Goal: Task Accomplishment & Management: Manage account settings

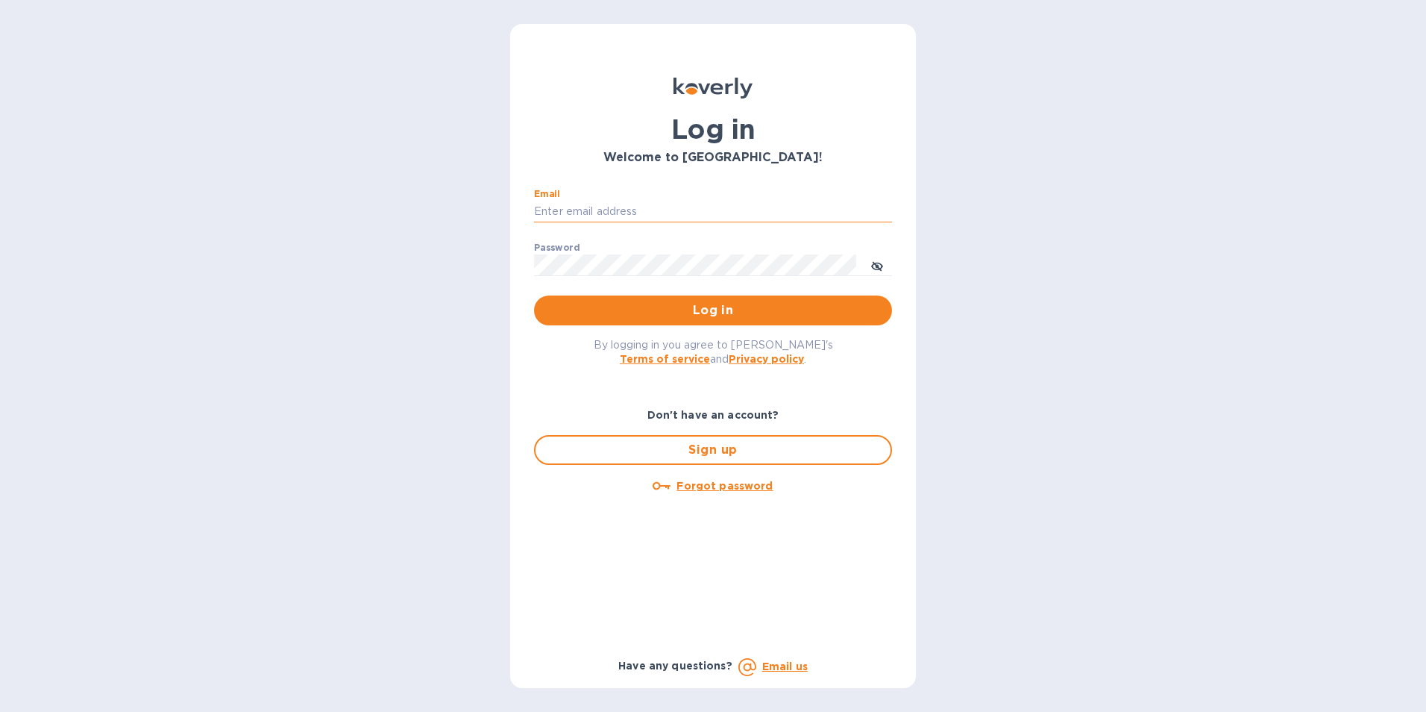
click at [624, 206] on input "Email" at bounding box center [713, 212] width 358 height 22
type input "kcadmin@kcarlton.com"
click at [881, 265] on icon "toggle password visibility" at bounding box center [877, 266] width 12 height 7
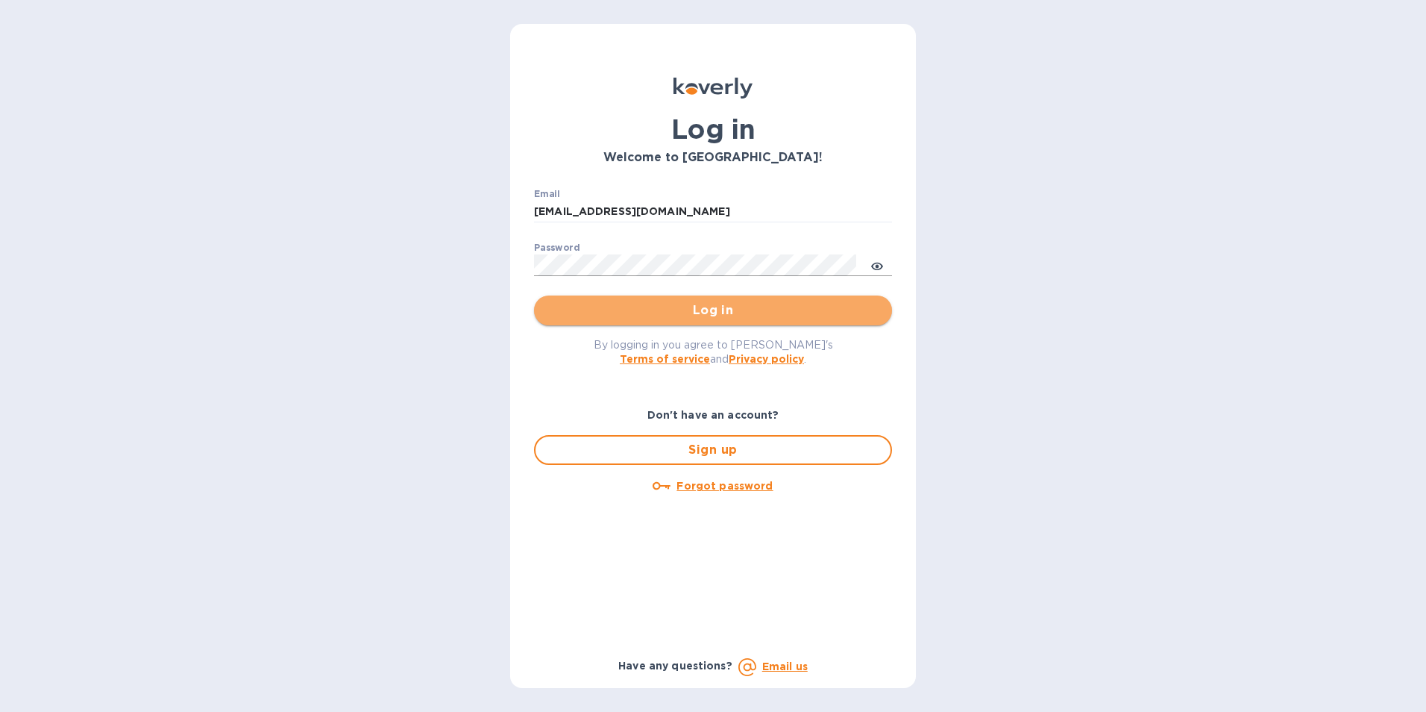
click at [802, 307] on span "Log in" at bounding box center [713, 310] width 334 height 18
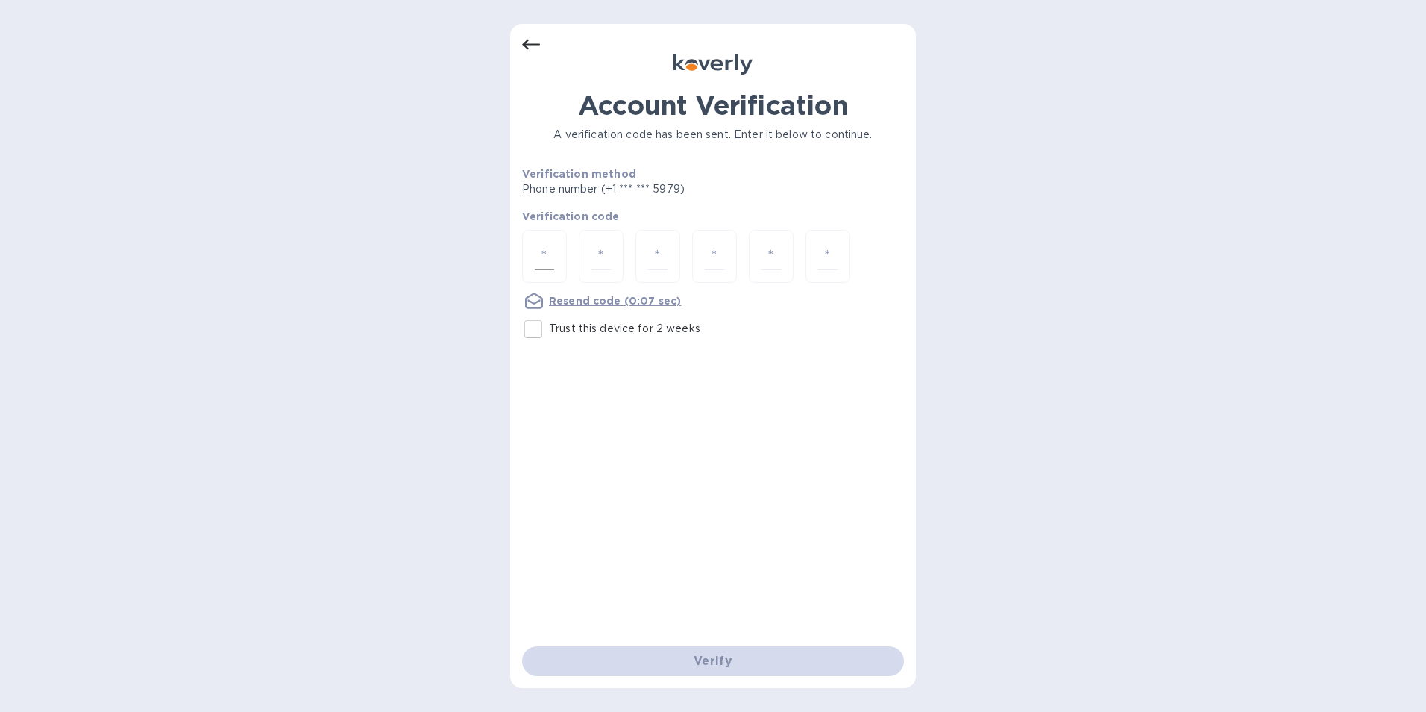
click at [549, 249] on input "number" at bounding box center [544, 256] width 19 height 28
type input "9"
type input "0"
type input "8"
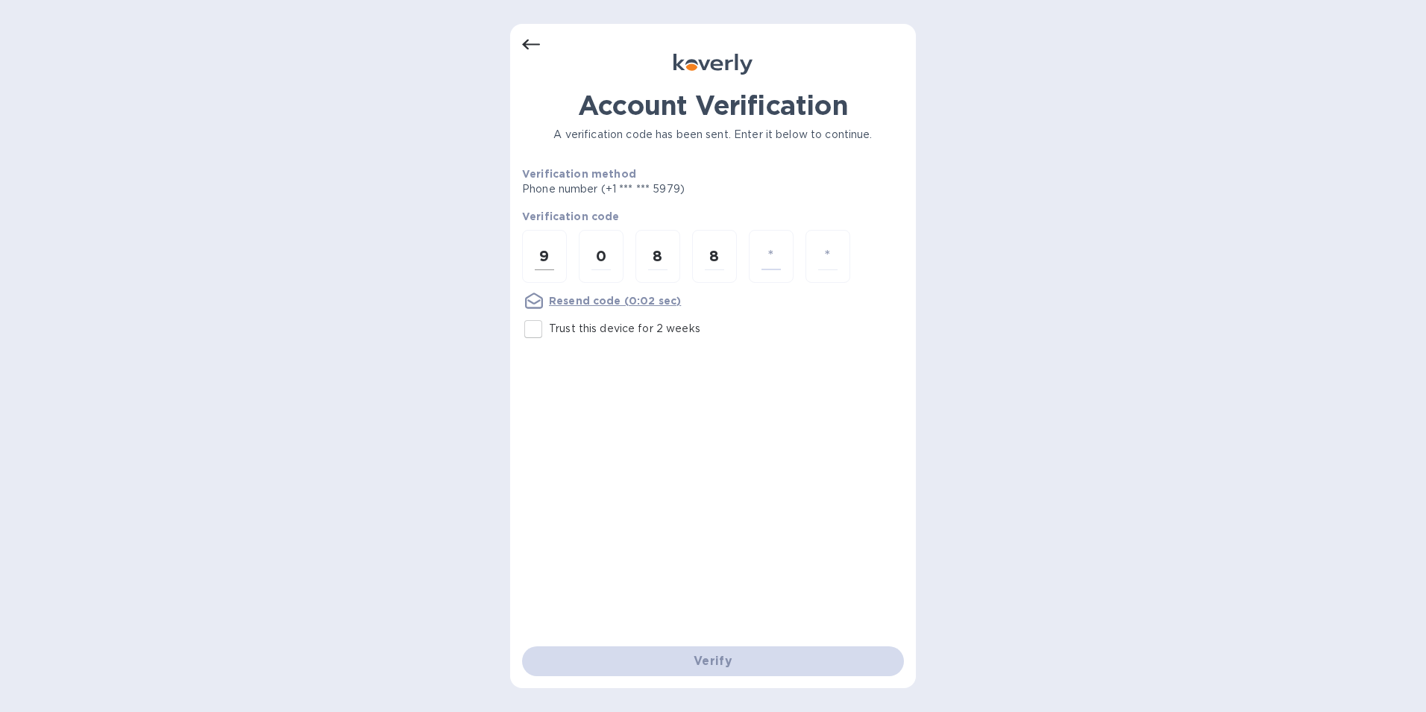
type input "8"
type input "5"
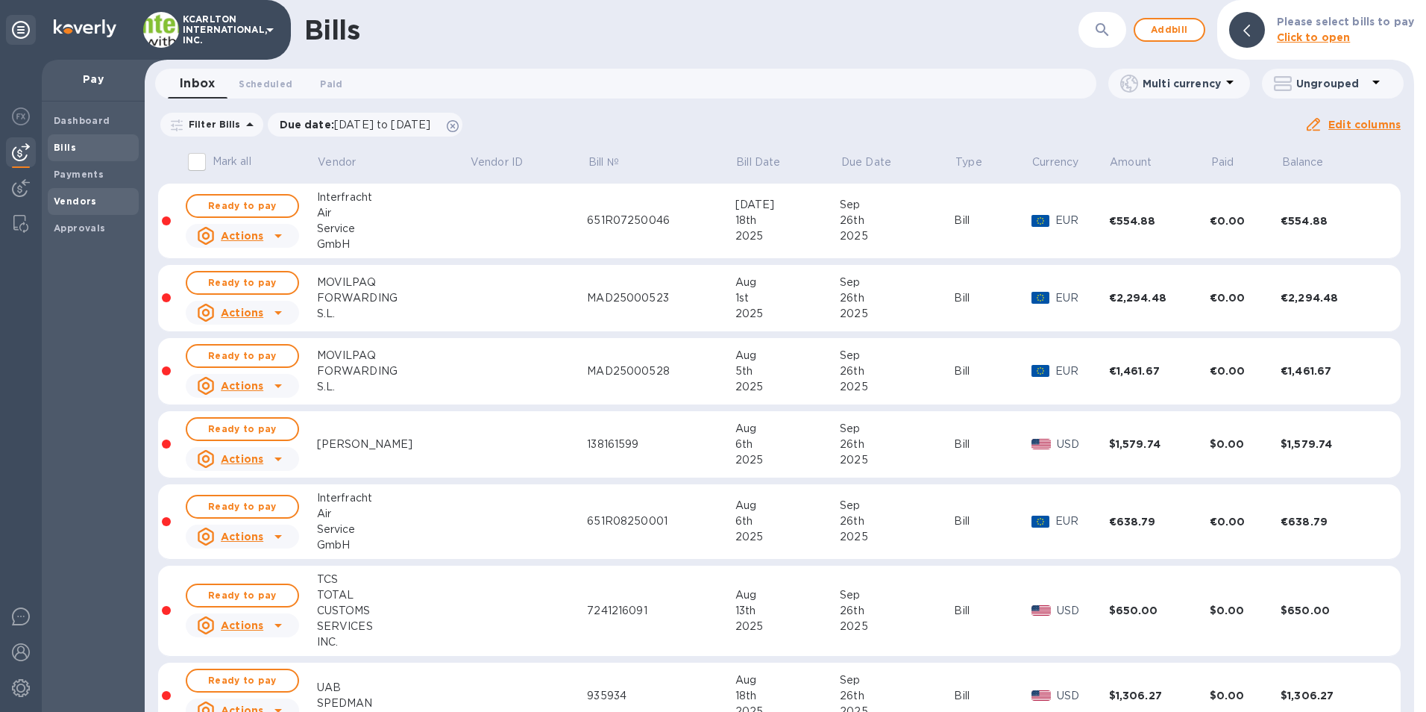
click at [87, 200] on b "Vendors" at bounding box center [75, 200] width 43 height 11
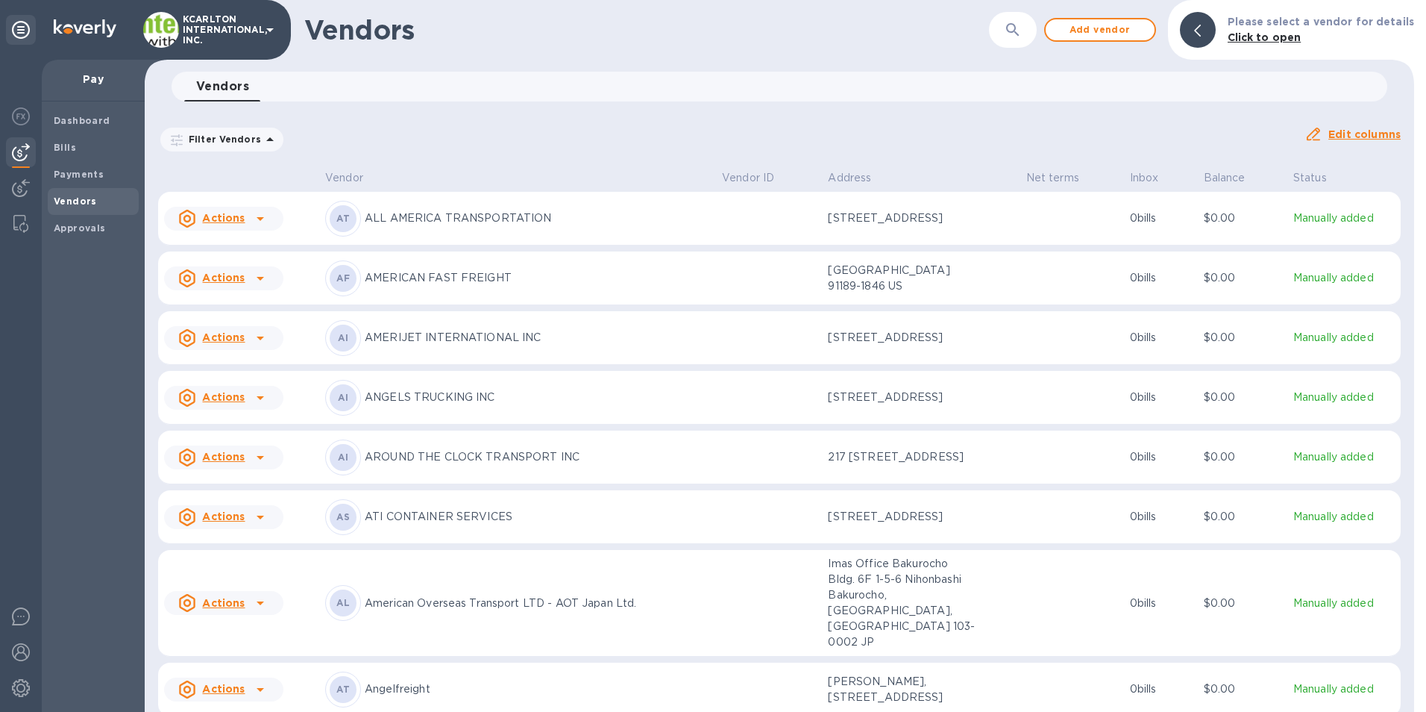
click at [1019, 32] on icon "button" at bounding box center [1012, 29] width 13 height 13
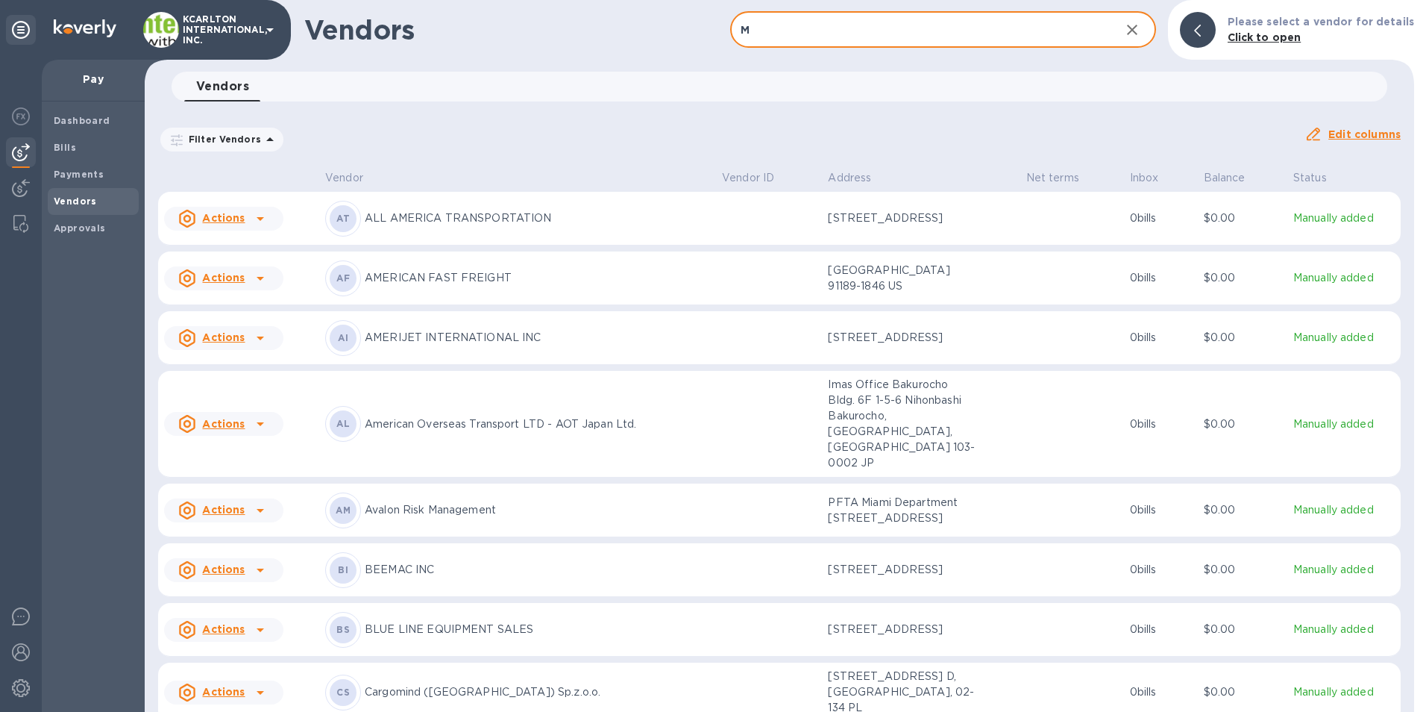
type input "M+R"
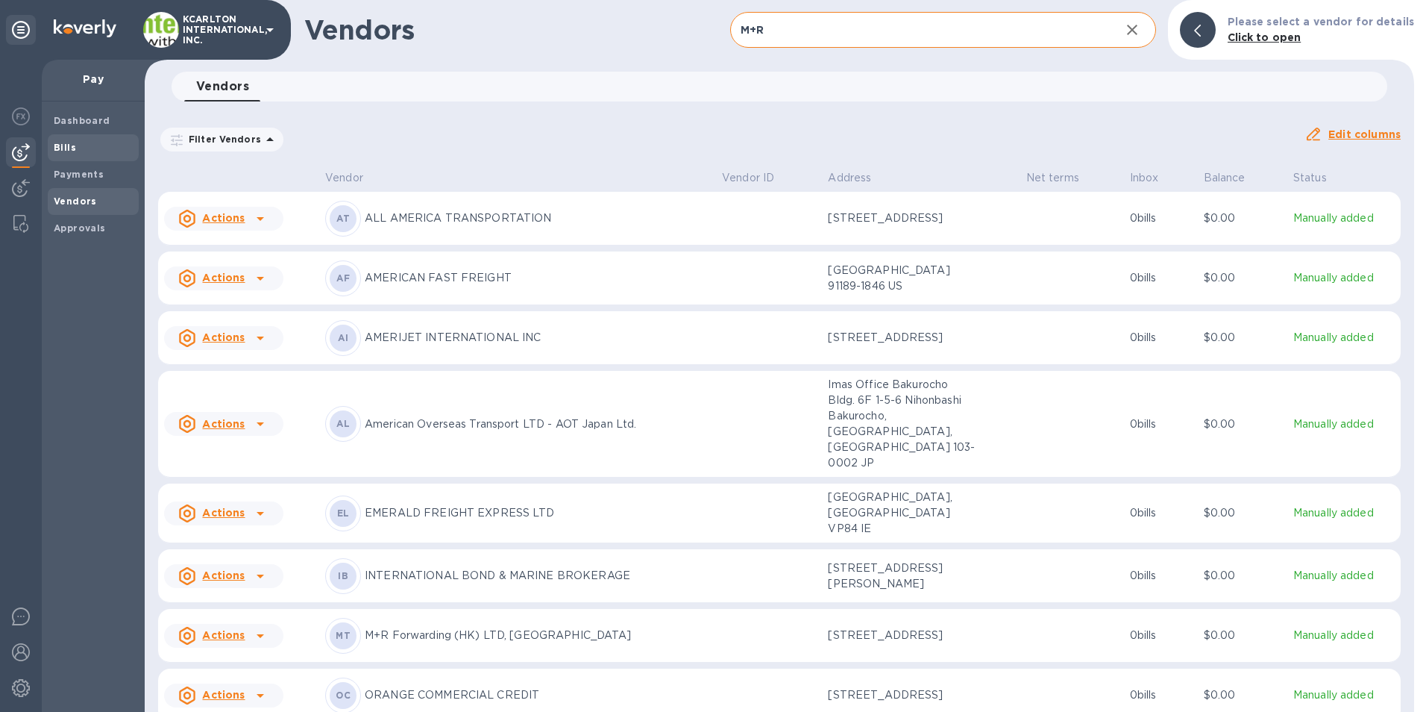
click at [65, 145] on b "Bills" at bounding box center [65, 147] width 22 height 11
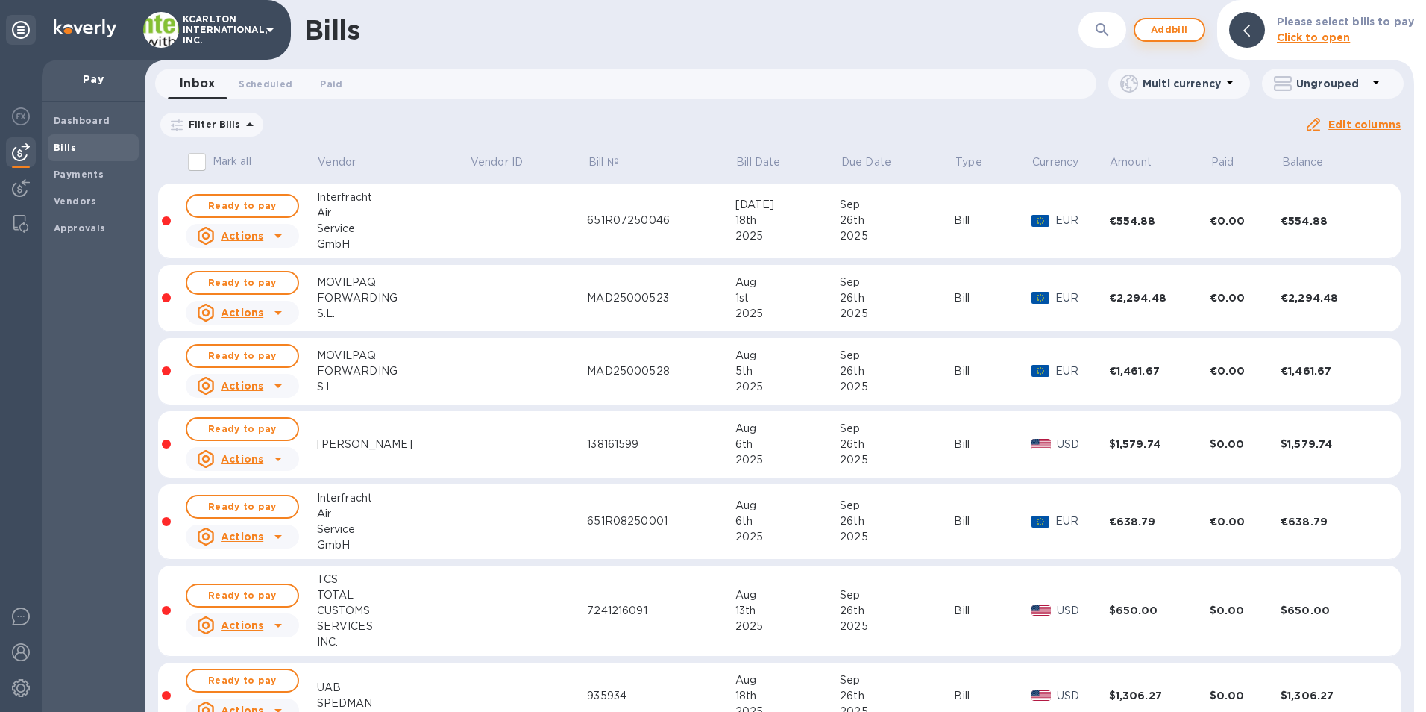
click at [1181, 38] on span "Add bill" at bounding box center [1169, 30] width 45 height 18
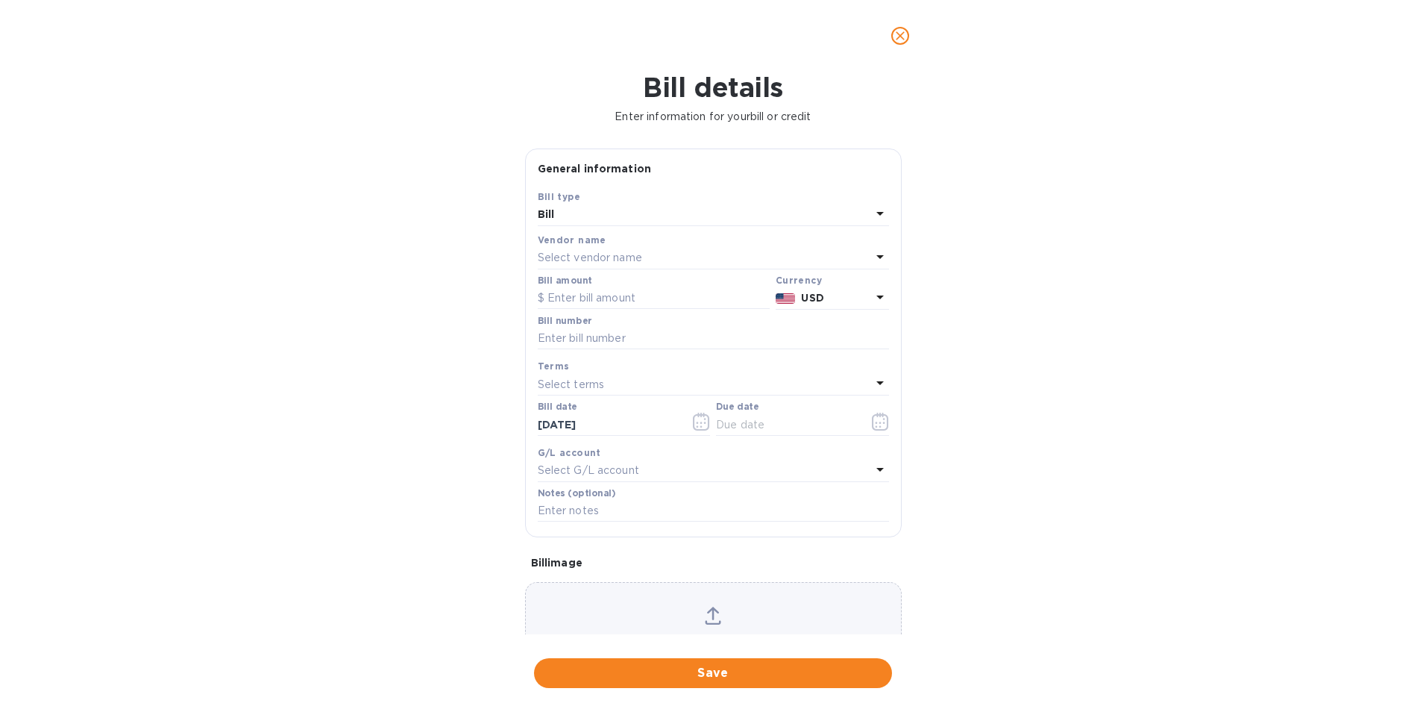
click at [623, 256] on p "Select vendor name" at bounding box center [590, 258] width 104 height 16
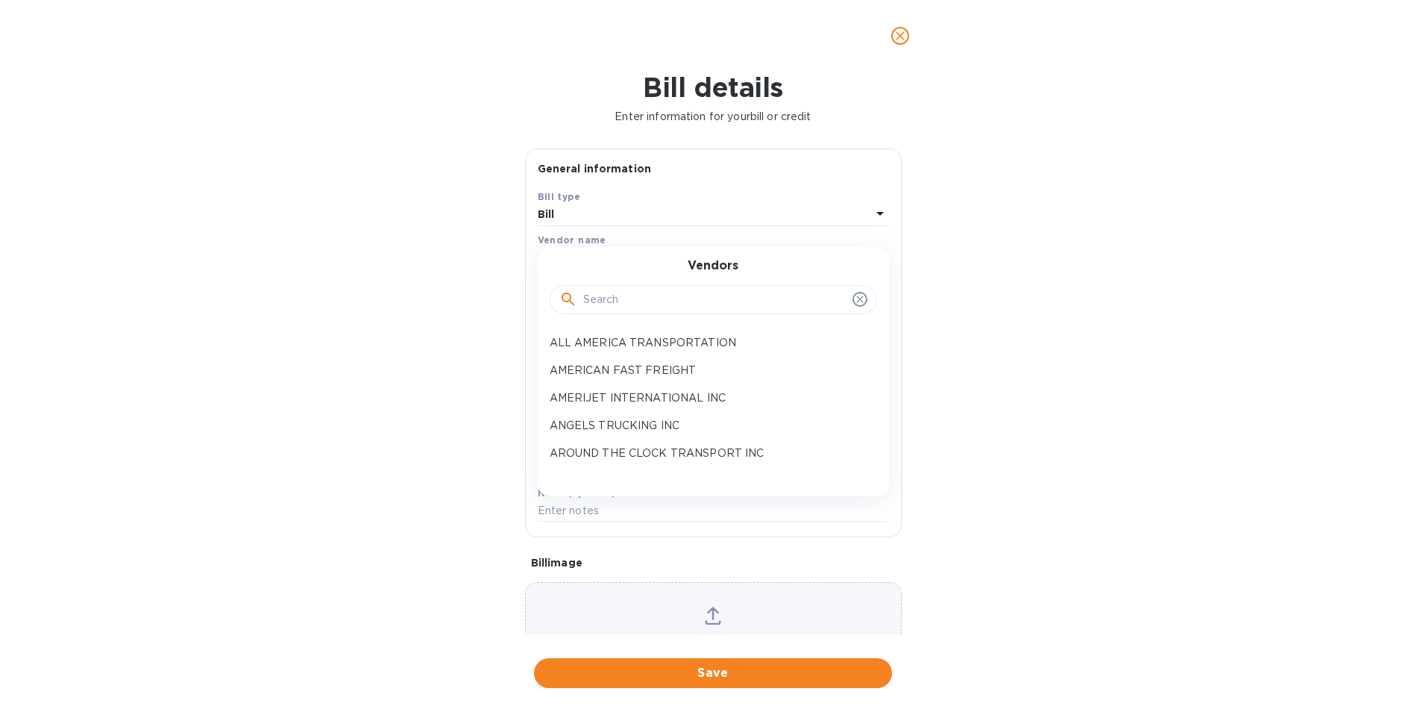
click at [621, 296] on input "text" at bounding box center [714, 300] width 263 height 22
type input "m"
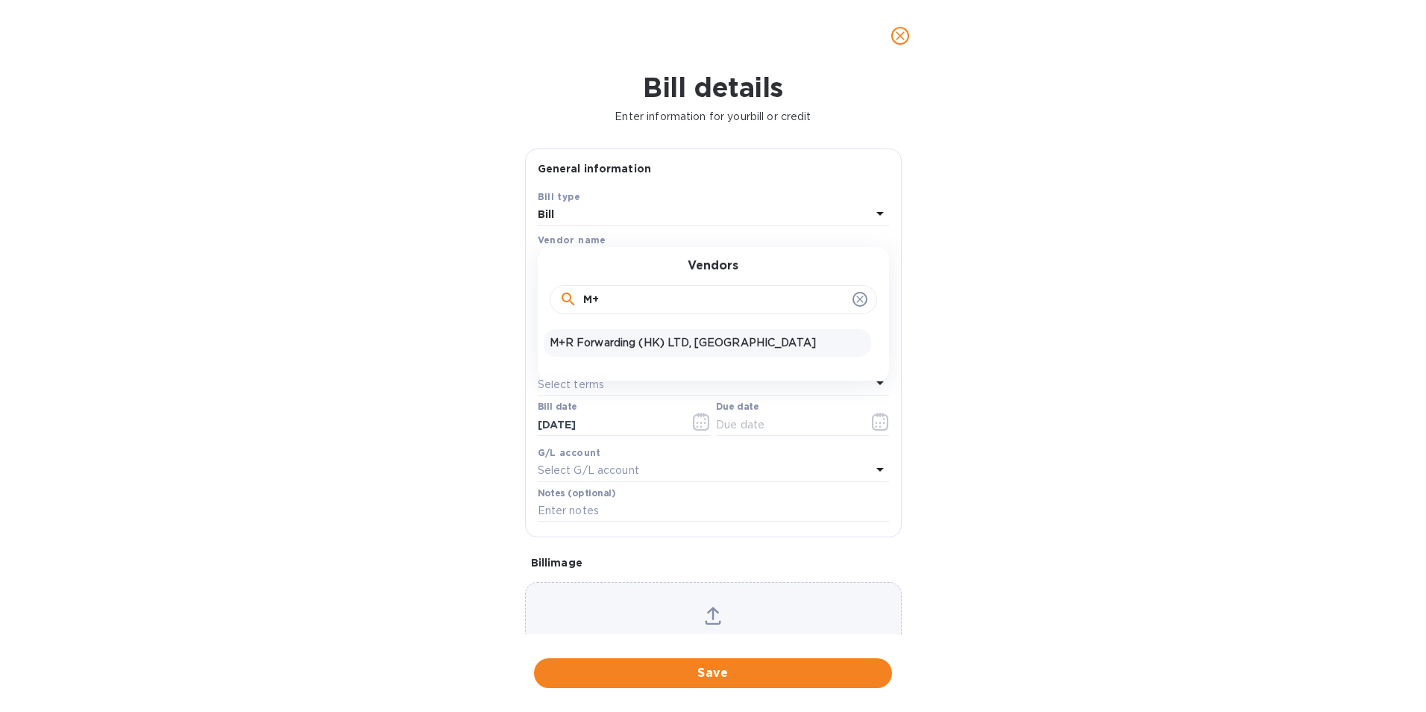
type input "M+"
click at [643, 340] on p "M+R Forwarding (HK) LTD, [GEOGRAPHIC_DATA]" at bounding box center [708, 343] width 316 height 16
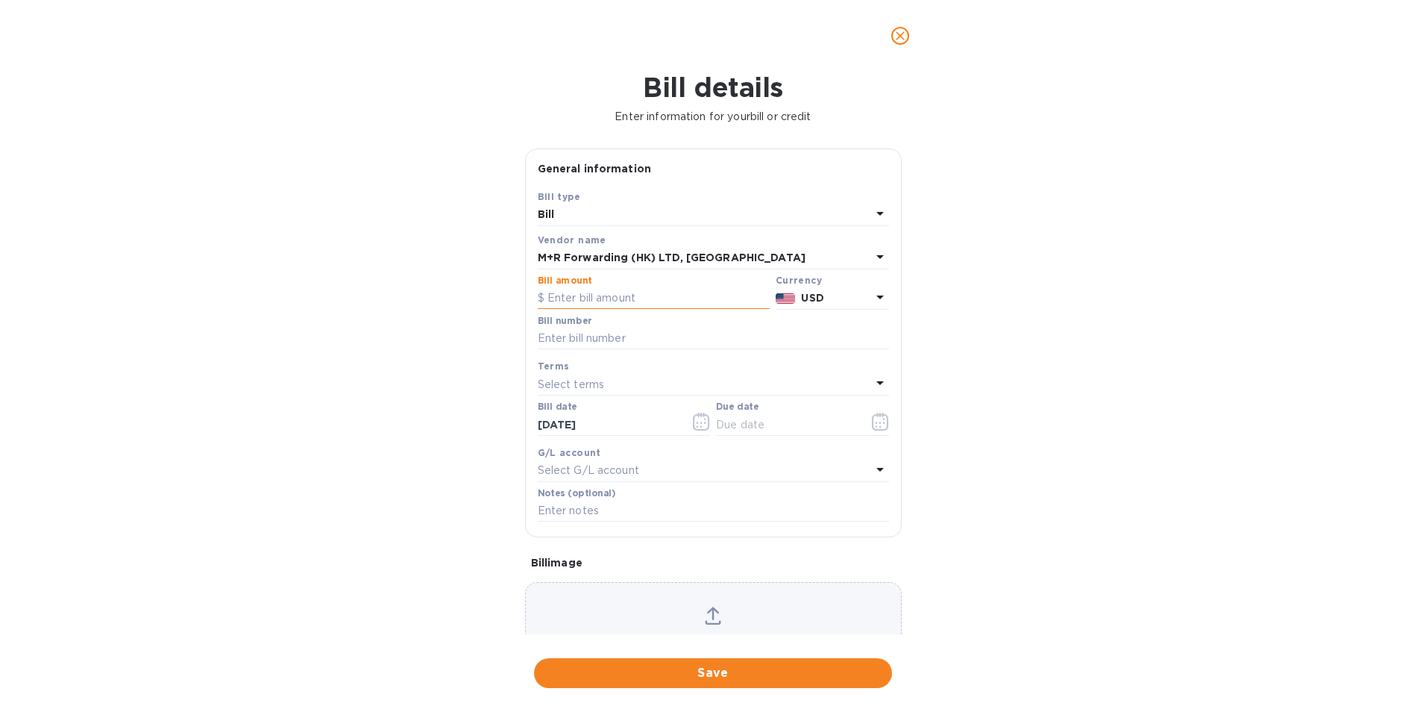
click at [634, 300] on input "text" at bounding box center [654, 298] width 232 height 22
type input "9,965.44"
click at [634, 337] on input "text" at bounding box center [713, 338] width 351 height 22
type input "a"
type input "AUGUST STATEMENT"
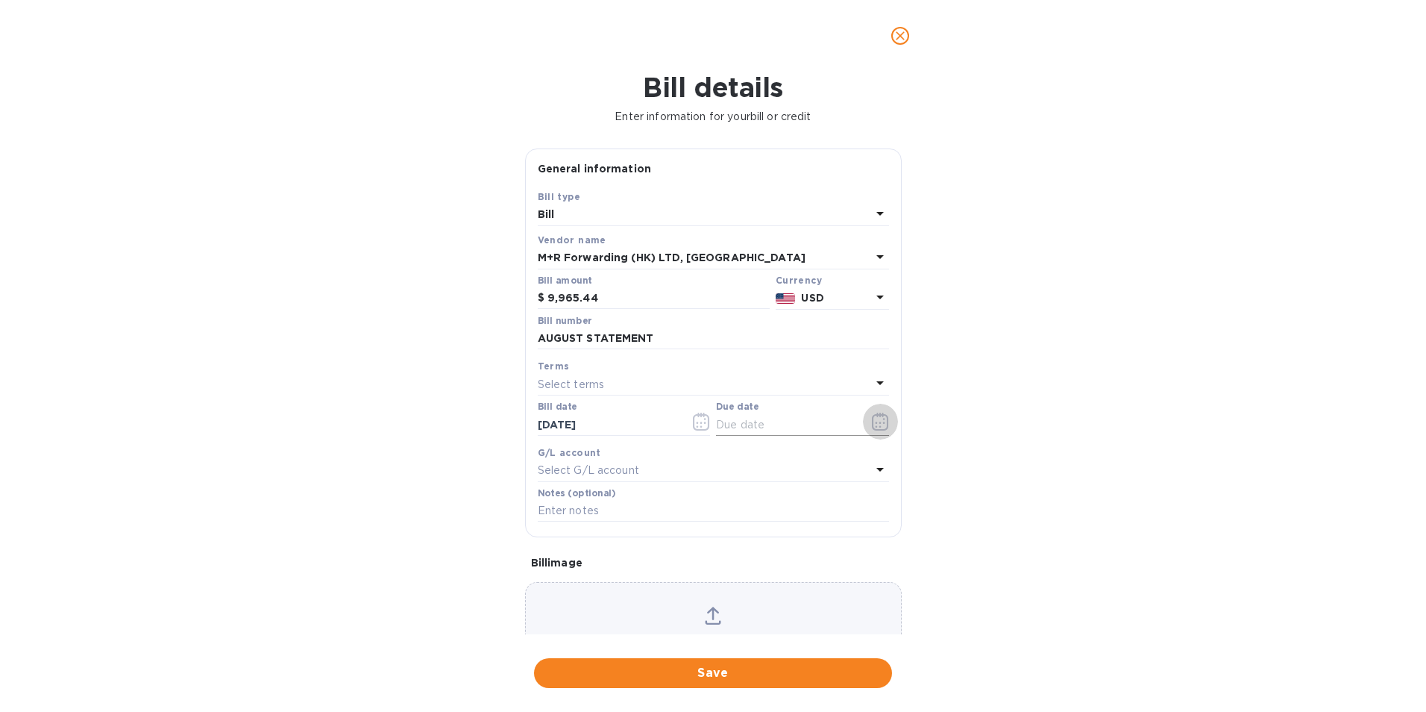
click at [879, 425] on icon "button" at bounding box center [880, 422] width 17 height 18
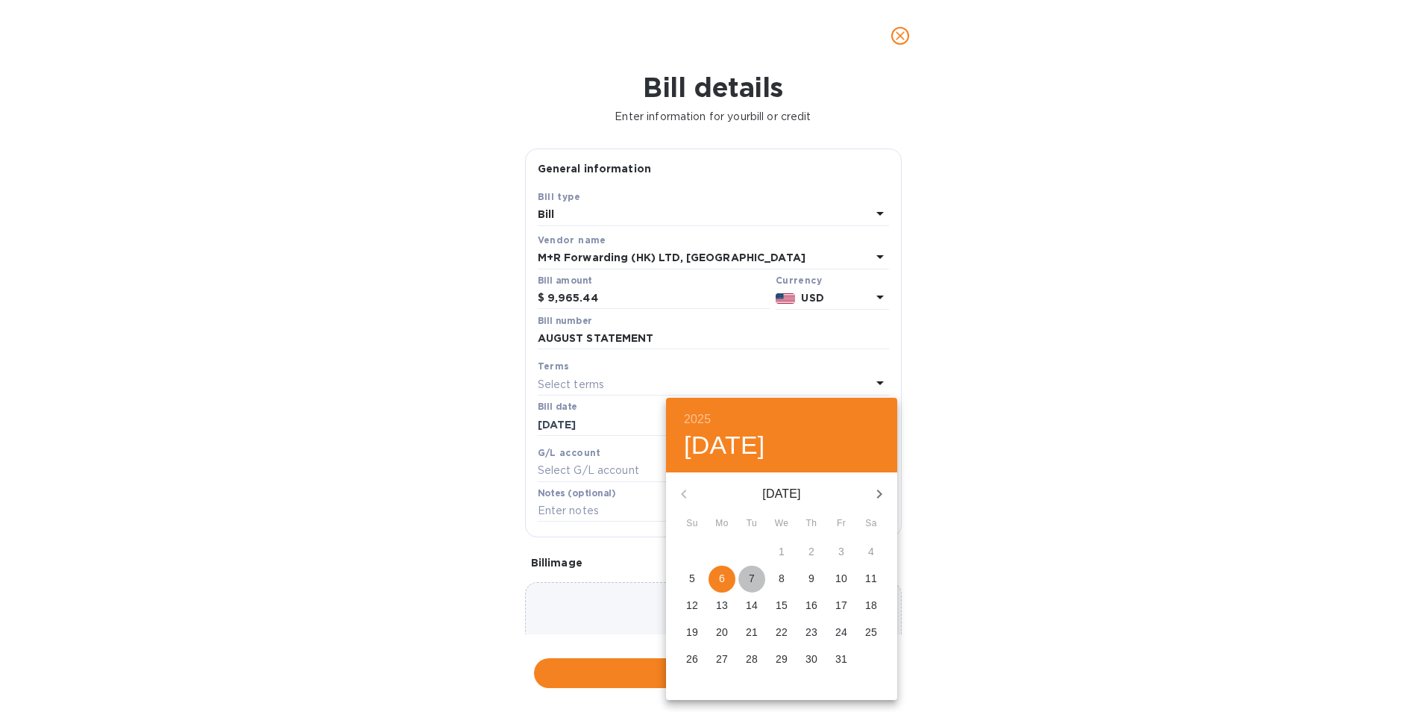
click at [747, 579] on span "7" at bounding box center [751, 578] width 27 height 15
type input "[DATE]"
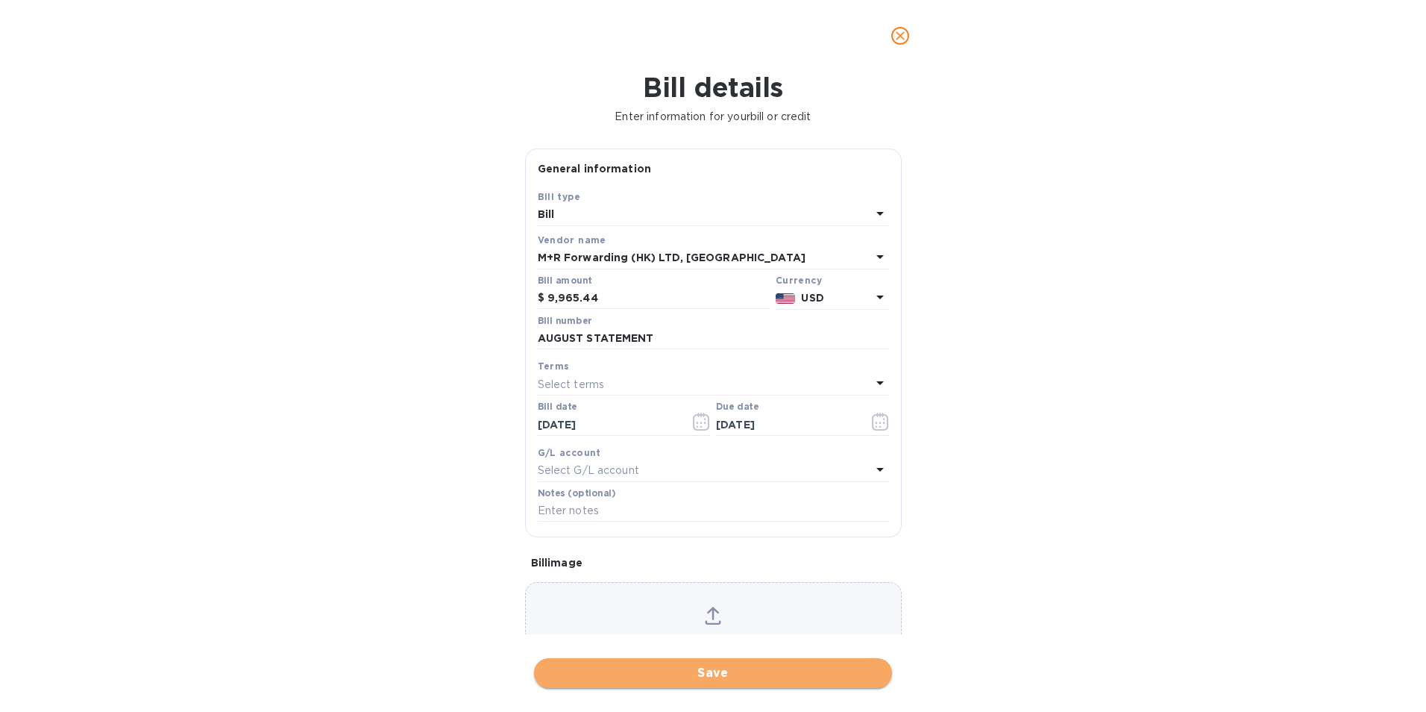
click at [750, 670] on span "Save" at bounding box center [713, 673] width 334 height 18
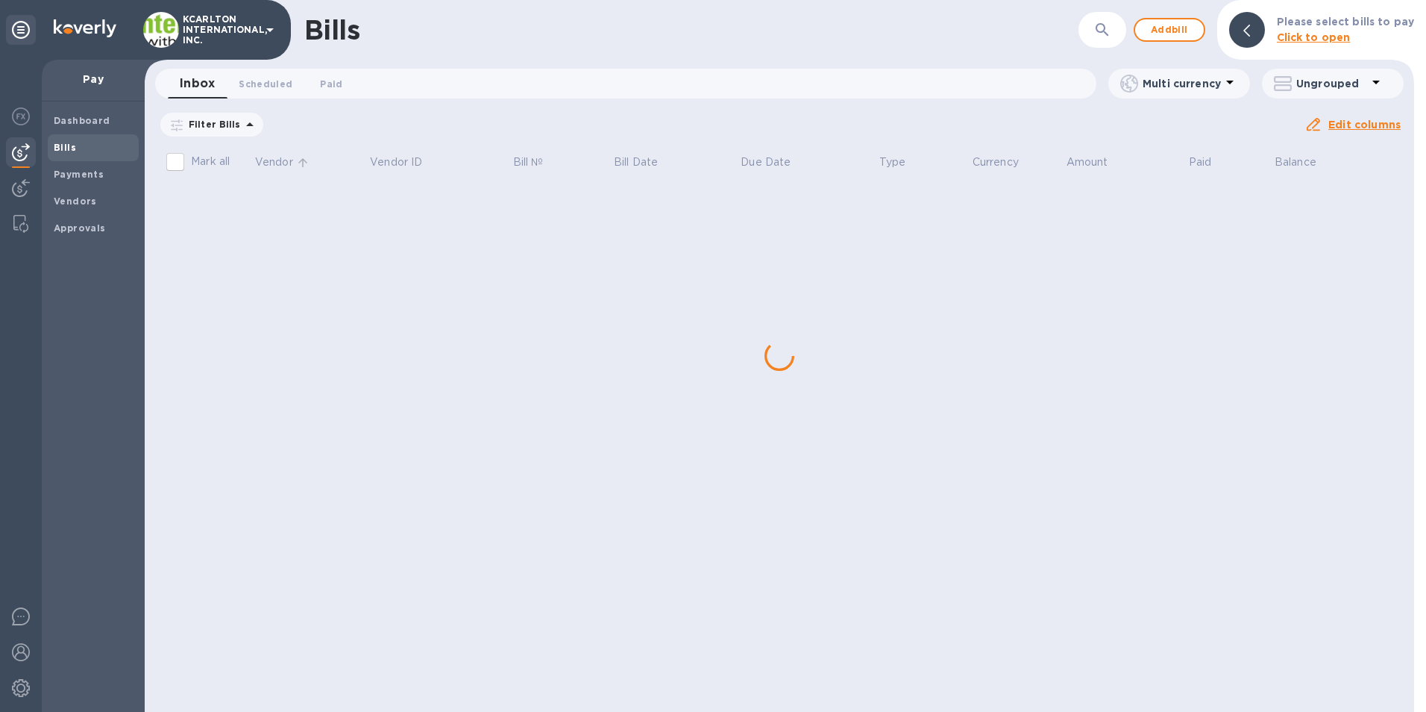
click at [345, 164] on th "Vendor" at bounding box center [311, 164] width 115 height 39
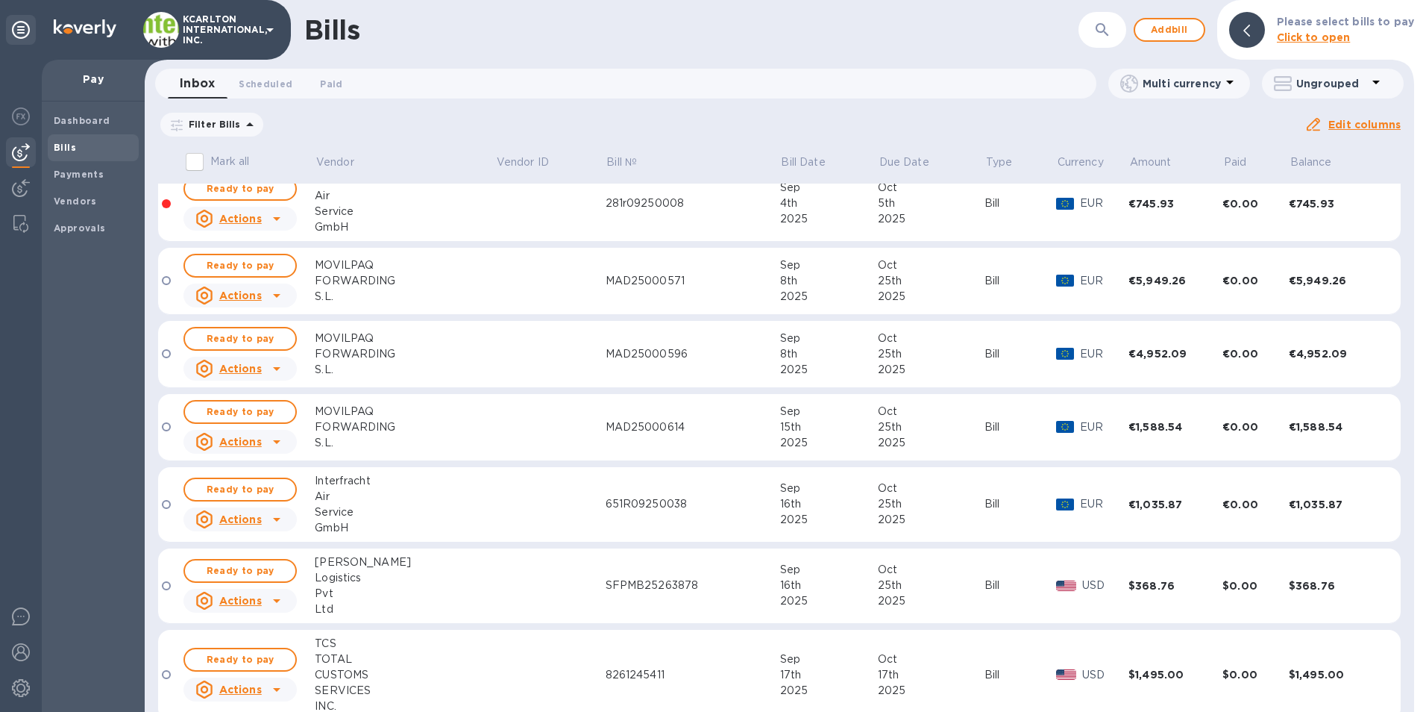
scroll to position [970, 0]
click at [329, 166] on p "Vendor" at bounding box center [335, 162] width 38 height 16
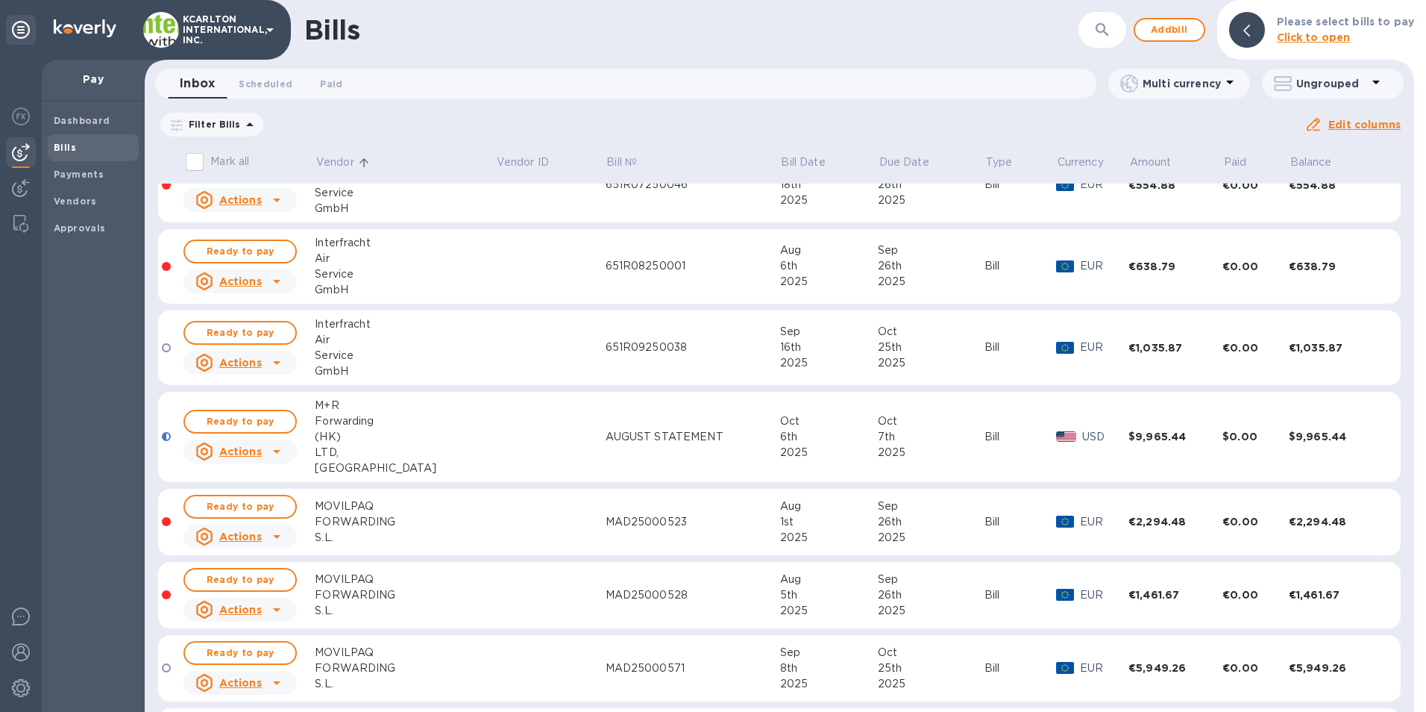
scroll to position [448, 0]
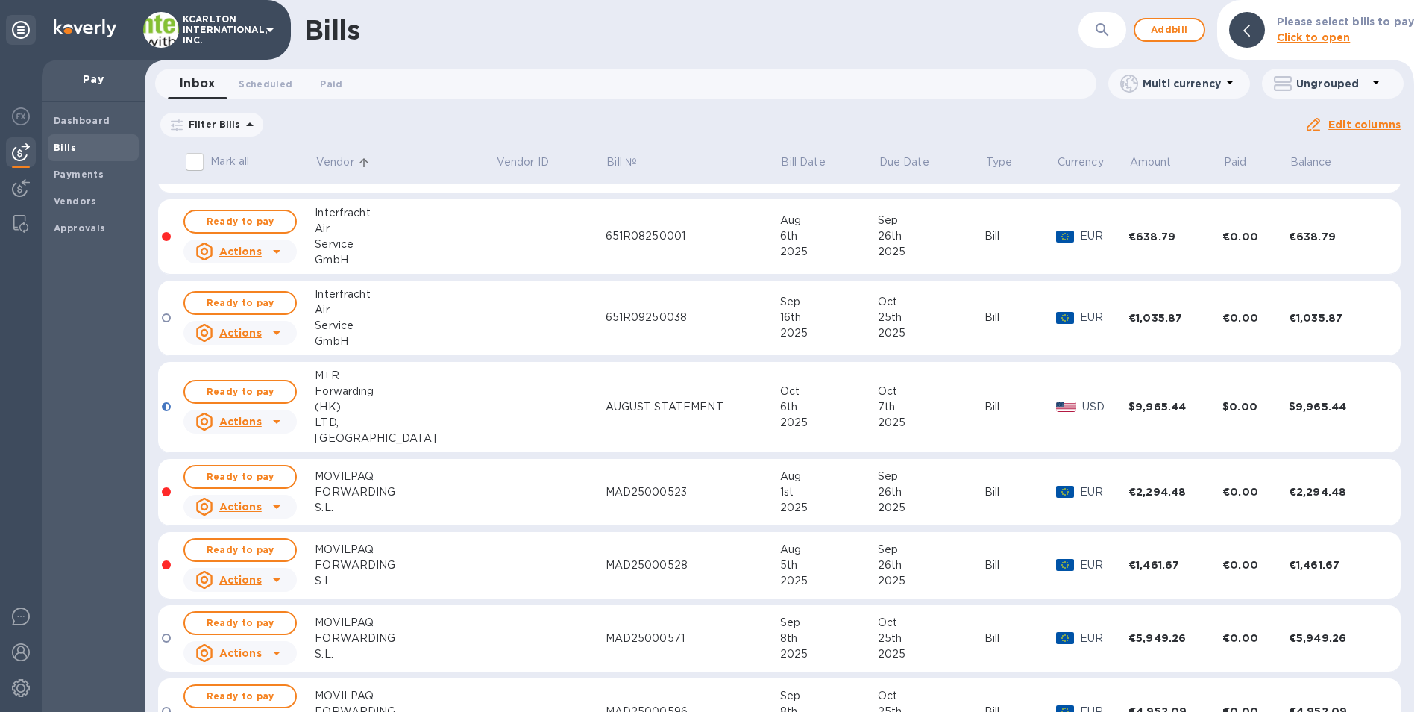
click at [418, 426] on div "LTD," at bounding box center [405, 423] width 181 height 16
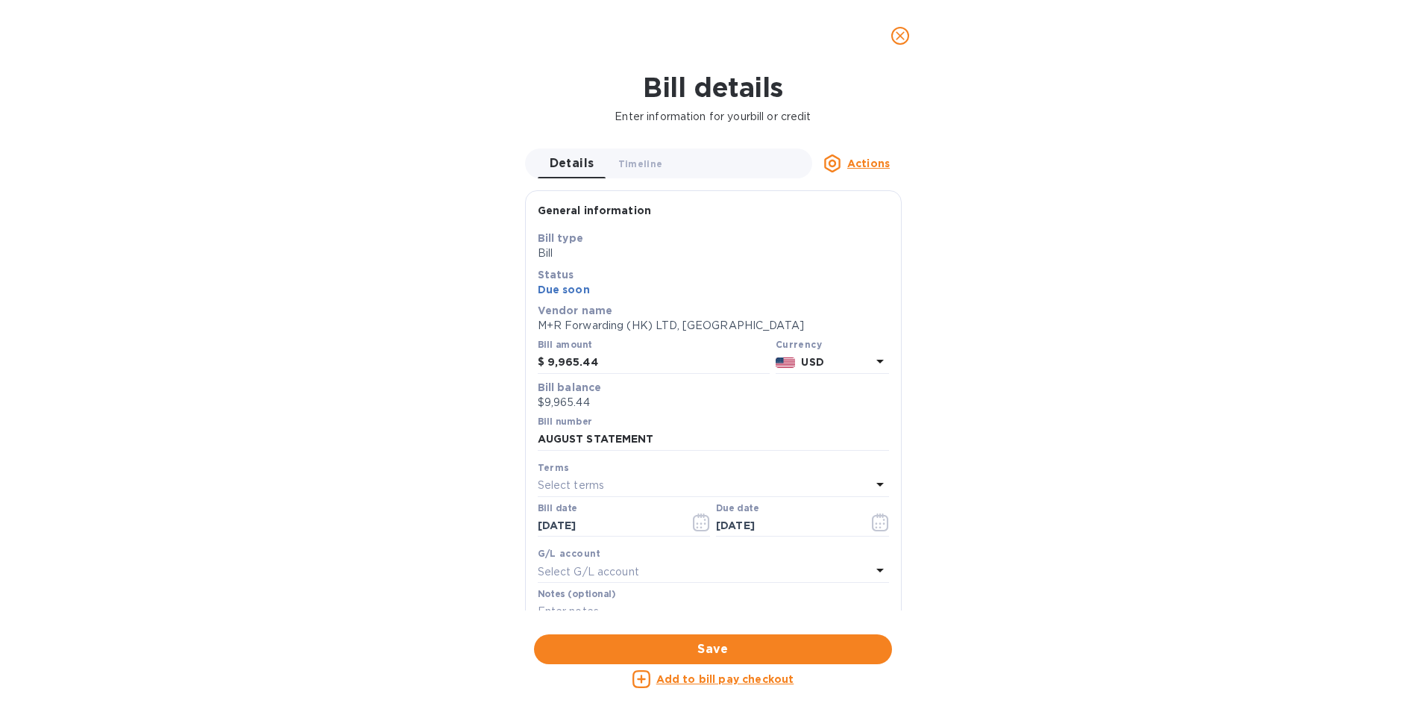
click at [909, 28] on span "close" at bounding box center [900, 36] width 18 height 18
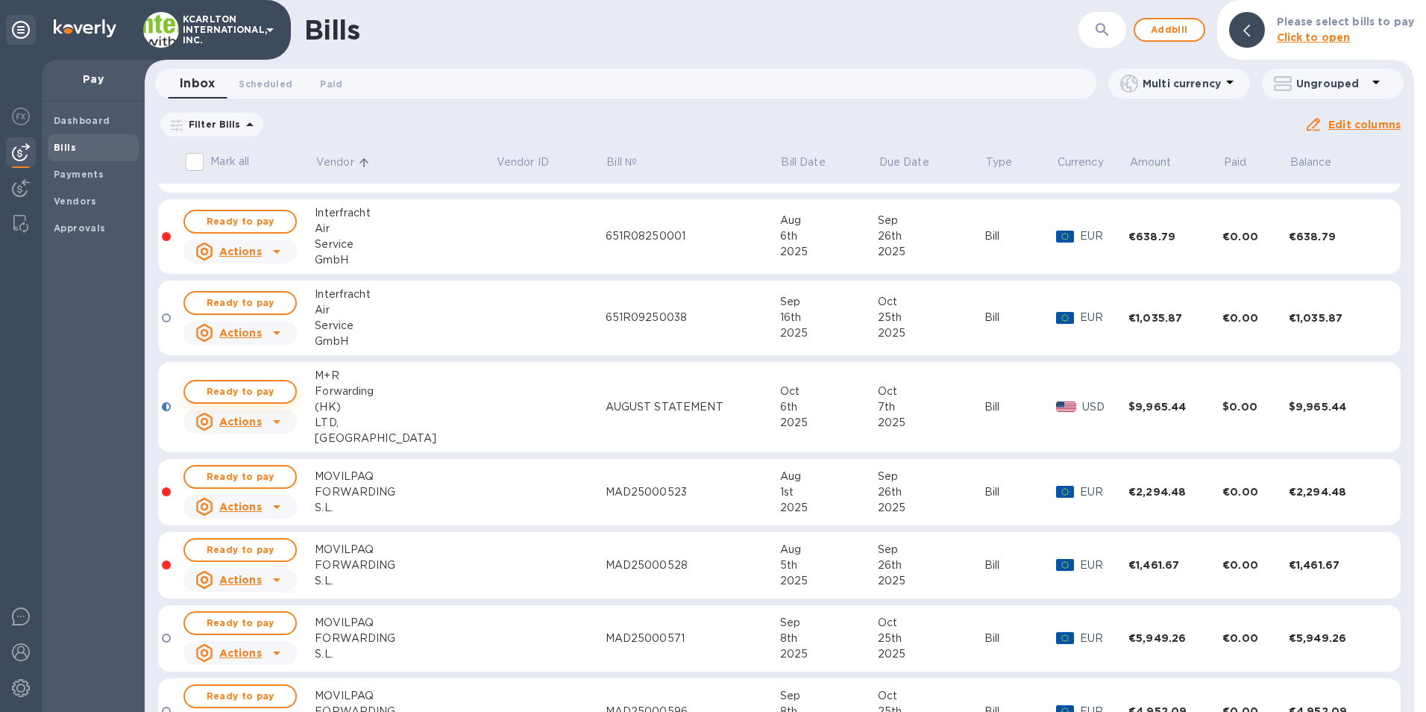
click at [253, 396] on span "Ready to pay" at bounding box center [240, 392] width 87 height 18
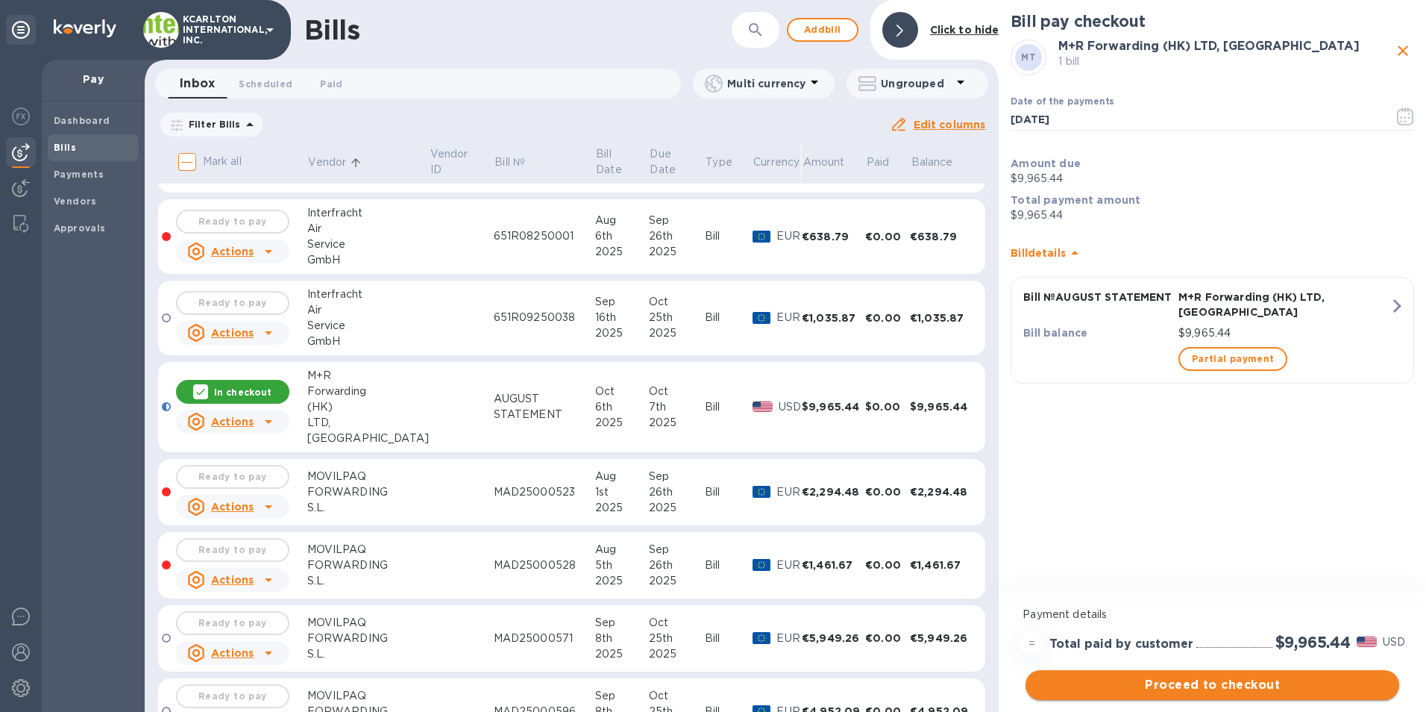
click at [1181, 690] on span "Proceed to checkout" at bounding box center [1213, 685] width 350 height 18
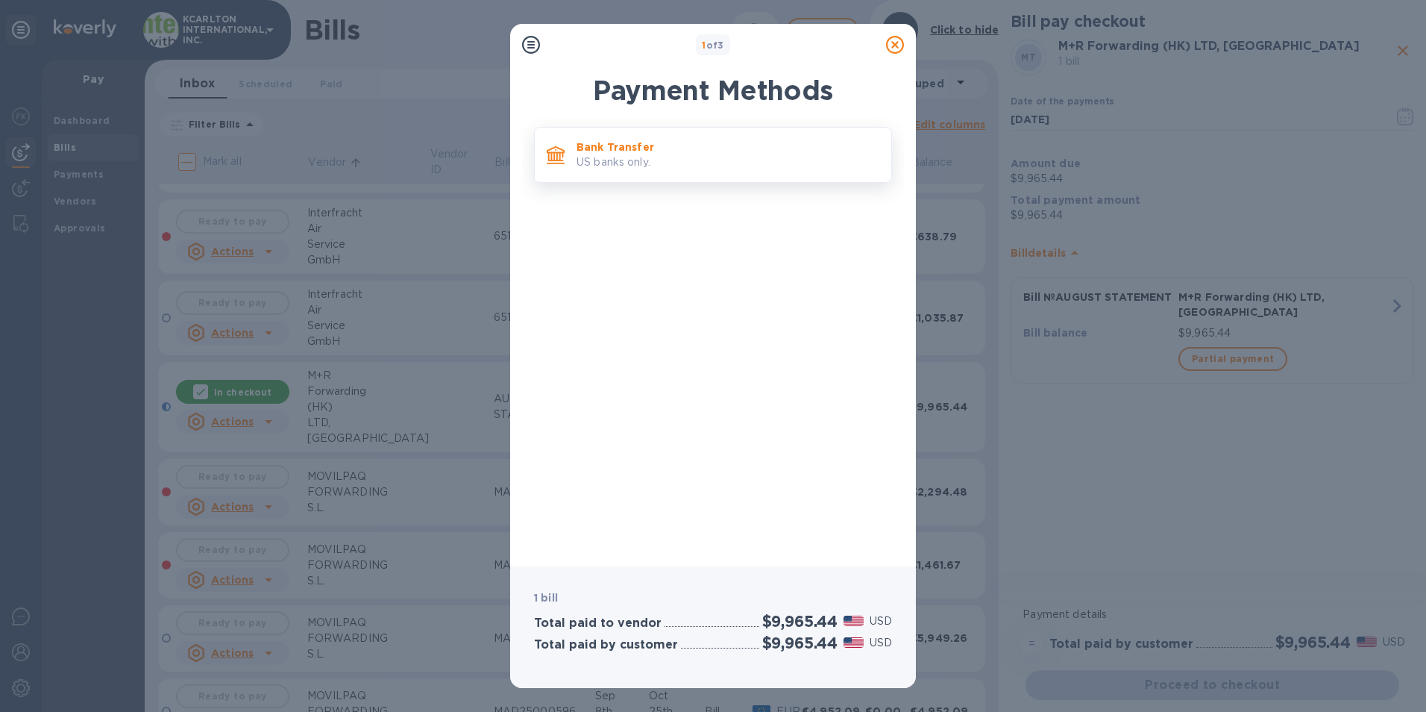
click at [618, 159] on p "US banks only." at bounding box center [728, 162] width 303 height 16
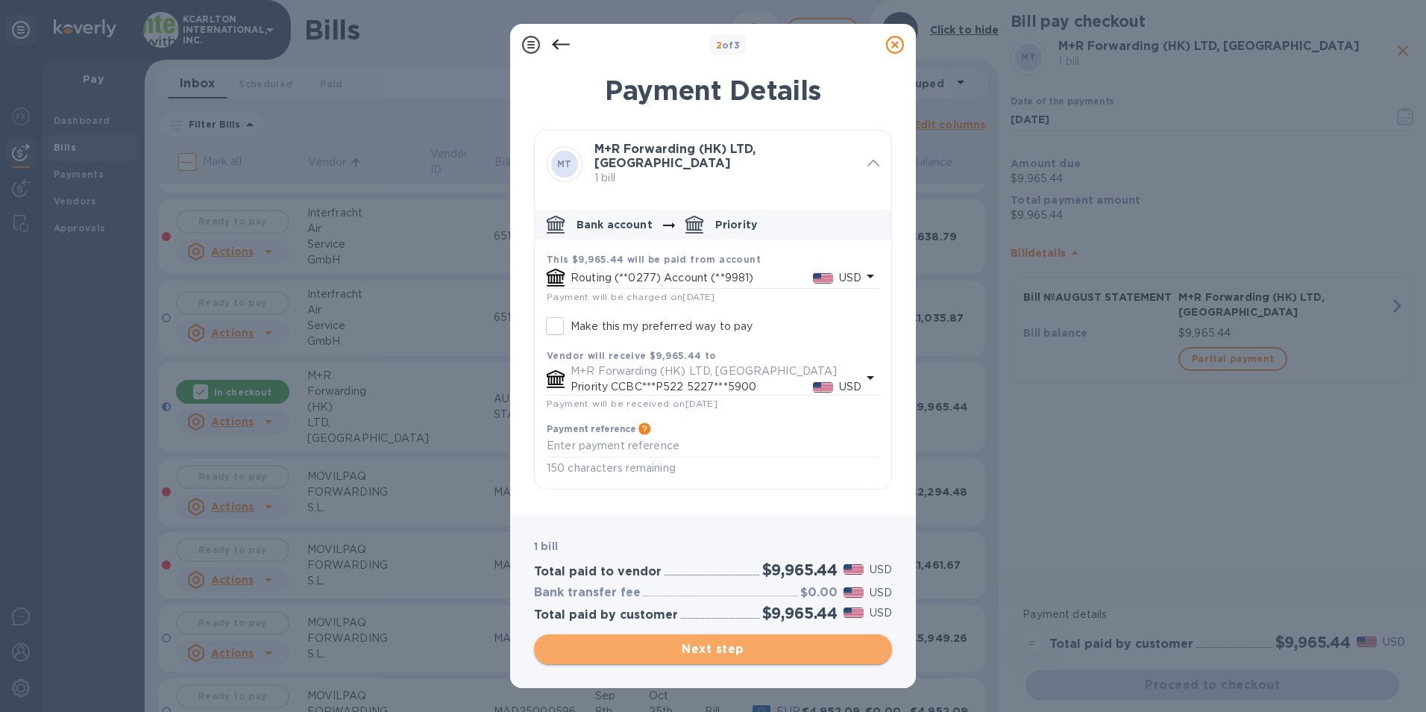
click at [644, 648] on span "Next step" at bounding box center [713, 649] width 334 height 18
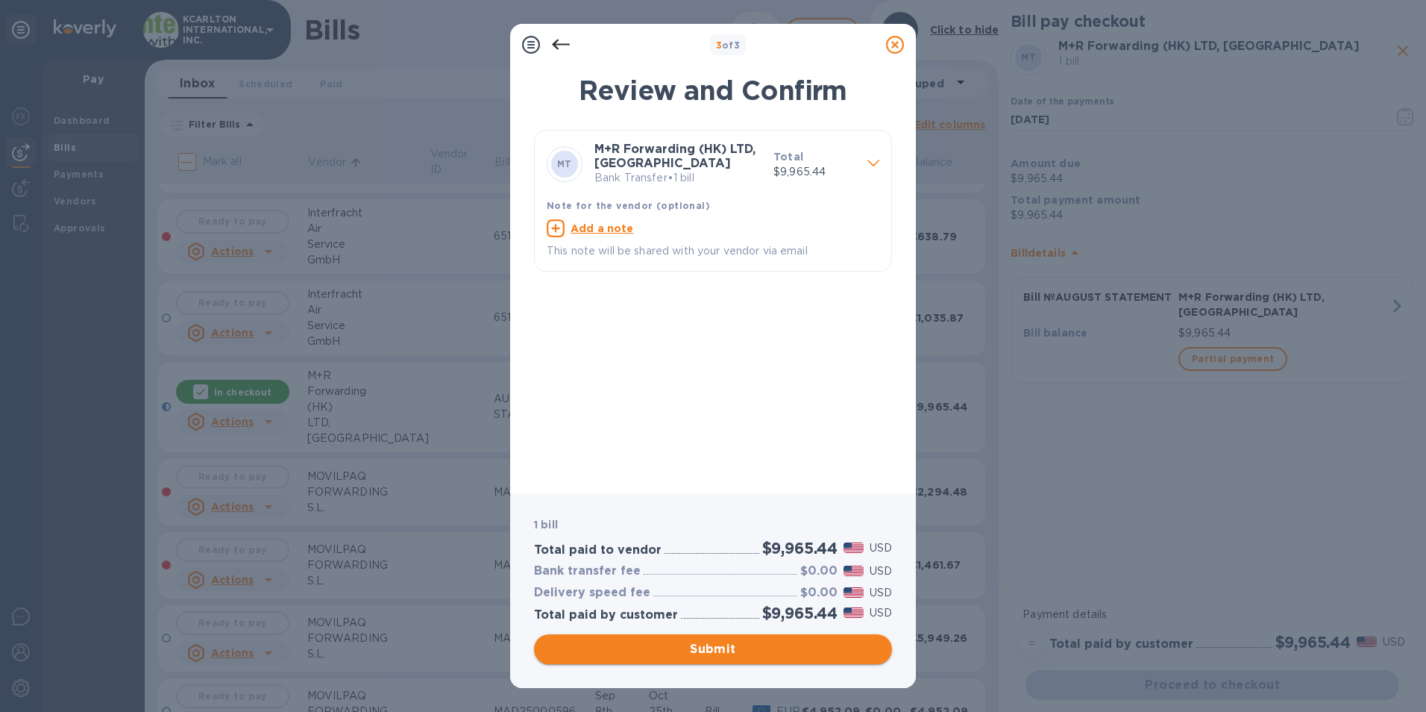
click at [704, 646] on span "Submit" at bounding box center [713, 649] width 334 height 18
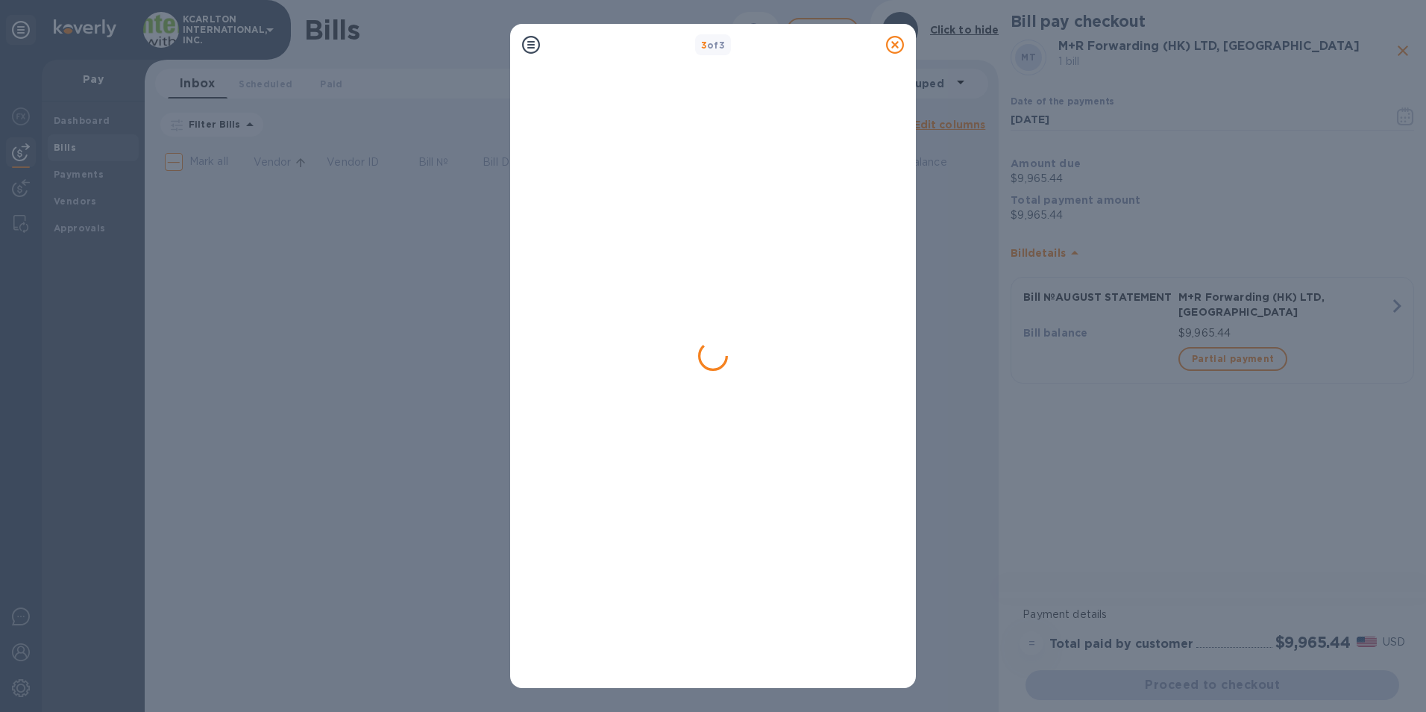
scroll to position [0, 0]
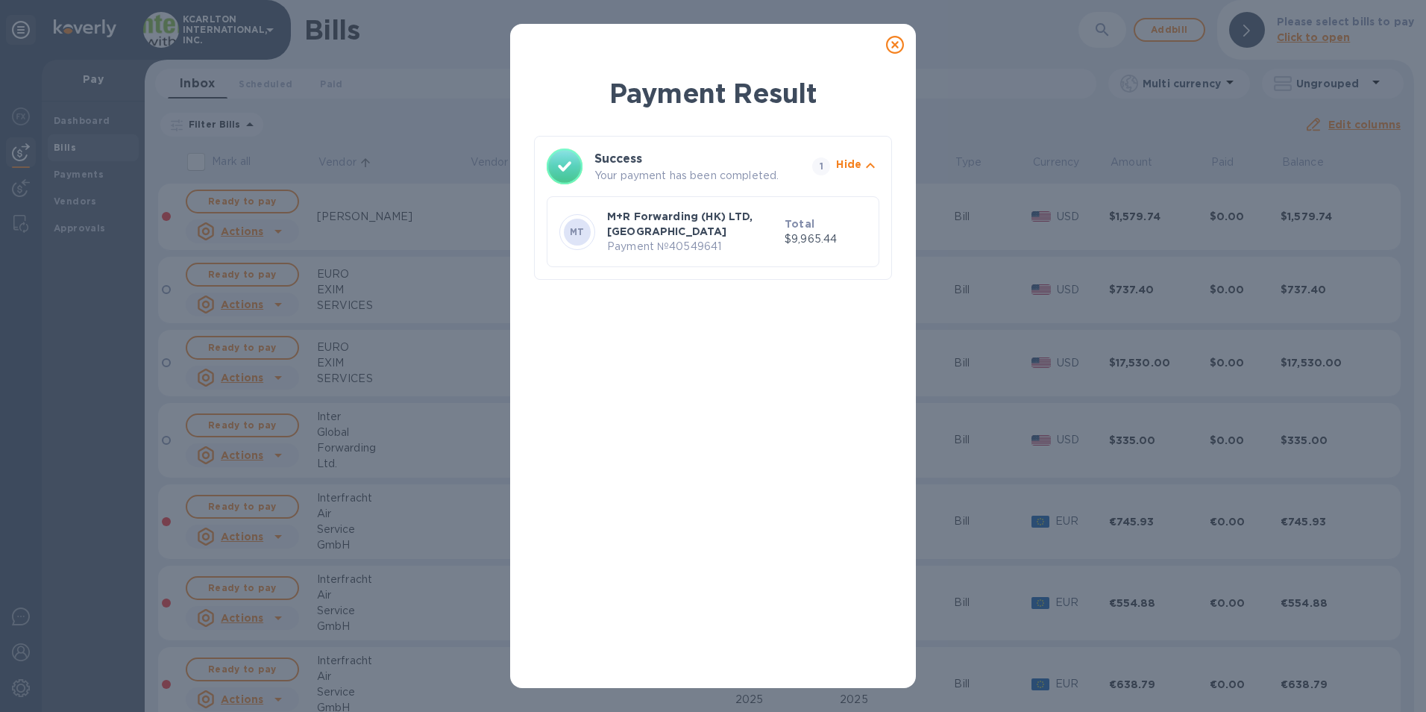
click at [891, 48] on icon at bounding box center [895, 45] width 18 height 18
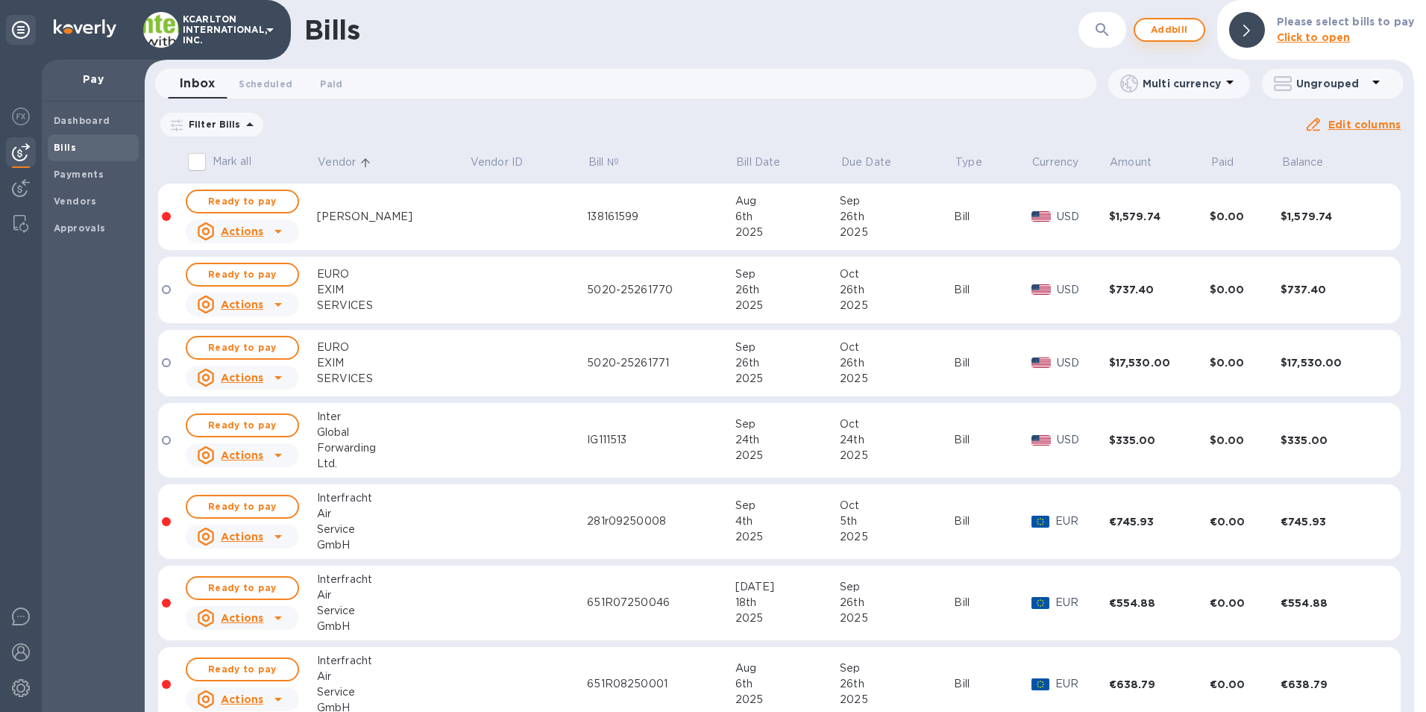
click at [1166, 37] on span "Add bill" at bounding box center [1169, 30] width 45 height 18
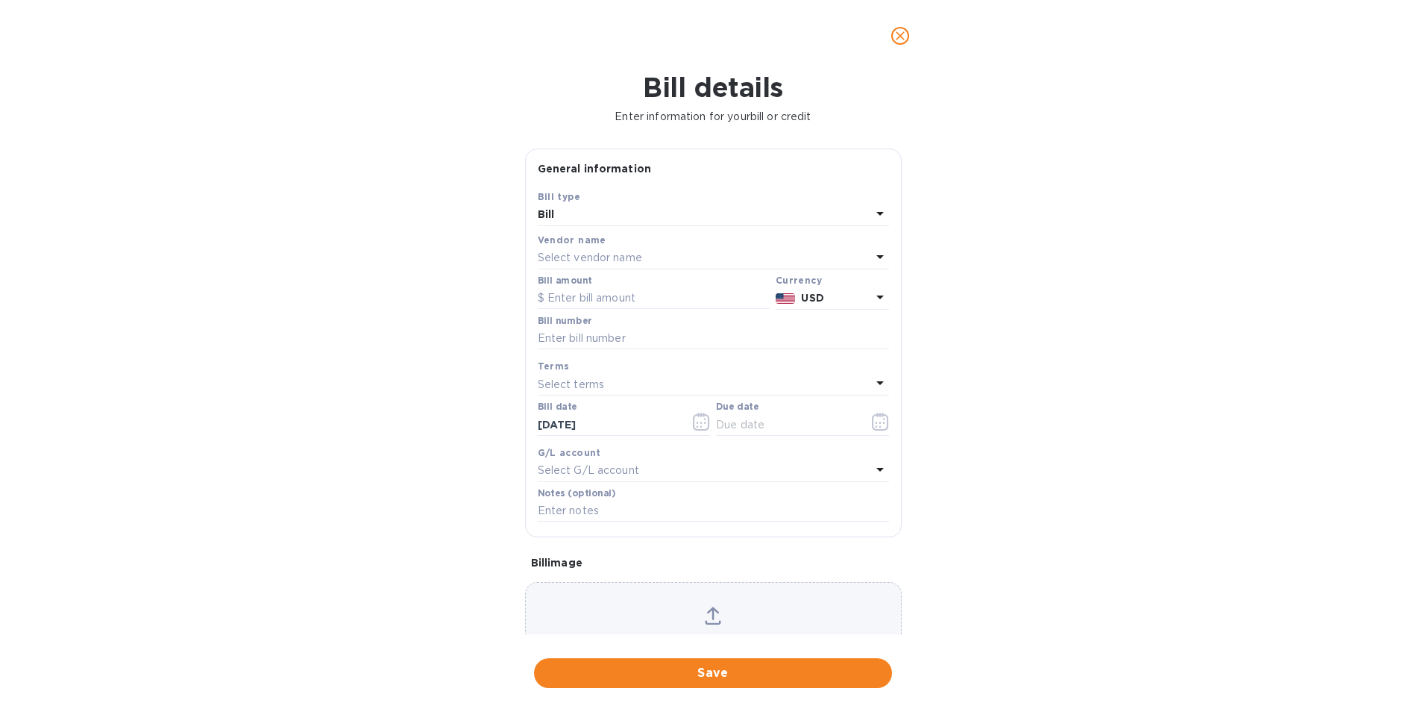
click at [589, 251] on p "Select vendor name" at bounding box center [590, 258] width 104 height 16
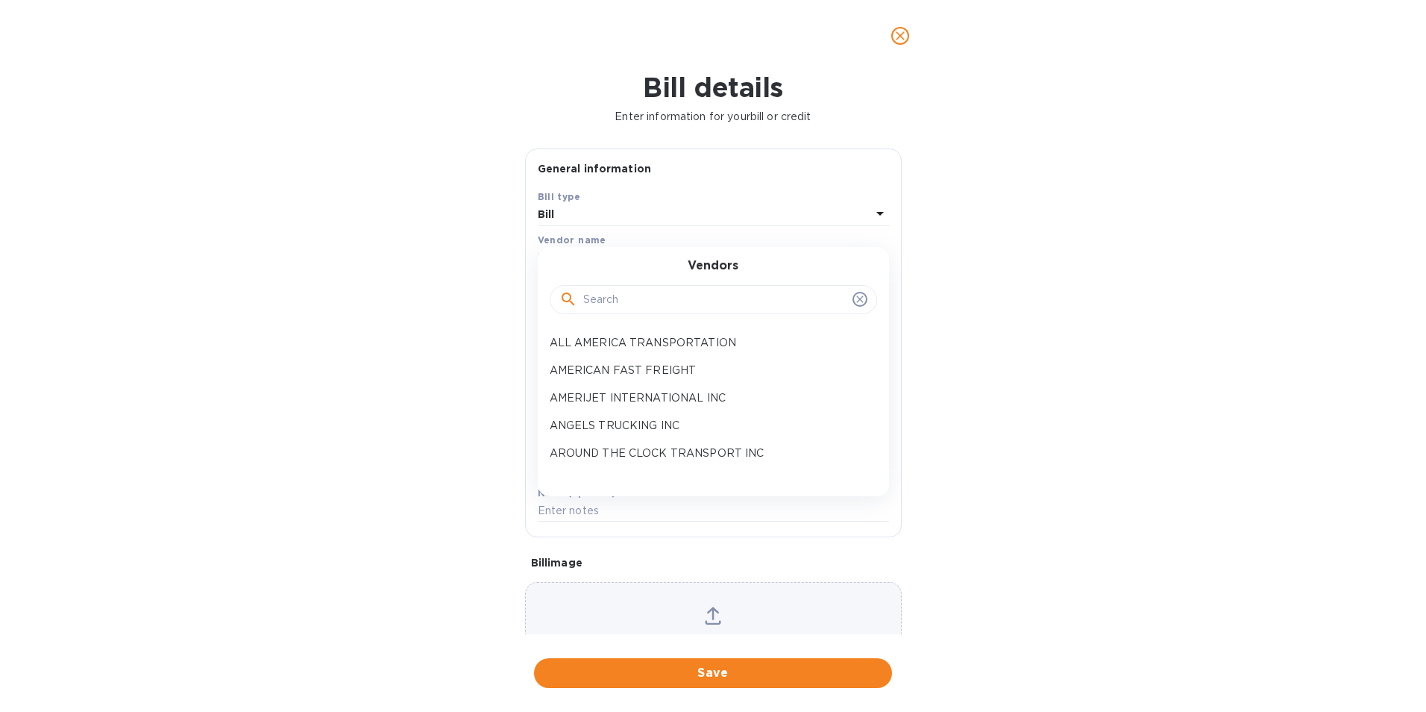
click at [600, 302] on input "text" at bounding box center [714, 300] width 263 height 22
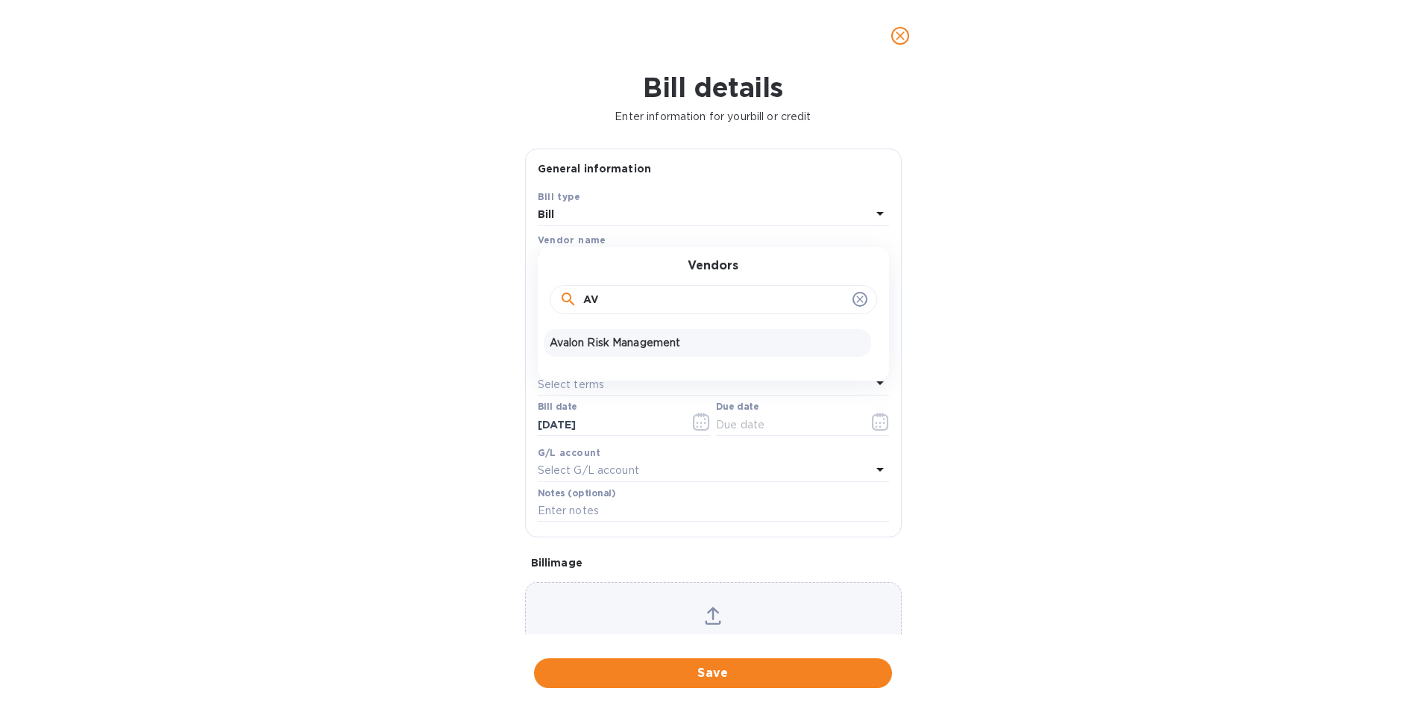
type input "AV"
click at [597, 341] on p "Avalon Risk Management" at bounding box center [708, 343] width 316 height 16
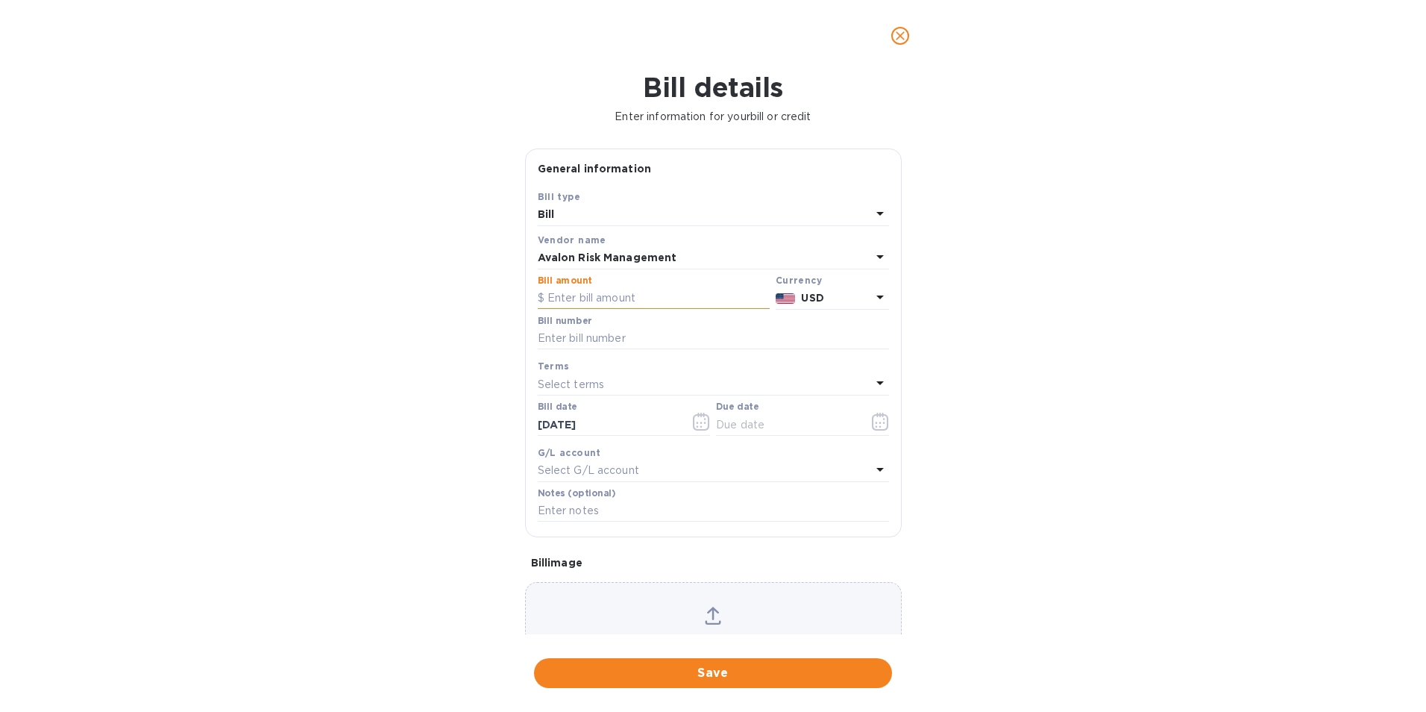
click at [596, 301] on input "text" at bounding box center [654, 298] width 232 height 22
type input "448.91"
click at [597, 331] on input "text" at bounding box center [713, 338] width 351 height 22
type input "1033171"
click at [877, 421] on icon "button" at bounding box center [880, 422] width 17 height 18
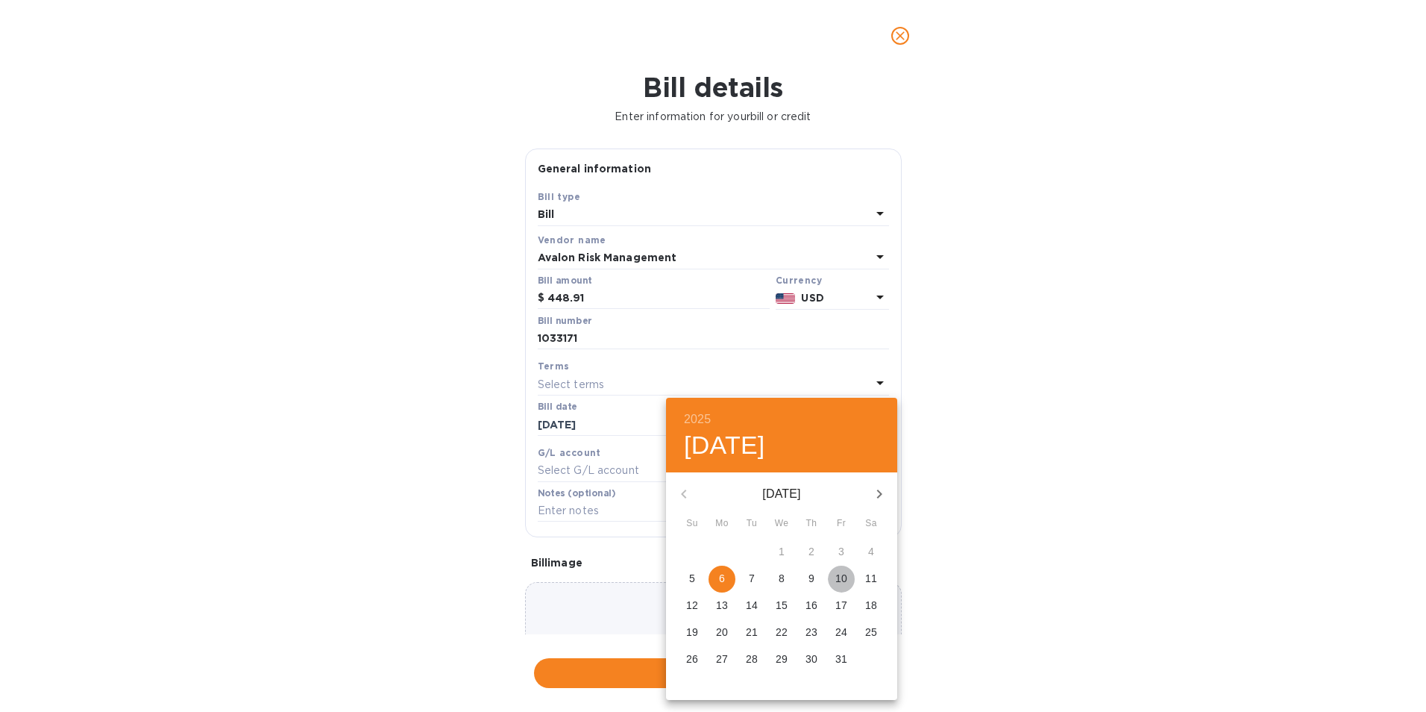
click at [841, 578] on p "10" at bounding box center [841, 578] width 12 height 15
type input "[DATE]"
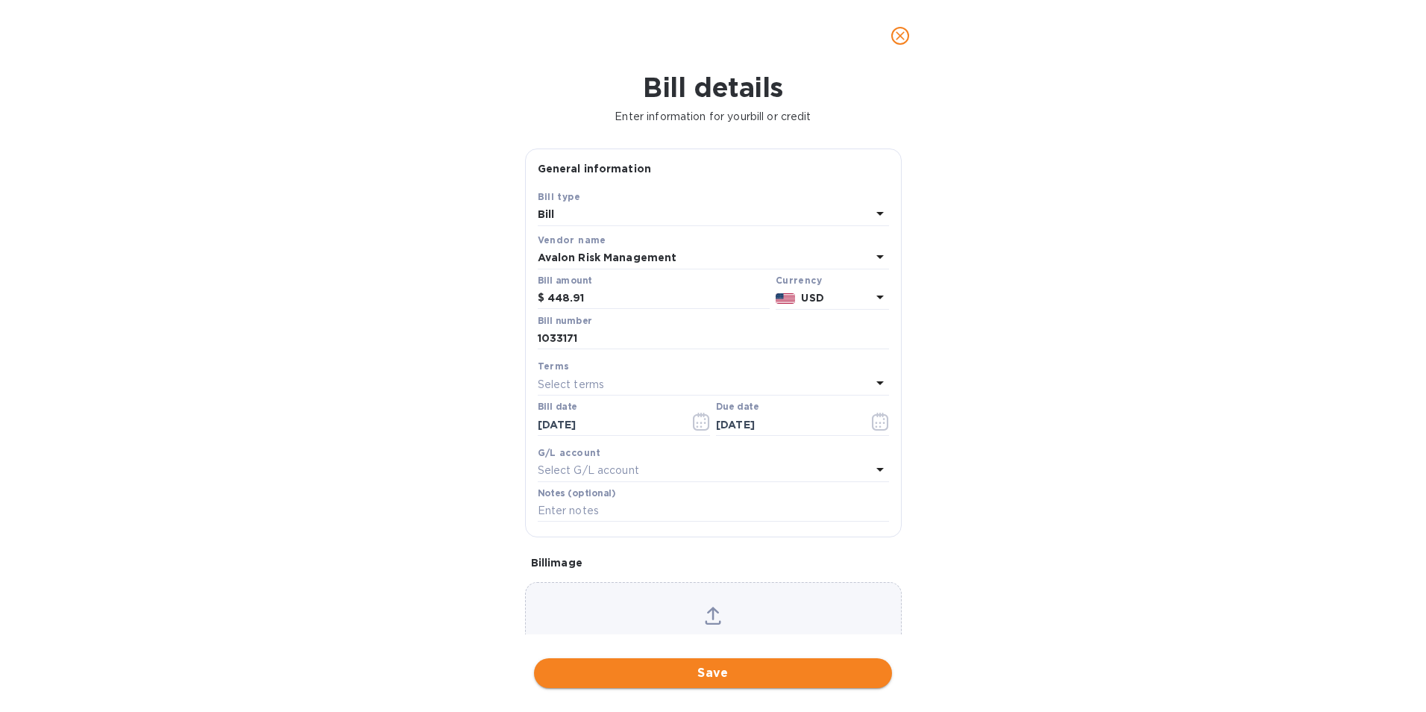
click at [714, 667] on span "Save" at bounding box center [713, 673] width 334 height 18
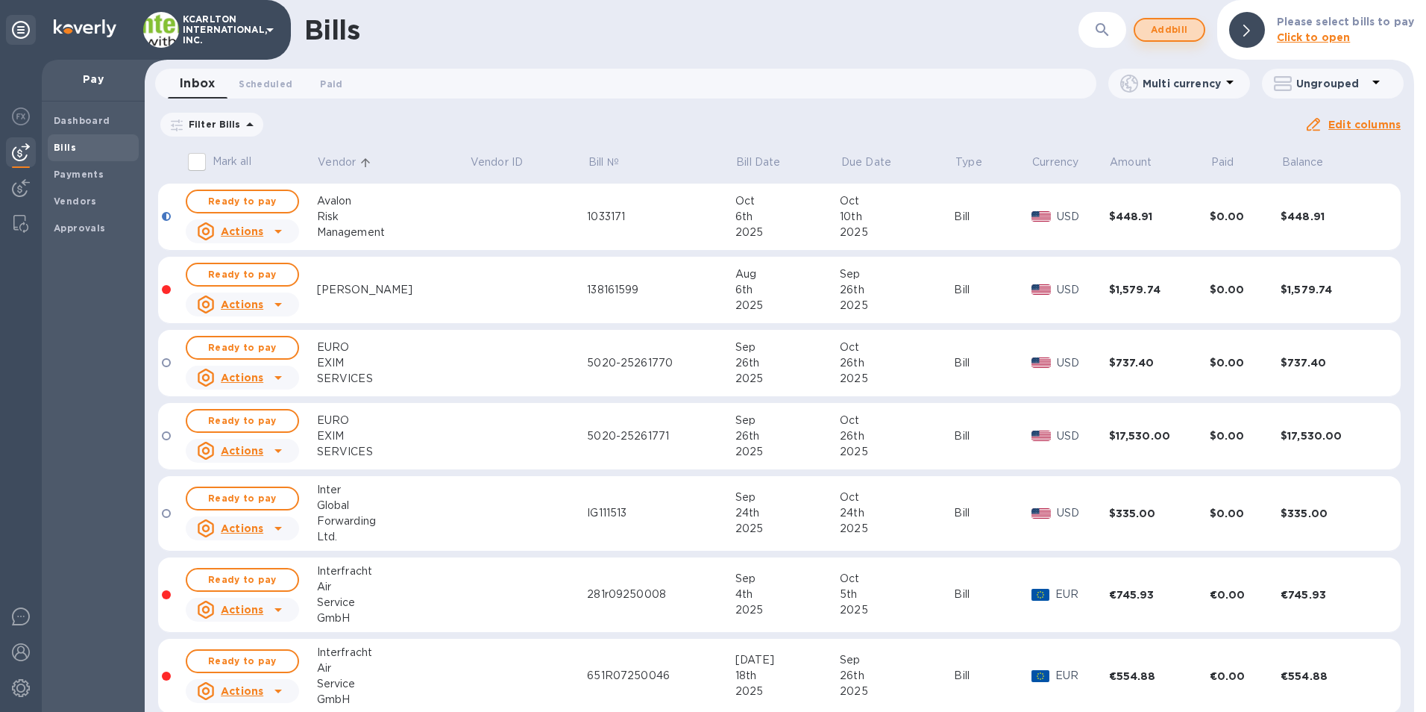
click at [1164, 35] on span "Add bill" at bounding box center [1169, 30] width 45 height 18
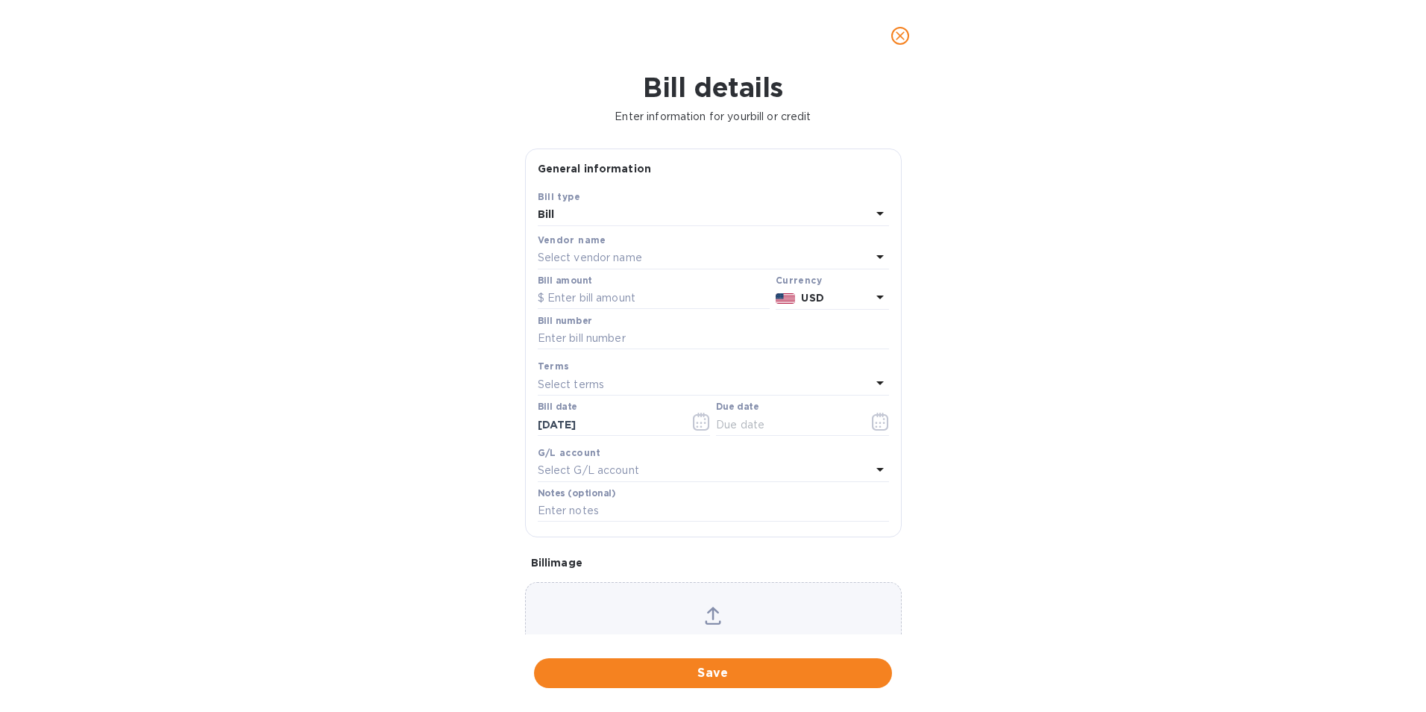
click at [576, 261] on p "Select vendor name" at bounding box center [590, 258] width 104 height 16
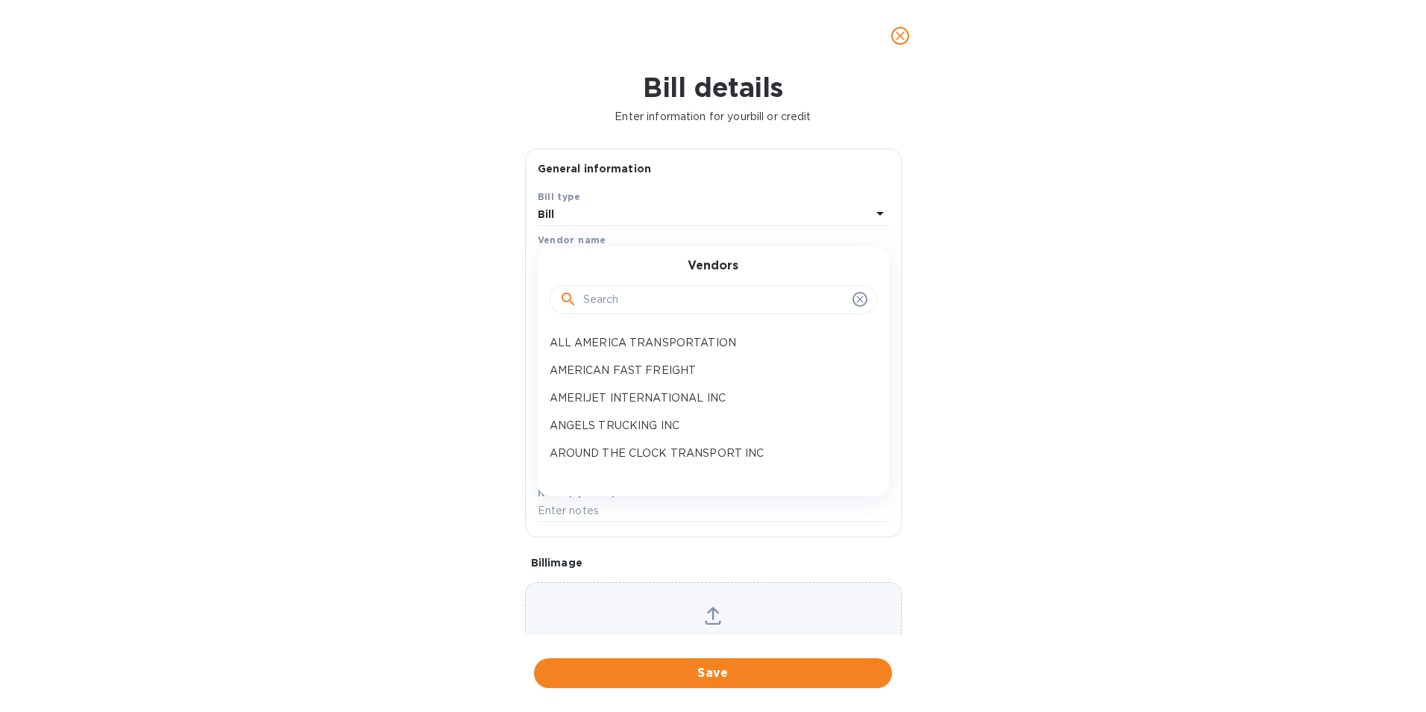
click at [581, 301] on div at bounding box center [713, 300] width 308 height 22
type input "CAR"
click at [602, 360] on div "CAROTRANS" at bounding box center [707, 371] width 327 height 28
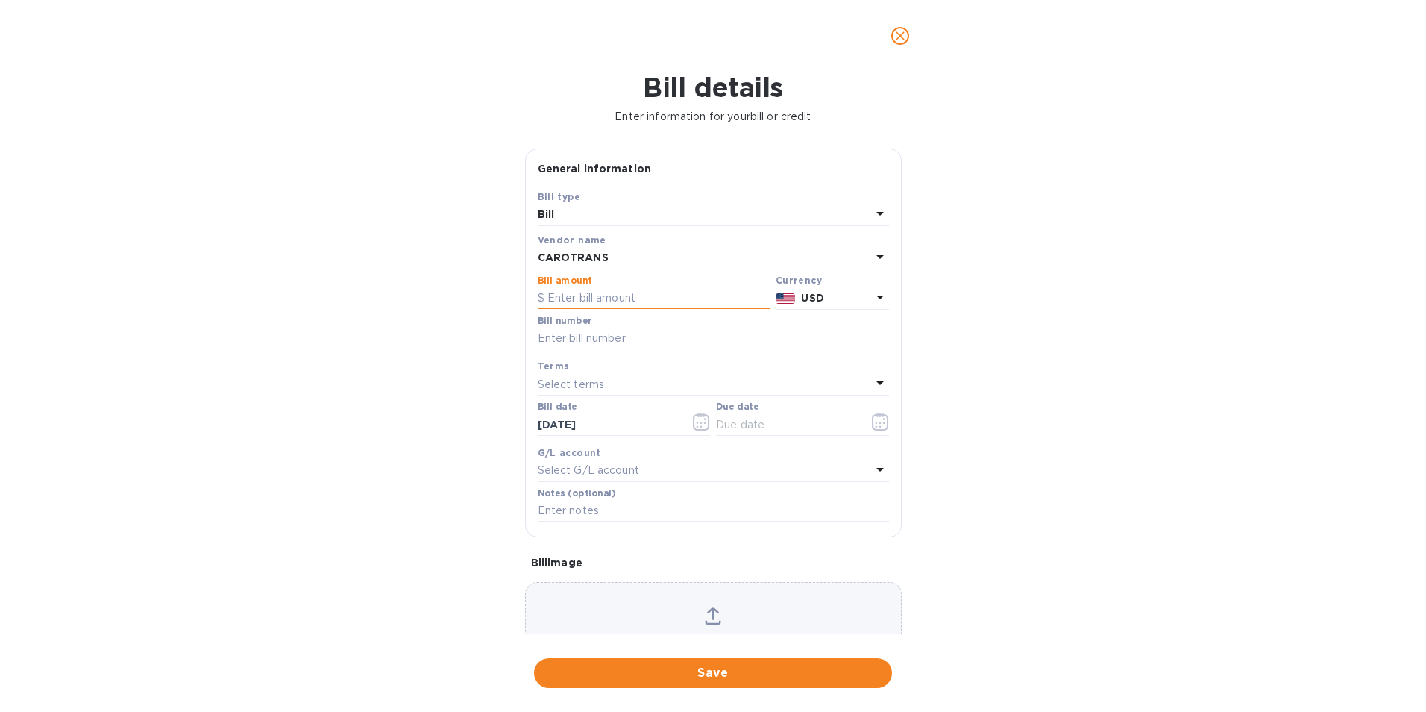
click at [600, 300] on input "text" at bounding box center [654, 298] width 232 height 22
type input "75.00"
click at [595, 337] on input "text" at bounding box center [713, 338] width 351 height 22
type input "71546"
click at [872, 424] on icon "button" at bounding box center [880, 422] width 17 height 18
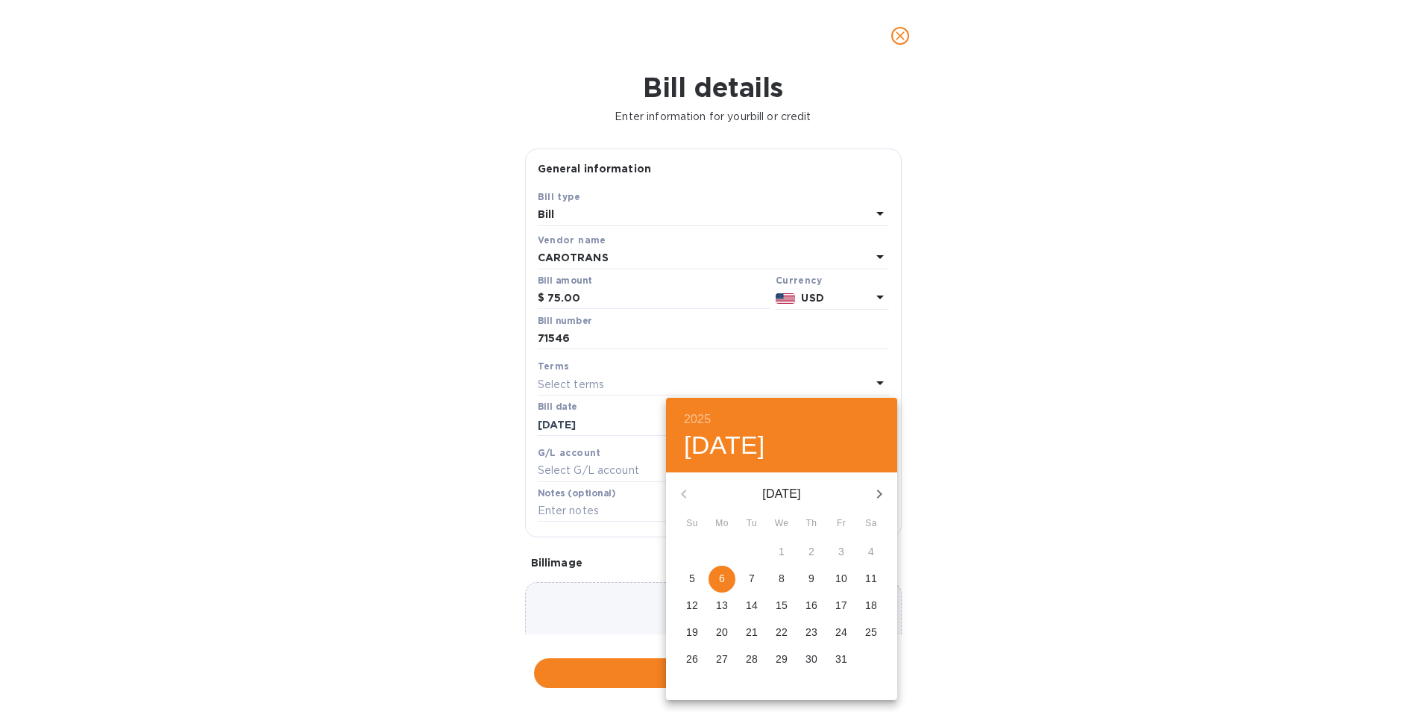
click at [840, 577] on p "10" at bounding box center [841, 578] width 12 height 15
type input "[DATE]"
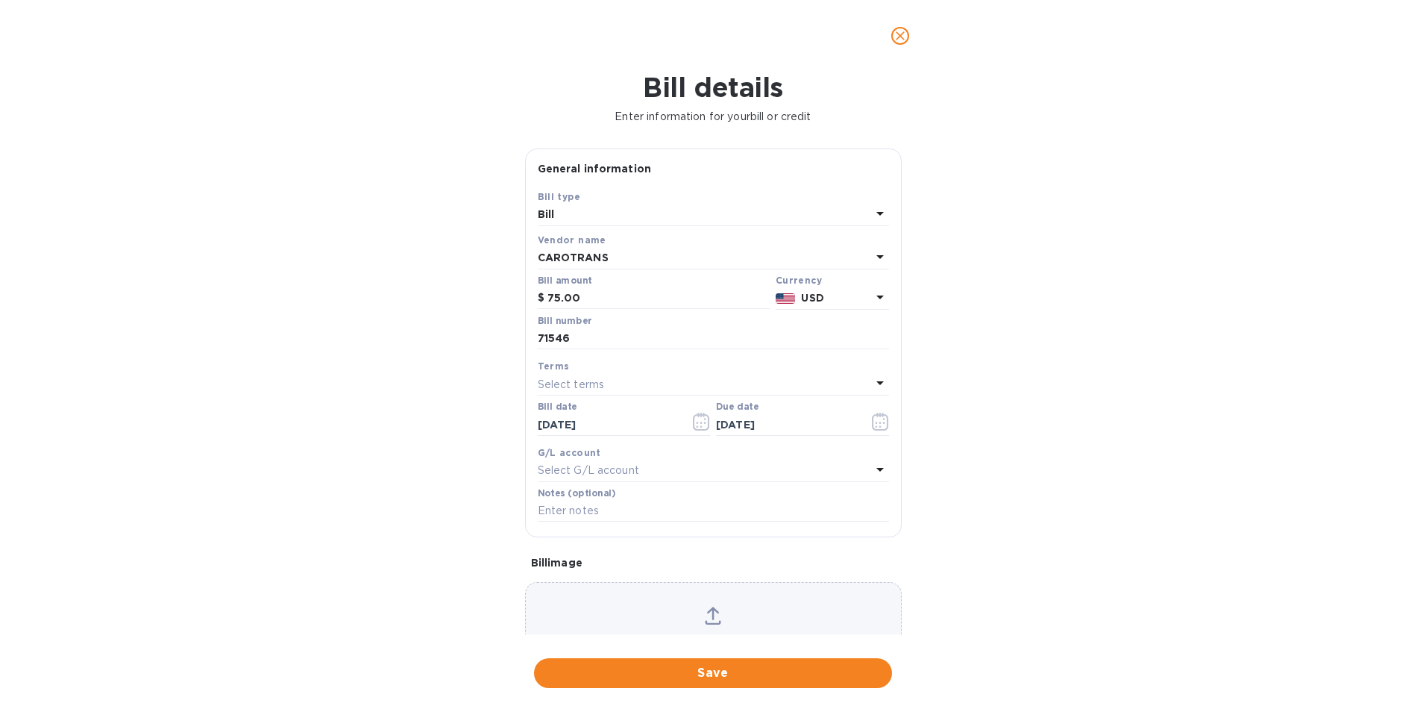
click at [688, 691] on div "Bill details Enter information for your bill or credit General information Save…" at bounding box center [713, 392] width 1426 height 640
click at [688, 677] on span "Save" at bounding box center [713, 673] width 334 height 18
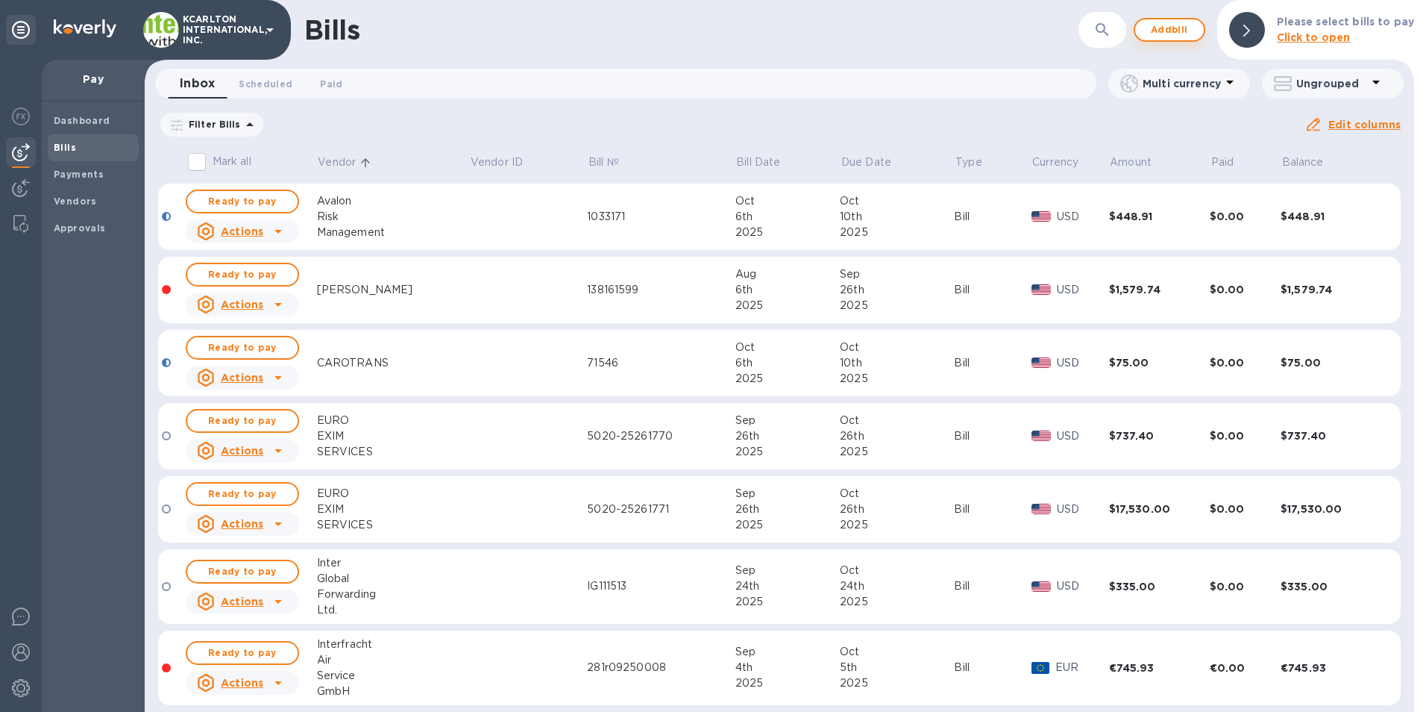
click at [1155, 29] on span "Add bill" at bounding box center [1169, 30] width 45 height 18
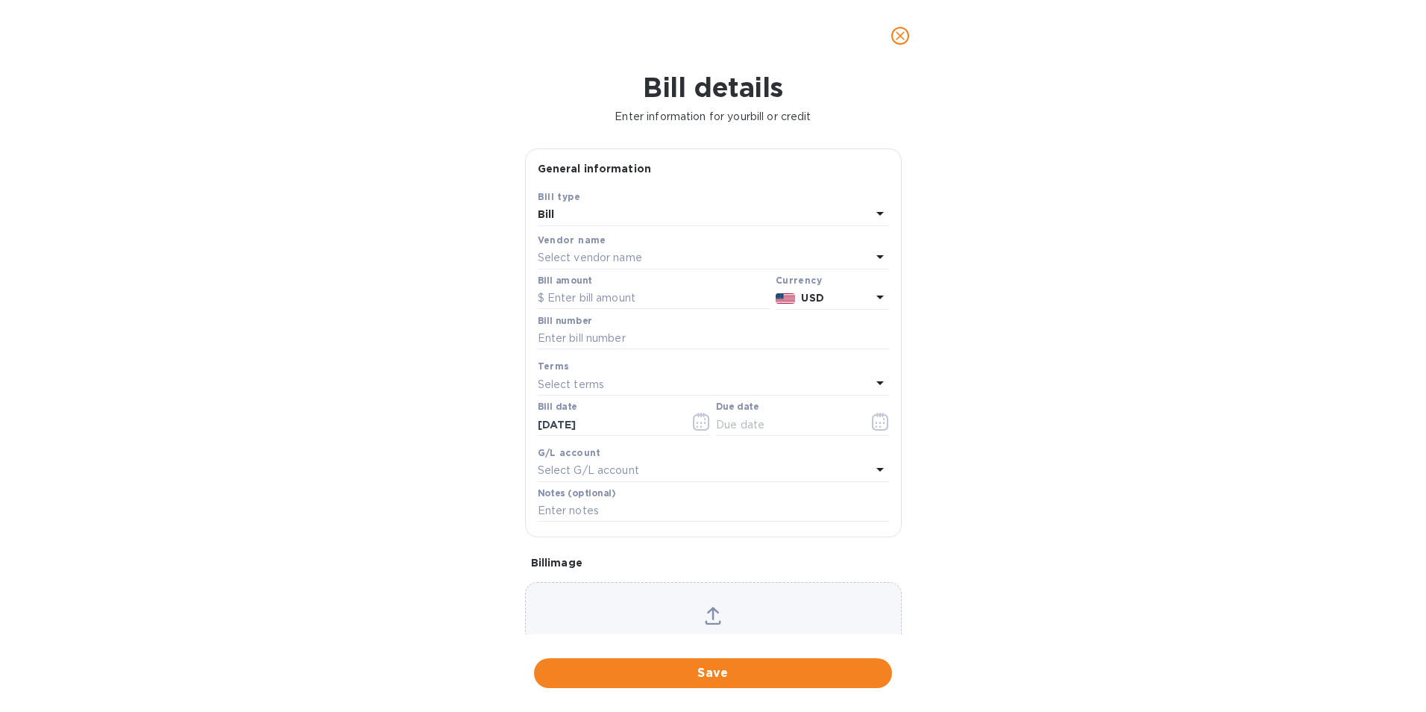
click at [665, 261] on div "Select vendor name" at bounding box center [704, 258] width 333 height 21
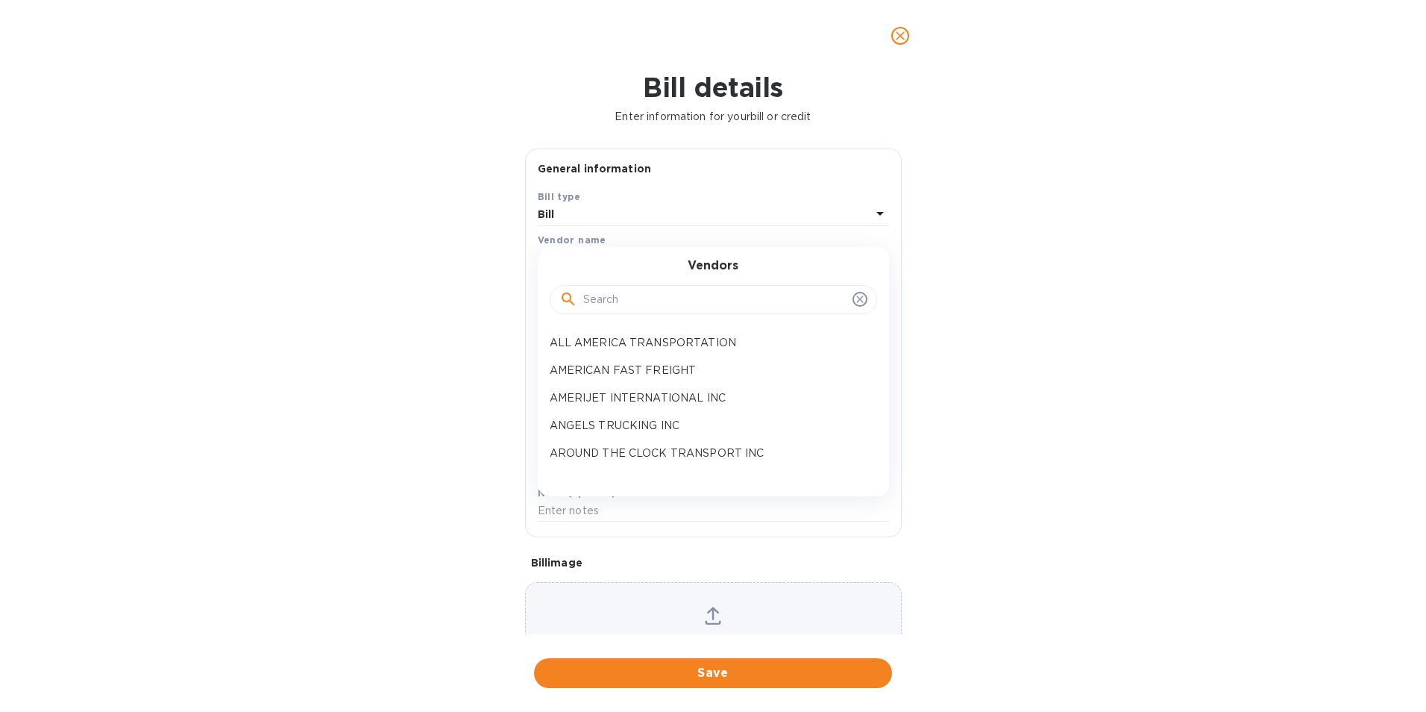
click at [643, 308] on input "text" at bounding box center [714, 300] width 263 height 22
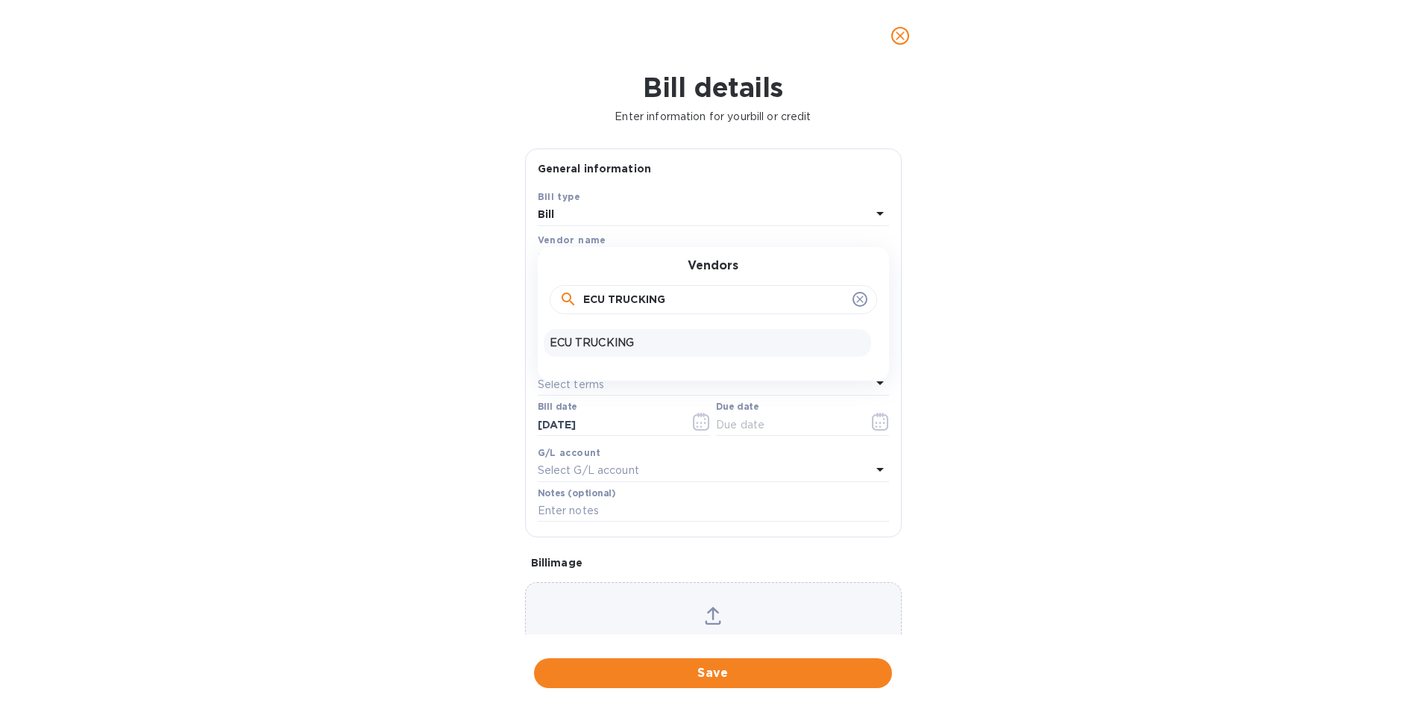
type input "ECU TRUCKING"
click at [636, 346] on p "ECU TRUCKING" at bounding box center [708, 343] width 316 height 16
click at [622, 304] on input "text" at bounding box center [654, 298] width 232 height 22
type input "947.95"
click at [628, 340] on input "text" at bounding box center [713, 338] width 351 height 22
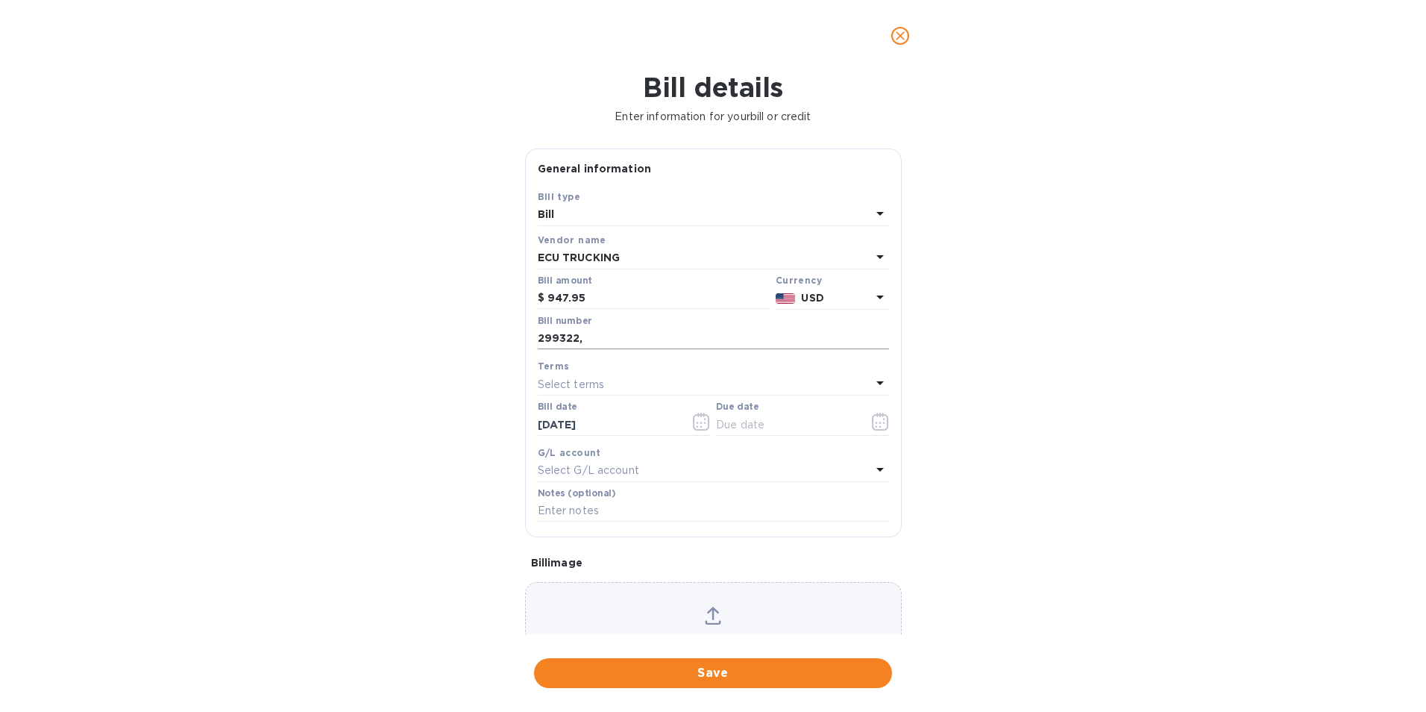
click at [630, 342] on input "299322," at bounding box center [713, 338] width 351 height 22
click at [690, 345] on input "299322, 298849," at bounding box center [713, 338] width 351 height 22
type input "299322, 298849, 299519"
click at [879, 427] on icon "button" at bounding box center [880, 422] width 17 height 18
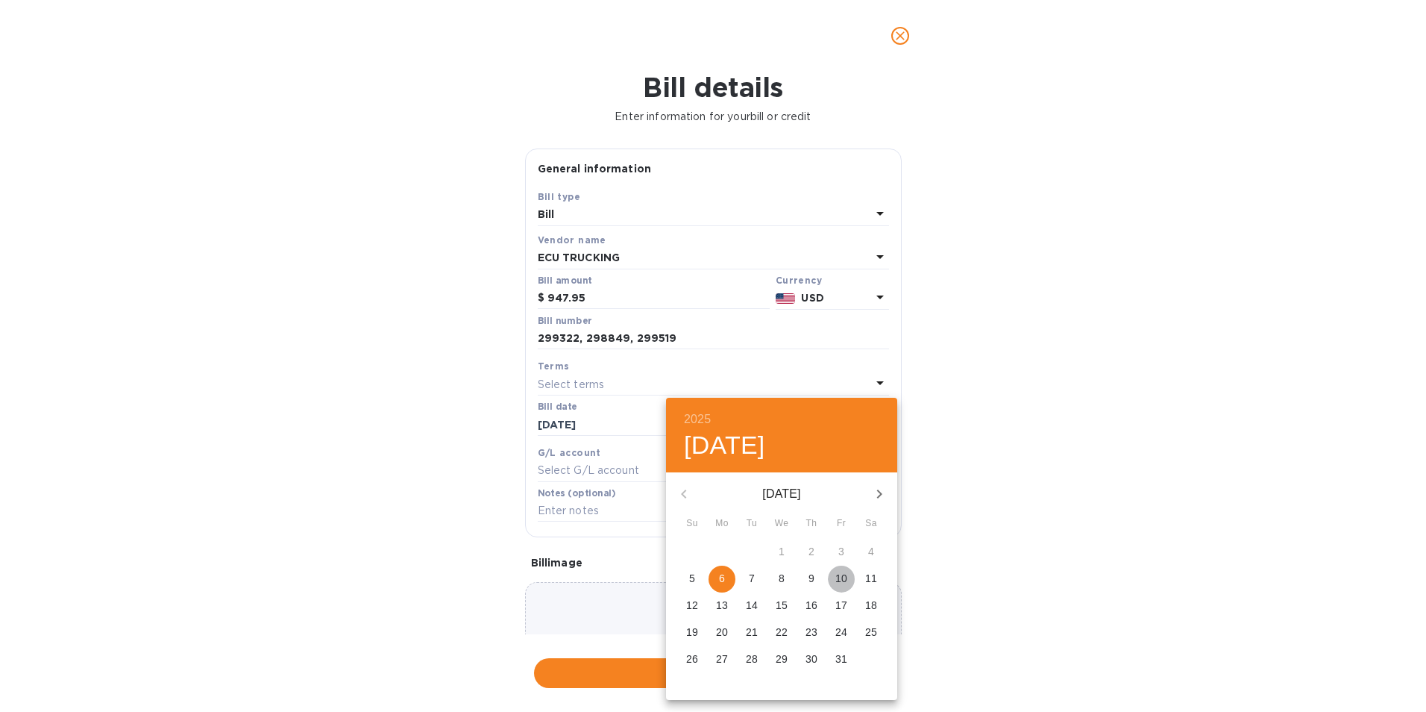
click at [847, 584] on p "10" at bounding box center [841, 578] width 12 height 15
type input "[DATE]"
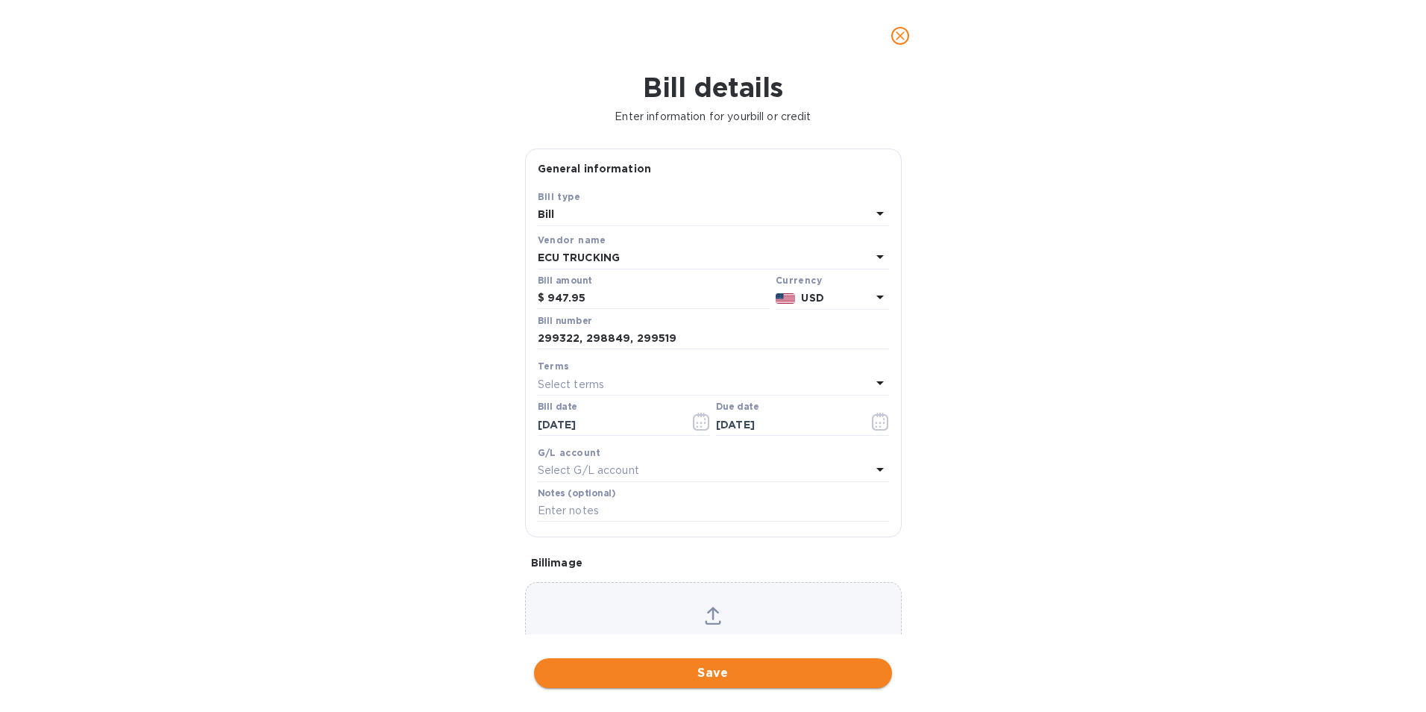
click at [794, 674] on span "Save" at bounding box center [713, 673] width 334 height 18
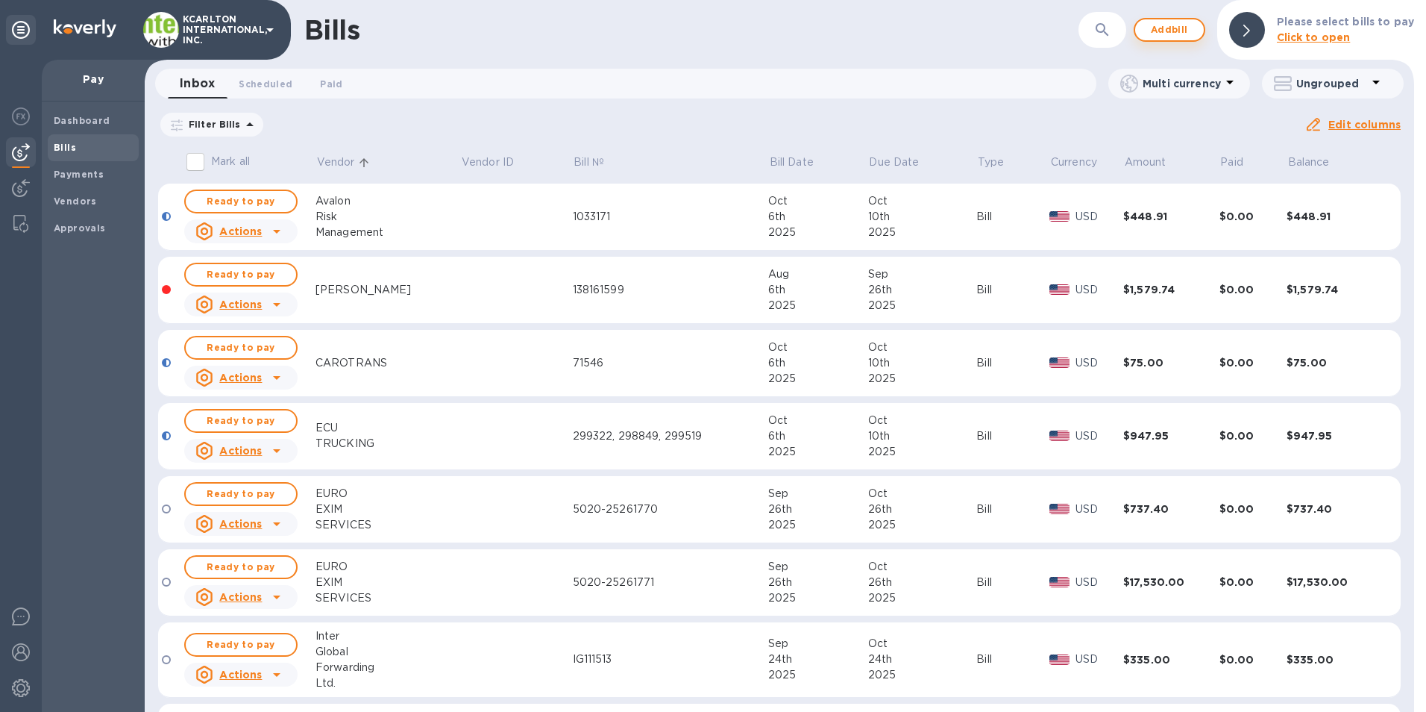
click at [1159, 30] on span "Add bill" at bounding box center [1169, 30] width 45 height 18
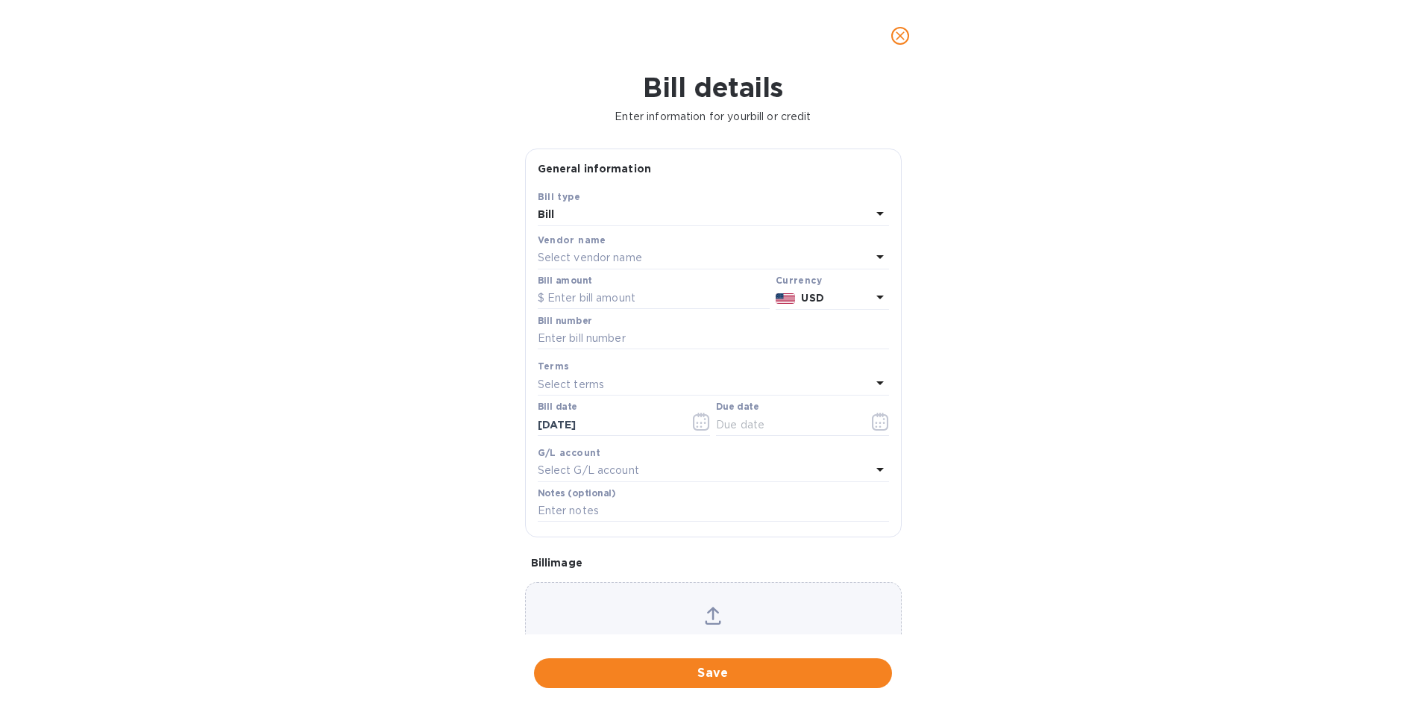
click at [576, 253] on p "Select vendor name" at bounding box center [590, 258] width 104 height 16
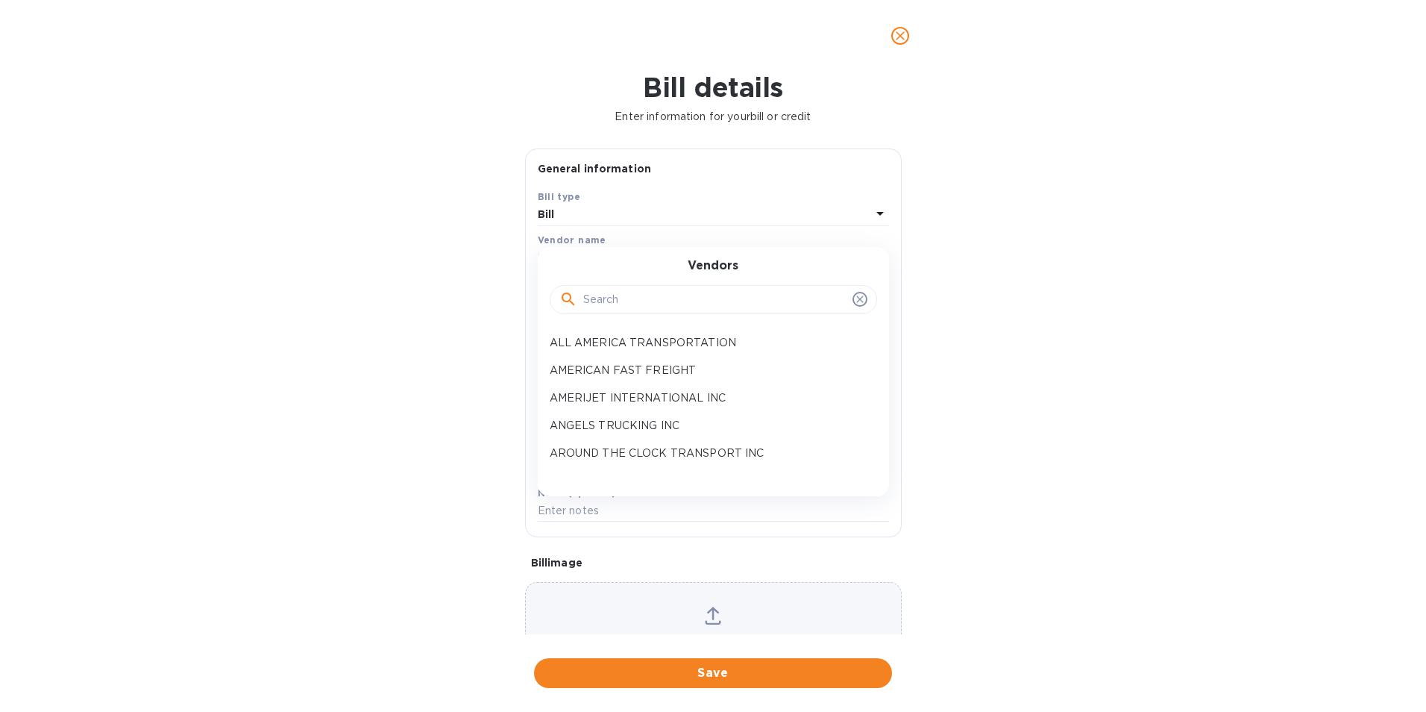
click at [596, 292] on input "text" at bounding box center [714, 300] width 263 height 22
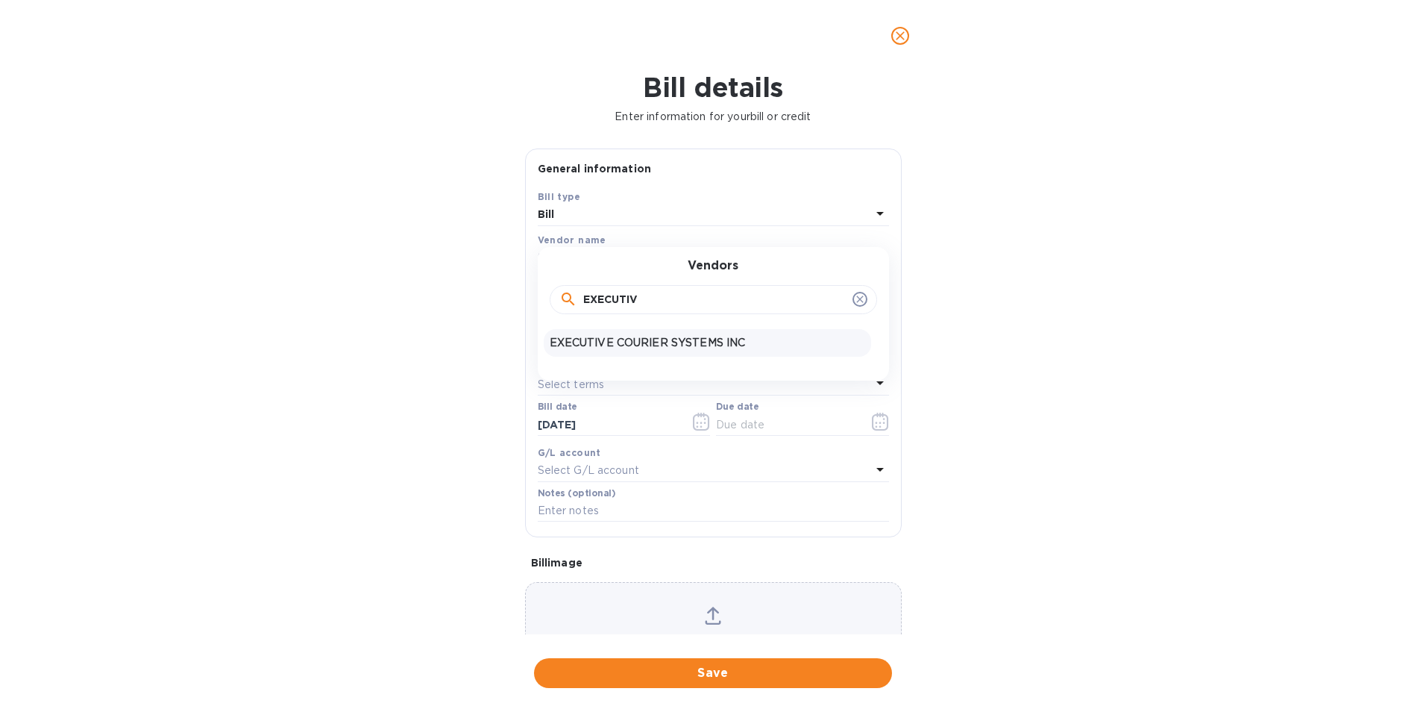
type input "EXECUTIV"
click at [595, 336] on p "EXECUTIVE COURIER SYSTEMS INC" at bounding box center [708, 343] width 316 height 16
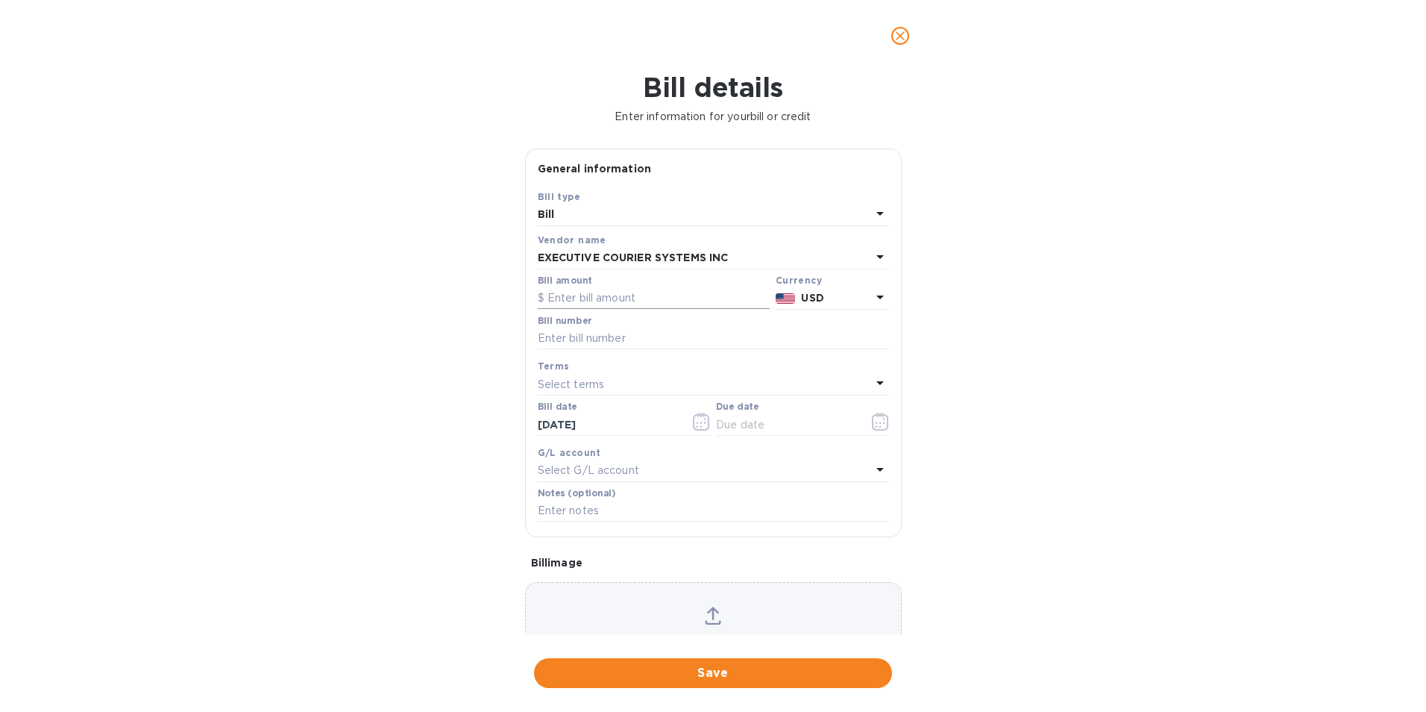
click at [606, 300] on input "text" at bounding box center [654, 298] width 232 height 22
type input "2,430.52"
click at [603, 341] on input "text" at bounding box center [713, 338] width 351 height 22
type input "10012025318"
click at [882, 424] on icon "button" at bounding box center [880, 422] width 16 height 18
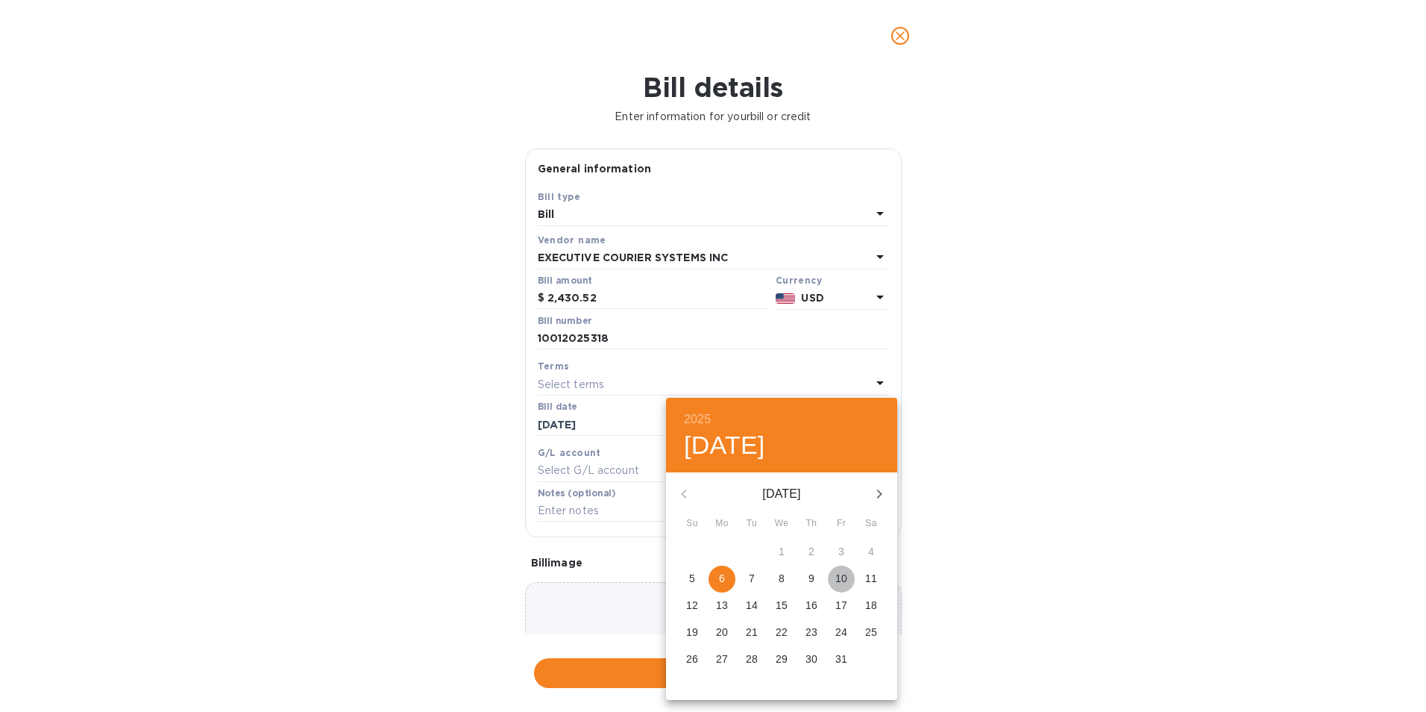
click at [830, 570] on button "10" at bounding box center [841, 578] width 27 height 27
type input "[DATE]"
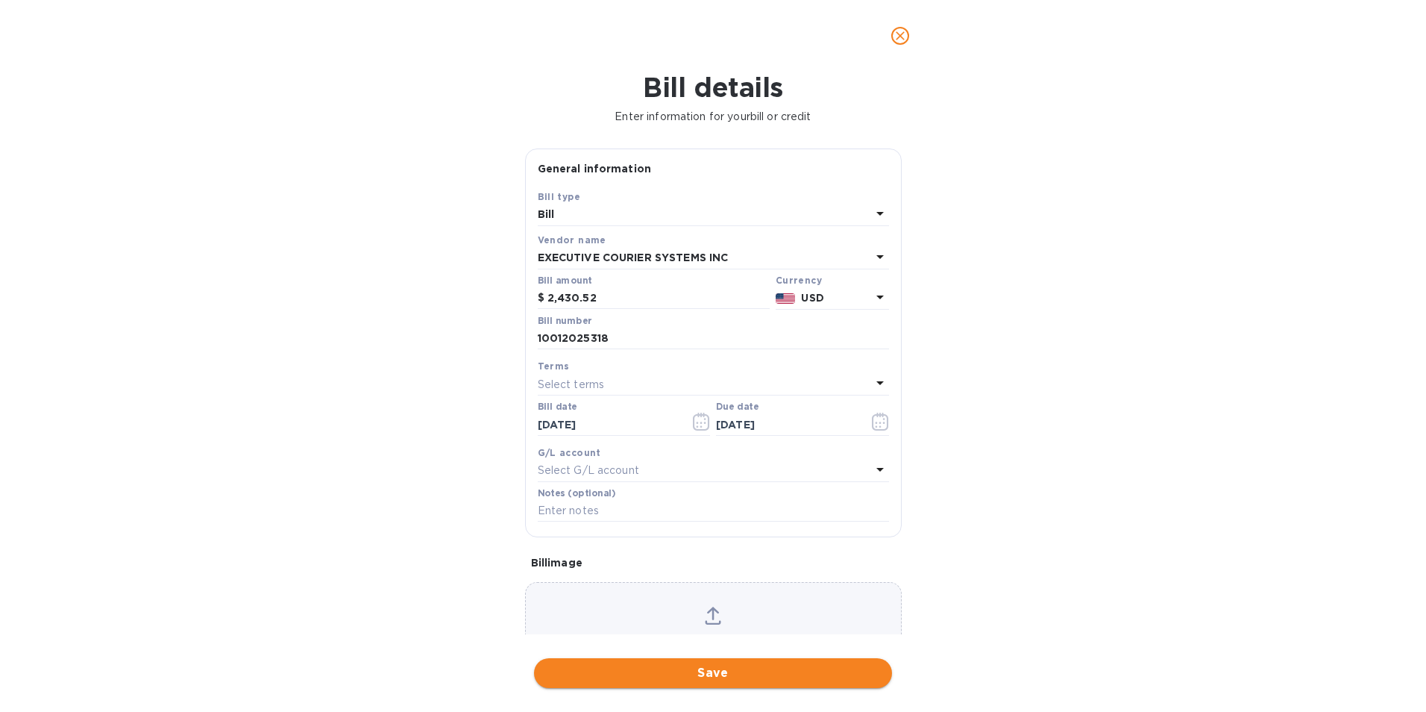
click at [729, 676] on span "Save" at bounding box center [713, 673] width 334 height 18
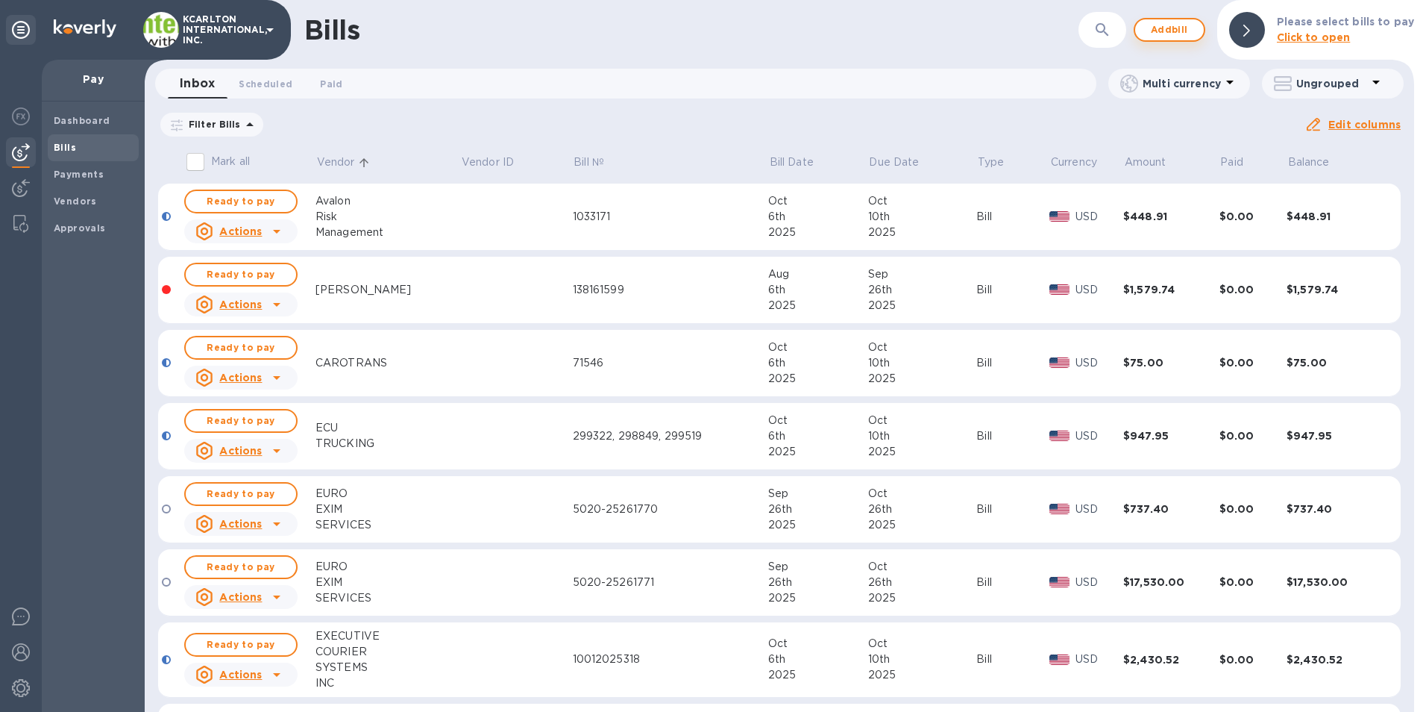
click at [1179, 36] on span "Add bill" at bounding box center [1169, 30] width 45 height 18
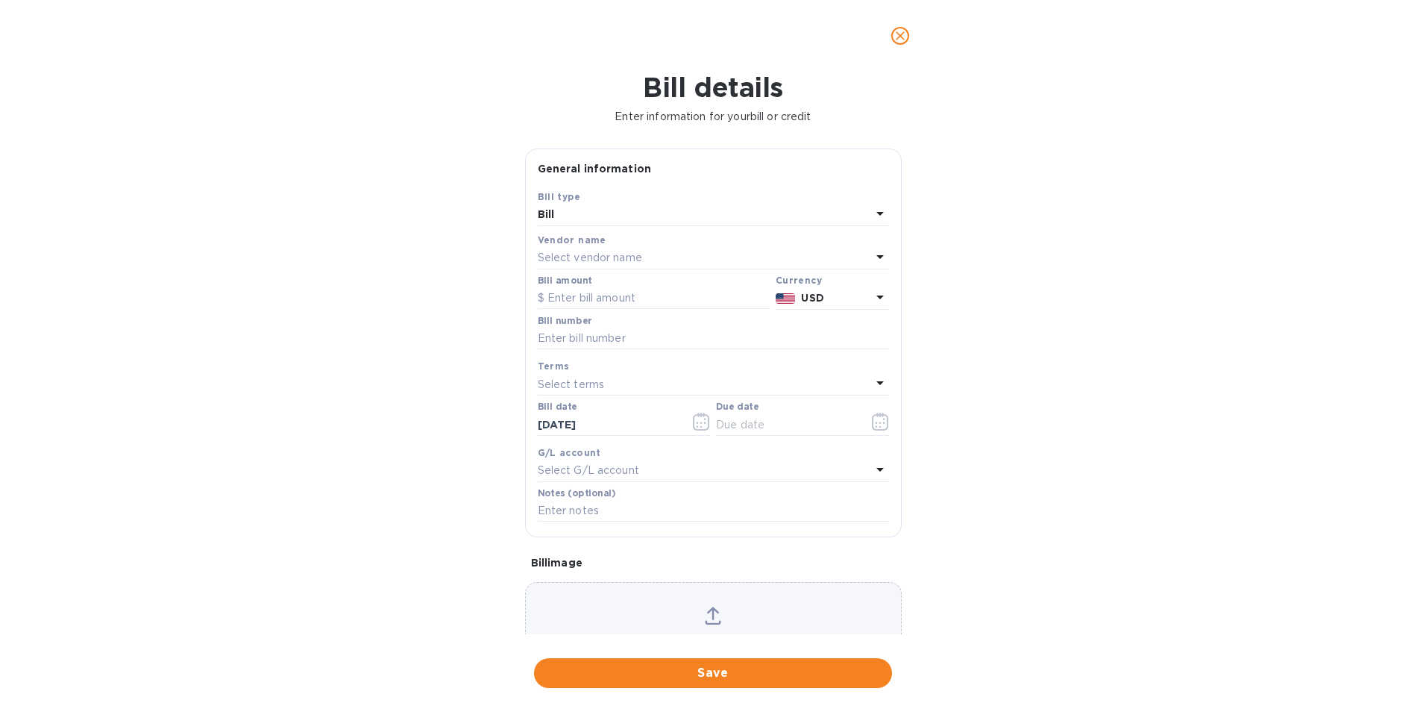
click at [597, 254] on p "Select vendor name" at bounding box center [590, 258] width 104 height 16
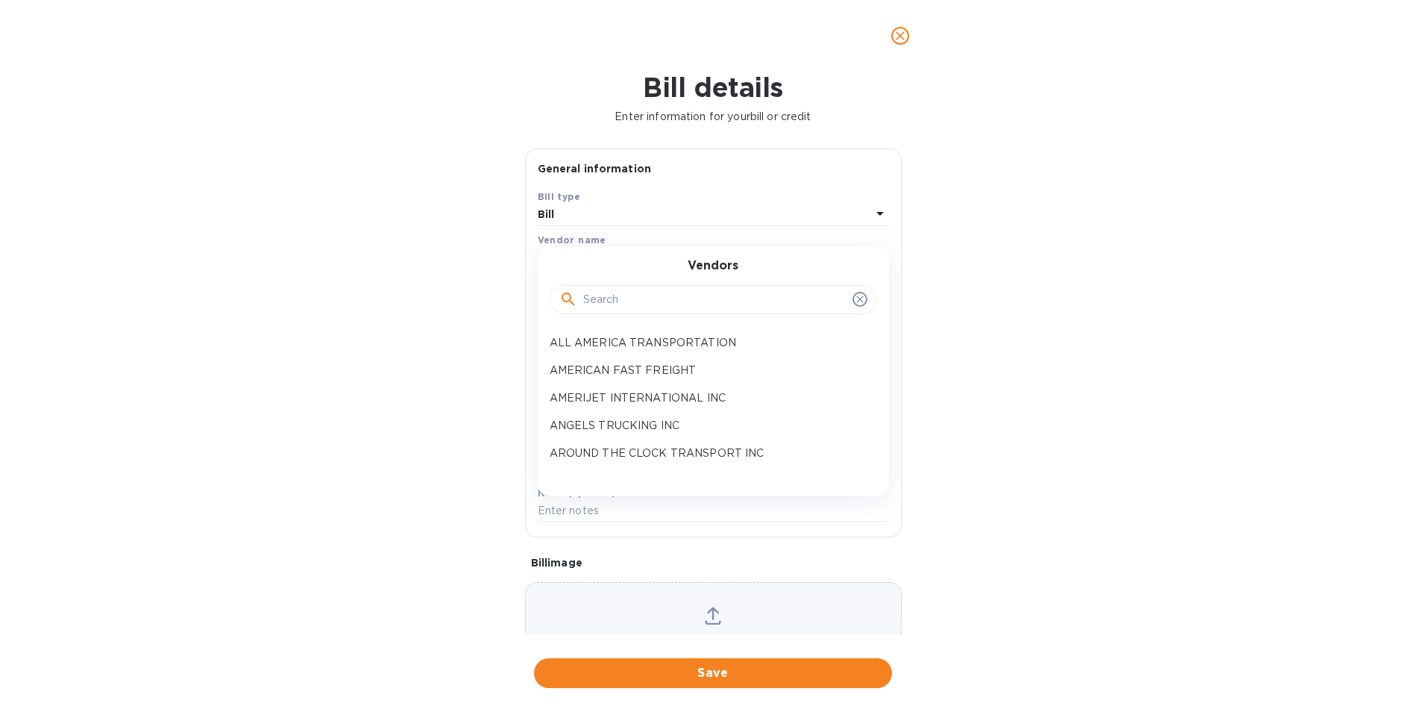
click at [586, 292] on input "text" at bounding box center [714, 300] width 263 height 22
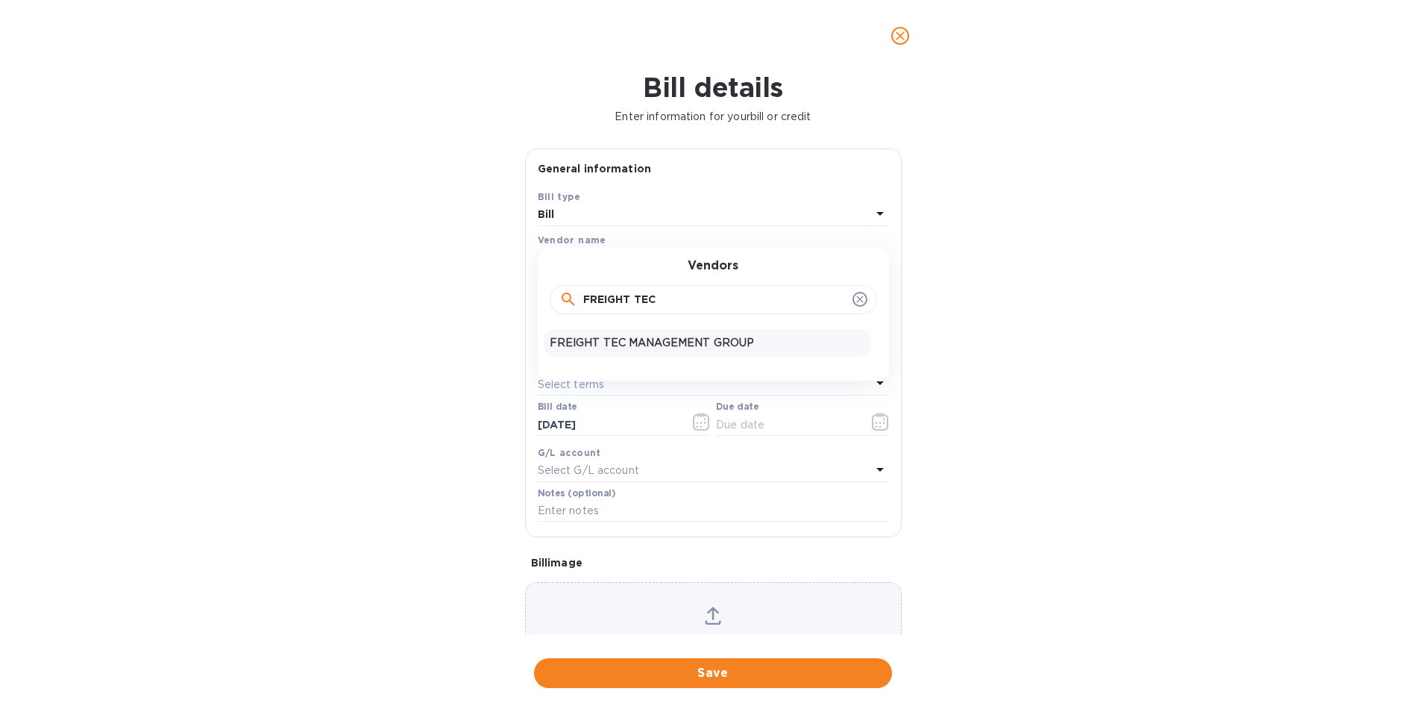
type input "FREIGHT TEC"
click at [610, 336] on p "FREIGHT TEC MANAGEMENT GROUP" at bounding box center [708, 343] width 316 height 16
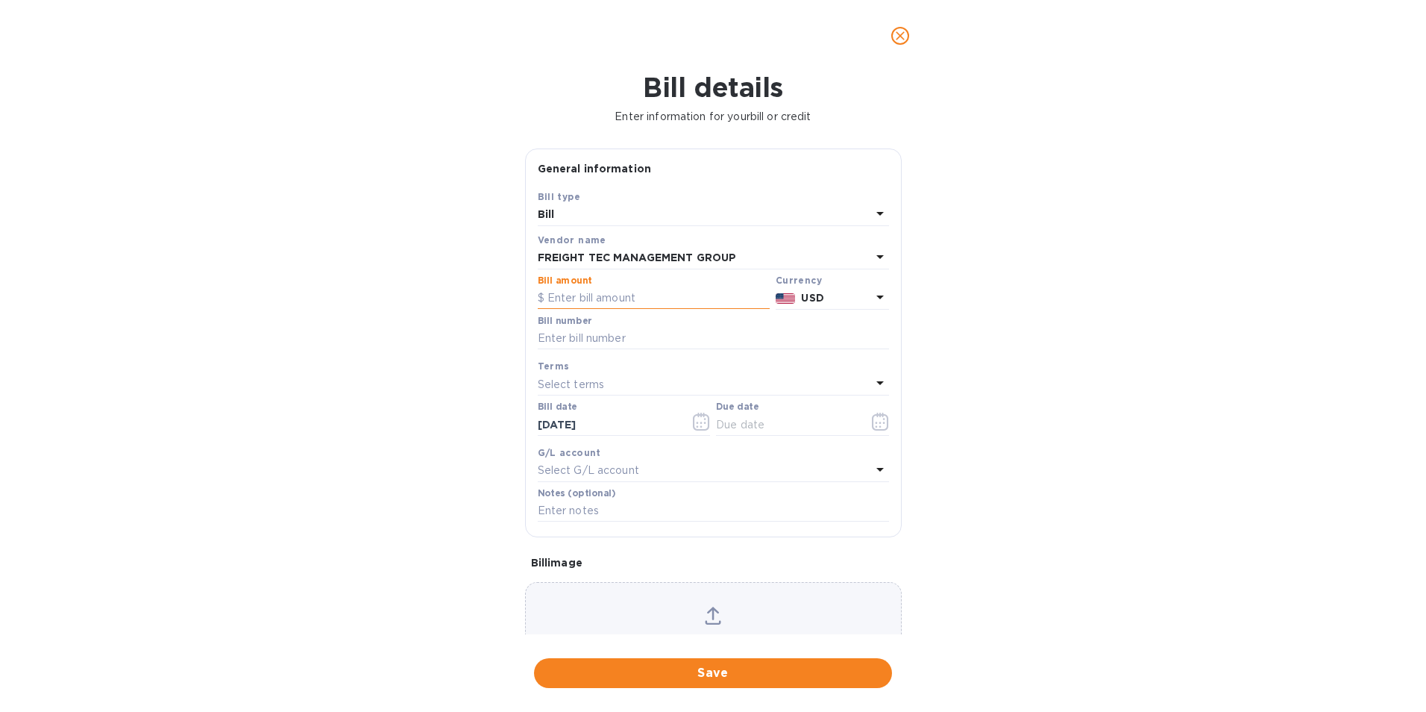
click at [606, 304] on input "text" at bounding box center [654, 298] width 232 height 22
type input "540.00"
click at [600, 340] on input "text" at bounding box center [713, 338] width 351 height 22
type input "863608"
click at [875, 430] on icon "button" at bounding box center [880, 422] width 16 height 18
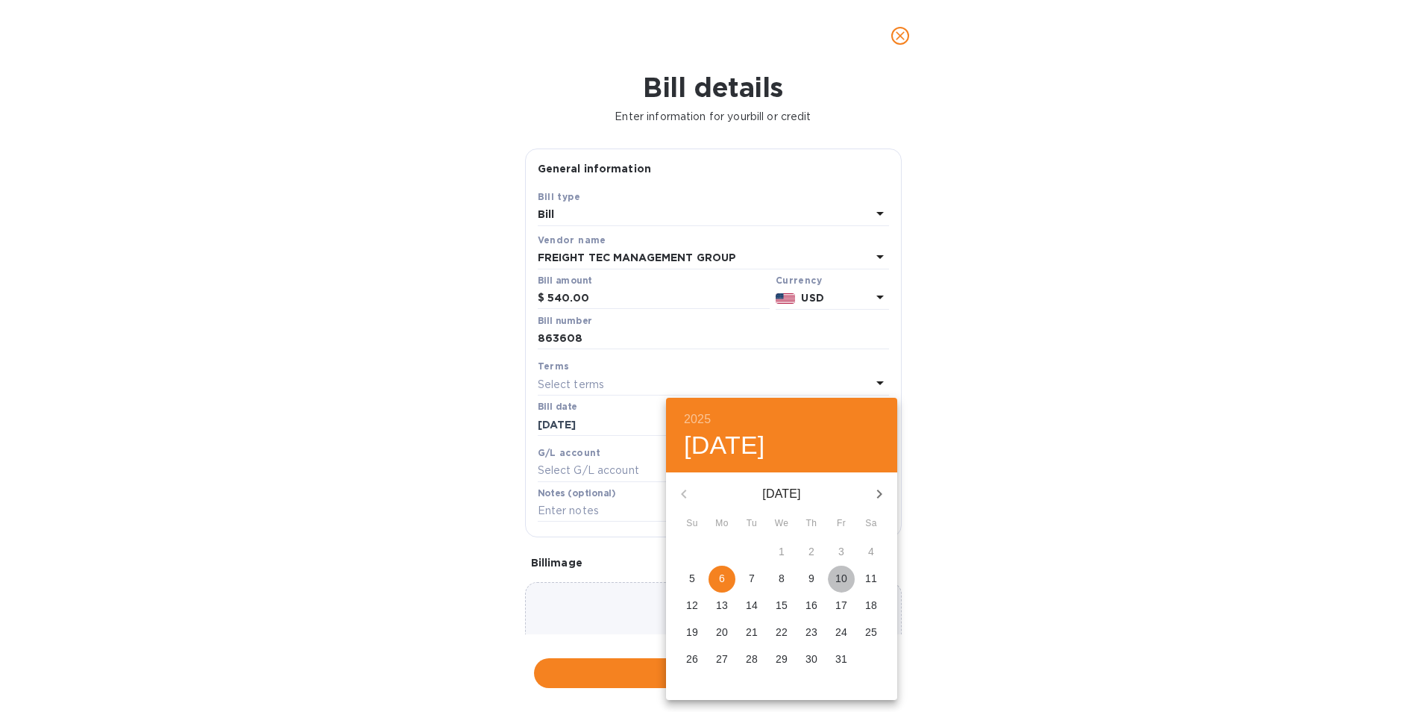
click at [835, 580] on p "10" at bounding box center [841, 578] width 12 height 15
type input "[DATE]"
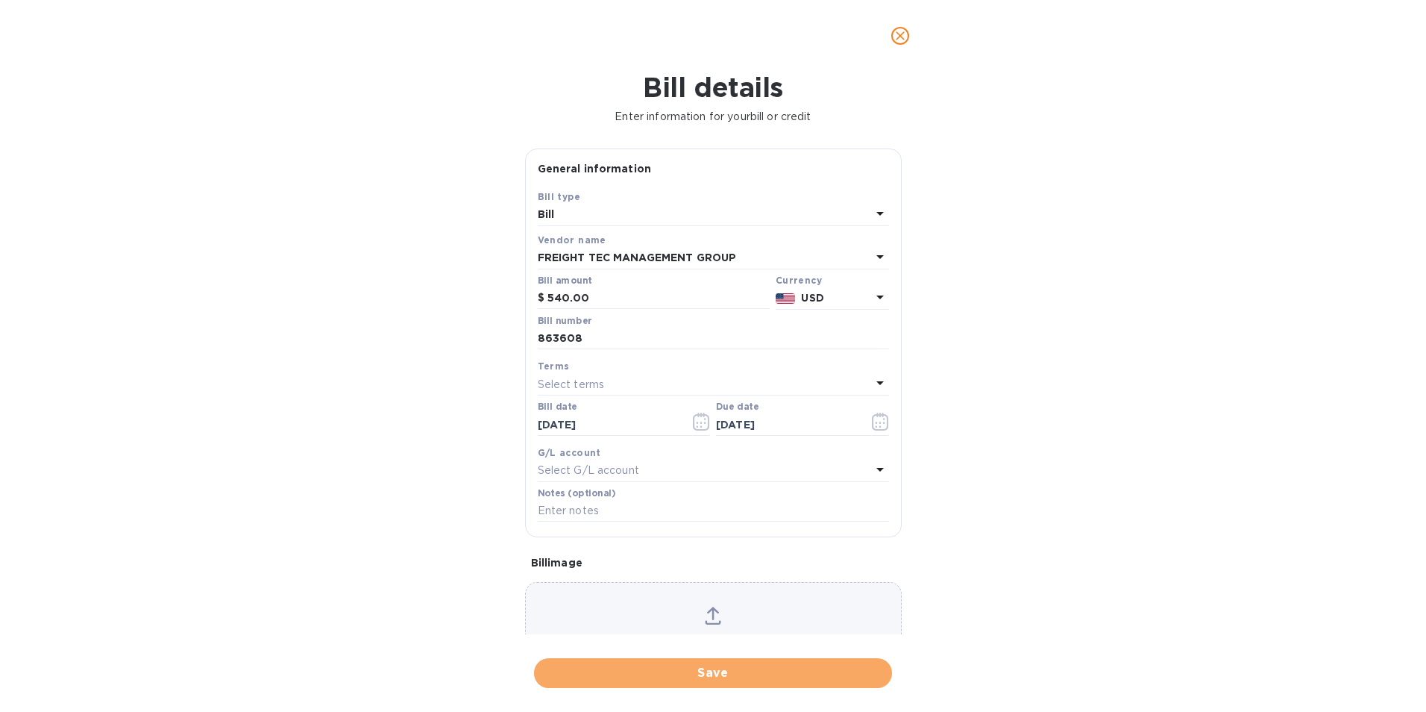
click at [727, 678] on span "Save" at bounding box center [713, 673] width 334 height 18
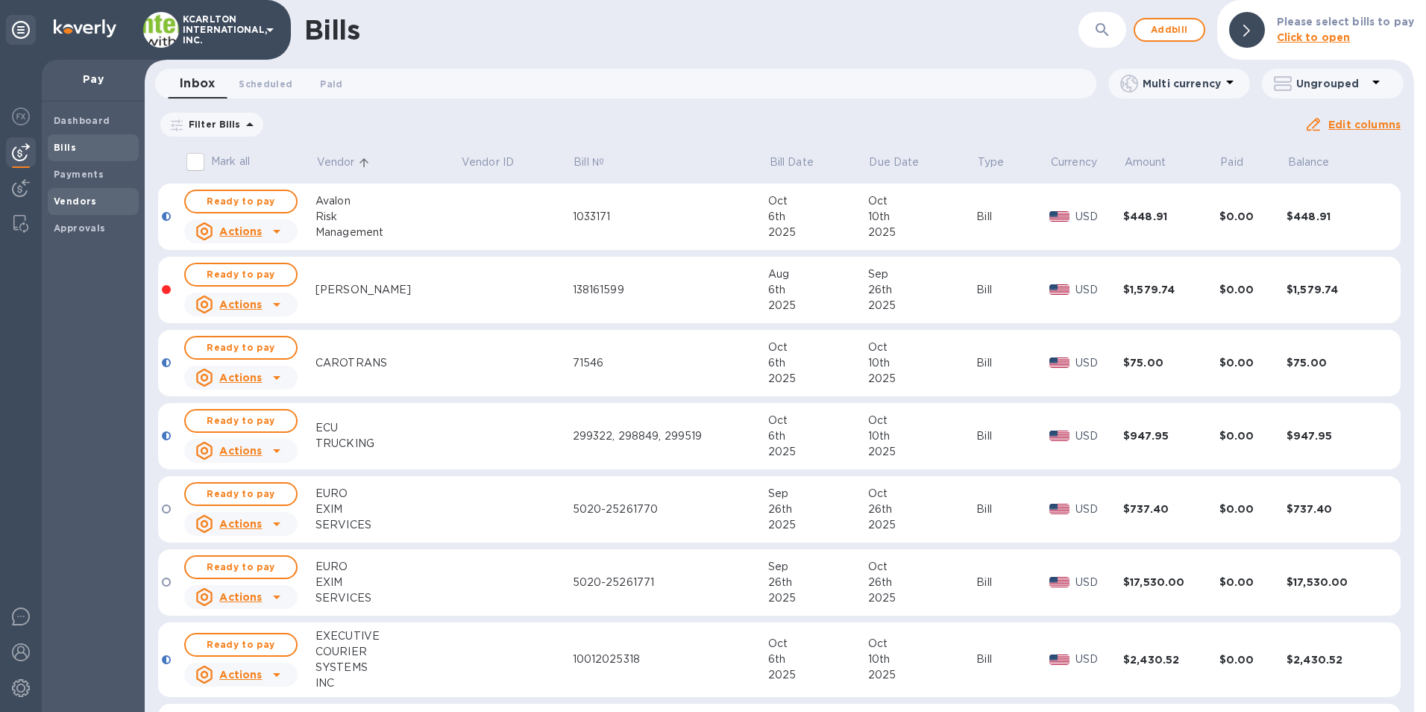
click at [92, 206] on b "Vendors" at bounding box center [75, 200] width 43 height 11
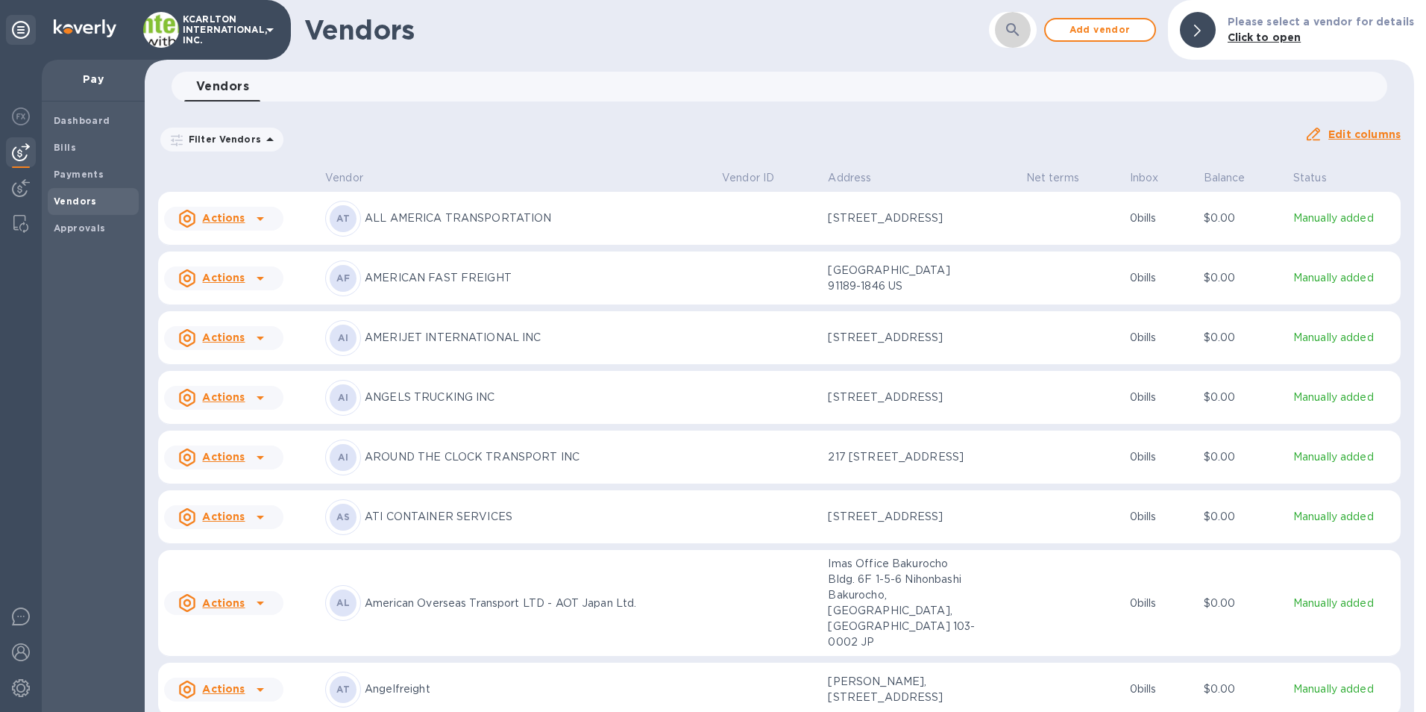
click at [1031, 40] on button "button" at bounding box center [1013, 30] width 36 height 36
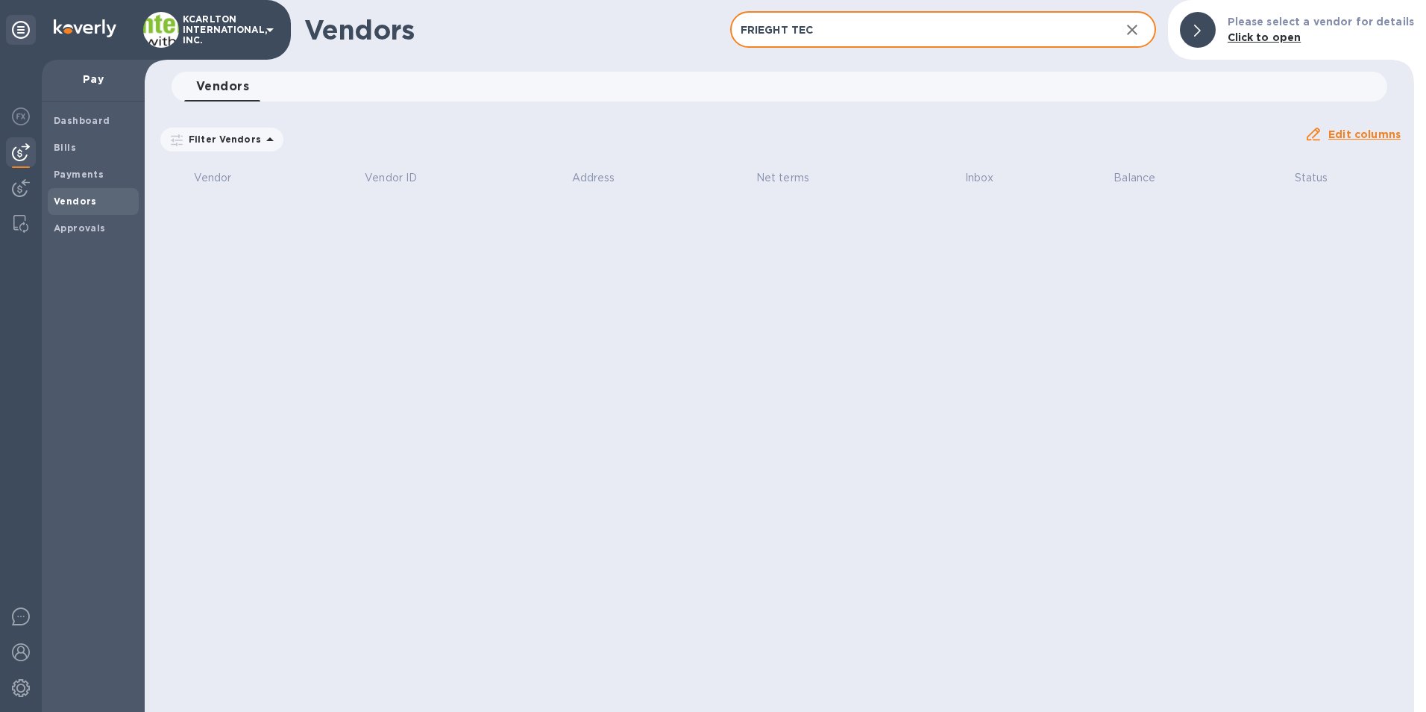
type input "FRIEGHT TEC"
click at [868, 39] on input "FRIEGHT TEC" at bounding box center [919, 30] width 378 height 37
drag, startPoint x: 771, startPoint y: 31, endPoint x: 760, endPoint y: 30, distance: 11.2
click at [760, 30] on input "FRIEGHT TEC" at bounding box center [919, 30] width 378 height 37
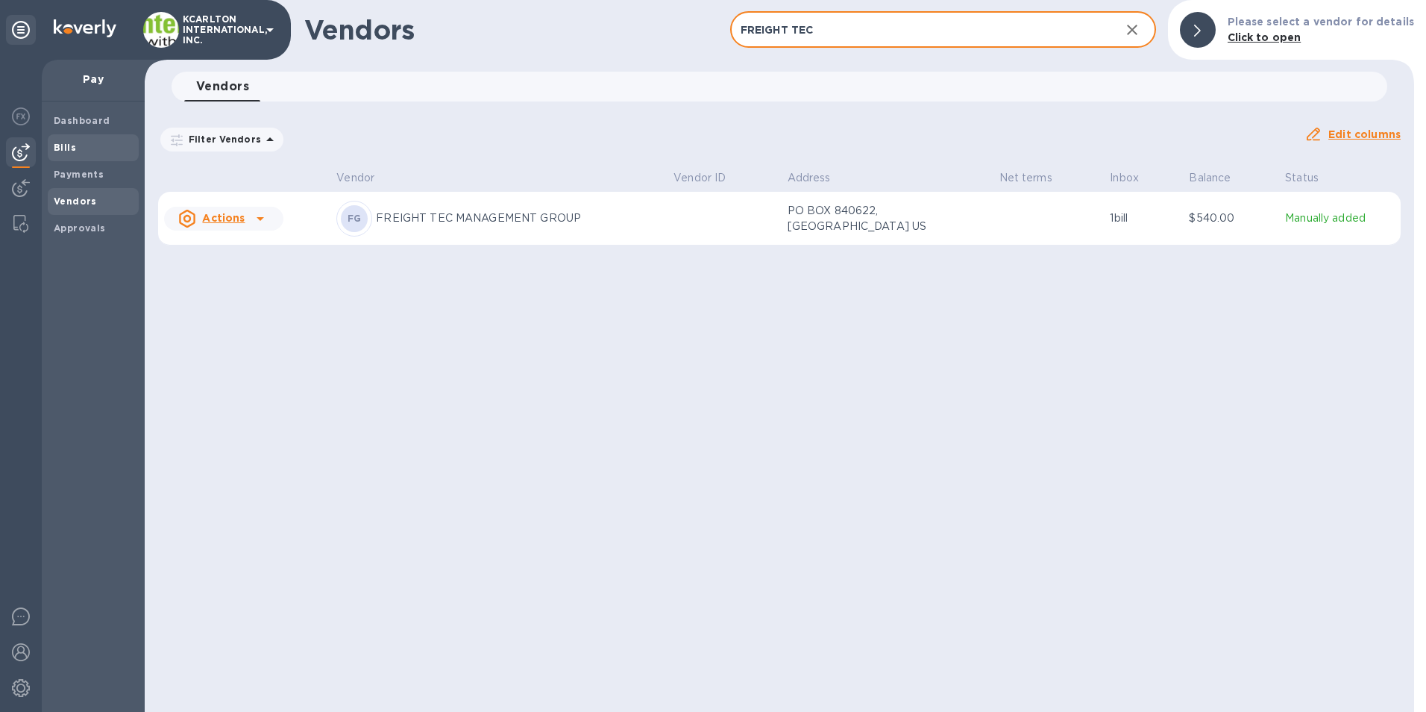
type input "FREIGHT TEC"
click at [64, 149] on b "Bills" at bounding box center [65, 147] width 22 height 11
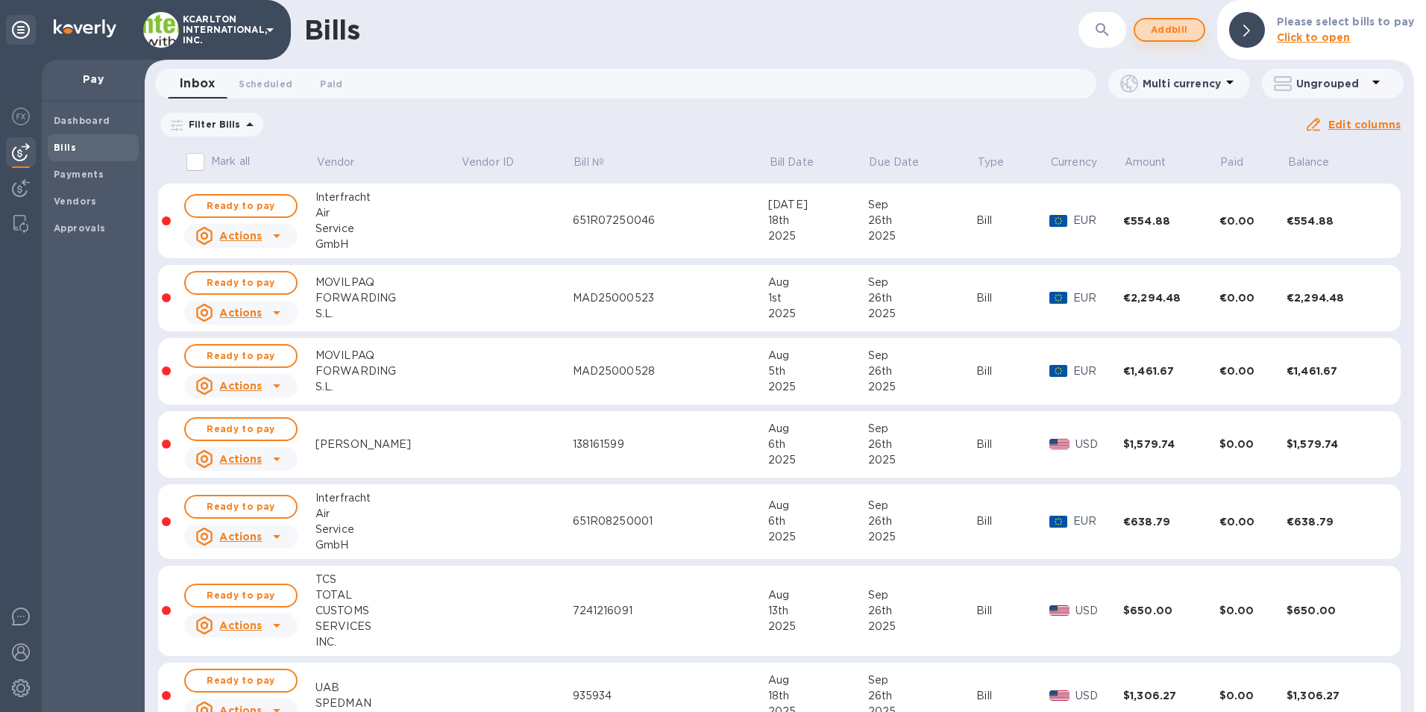
click at [1173, 36] on span "Add bill" at bounding box center [1169, 30] width 45 height 18
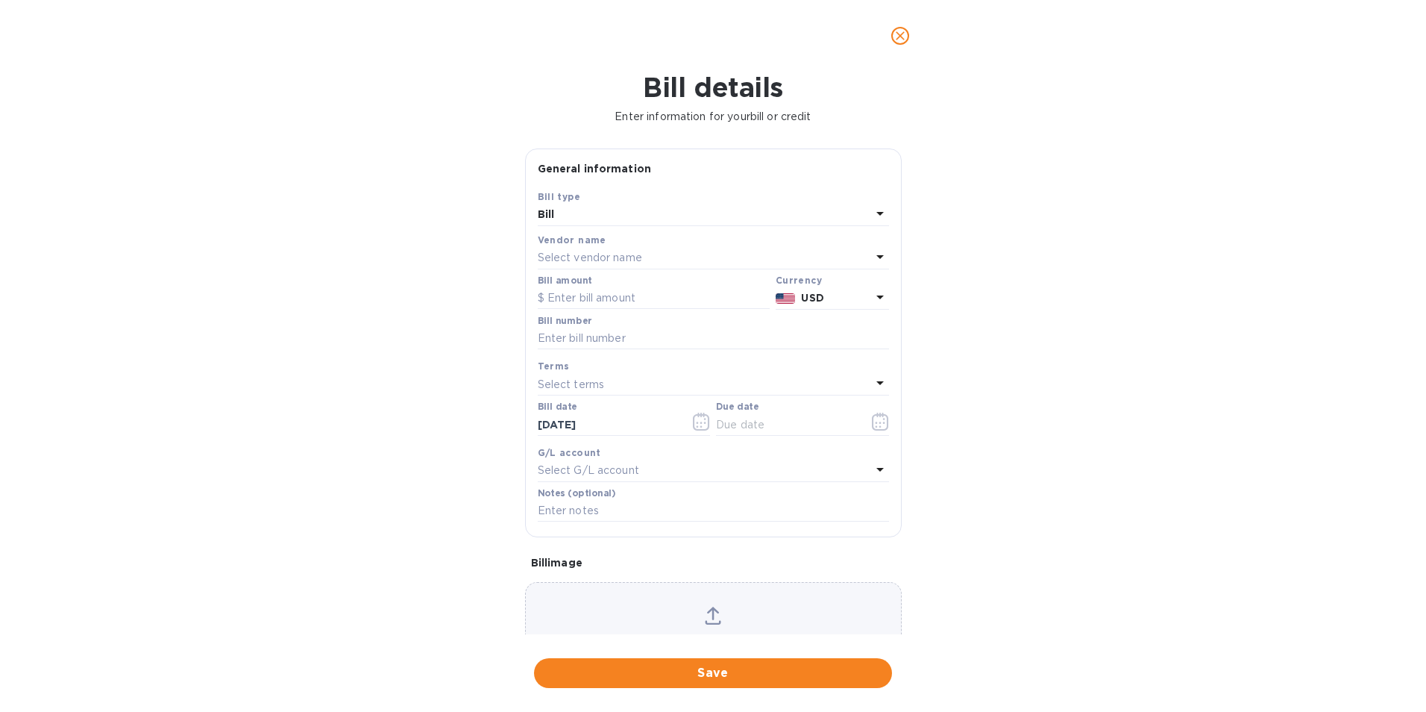
click at [573, 251] on p "Select vendor name" at bounding box center [590, 258] width 104 height 16
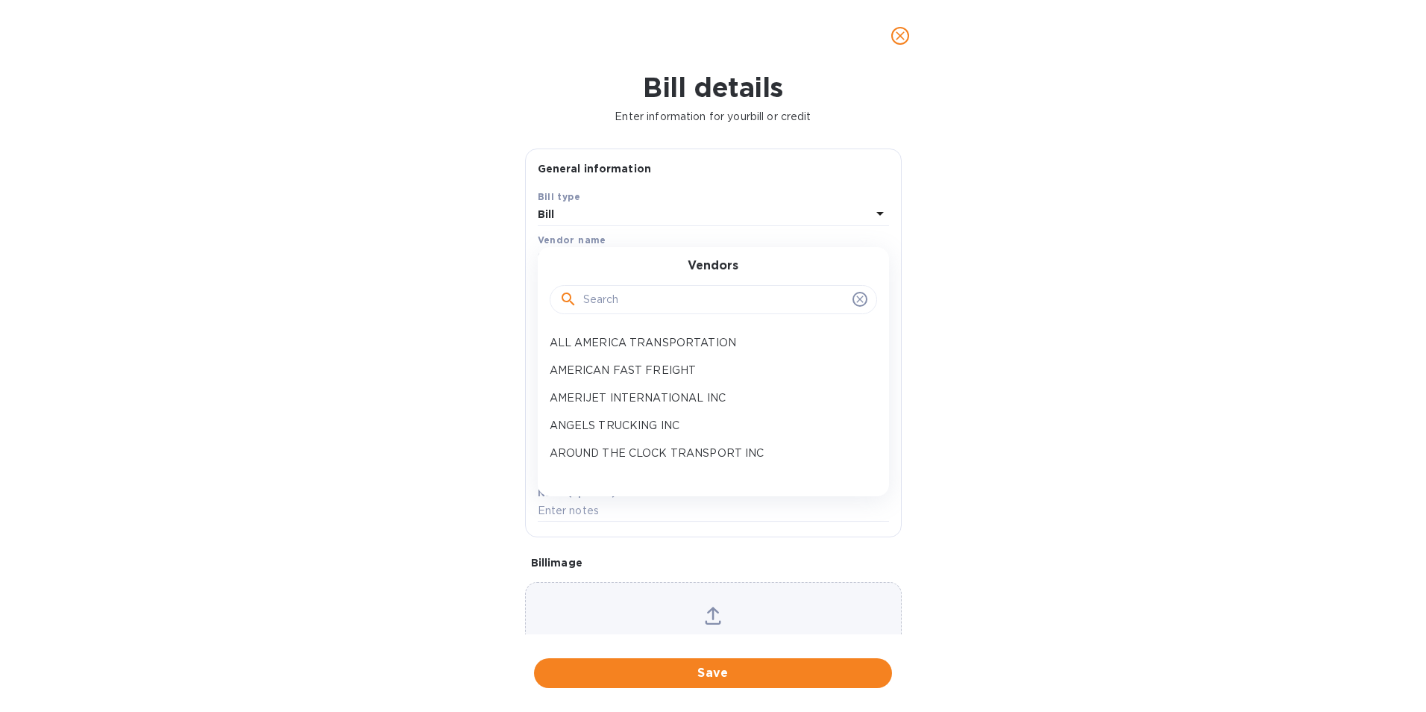
click at [587, 288] on div at bounding box center [713, 300] width 327 height 30
click at [583, 307] on input "text" at bounding box center [714, 300] width 263 height 22
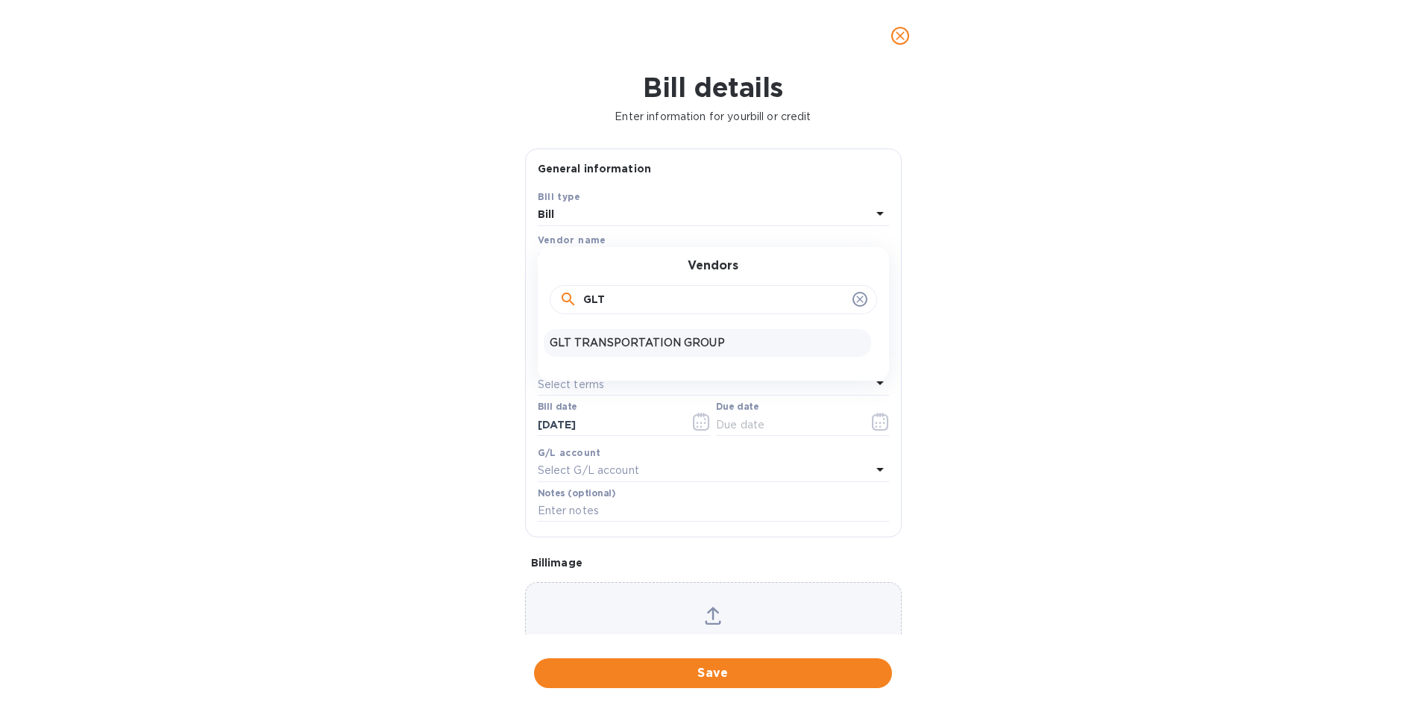
type input "GLT"
click at [587, 339] on p "GLT TRANSPORTATION GROUP" at bounding box center [708, 343] width 316 height 16
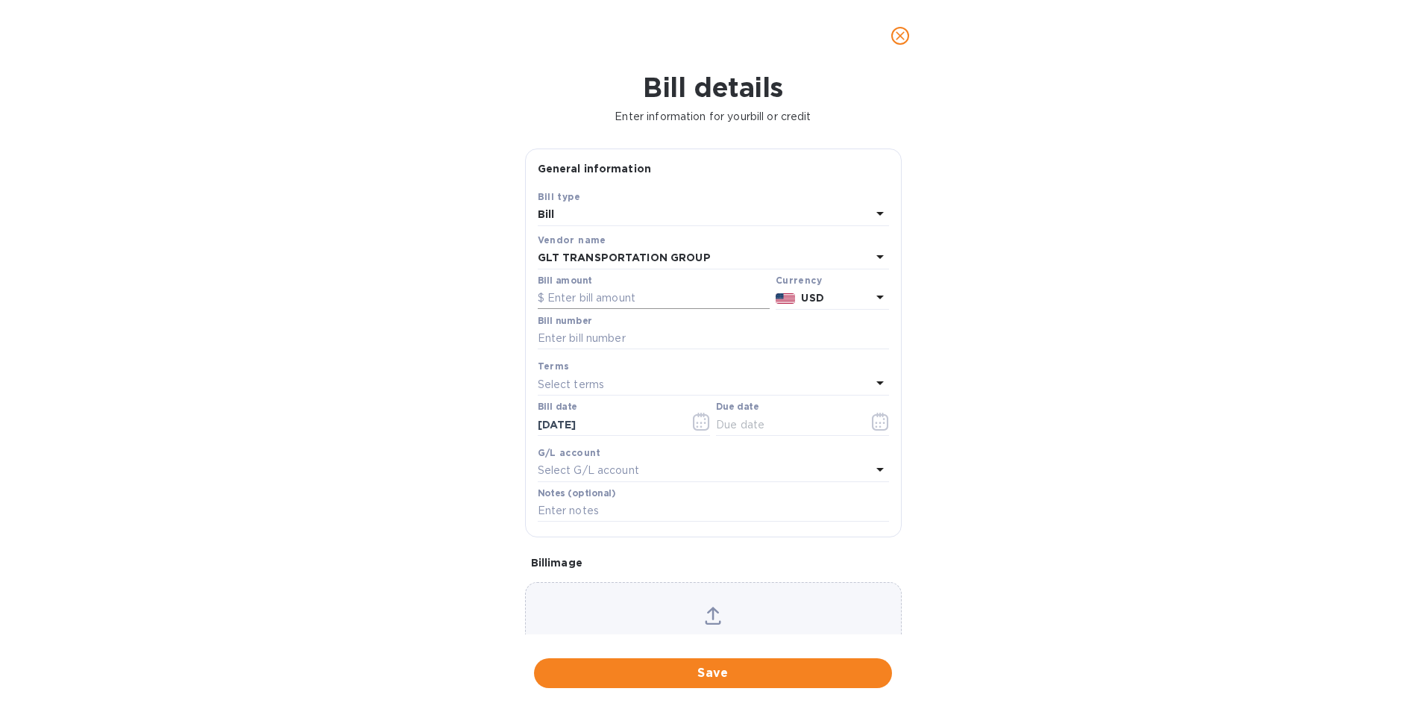
click at [602, 302] on input "text" at bounding box center [654, 298] width 232 height 22
type input "1,460.00"
click at [609, 327] on input "text" at bounding box center [713, 338] width 351 height 22
click at [583, 340] on input "109210" at bounding box center [713, 338] width 351 height 22
type input "1092101"
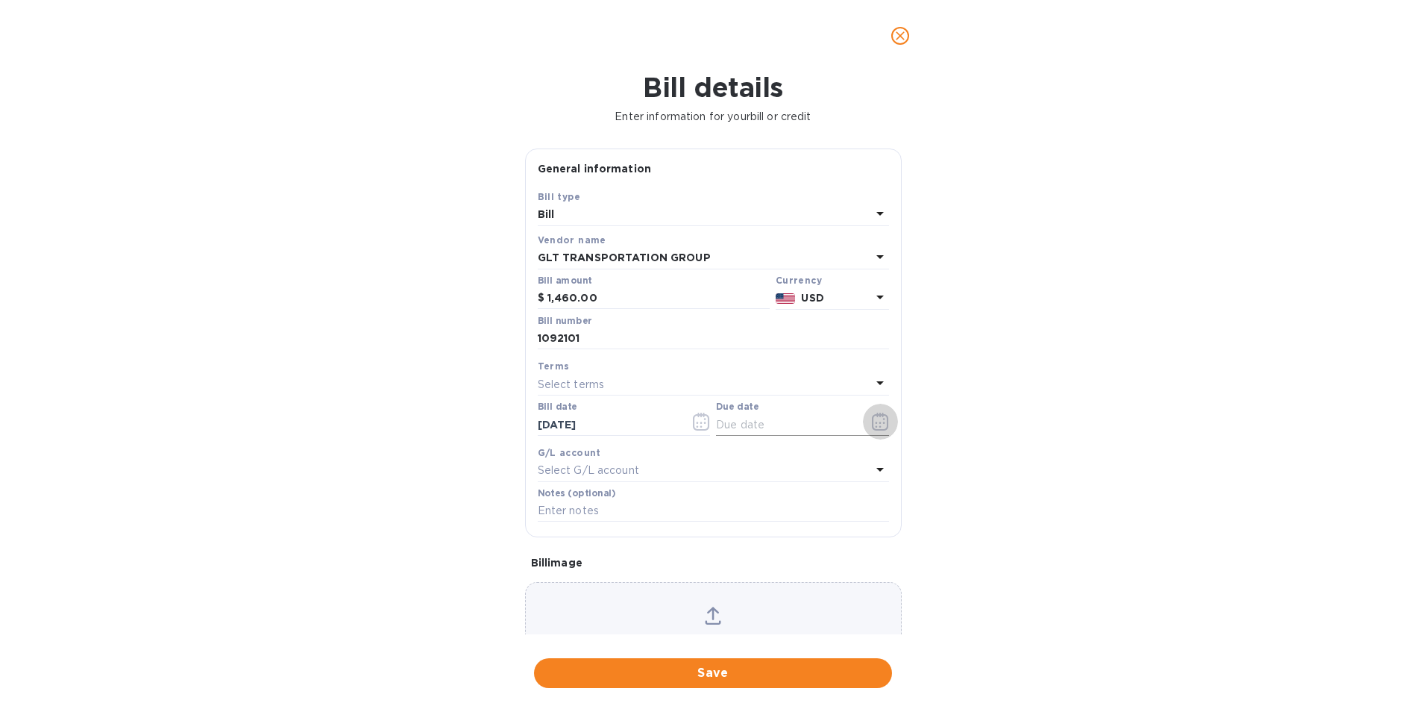
click at [872, 424] on icon "button" at bounding box center [880, 422] width 17 height 18
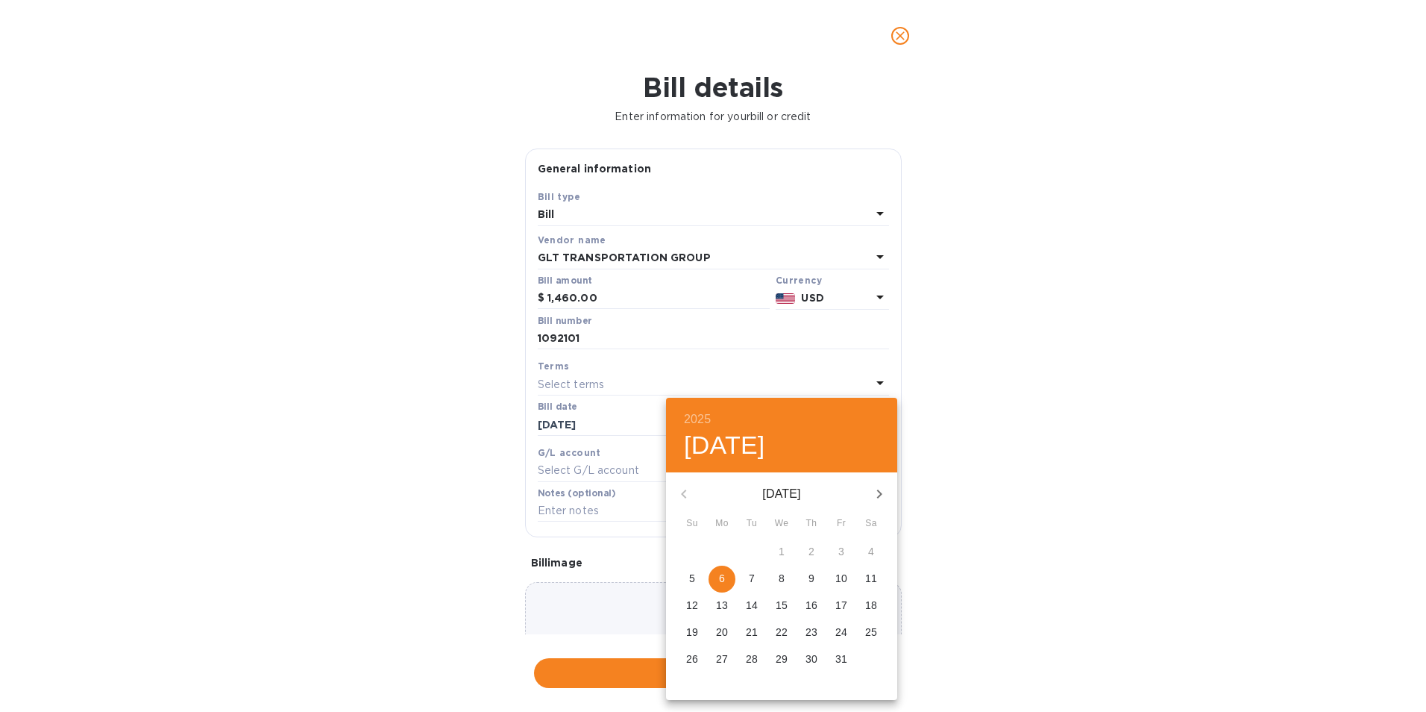
click at [843, 577] on p "10" at bounding box center [841, 578] width 12 height 15
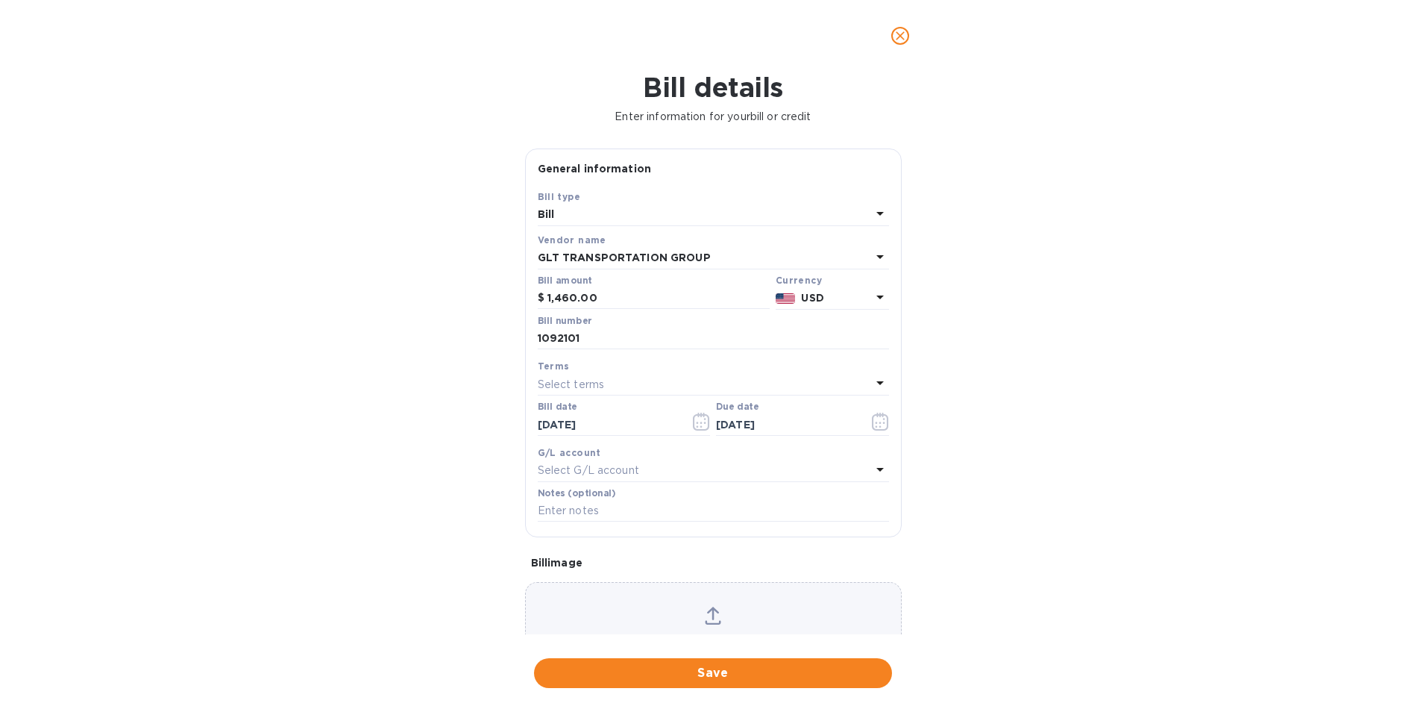
type input "[DATE]"
click at [737, 677] on span "Save" at bounding box center [713, 673] width 334 height 18
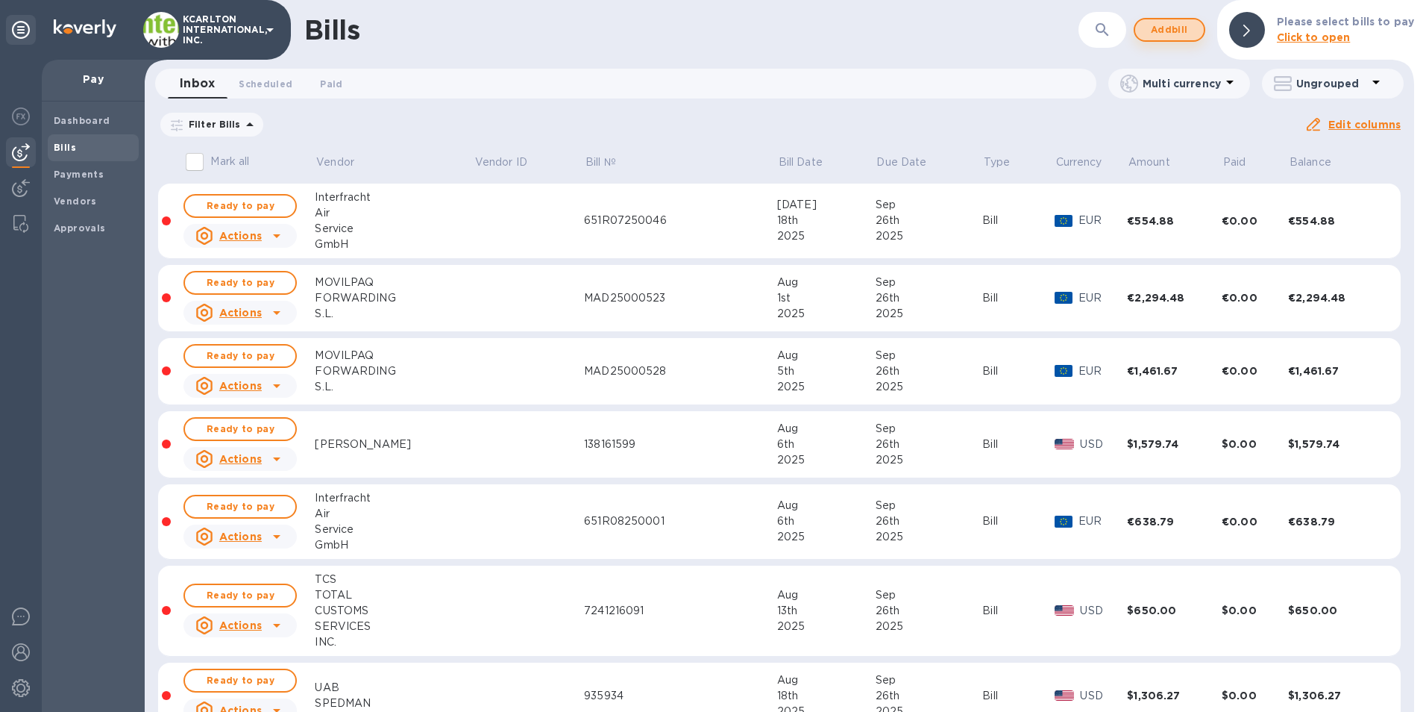
click at [1186, 27] on span "Add bill" at bounding box center [1169, 30] width 45 height 18
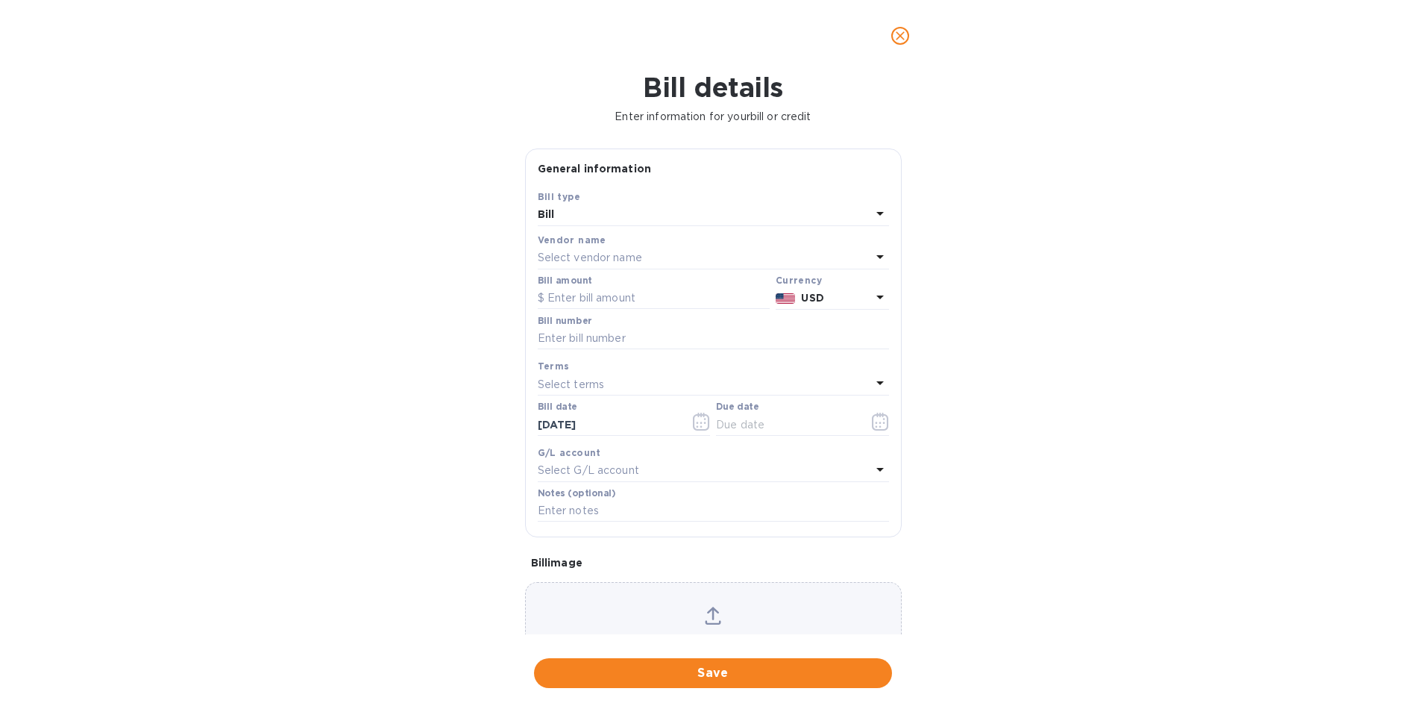
click at [561, 259] on p "Select vendor name" at bounding box center [590, 258] width 104 height 16
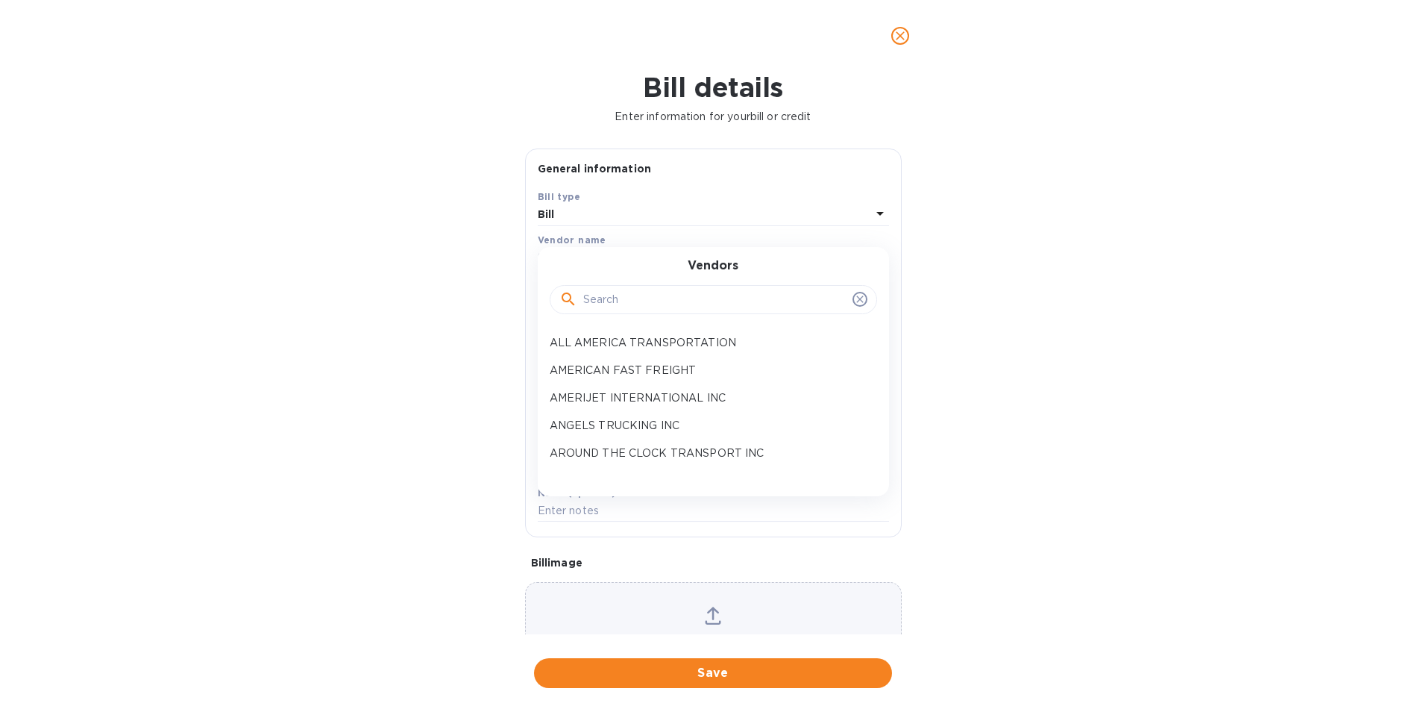
click at [596, 300] on input "text" at bounding box center [714, 300] width 263 height 22
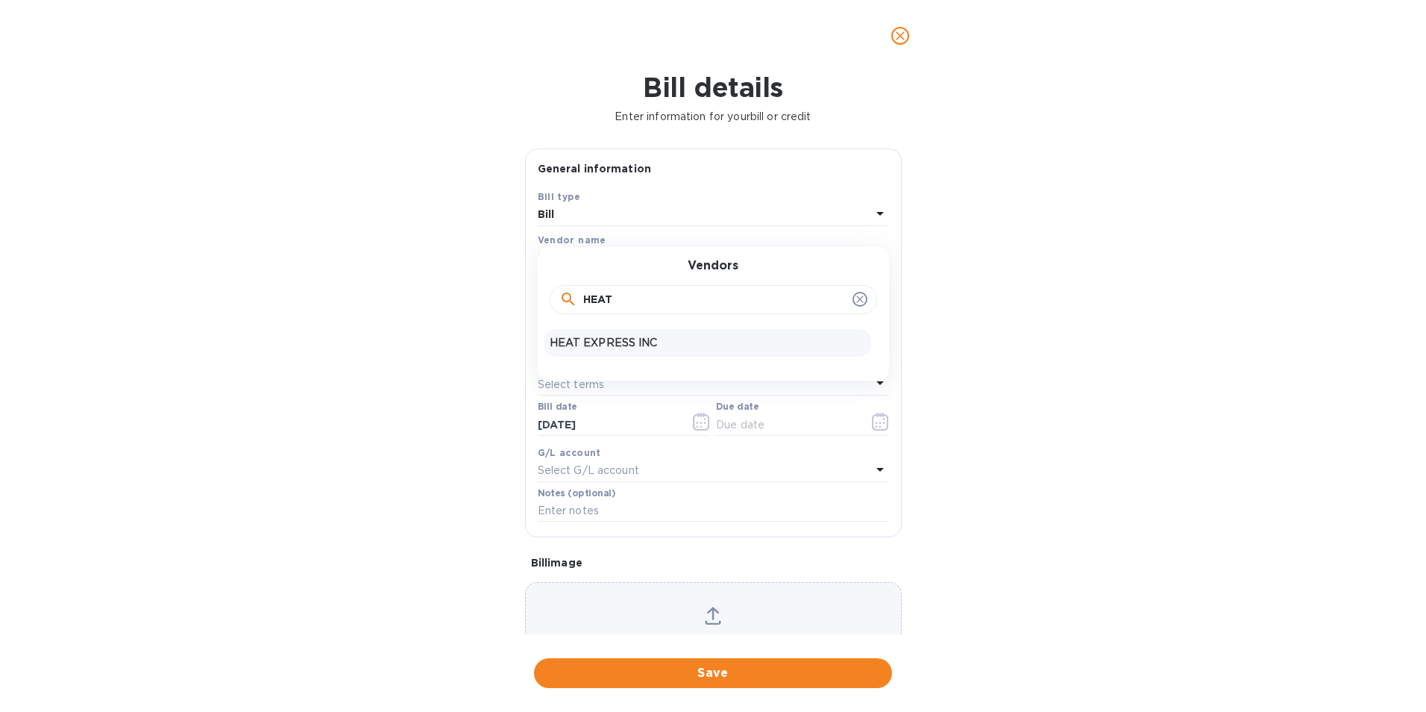
type input "HEAT"
click at [597, 333] on div "HEAT EXPRESS INC" at bounding box center [707, 343] width 327 height 28
click at [594, 295] on input "text" at bounding box center [654, 298] width 232 height 22
type input "518.00"
click at [584, 342] on input "text" at bounding box center [713, 338] width 351 height 22
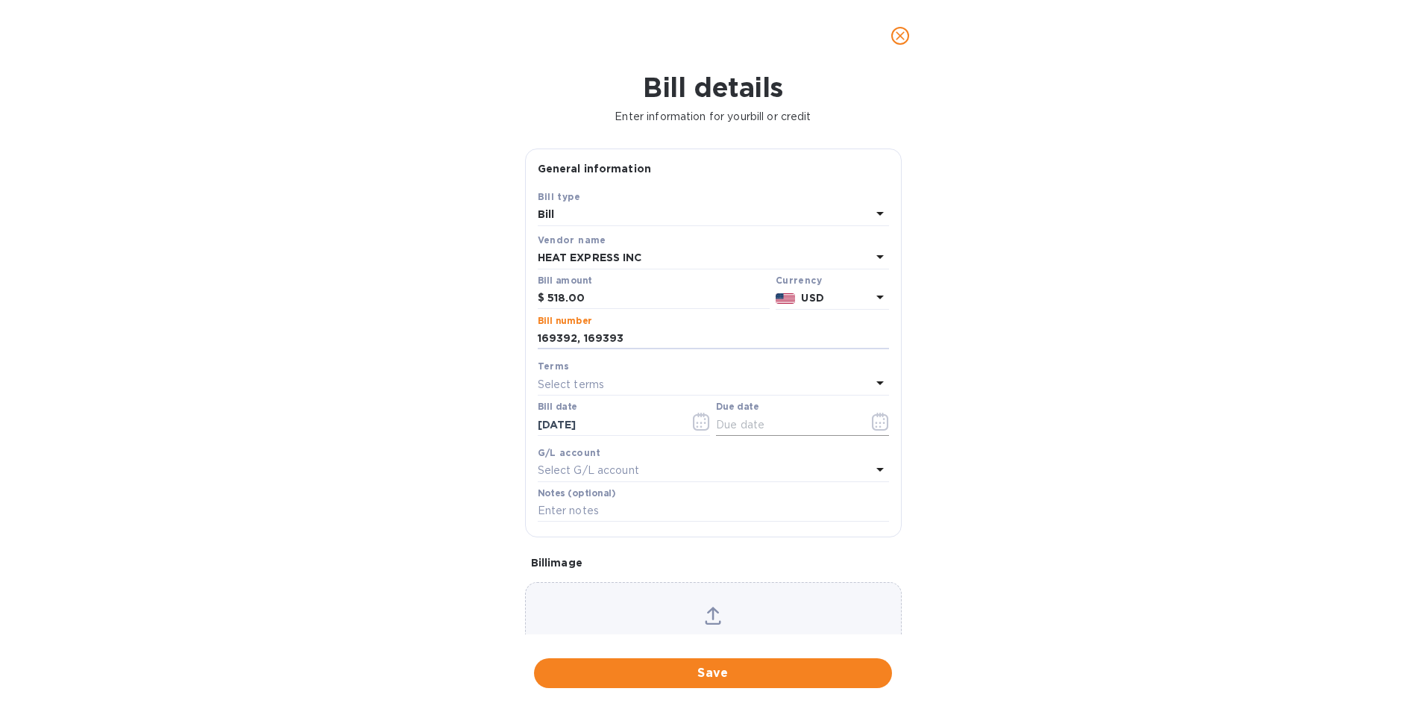
type input "169392, 169393"
click at [882, 430] on icon "button" at bounding box center [880, 422] width 17 height 18
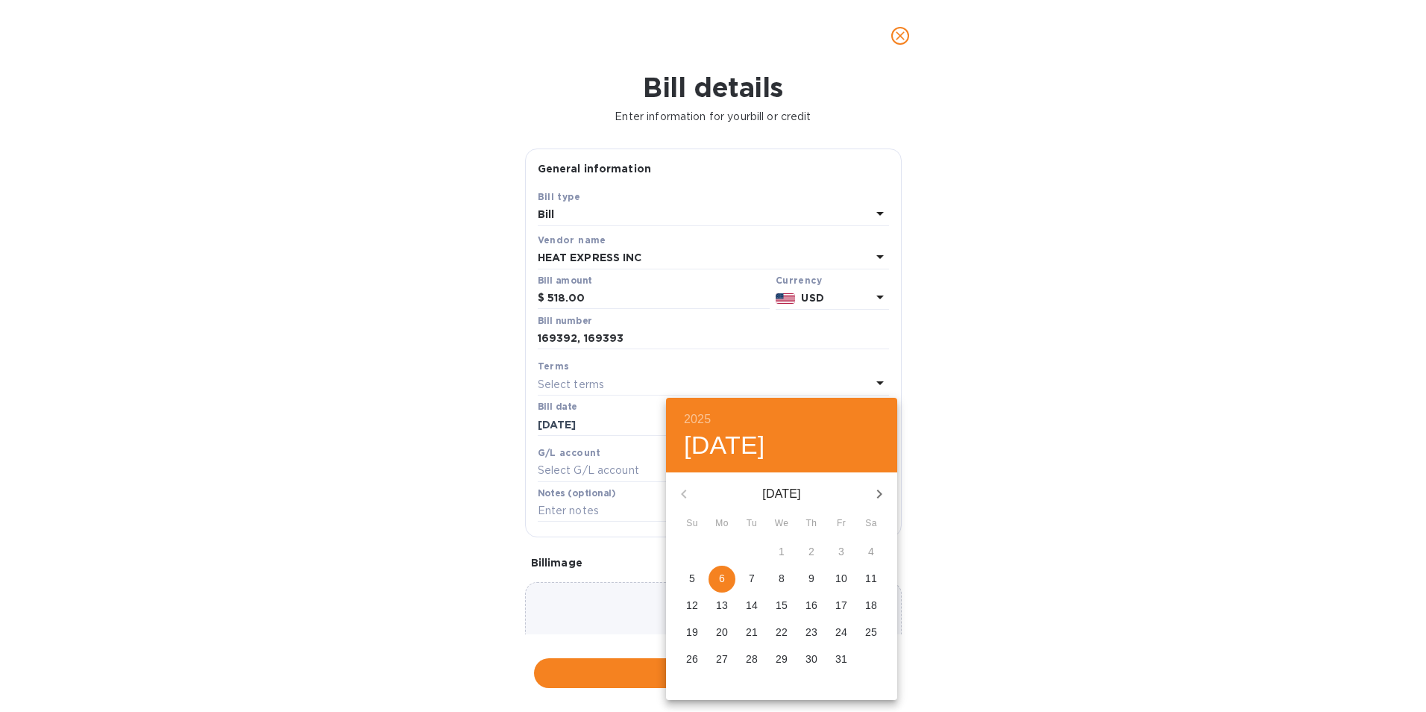
click at [850, 579] on span "10" at bounding box center [841, 578] width 27 height 15
type input "[DATE]"
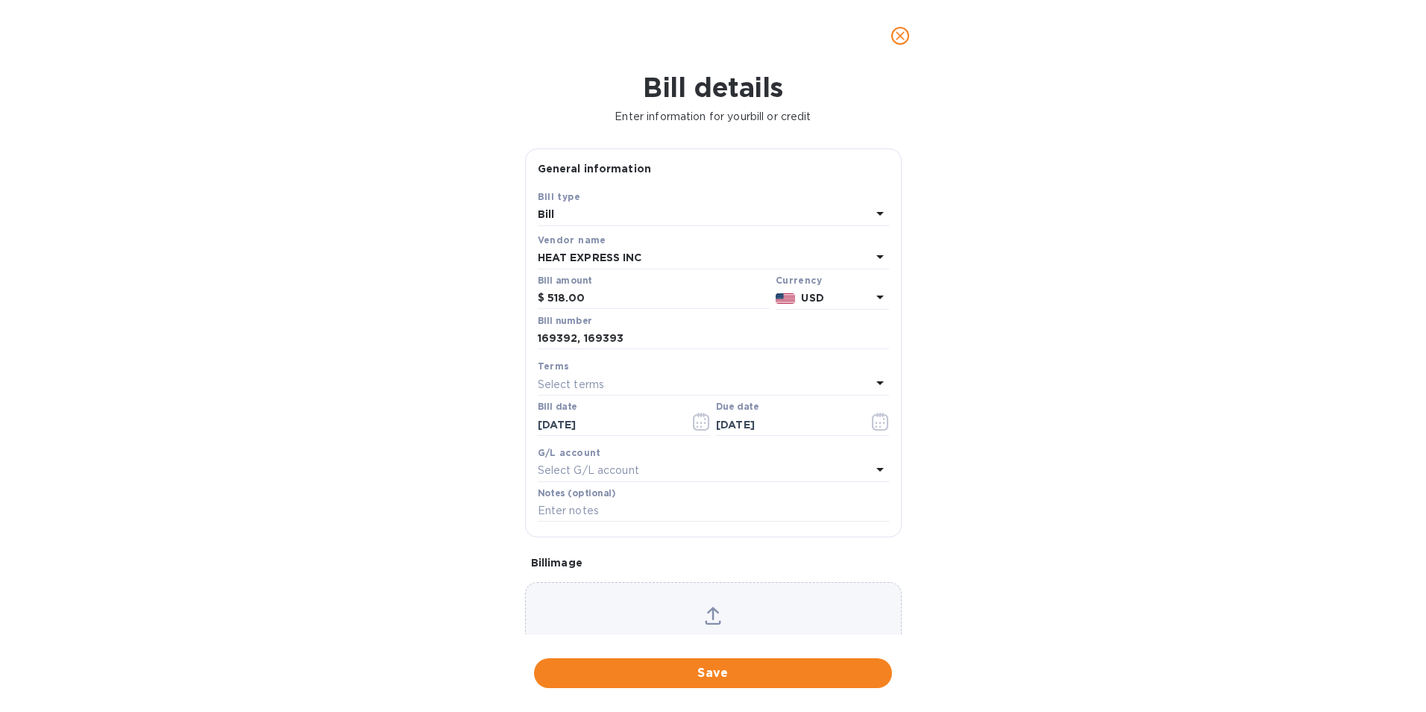
click at [752, 674] on span "Save" at bounding box center [713, 673] width 334 height 18
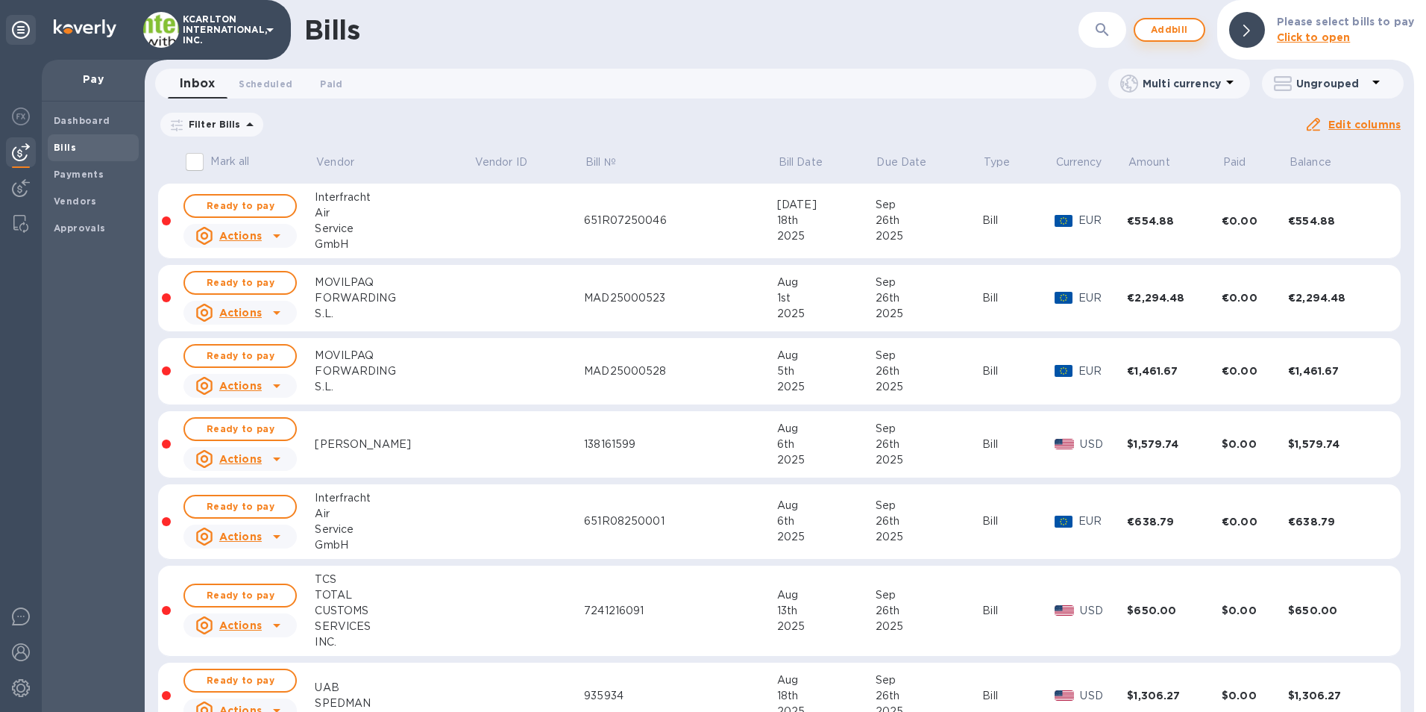
click at [1174, 29] on span "Add bill" at bounding box center [1169, 30] width 45 height 18
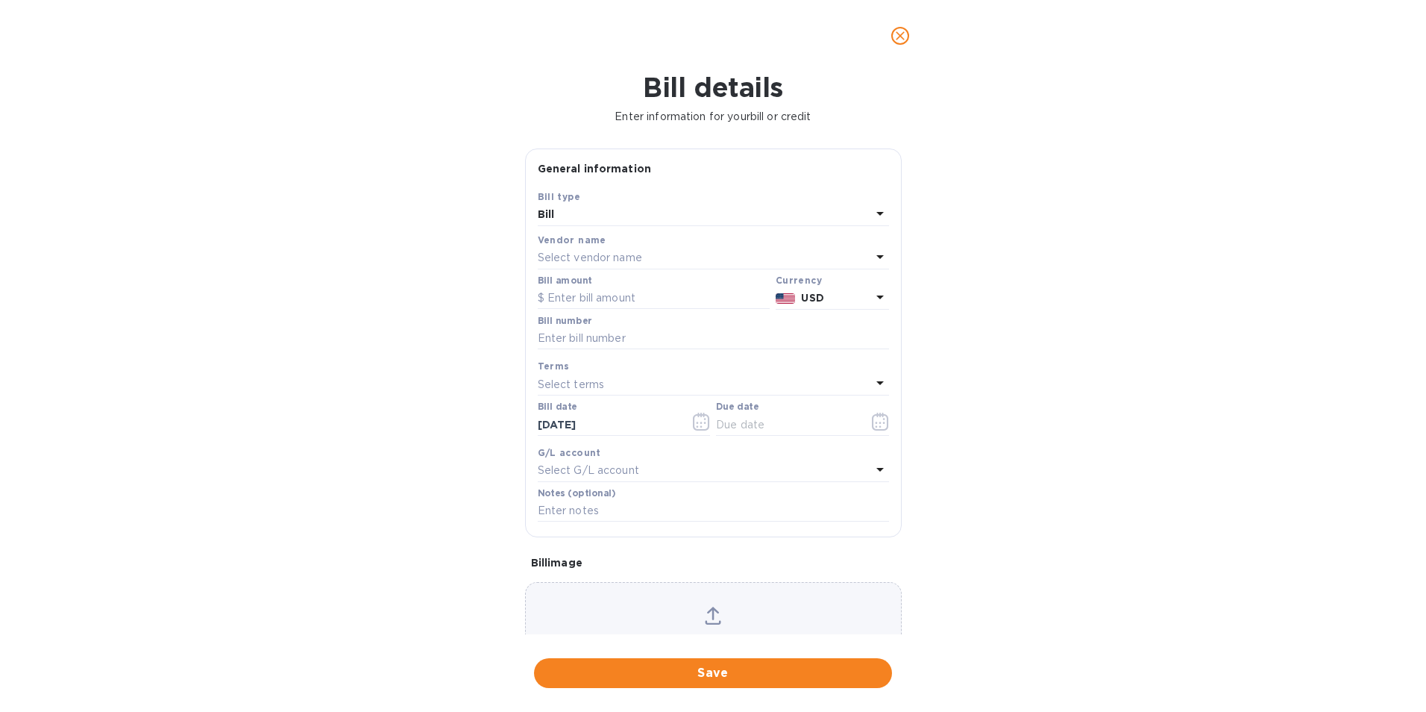
click at [564, 257] on p "Select vendor name" at bounding box center [590, 258] width 104 height 16
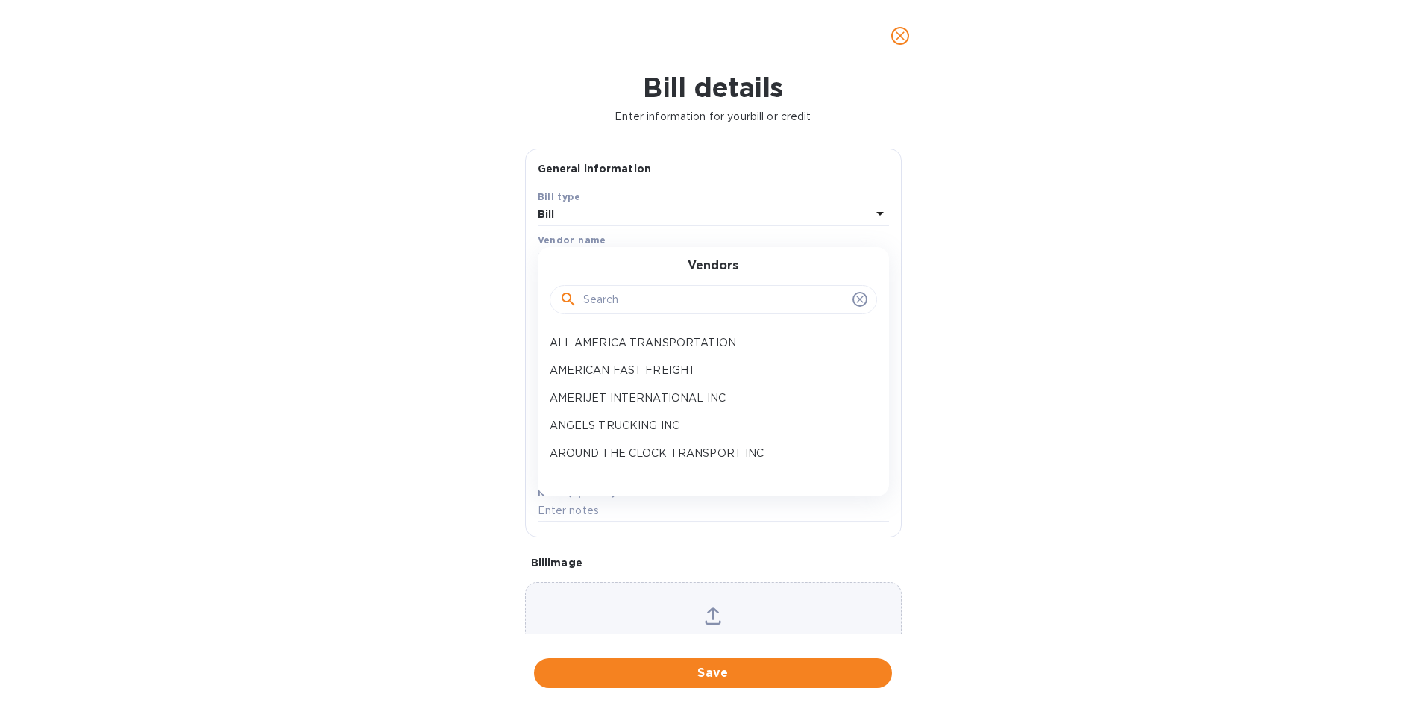
click at [630, 309] on input "text" at bounding box center [714, 300] width 263 height 22
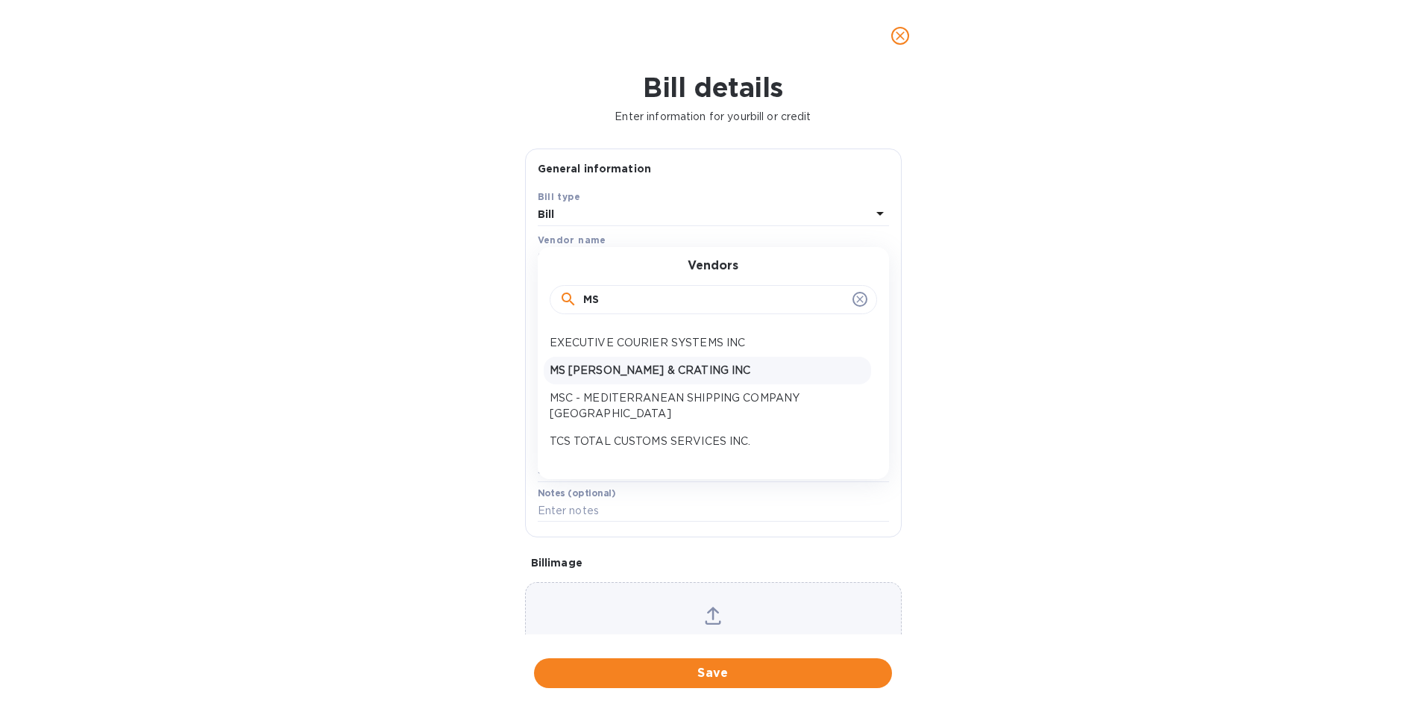
type input "MS"
click at [644, 366] on p "MS [PERSON_NAME] & CRATING INC" at bounding box center [708, 371] width 316 height 16
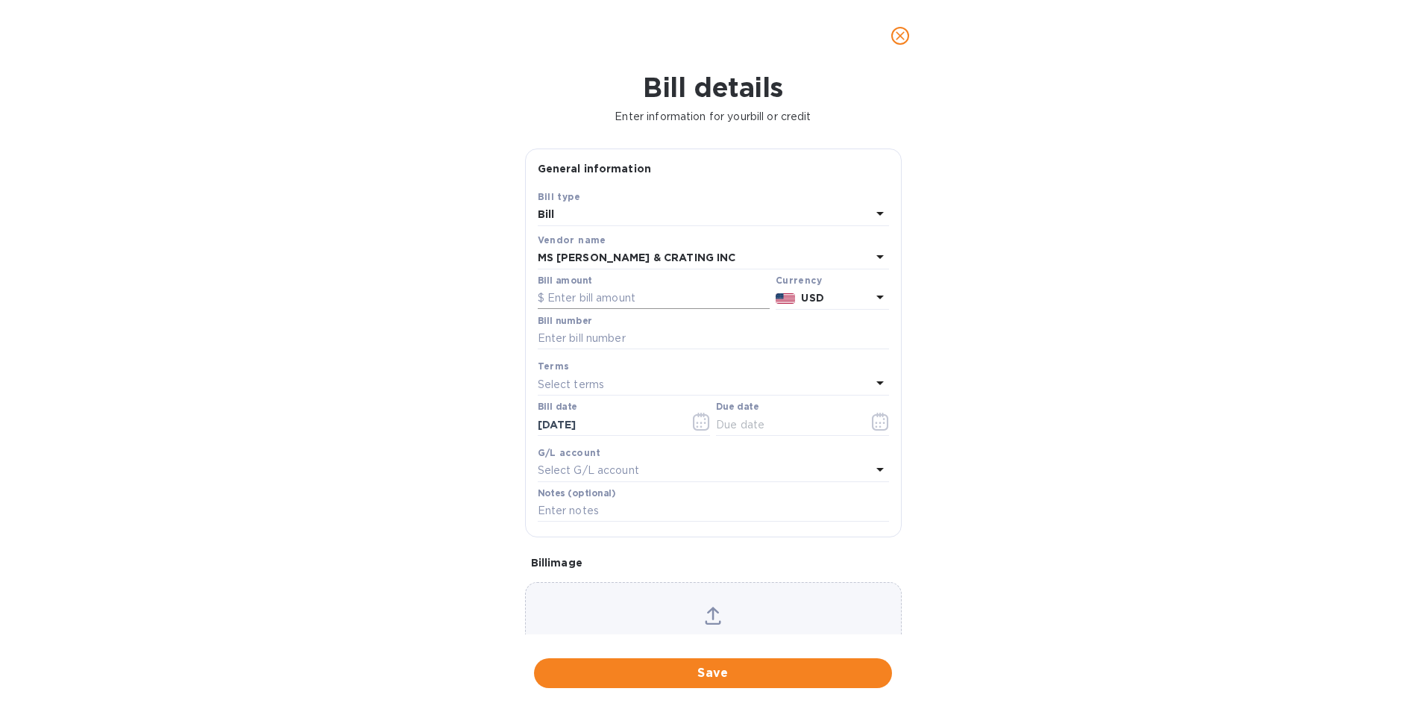
click at [617, 303] on input "text" at bounding box center [654, 298] width 232 height 22
type input "1,530.00"
click at [610, 338] on input "text" at bounding box center [713, 338] width 351 height 22
click at [656, 336] on input "11117, 11118, N" at bounding box center [713, 338] width 351 height 22
type input "11117, 11118, 10909"
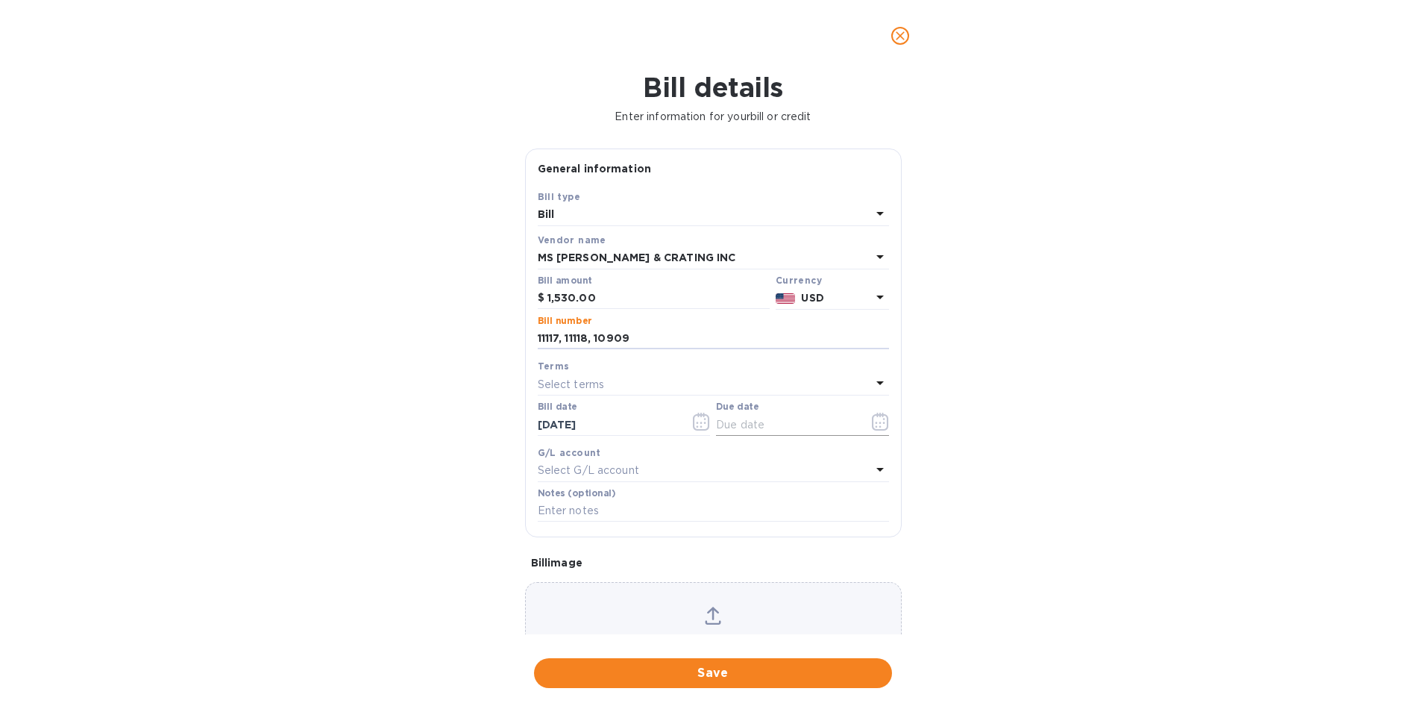
click at [874, 425] on icon "button" at bounding box center [880, 422] width 17 height 18
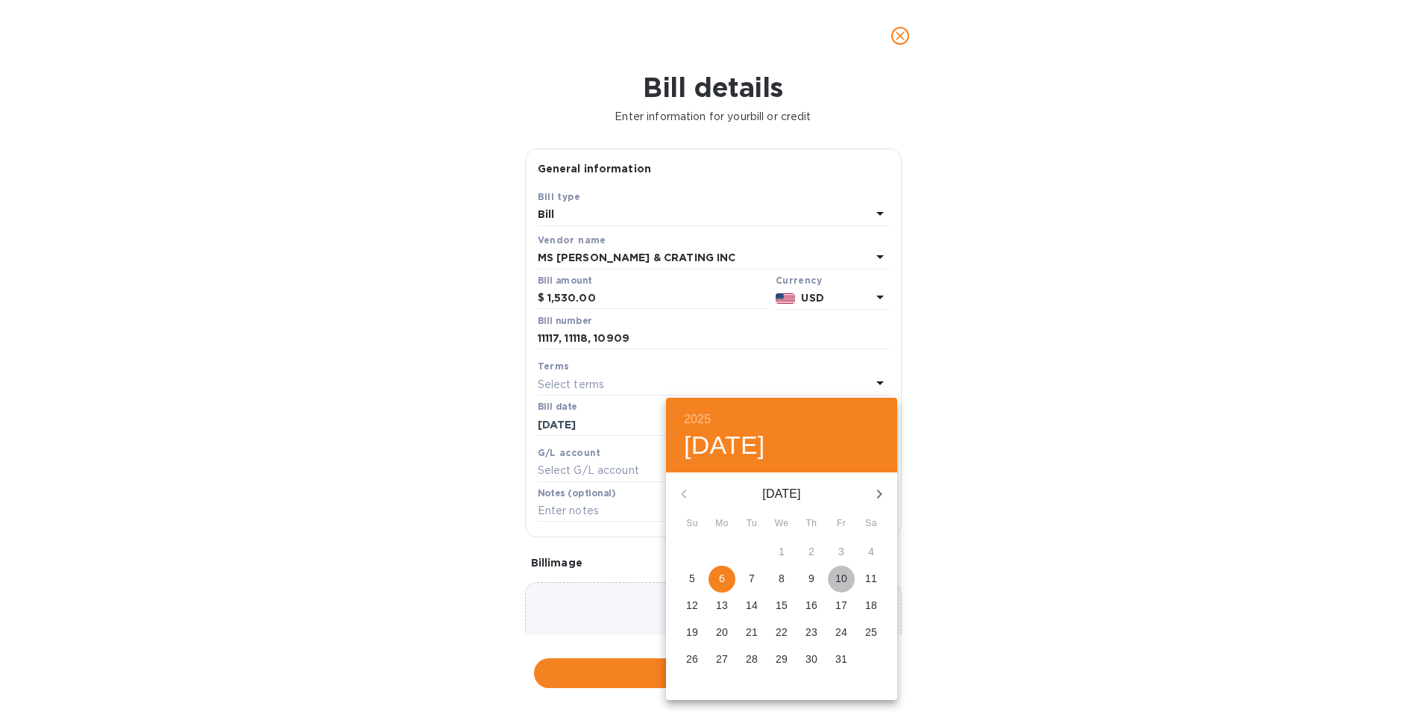
click at [844, 575] on p "10" at bounding box center [841, 578] width 12 height 15
type input "[DATE]"
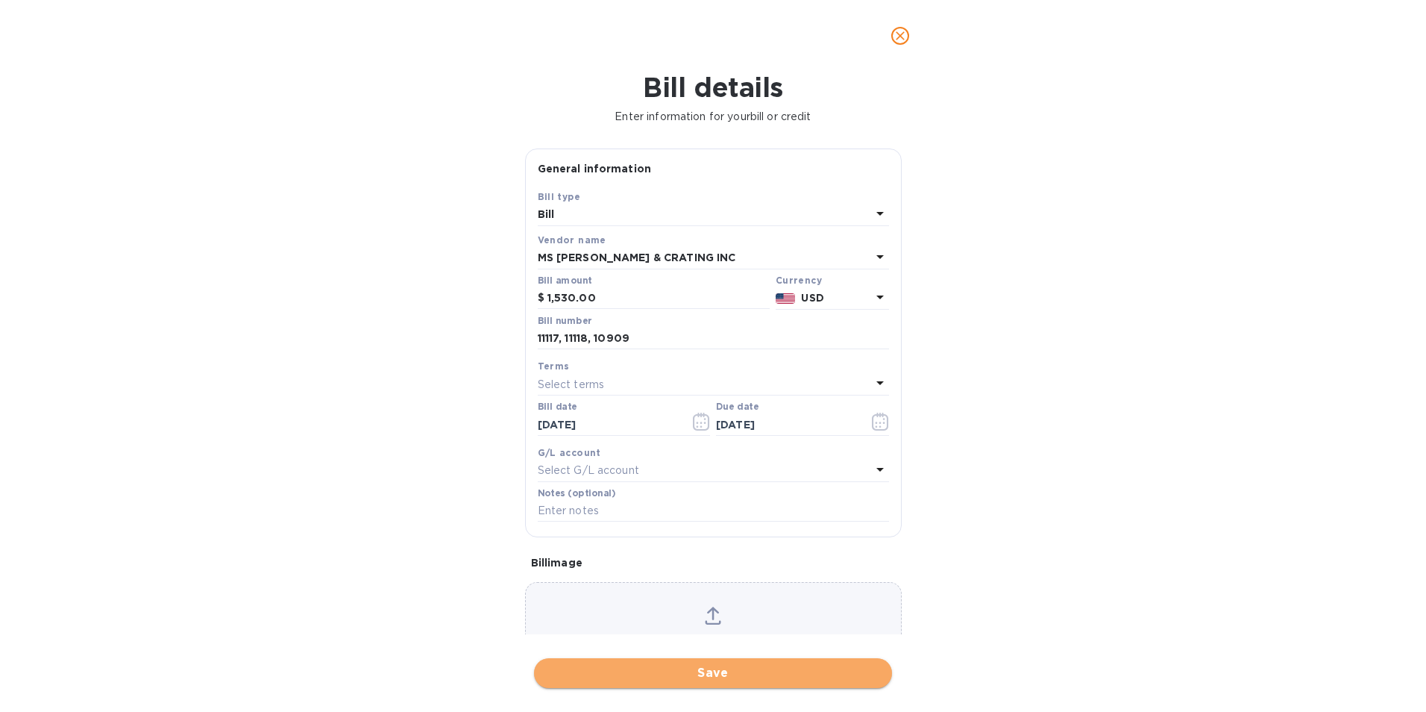
click at [787, 677] on span "Save" at bounding box center [713, 673] width 334 height 18
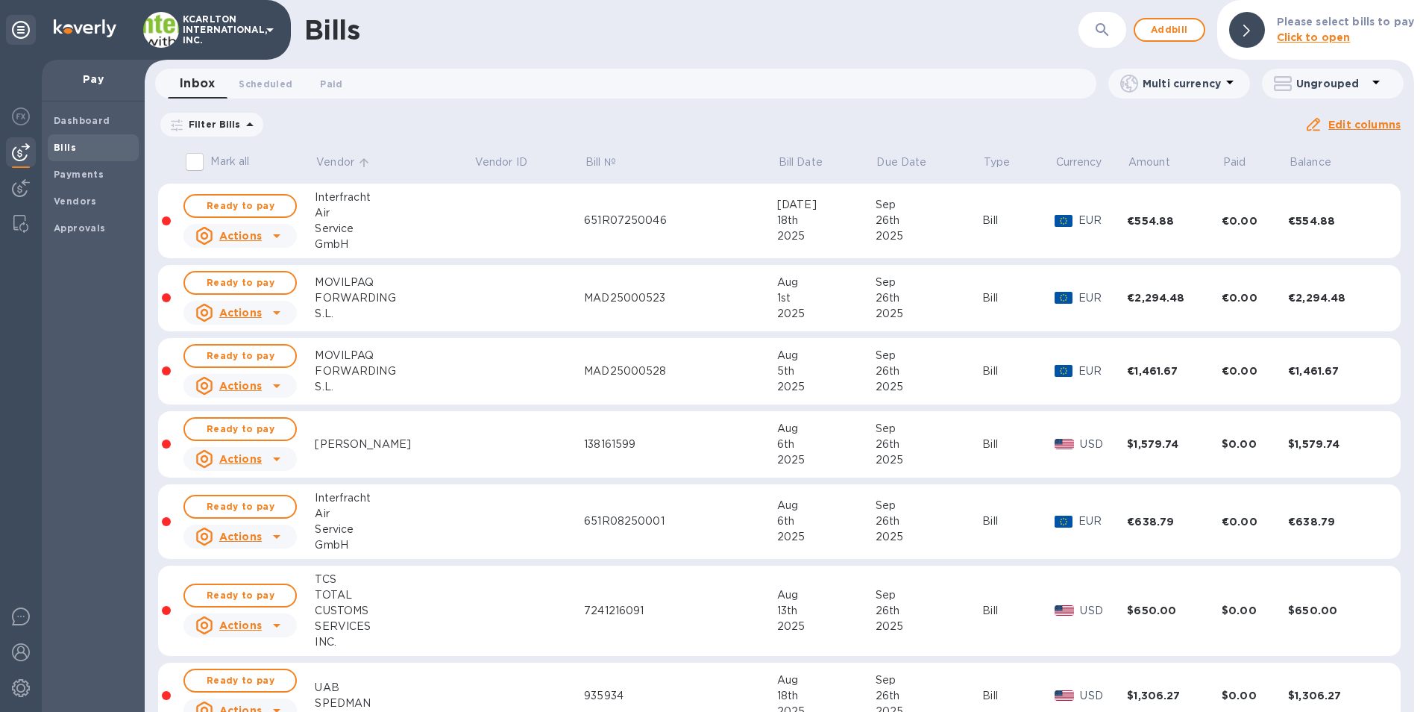
click at [330, 157] on p "Vendor" at bounding box center [335, 162] width 38 height 16
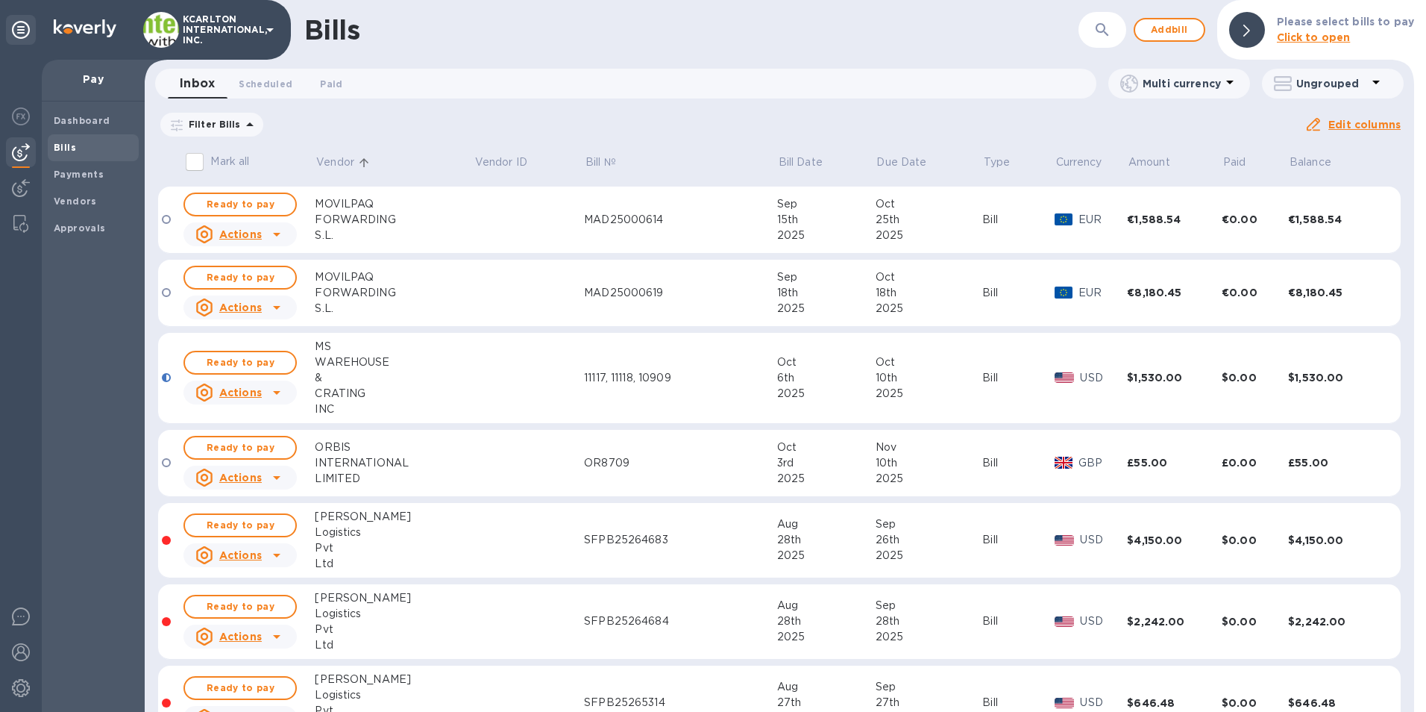
scroll to position [1417, 0]
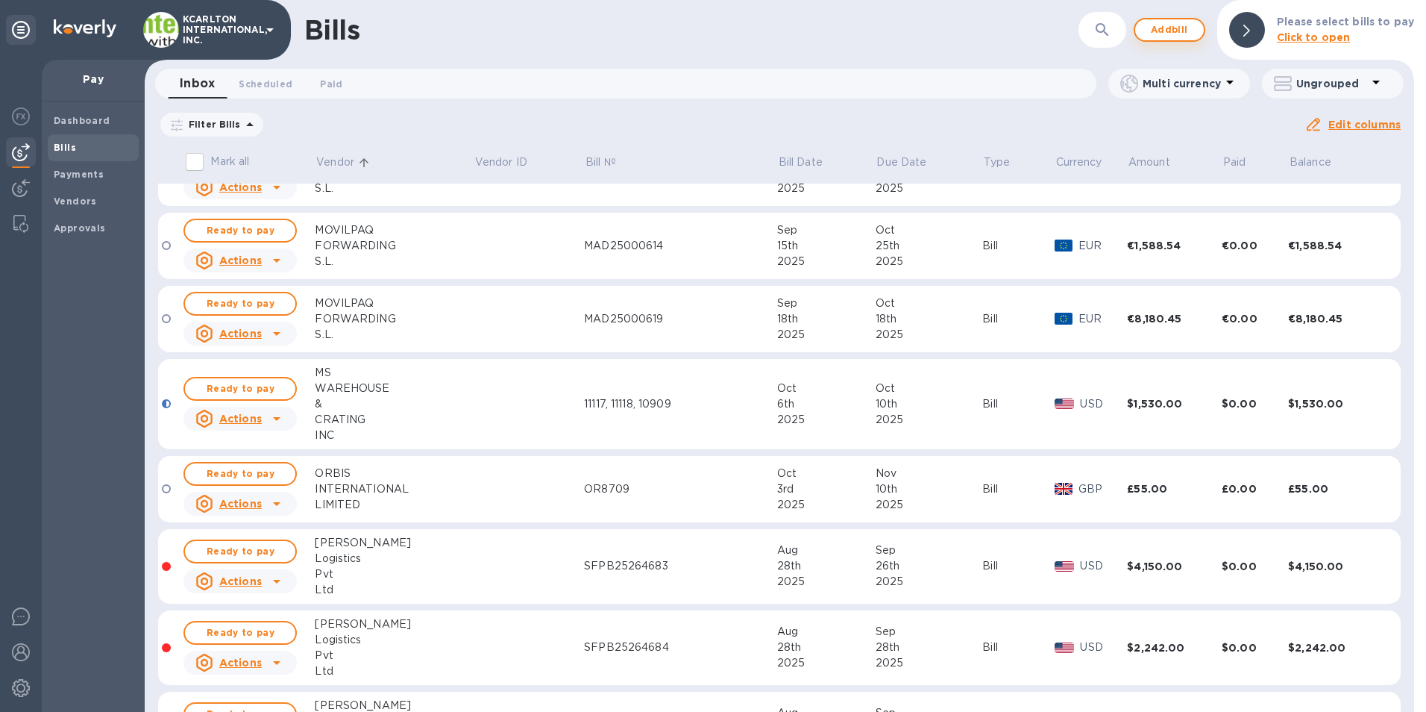
click at [1163, 31] on span "Add bill" at bounding box center [1169, 30] width 45 height 18
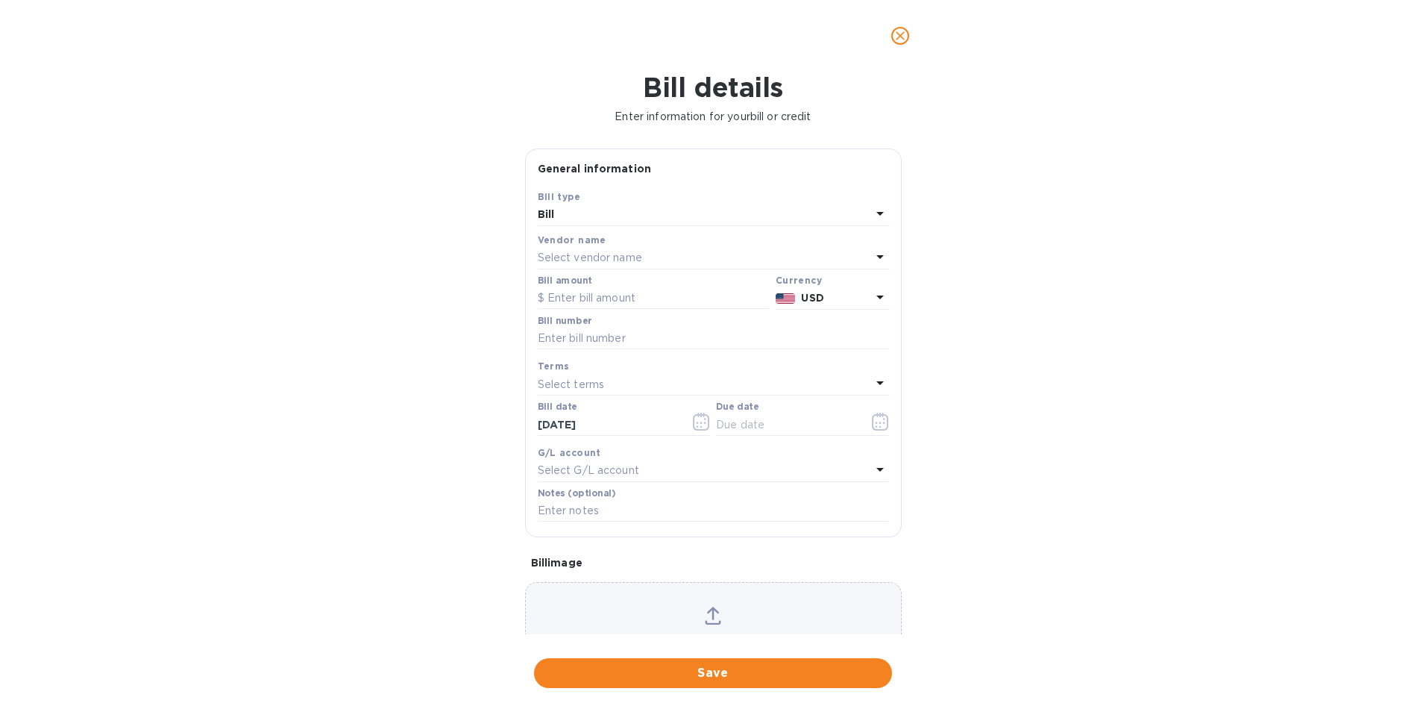
click at [573, 255] on p "Select vendor name" at bounding box center [590, 258] width 104 height 16
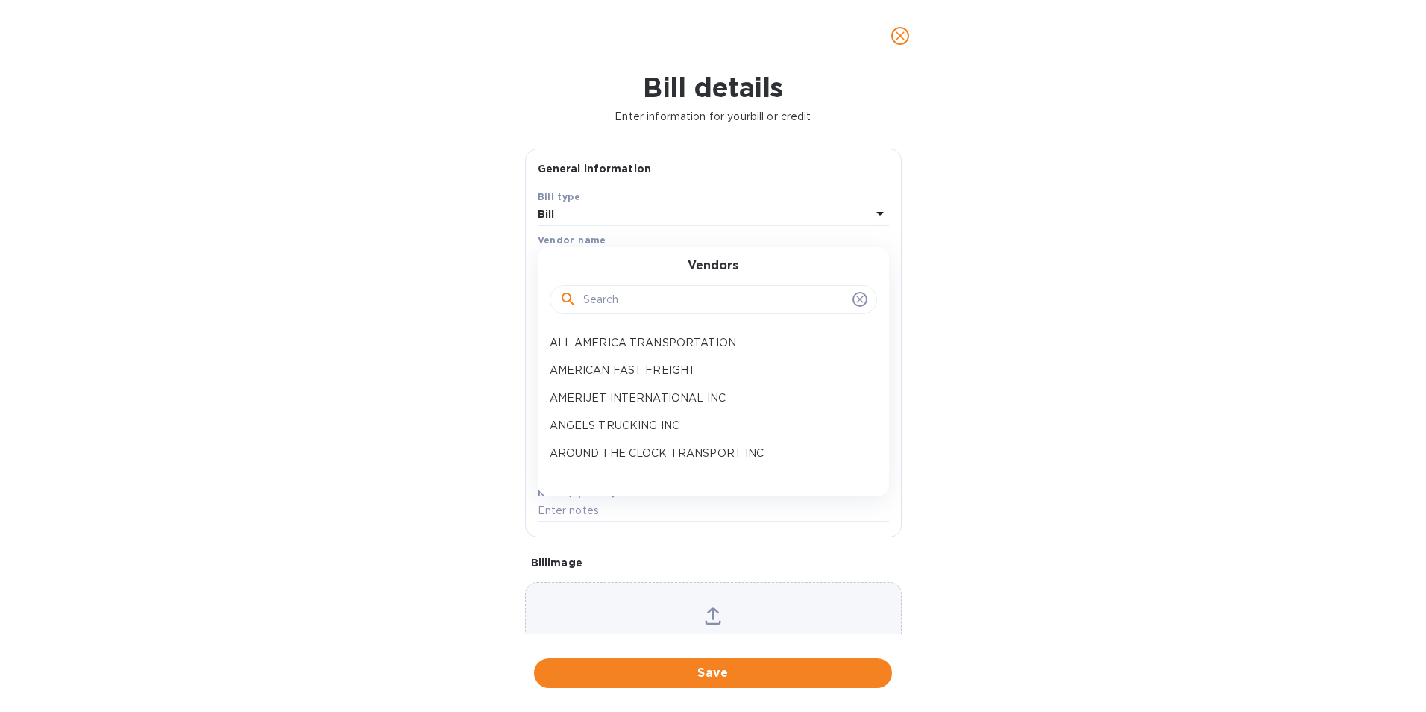
click at [595, 295] on input "text" at bounding box center [714, 300] width 263 height 22
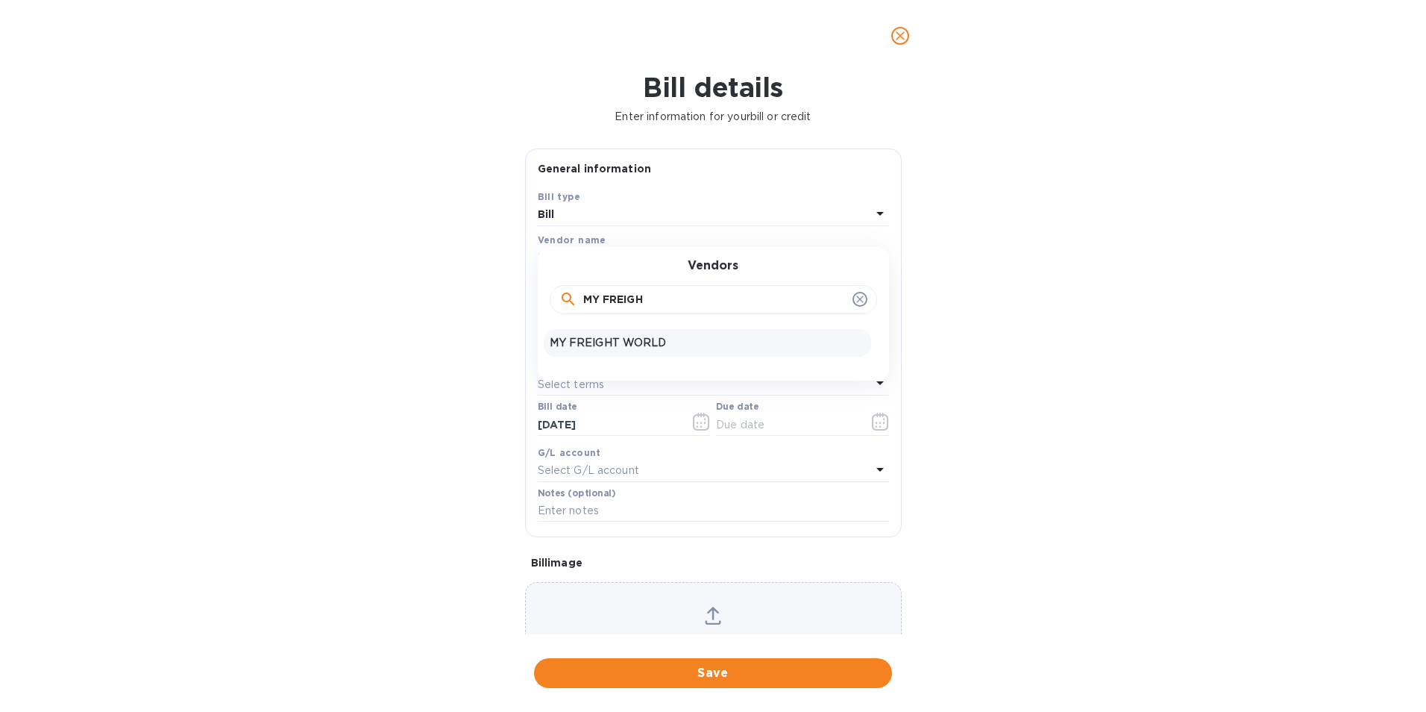
type input "MY FREIGH"
click at [602, 345] on p "MY FREIGHT WORLD" at bounding box center [708, 343] width 316 height 16
click at [595, 304] on input "text" at bounding box center [654, 298] width 232 height 22
type input "3,923.02"
click at [594, 333] on input "text" at bounding box center [713, 338] width 351 height 22
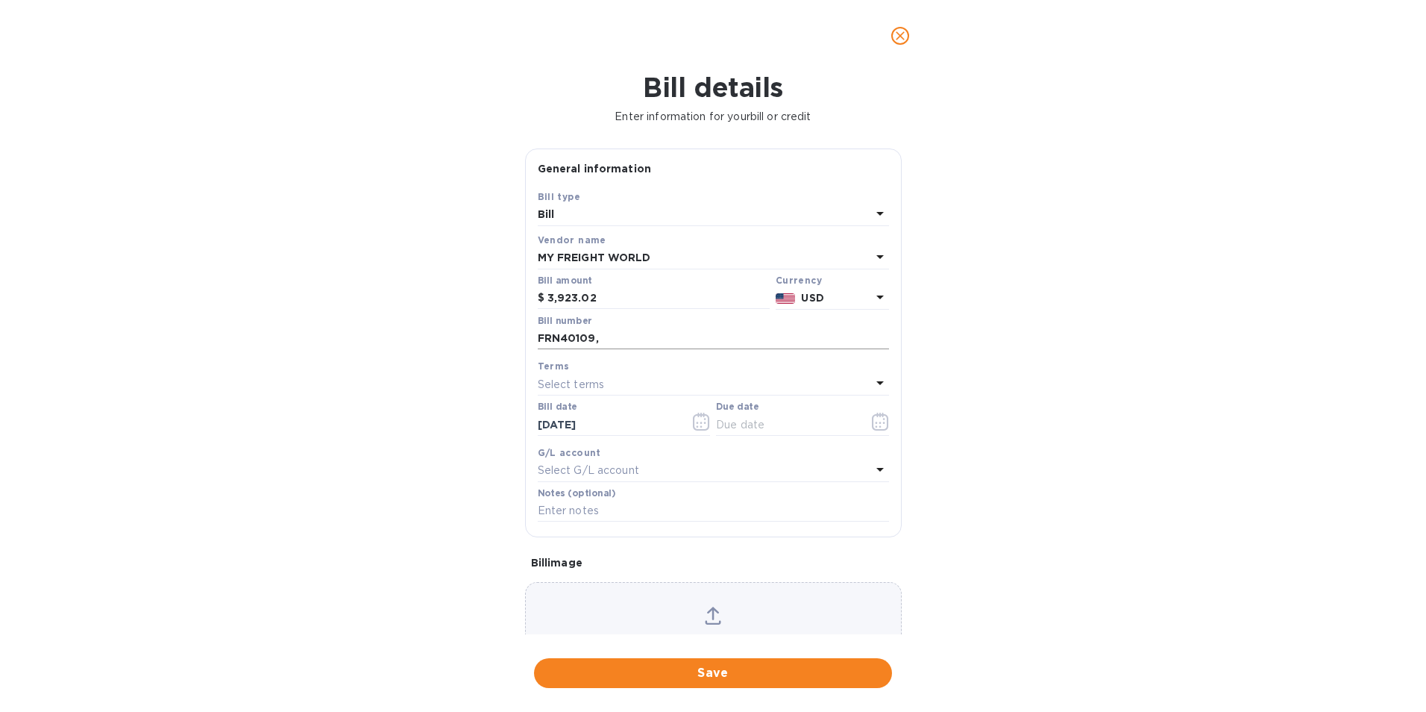
click at [628, 336] on input "FRN40109," at bounding box center [713, 338] width 351 height 22
click at [671, 340] on input "FRN40109, 40060," at bounding box center [713, 338] width 351 height 22
click at [686, 340] on input "FRN40109, 40060, 39767," at bounding box center [713, 338] width 351 height 22
type input "FRN40109, 40060, 39767, 39765"
click at [874, 418] on icon "button" at bounding box center [880, 422] width 17 height 18
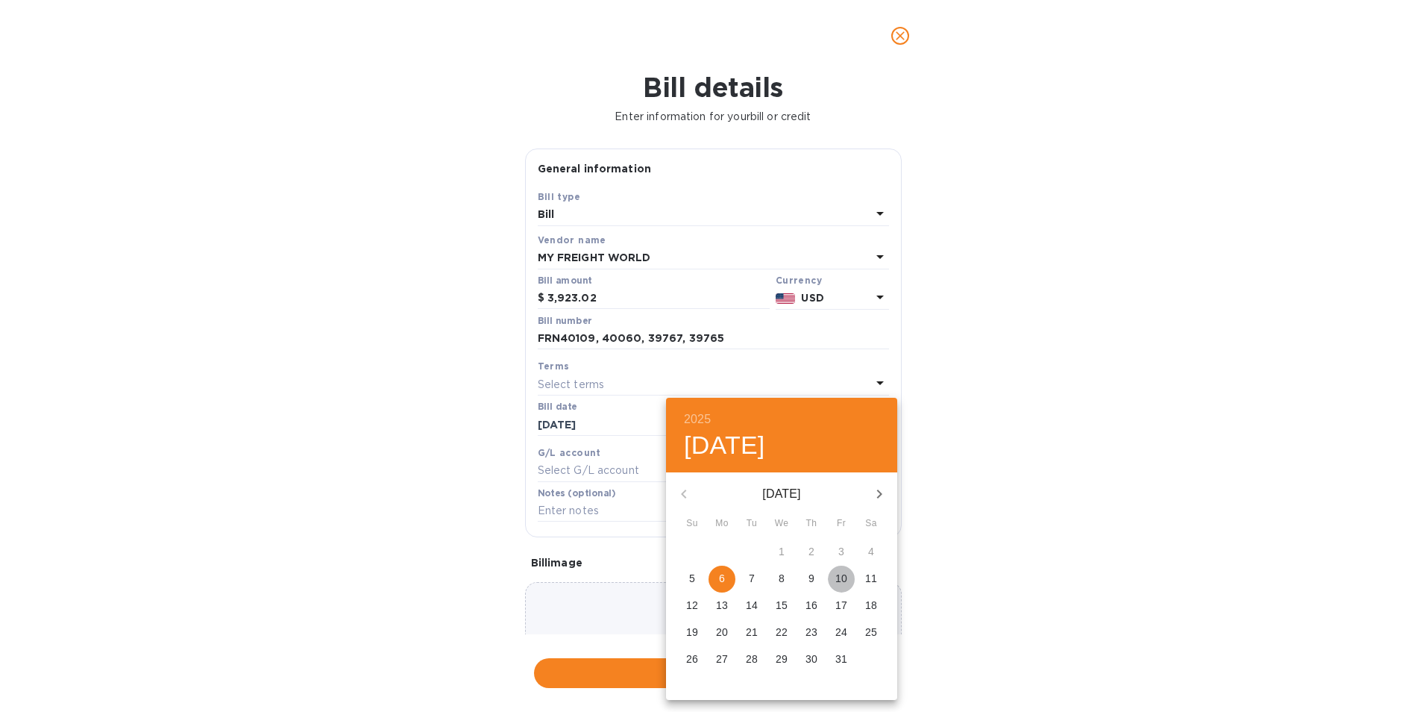
click at [847, 580] on p "10" at bounding box center [841, 578] width 12 height 15
type input "[DATE]"
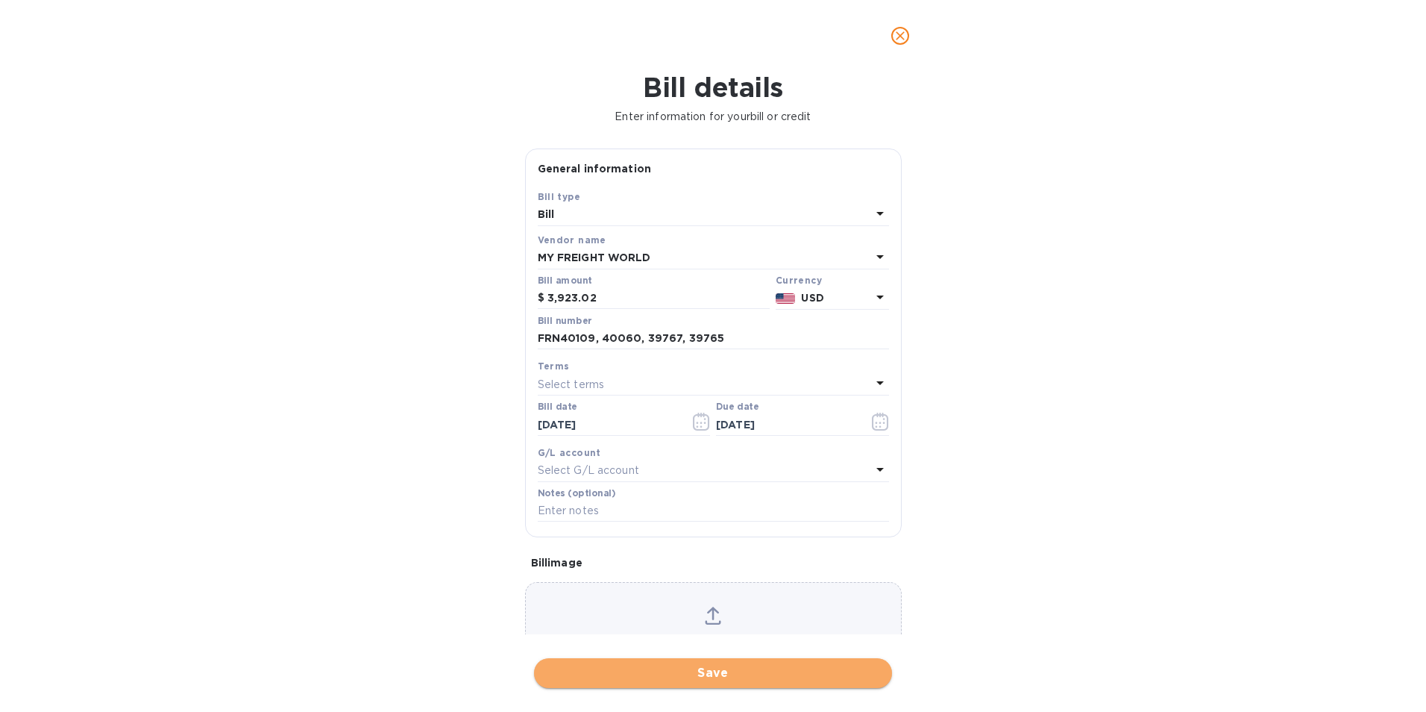
click at [741, 671] on span "Save" at bounding box center [713, 673] width 334 height 18
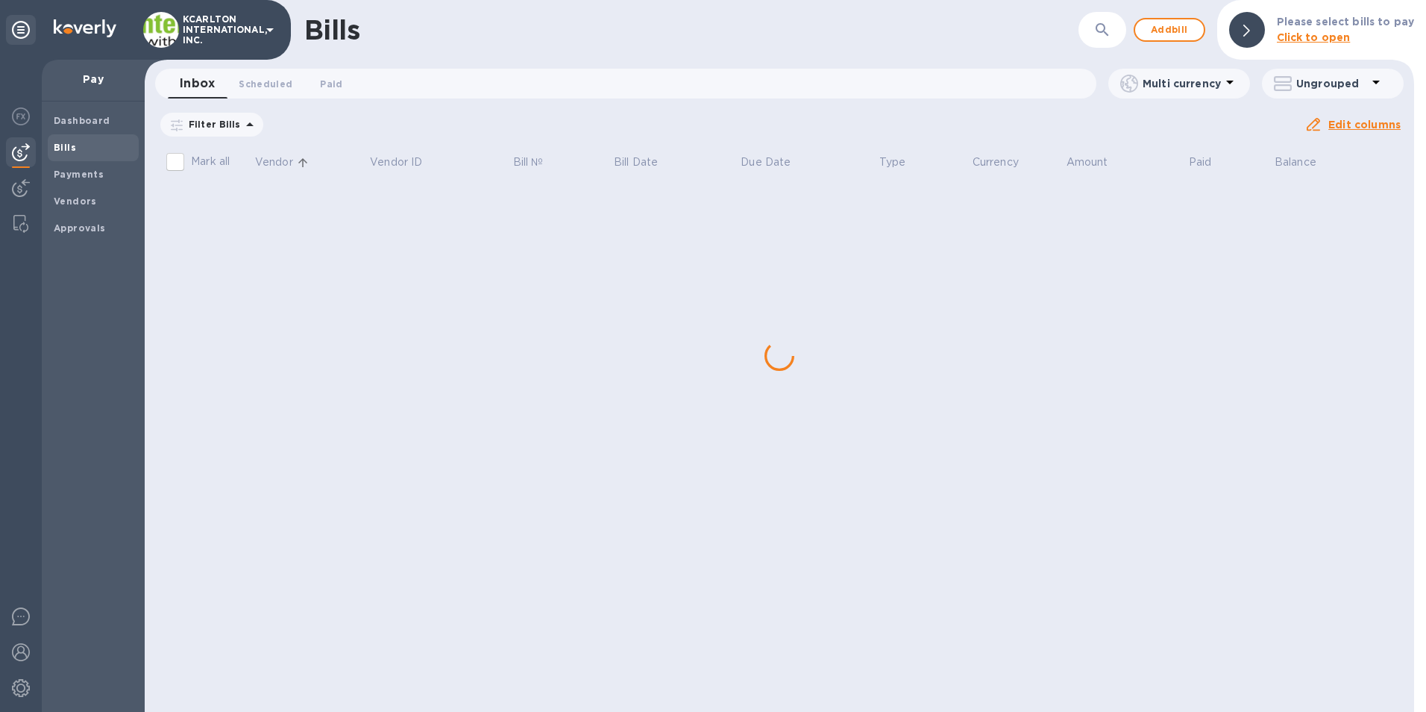
scroll to position [0, 0]
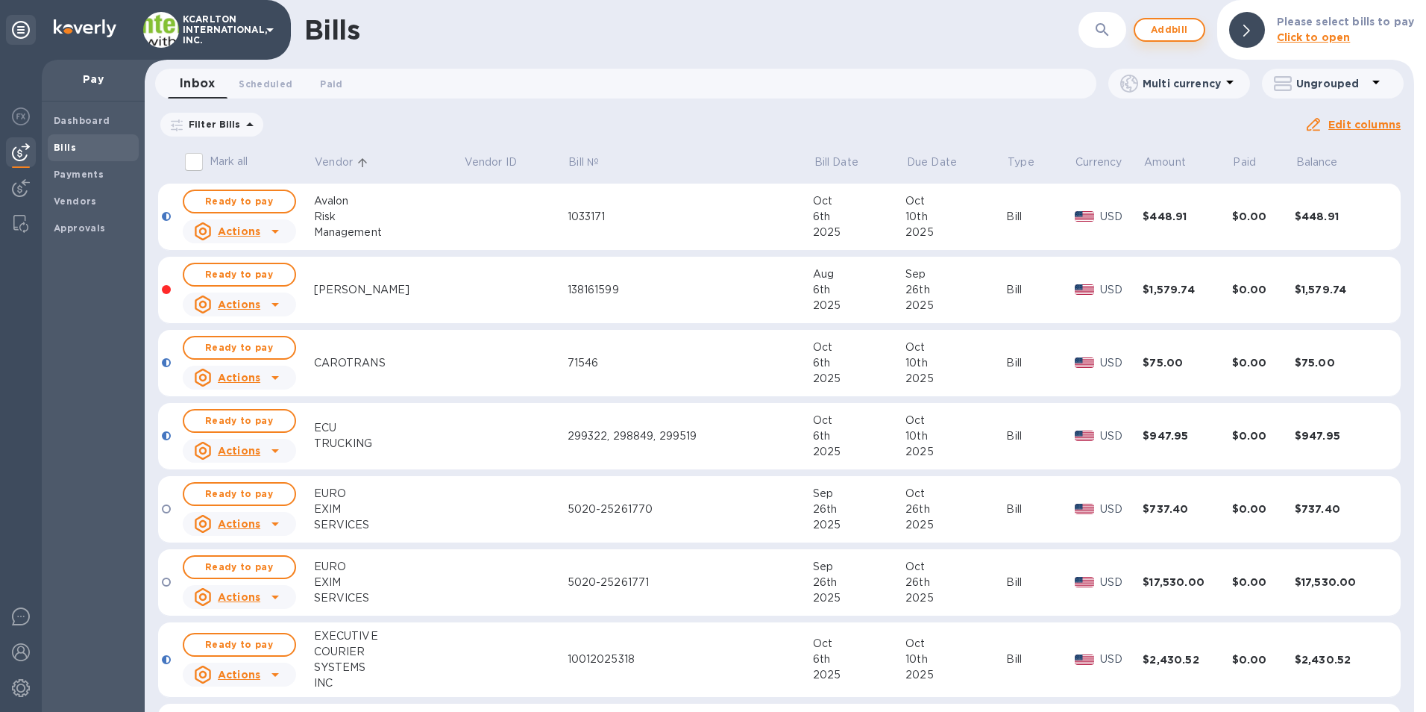
click at [1172, 29] on span "Add bill" at bounding box center [1169, 30] width 45 height 18
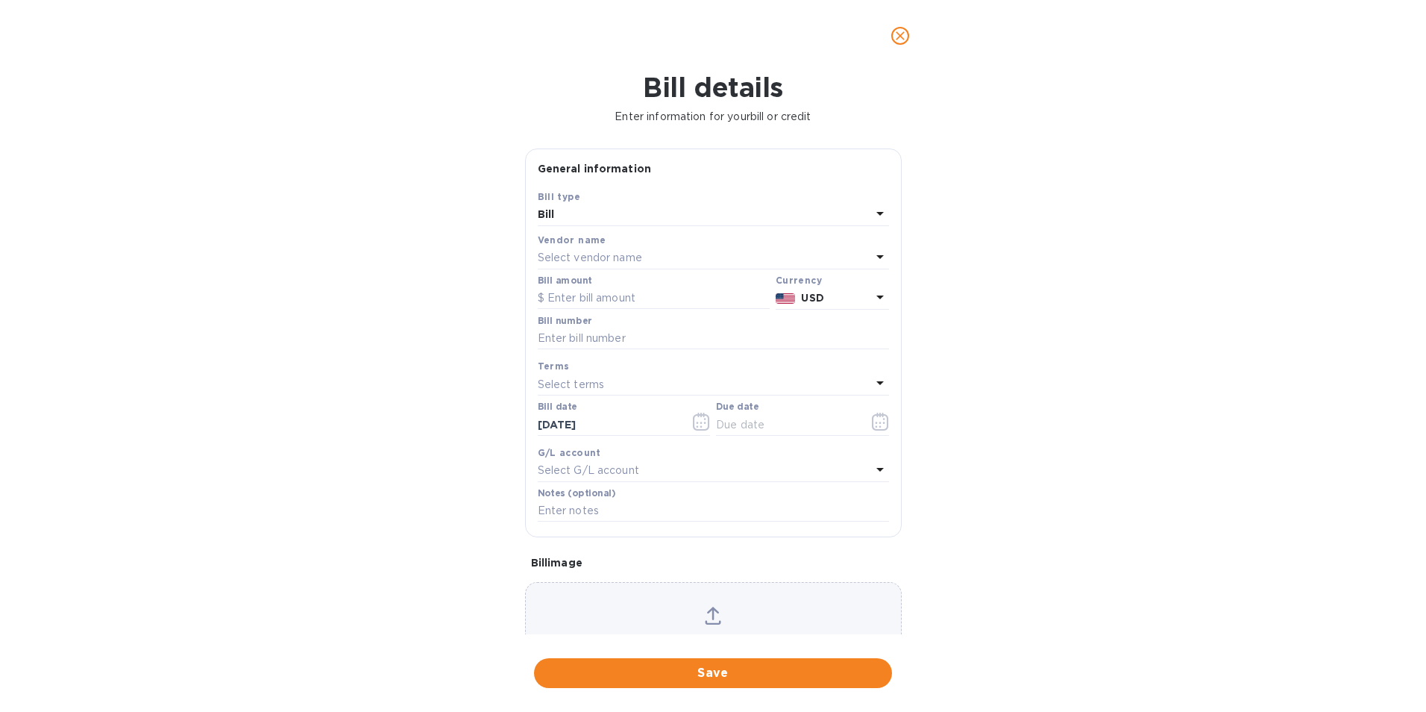
click at [694, 260] on div "Select vendor name" at bounding box center [704, 258] width 333 height 21
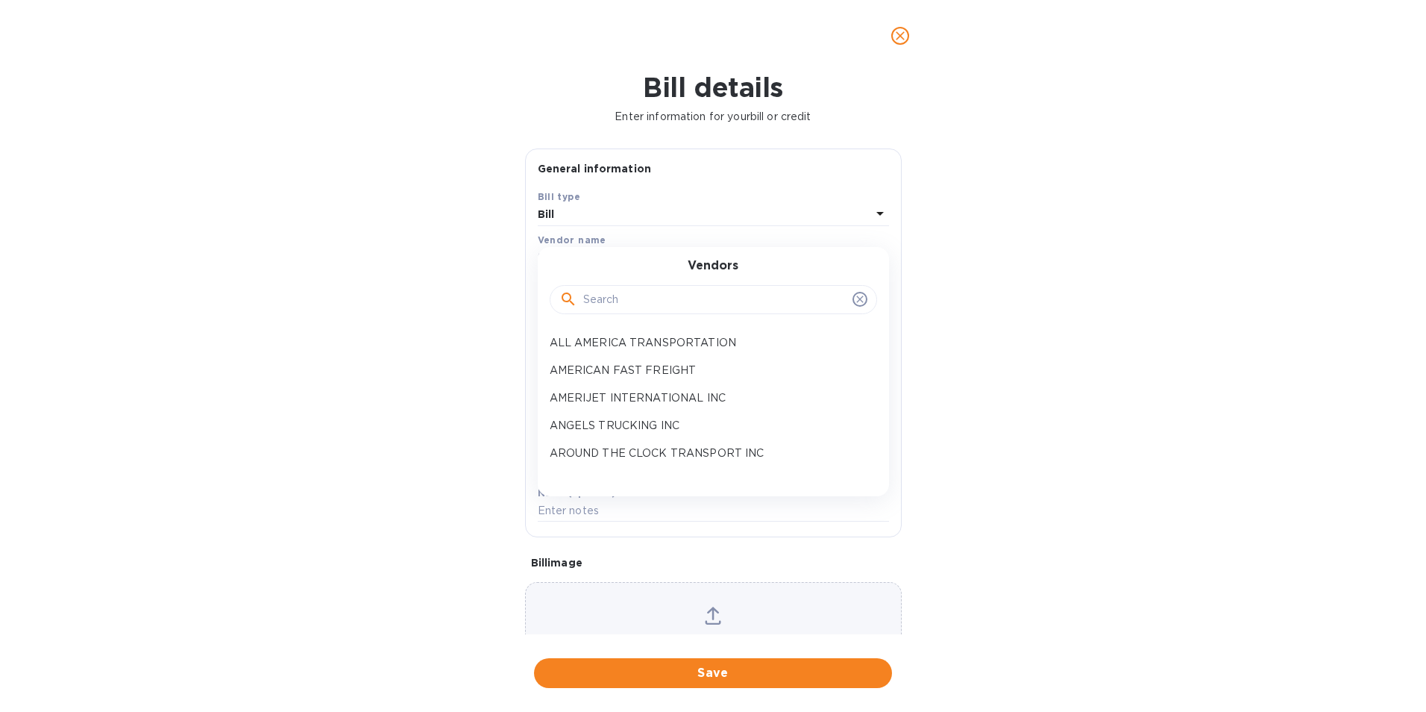
click at [654, 310] on input "text" at bounding box center [714, 300] width 263 height 22
type input "CAR"
click at [665, 331] on div "CARIBBEAN SHIPPING SERVICES INC" at bounding box center [707, 343] width 327 height 28
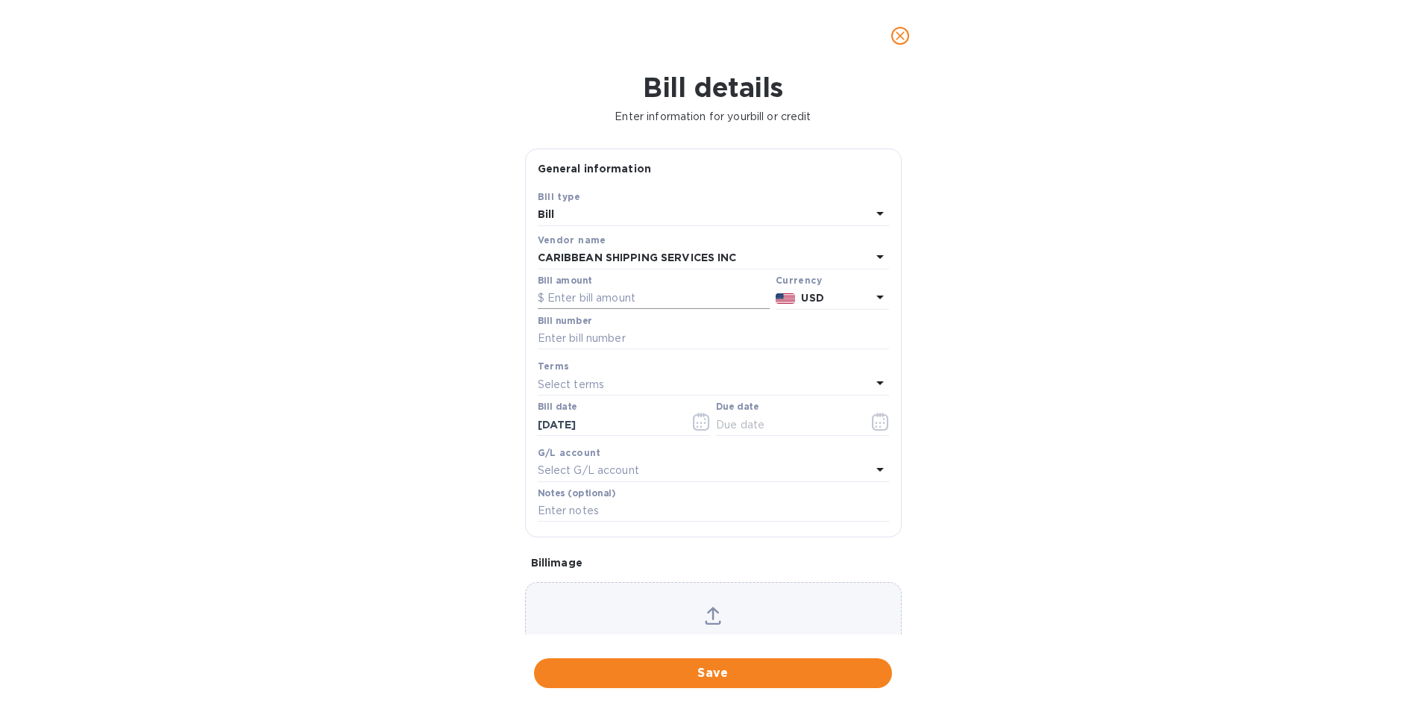
click at [654, 307] on input "text" at bounding box center [654, 298] width 232 height 22
type input "2,336.67"
click at [653, 336] on input "text" at bounding box center [713, 338] width 351 height 22
type input "K0099014"
click at [871, 409] on button "button" at bounding box center [880, 422] width 35 height 36
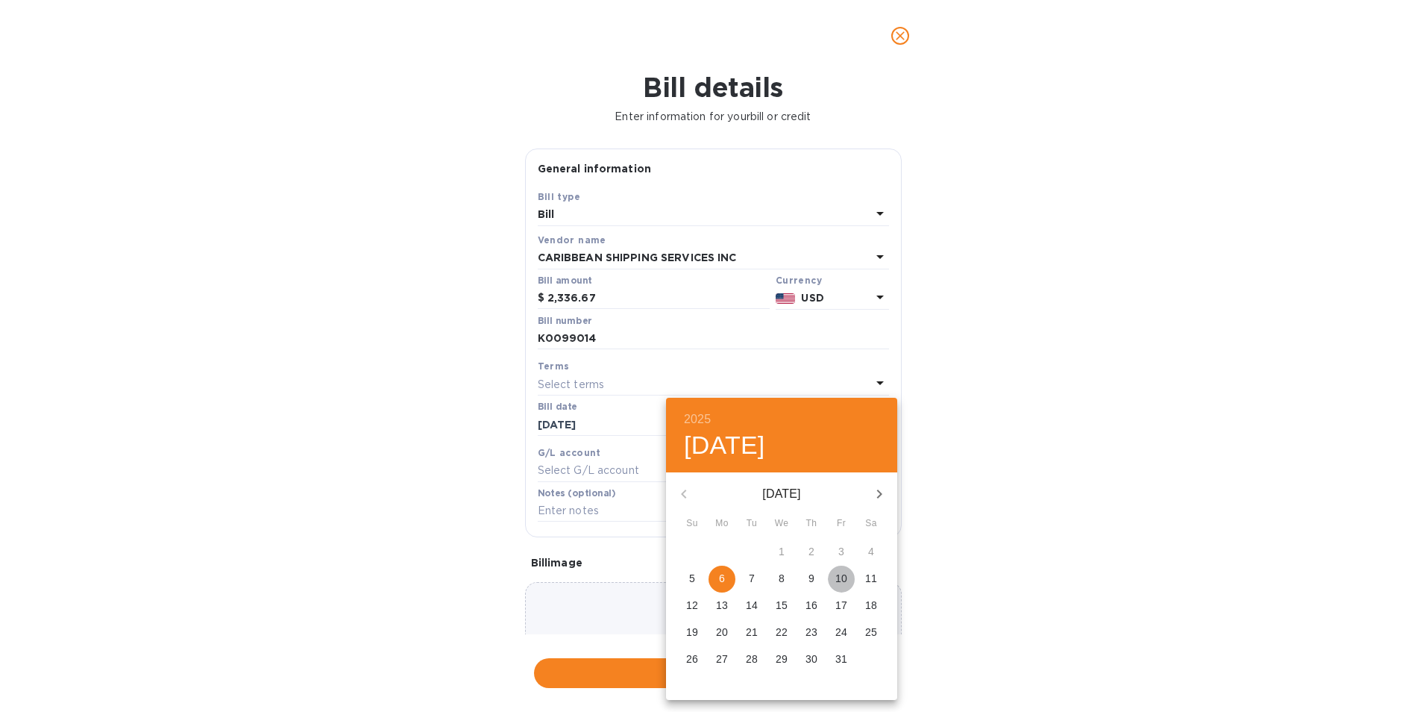
click at [839, 592] on button "10" at bounding box center [841, 578] width 27 height 27
type input "[DATE]"
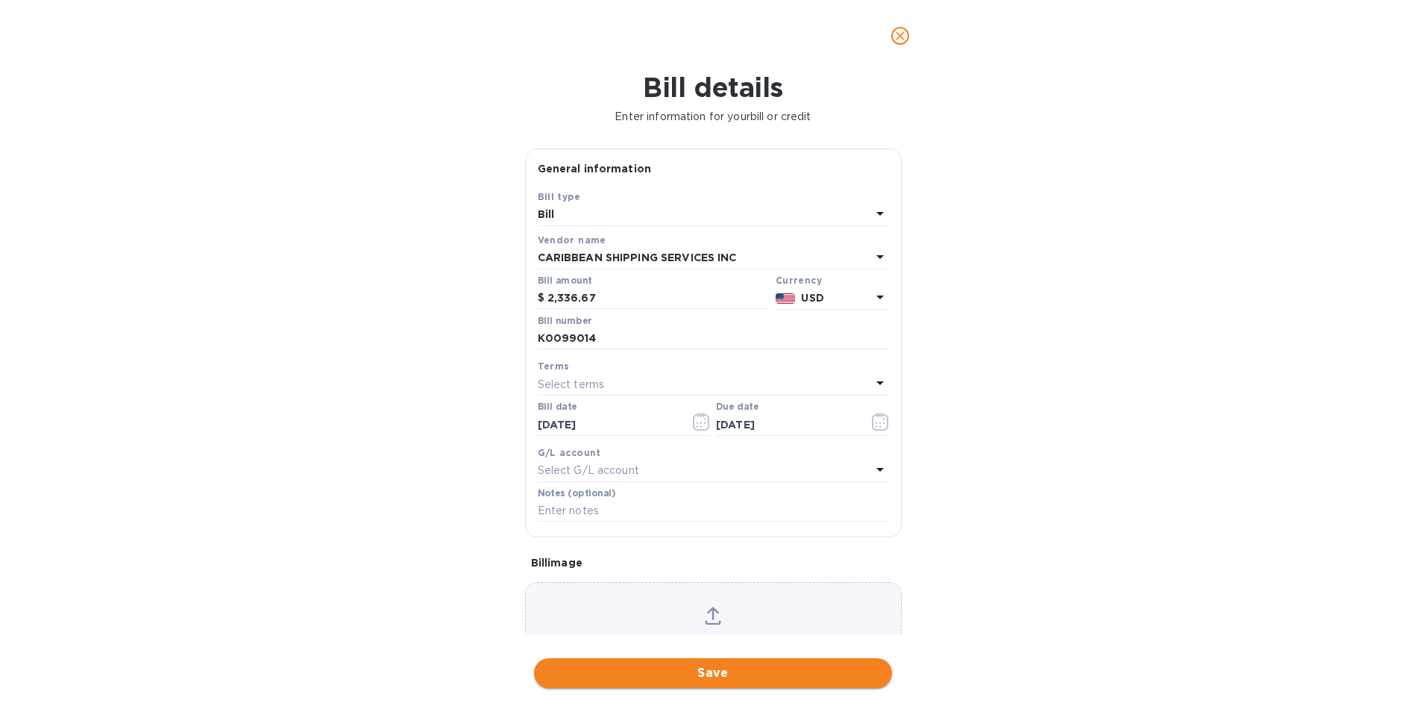
click at [760, 670] on span "Save" at bounding box center [713, 673] width 334 height 18
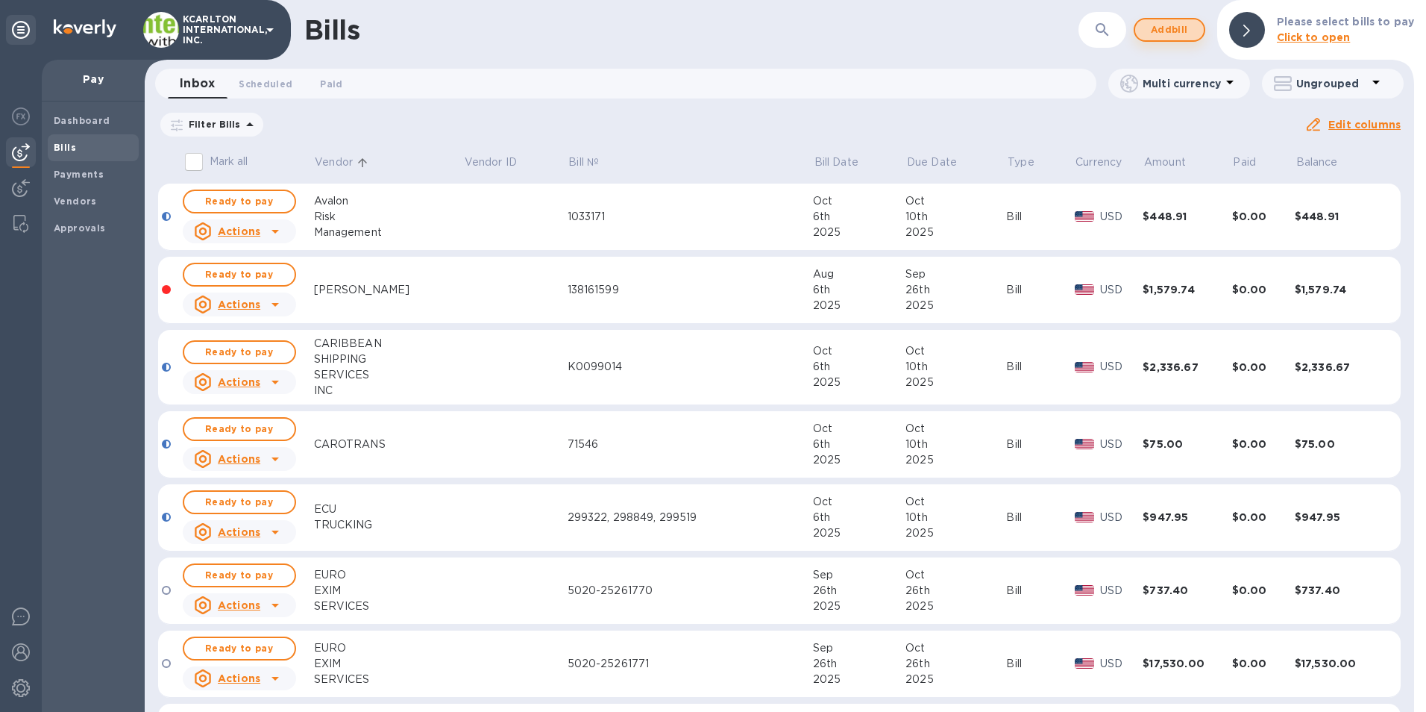
click at [1173, 28] on span "Add bill" at bounding box center [1169, 30] width 45 height 18
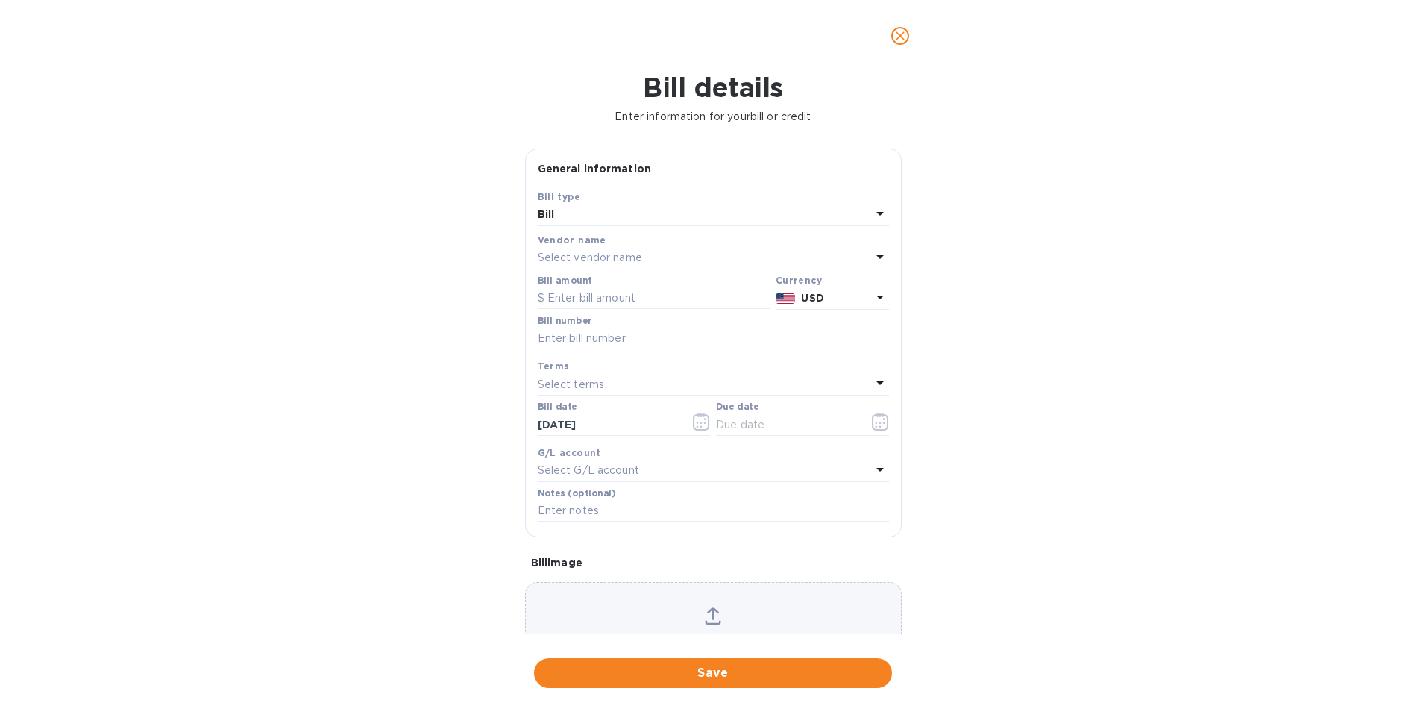
click at [545, 262] on p "Select vendor name" at bounding box center [590, 258] width 104 height 16
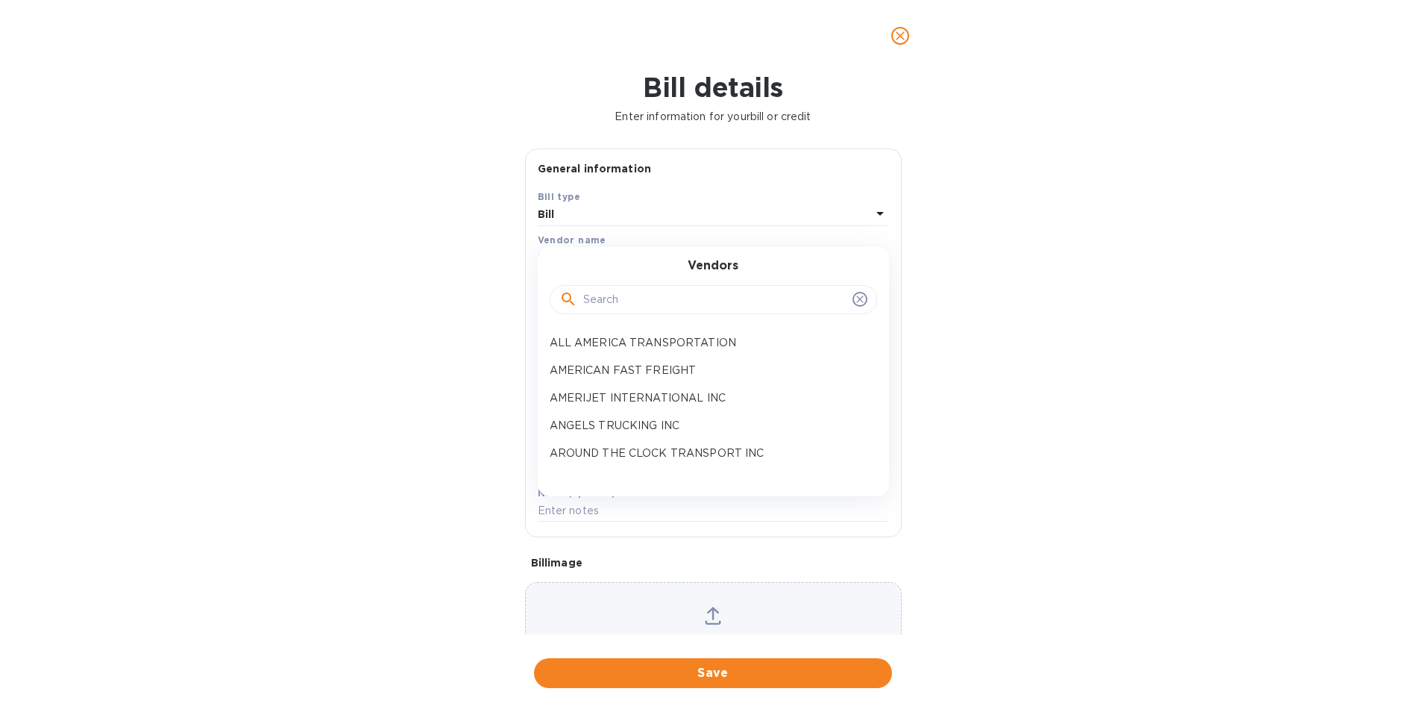
click at [595, 292] on input "text" at bounding box center [714, 300] width 263 height 22
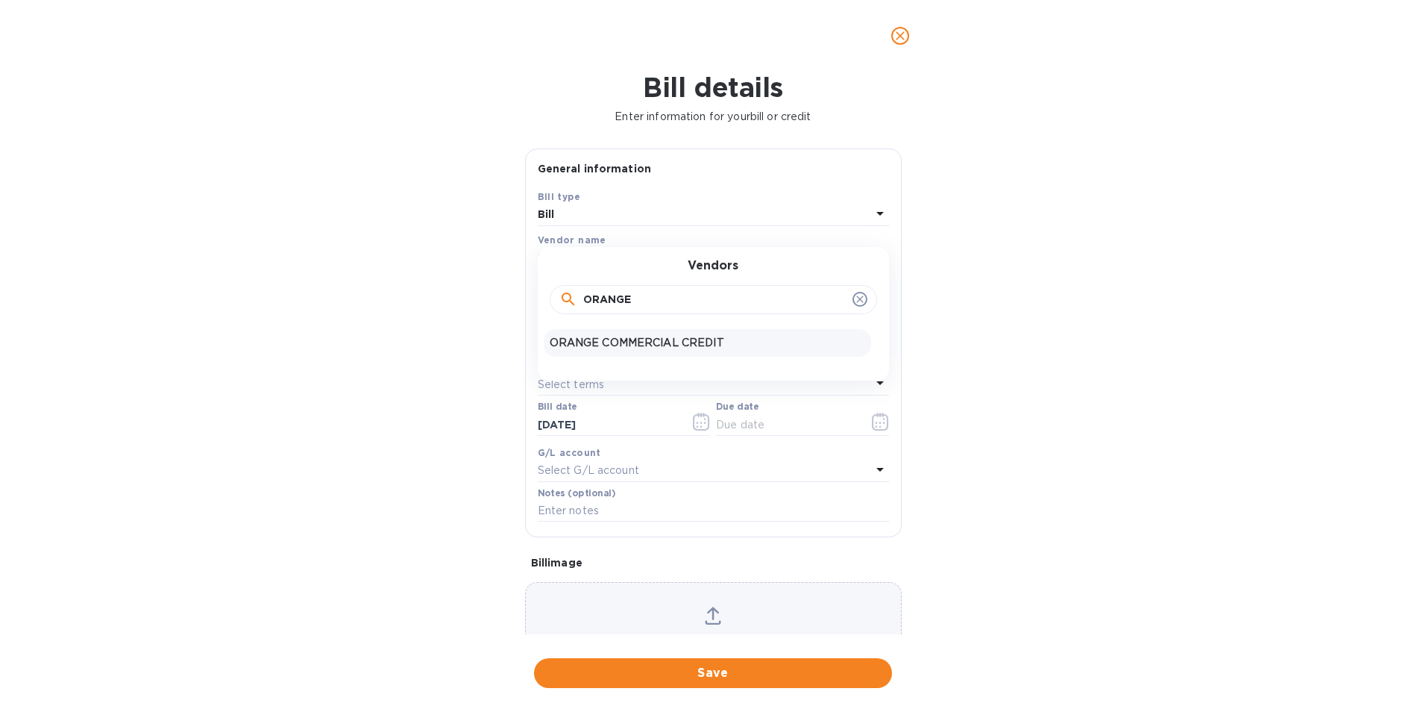
type input "ORANGE"
click at [624, 355] on div "ORANGE COMMERCIAL CREDIT" at bounding box center [707, 343] width 327 height 28
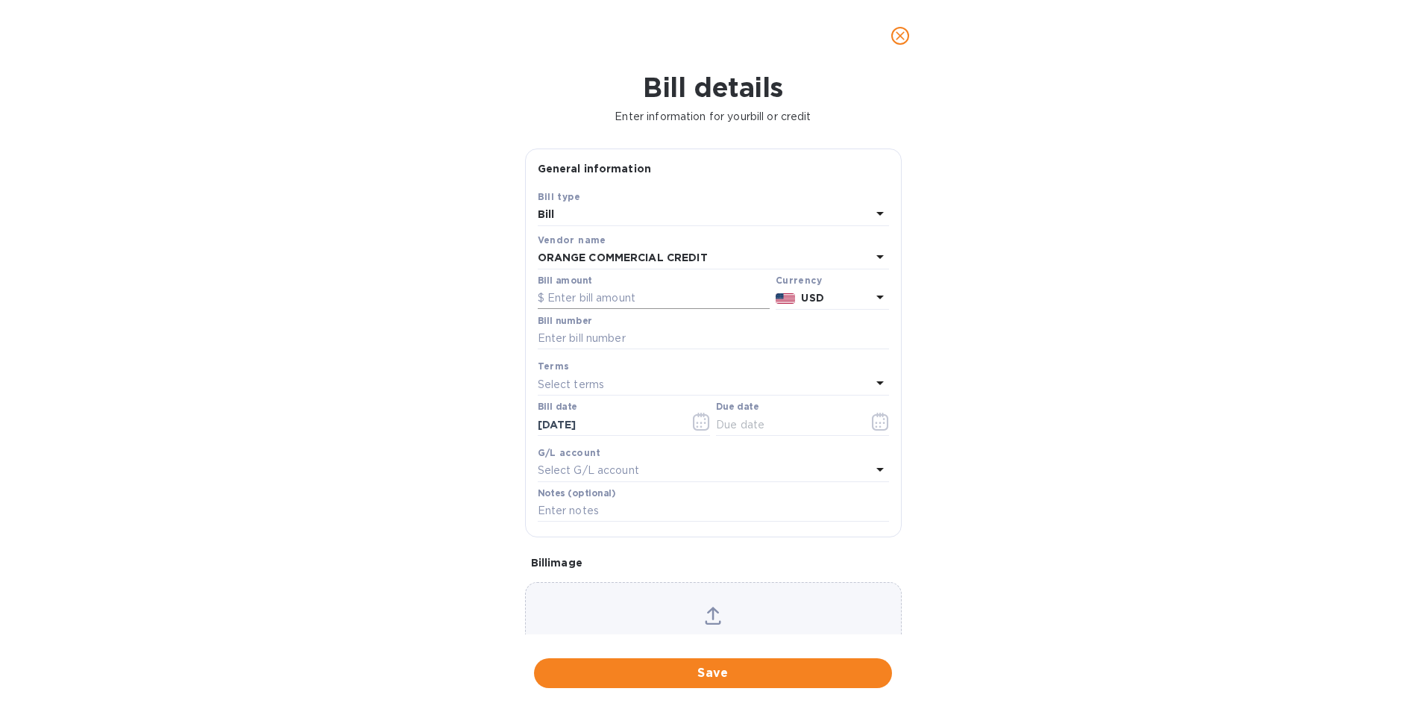
click at [611, 298] on input "text" at bounding box center [654, 298] width 232 height 22
type input "4,008.00"
click at [872, 421] on icon "button" at bounding box center [880, 422] width 17 height 18
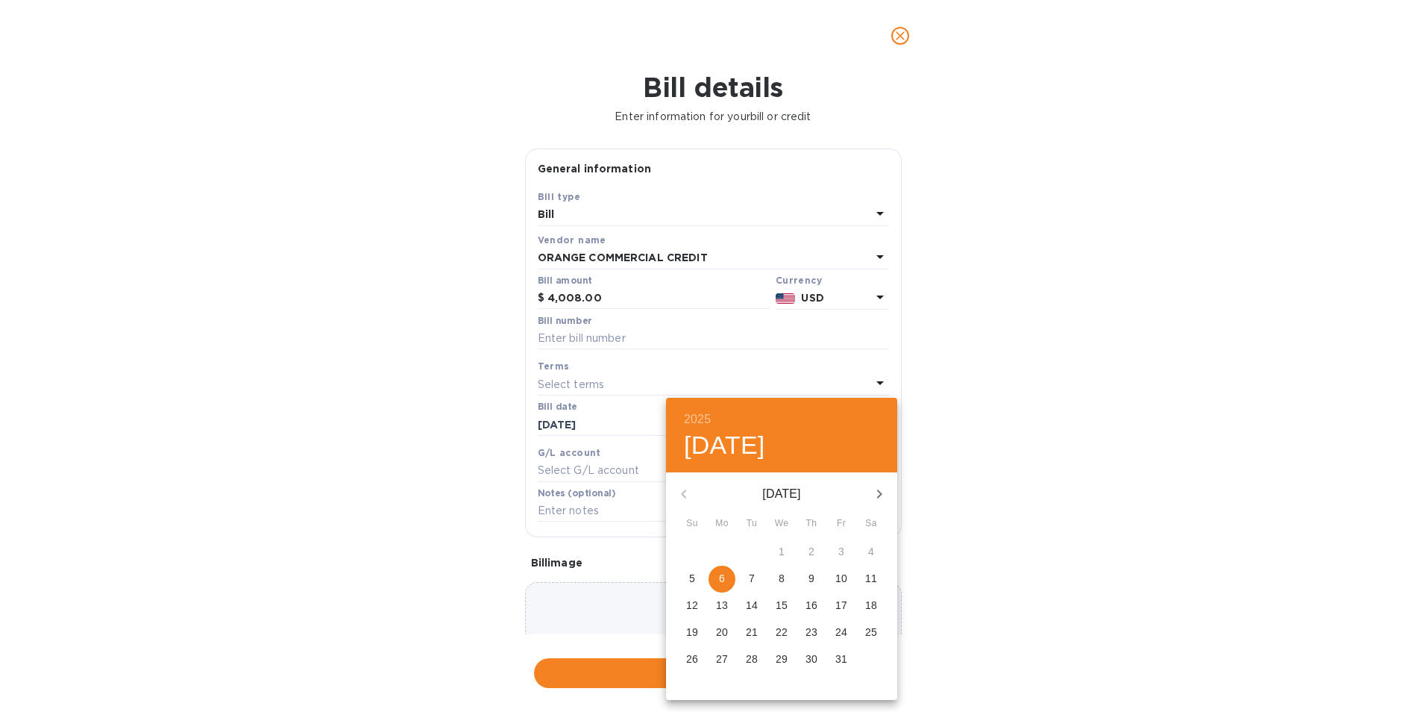
click at [838, 575] on p "10" at bounding box center [841, 578] width 12 height 15
type input "[DATE]"
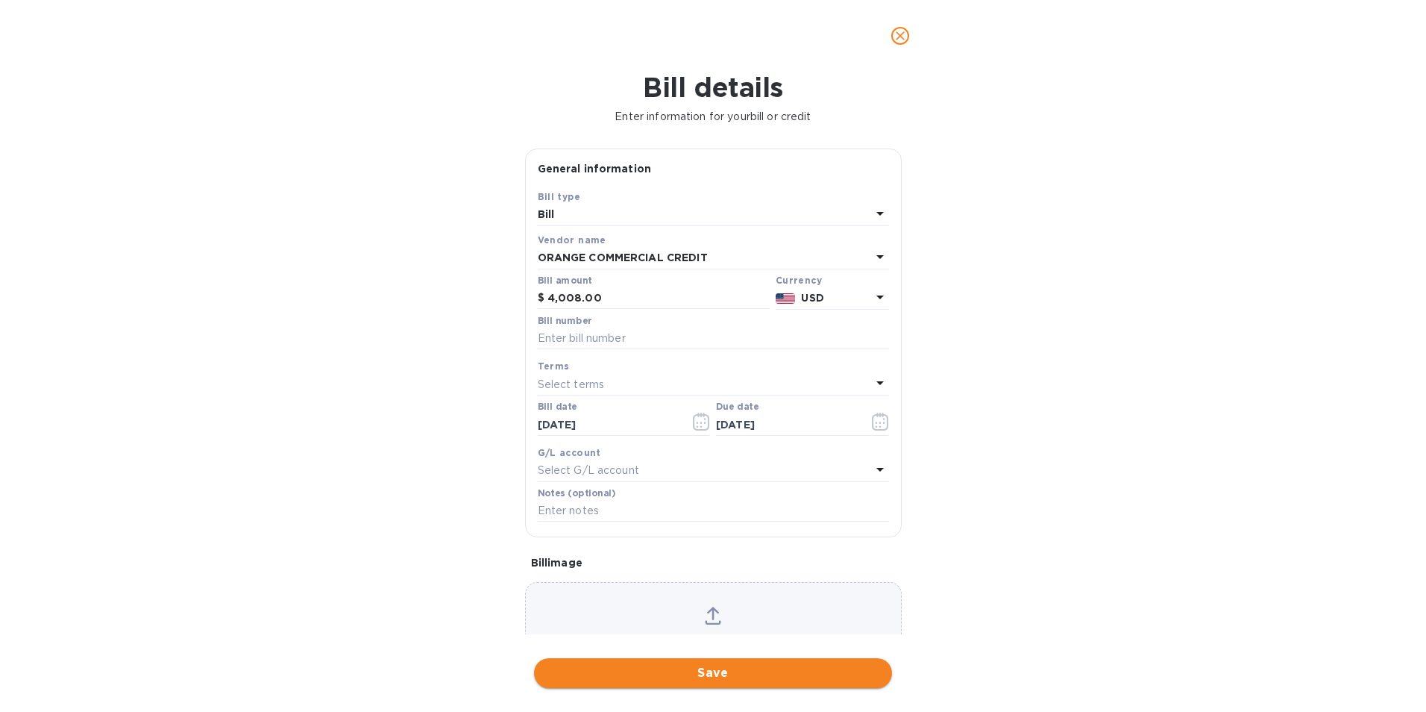
click at [747, 662] on button "Save" at bounding box center [713, 673] width 358 height 30
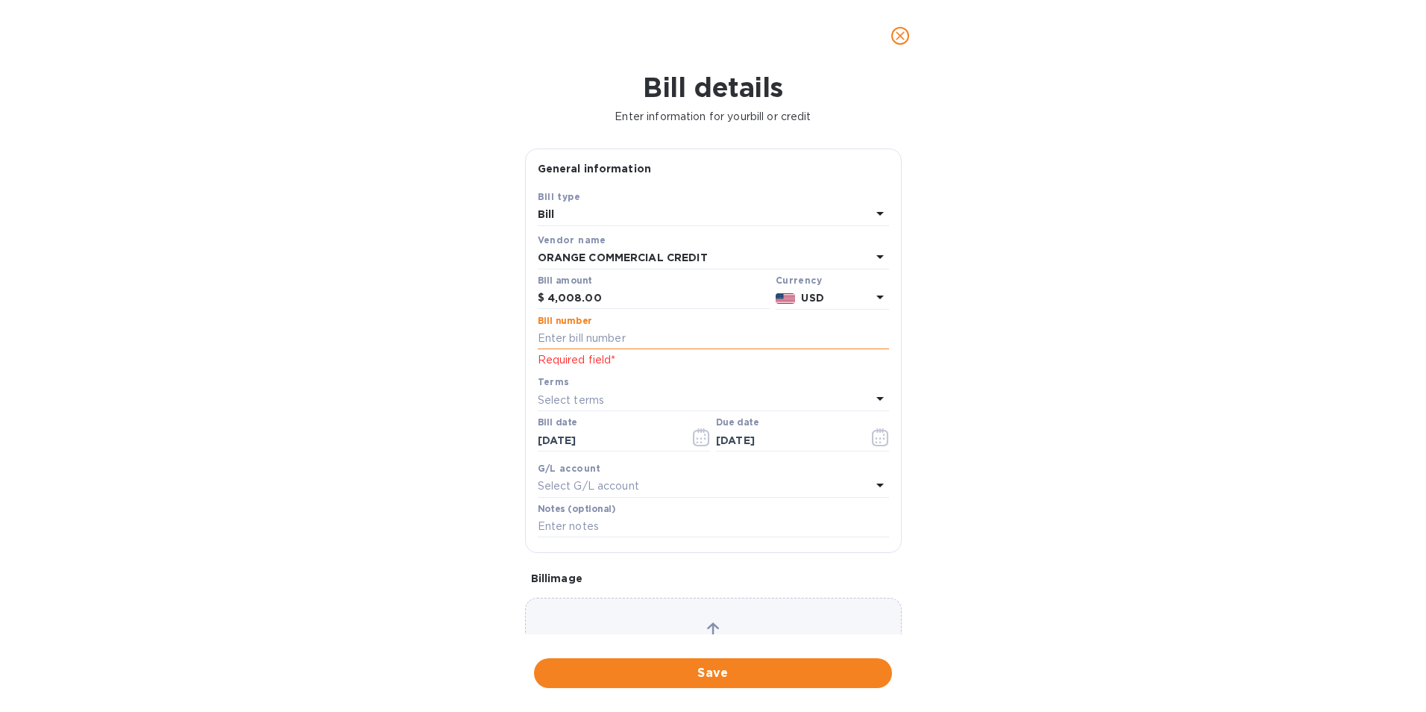
click at [550, 340] on input "text" at bounding box center [713, 338] width 351 height 22
type input "0279480"
click at [748, 671] on span "Save" at bounding box center [713, 673] width 334 height 18
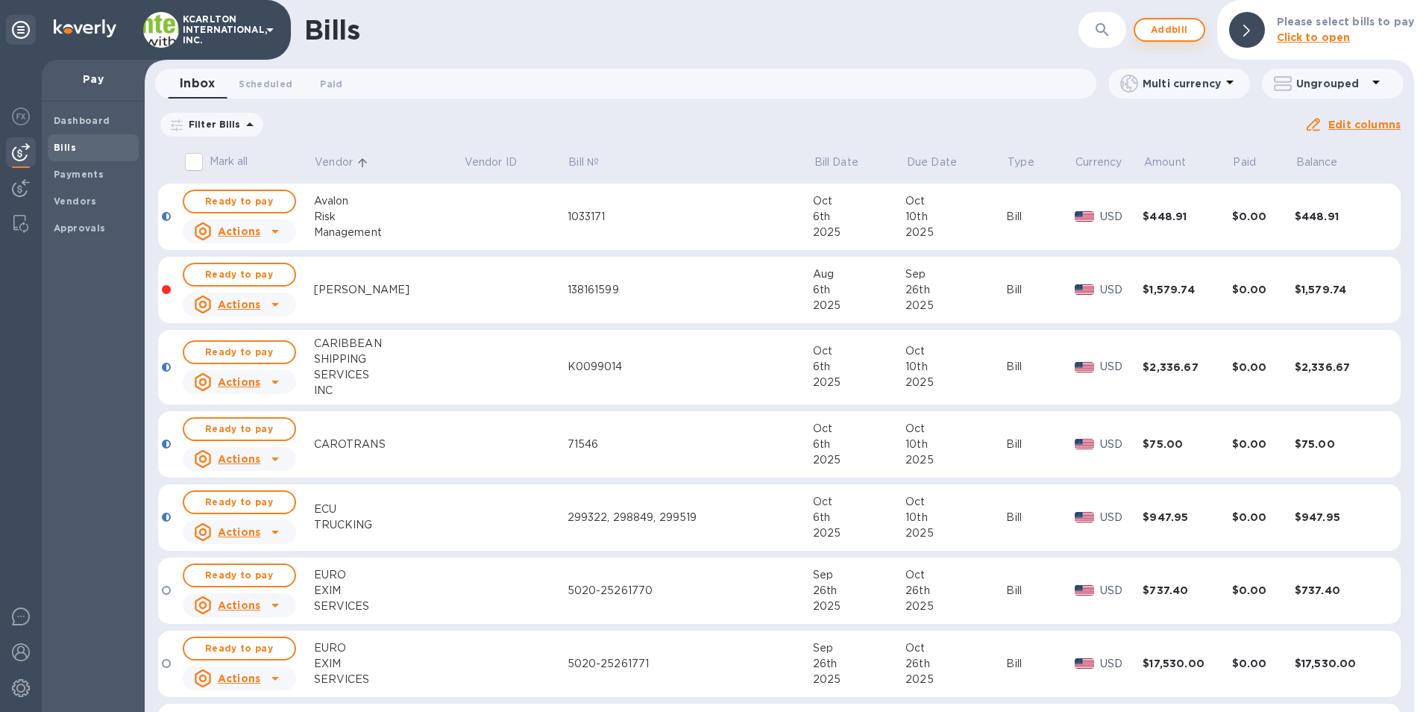
click at [1179, 31] on span "Add bill" at bounding box center [1169, 30] width 45 height 18
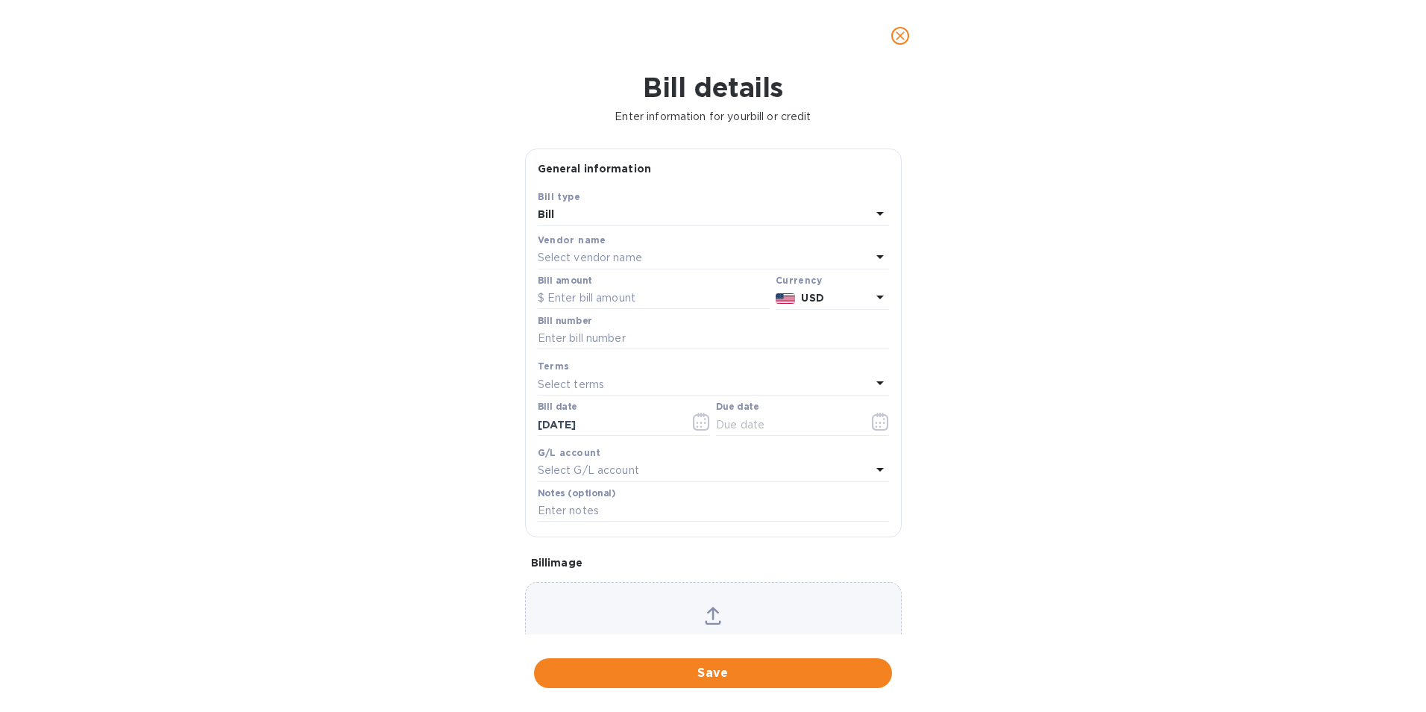
click at [552, 255] on p "Select vendor name" at bounding box center [590, 258] width 104 height 16
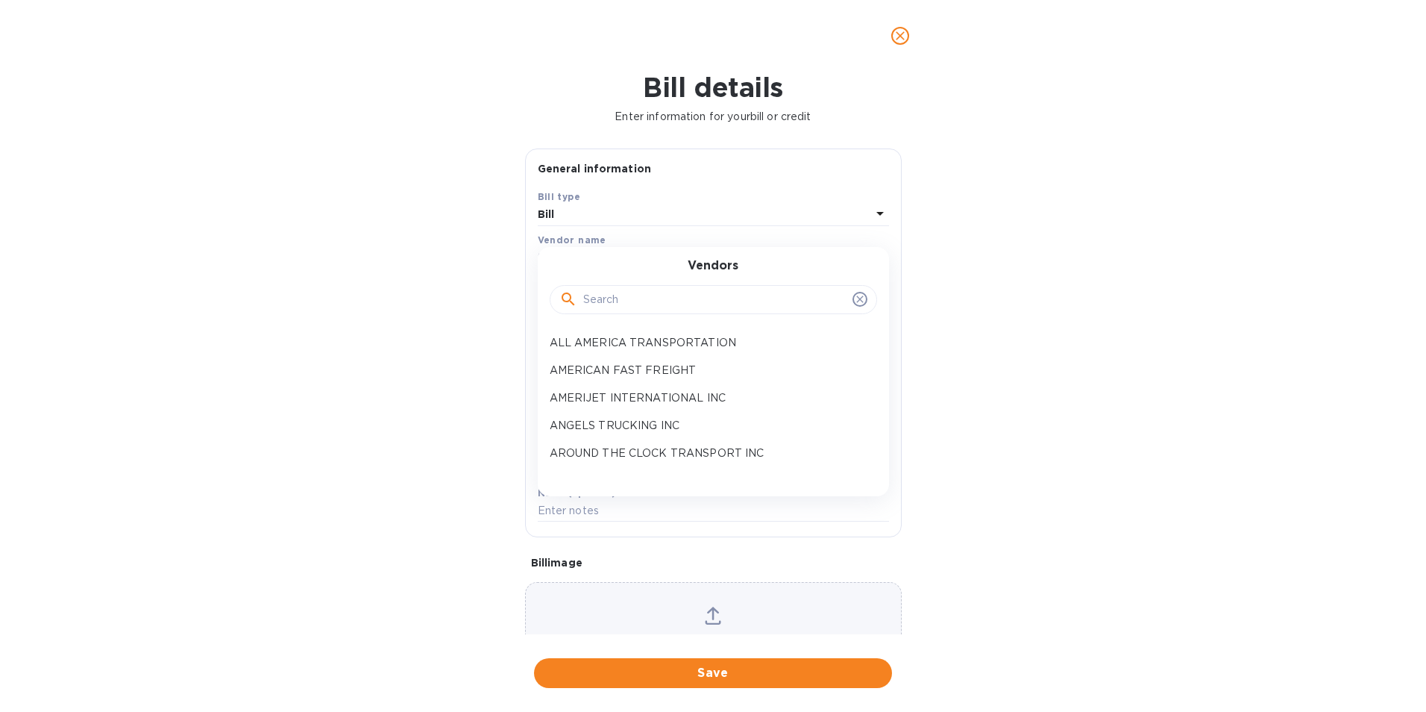
click at [590, 292] on input "text" at bounding box center [714, 300] width 263 height 22
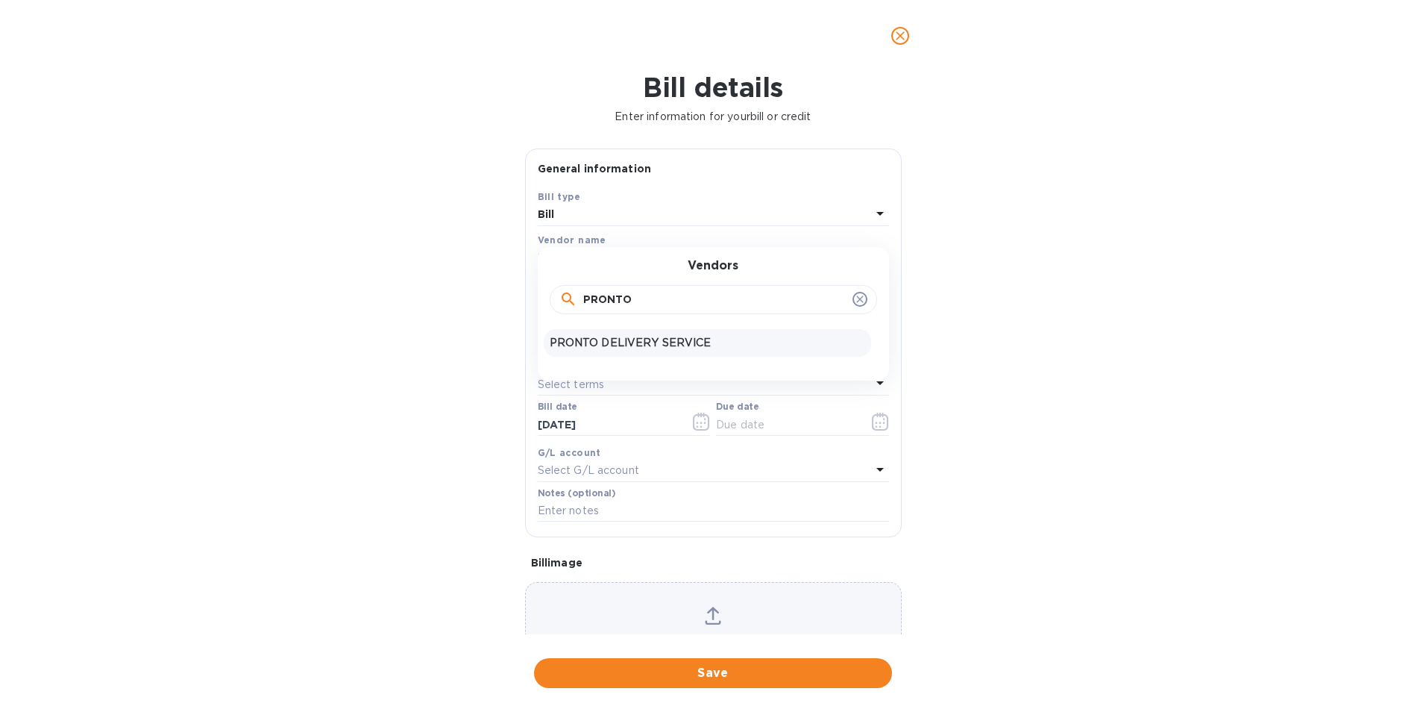
type input "PRONTO"
click at [636, 341] on p "PRONTO DELIVERY SERVICE" at bounding box center [708, 343] width 316 height 16
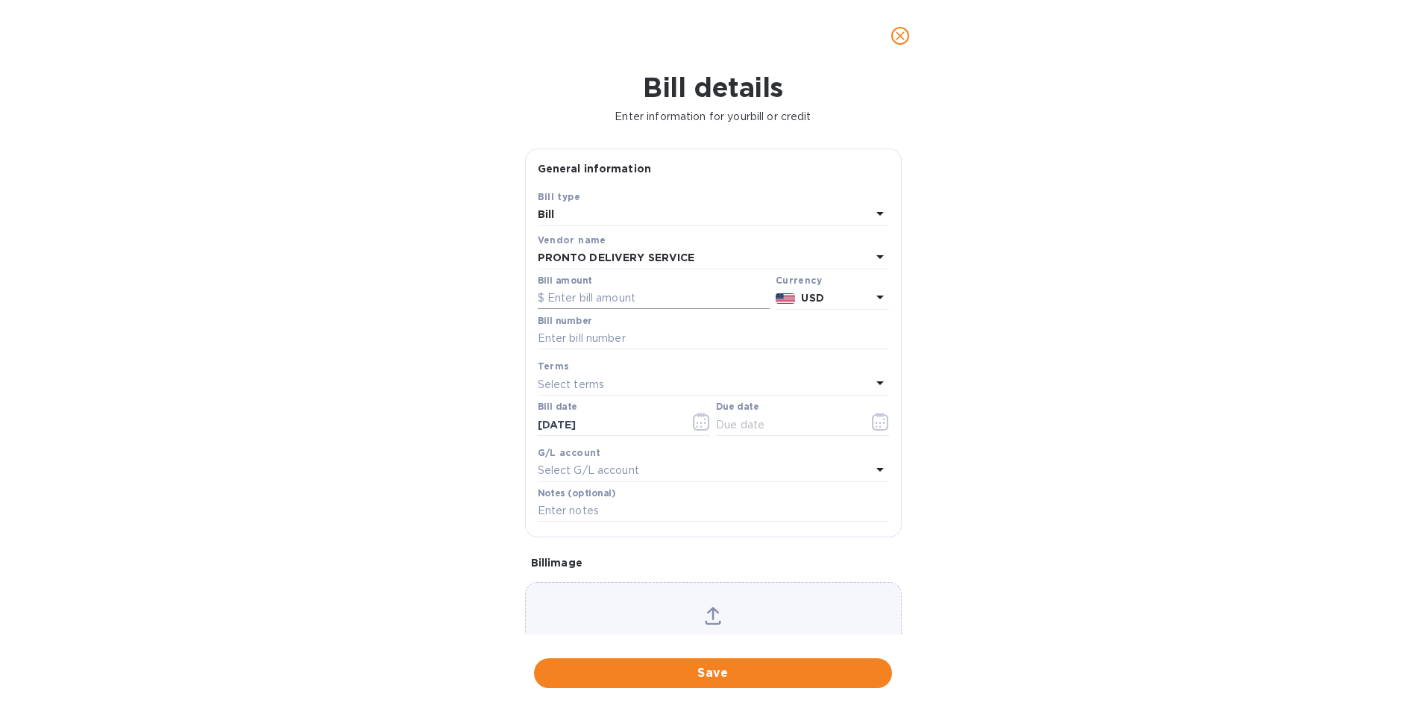
click at [614, 294] on input "text" at bounding box center [654, 298] width 232 height 22
type input "204.96"
click at [616, 337] on input "text" at bounding box center [713, 338] width 351 height 22
type input "23302.495815"
click at [874, 424] on icon "button" at bounding box center [880, 422] width 17 height 18
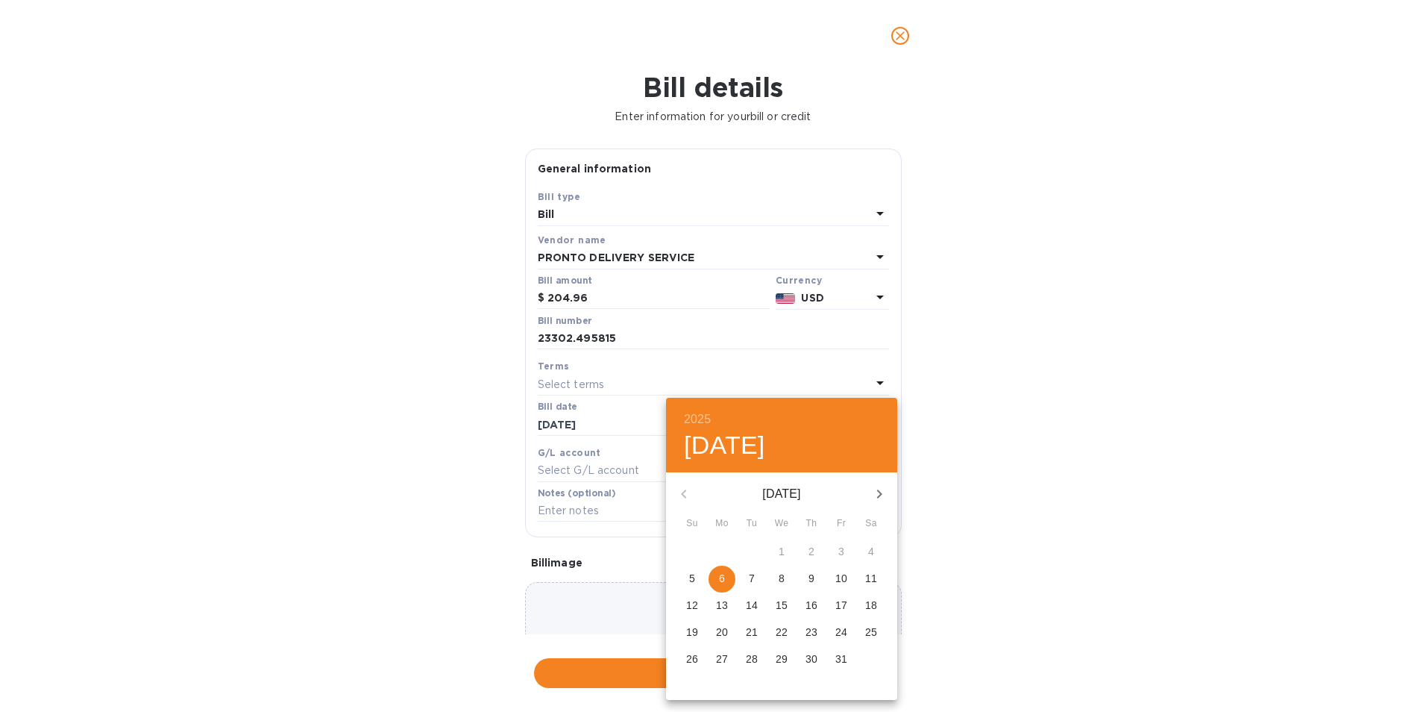
click at [847, 577] on p "10" at bounding box center [841, 578] width 12 height 15
type input "[DATE]"
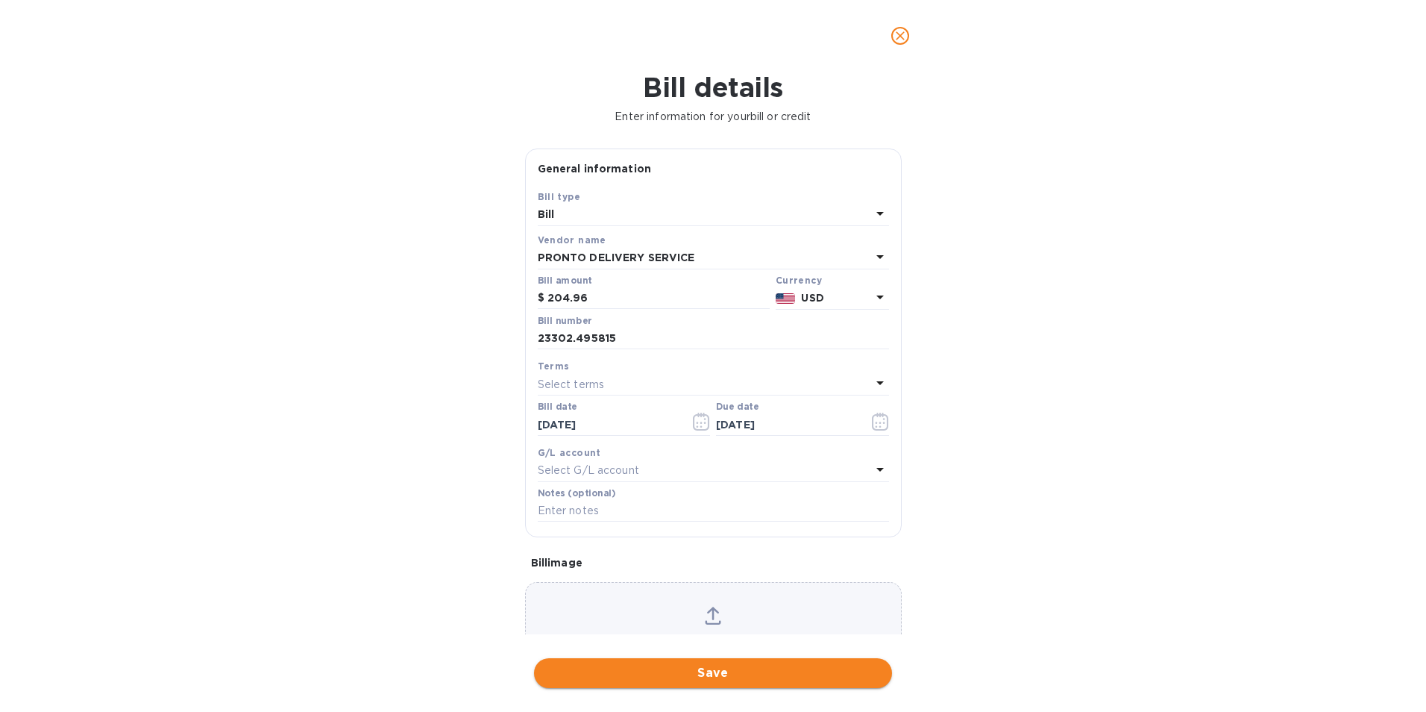
click at [760, 677] on span "Save" at bounding box center [713, 673] width 334 height 18
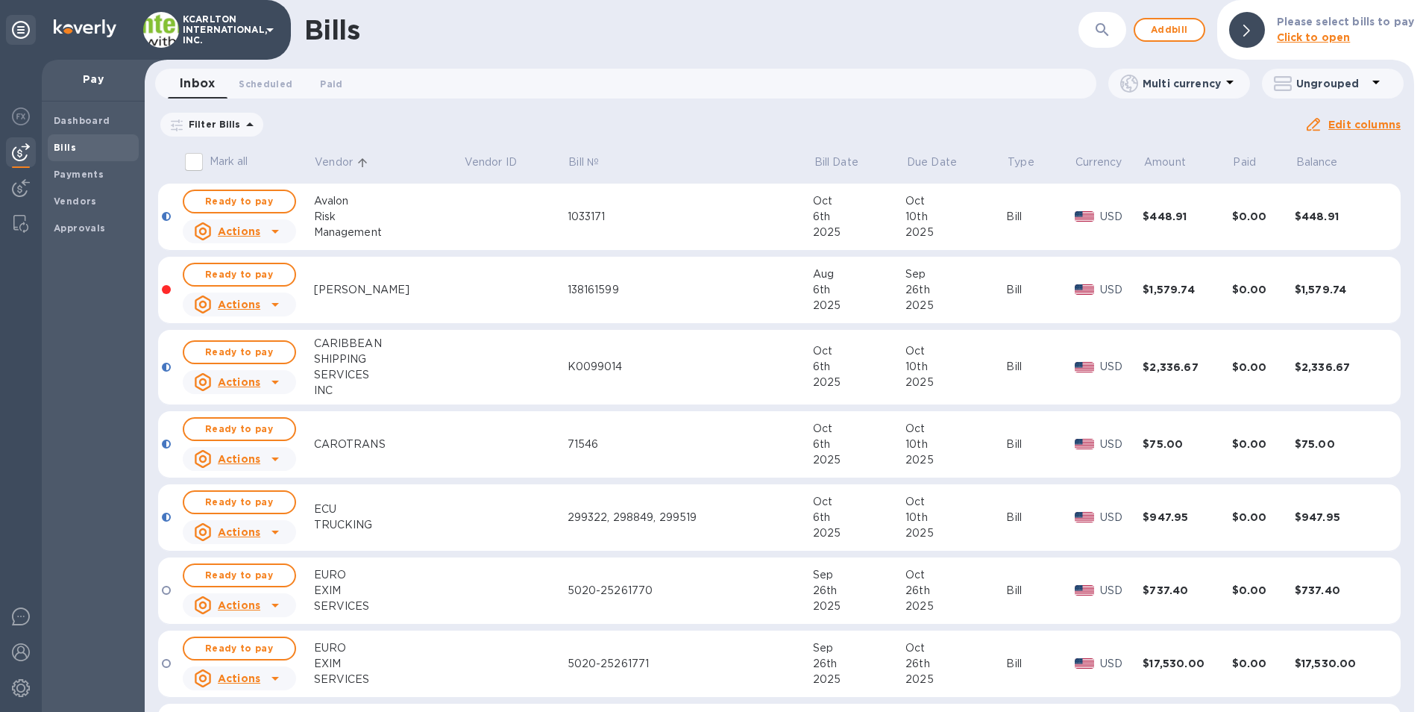
click at [1173, 42] on div "Bills ​ Add bill Please select bills to pay Click to open" at bounding box center [780, 30] width 1270 height 60
click at [1164, 33] on span "Add bill" at bounding box center [1169, 30] width 45 height 18
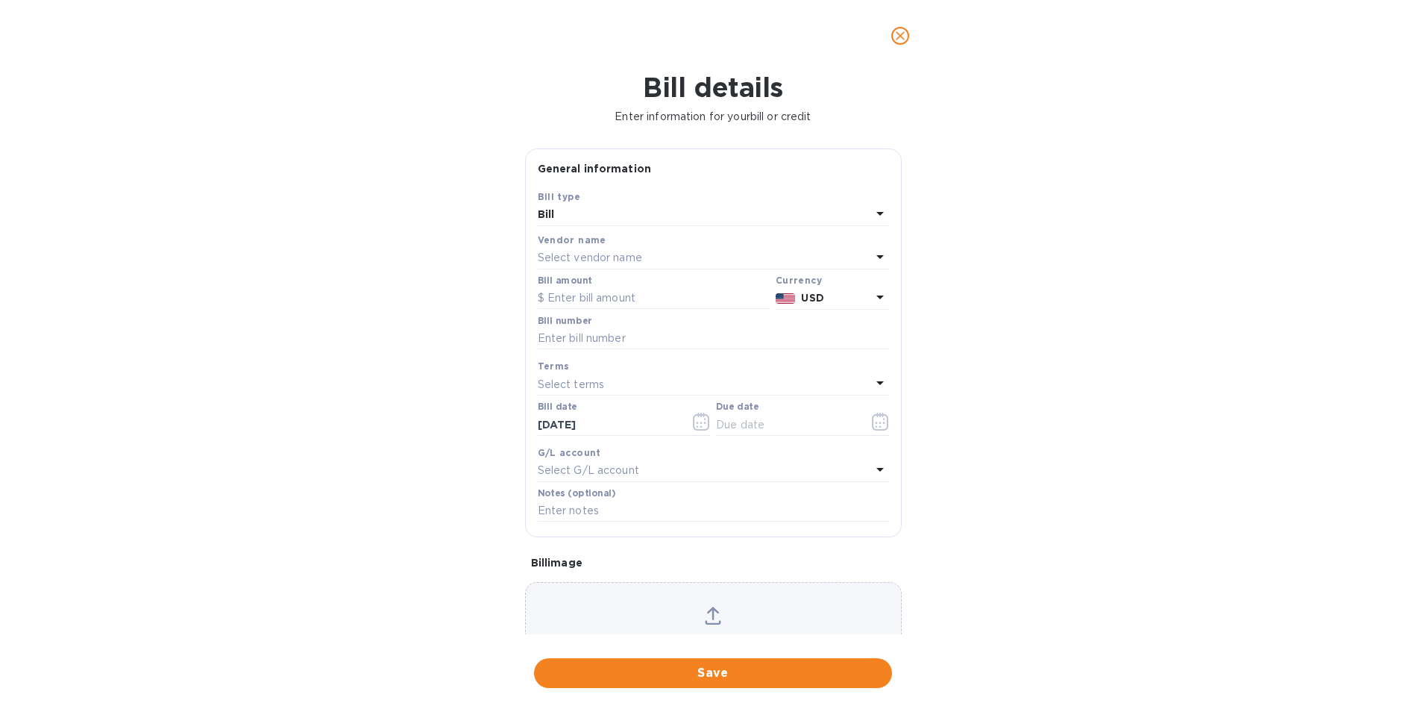
click at [557, 257] on p "Select vendor name" at bounding box center [590, 258] width 104 height 16
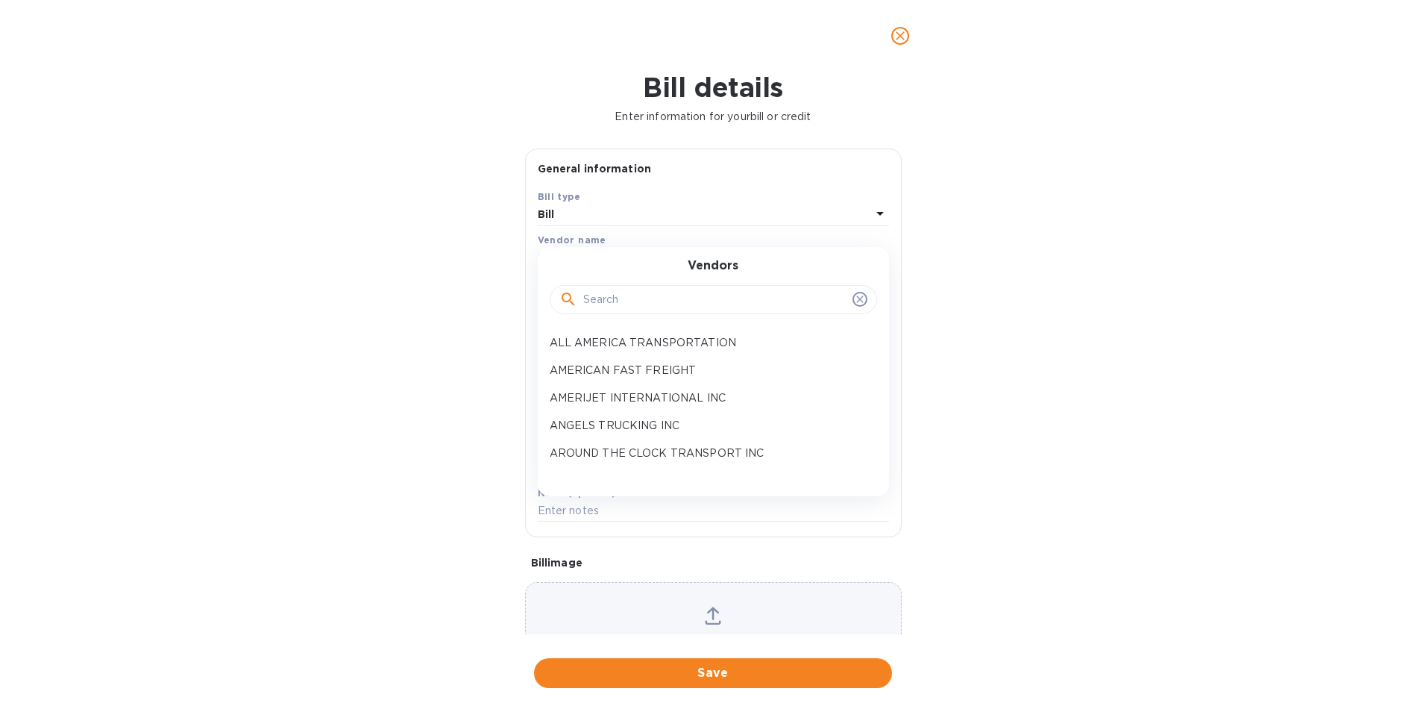
click at [589, 305] on input "text" at bounding box center [714, 300] width 263 height 22
type input "r"
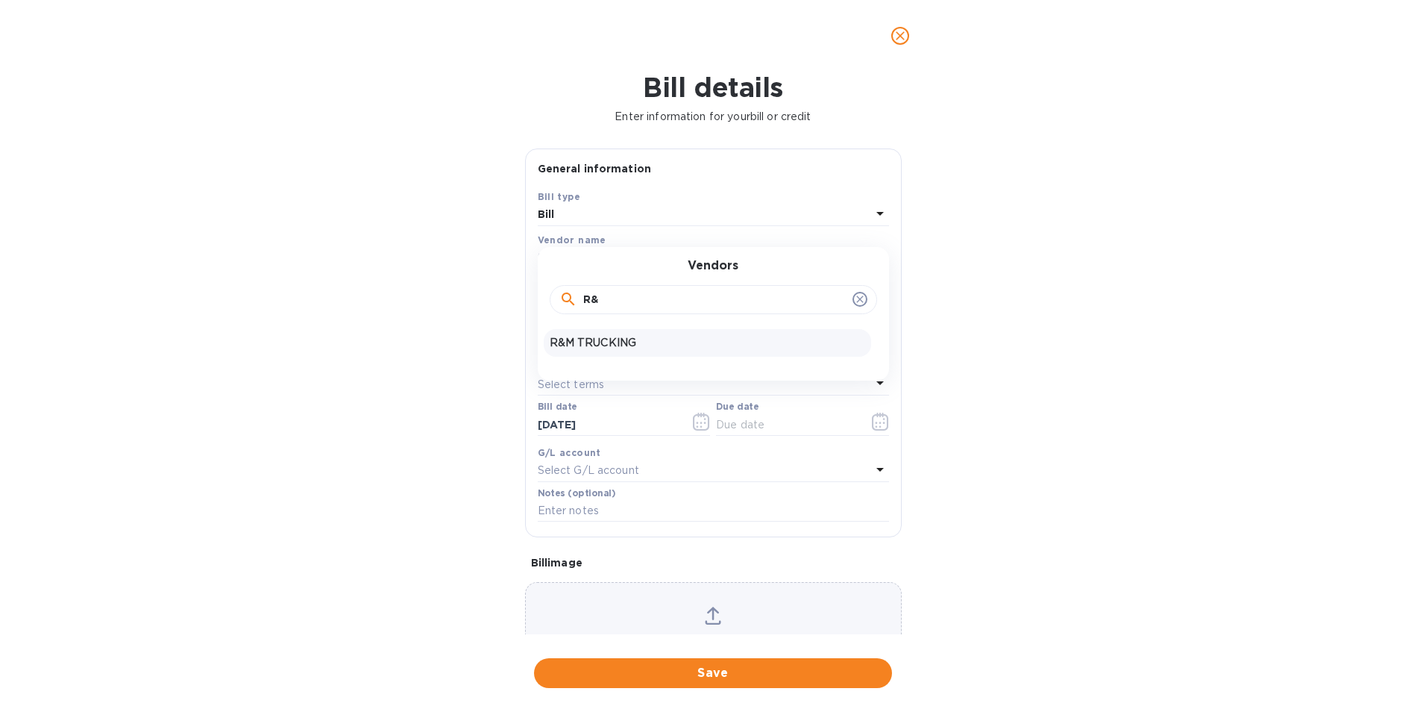
type input "R&"
click at [594, 339] on p "R&M TRUCKING" at bounding box center [708, 343] width 316 height 16
click at [590, 296] on input "text" at bounding box center [654, 298] width 232 height 22
type input "280.00"
click at [581, 342] on input "text" at bounding box center [713, 338] width 351 height 22
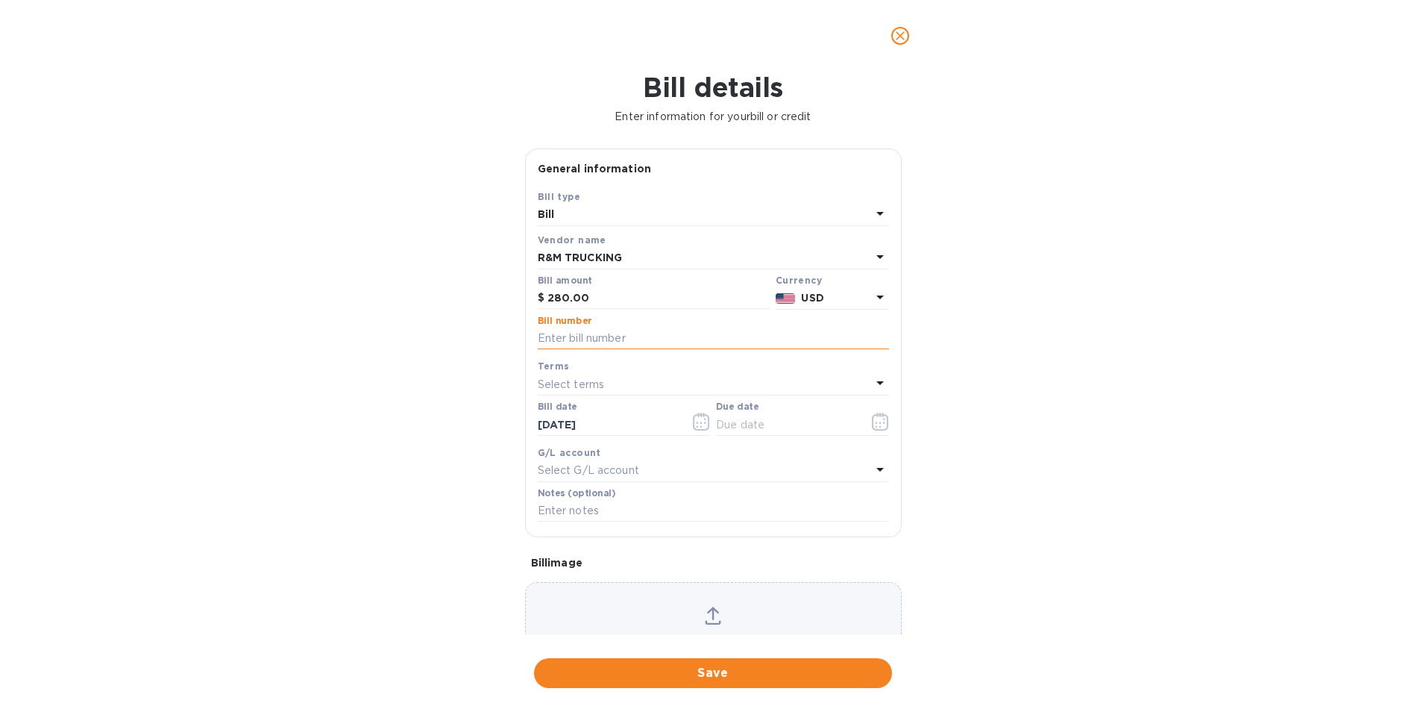
click at [542, 339] on input "text" at bounding box center [713, 338] width 351 height 22
type input "27692532"
click at [875, 417] on icon "button" at bounding box center [880, 422] width 17 height 18
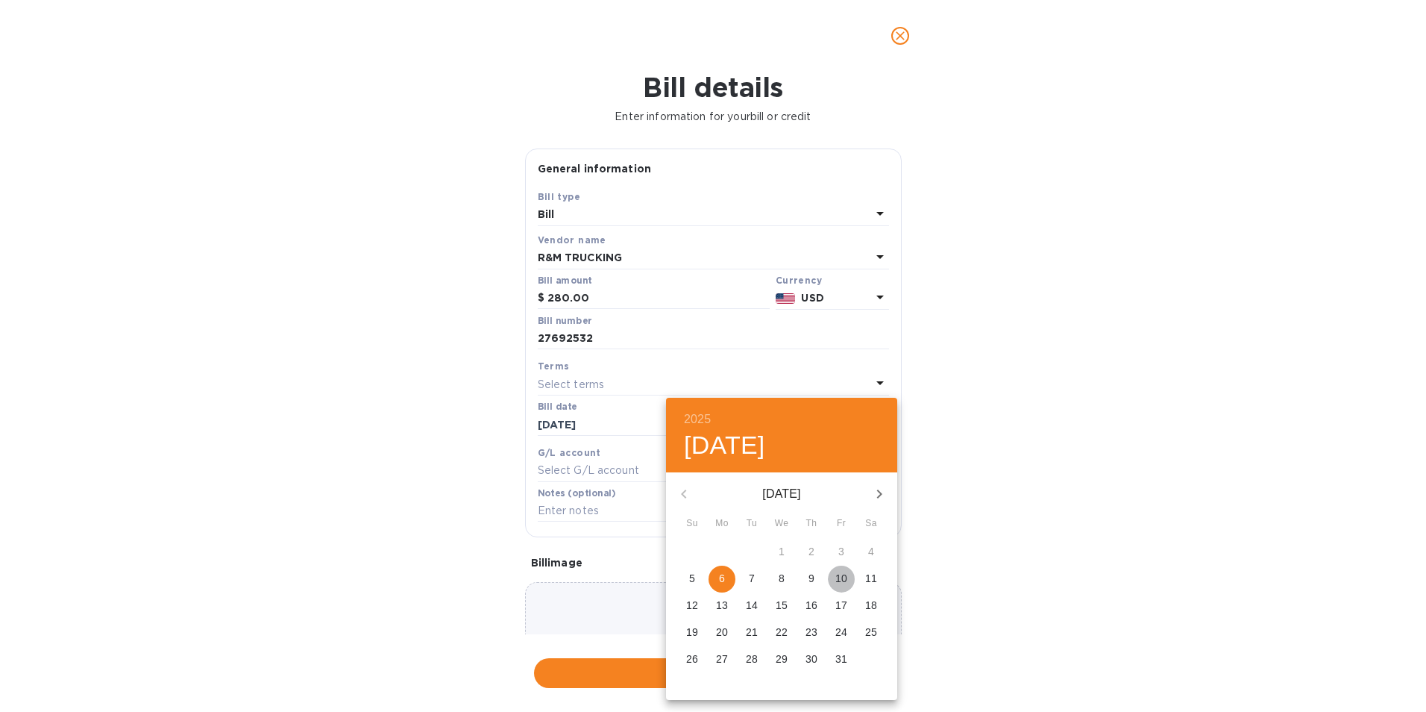
click at [834, 579] on span "10" at bounding box center [841, 578] width 27 height 15
type input "[DATE]"
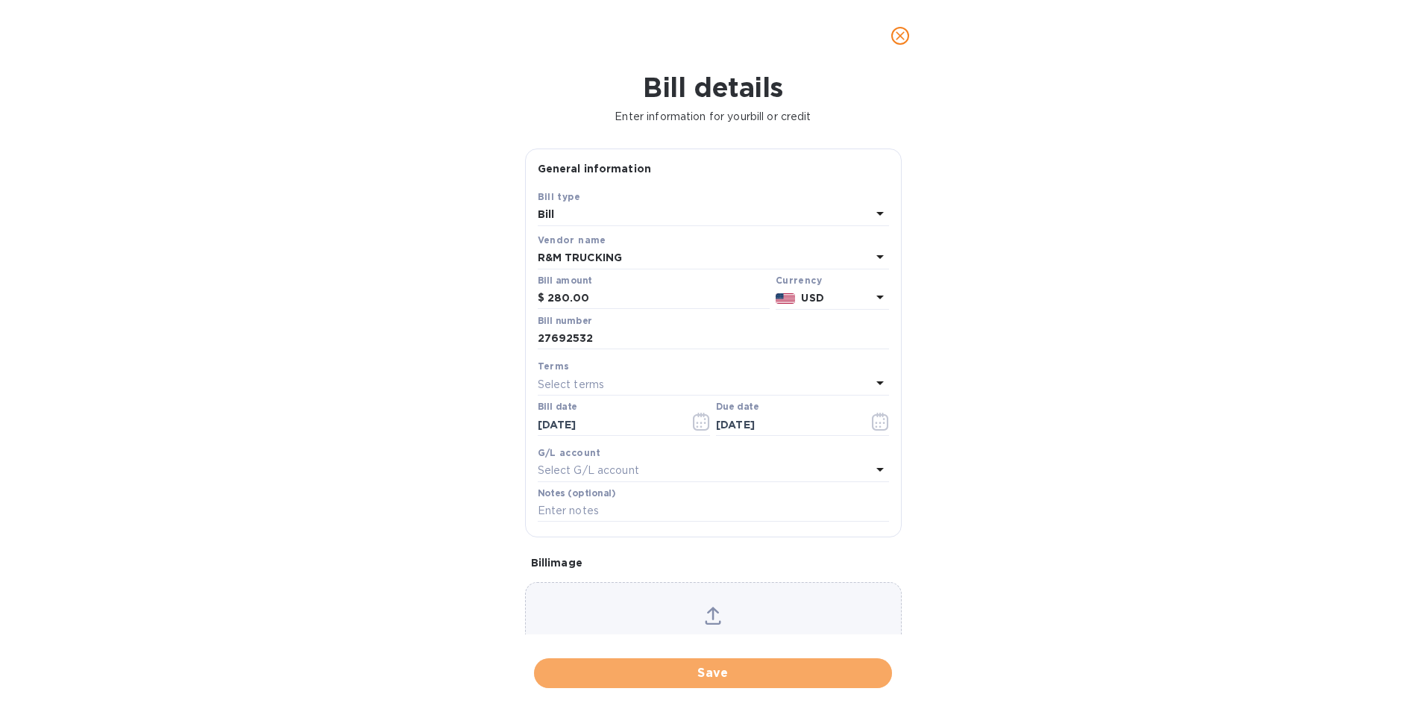
click at [754, 671] on span "Save" at bounding box center [713, 673] width 334 height 18
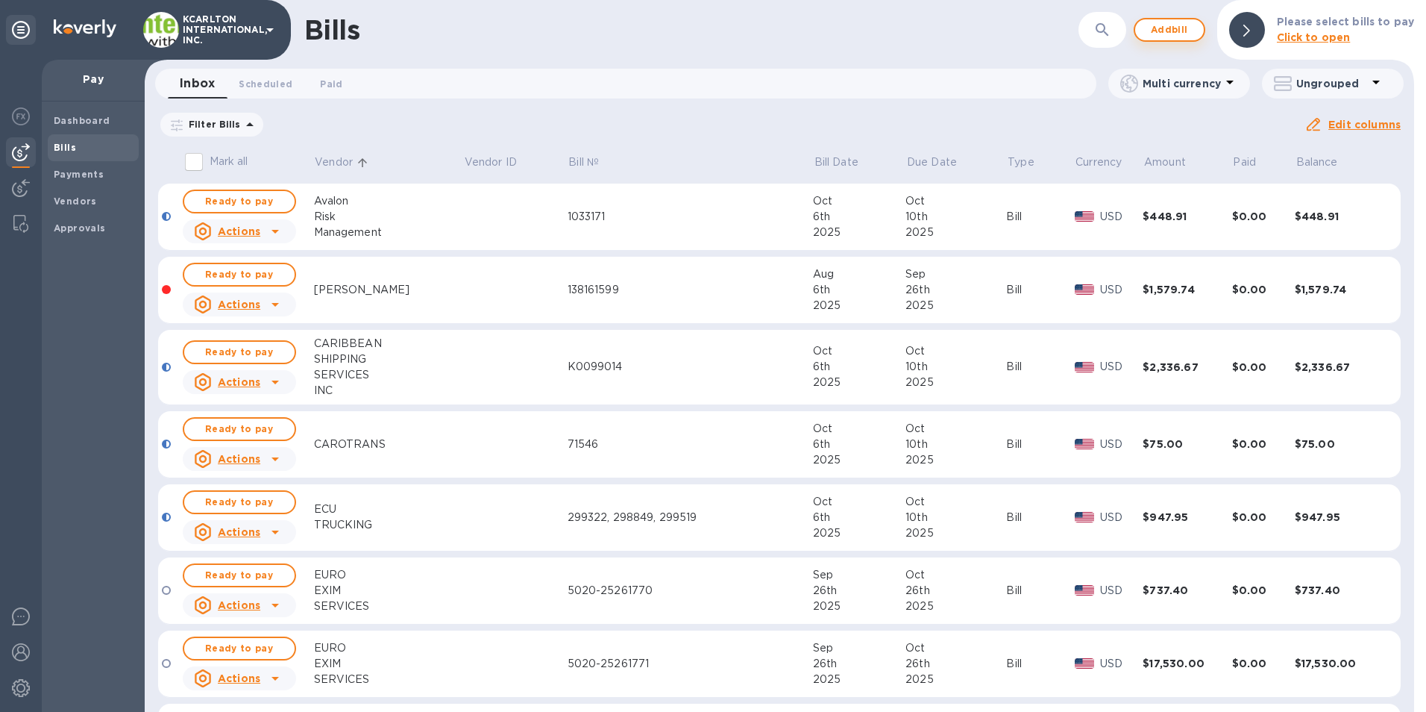
click at [1172, 28] on span "Add bill" at bounding box center [1169, 30] width 45 height 18
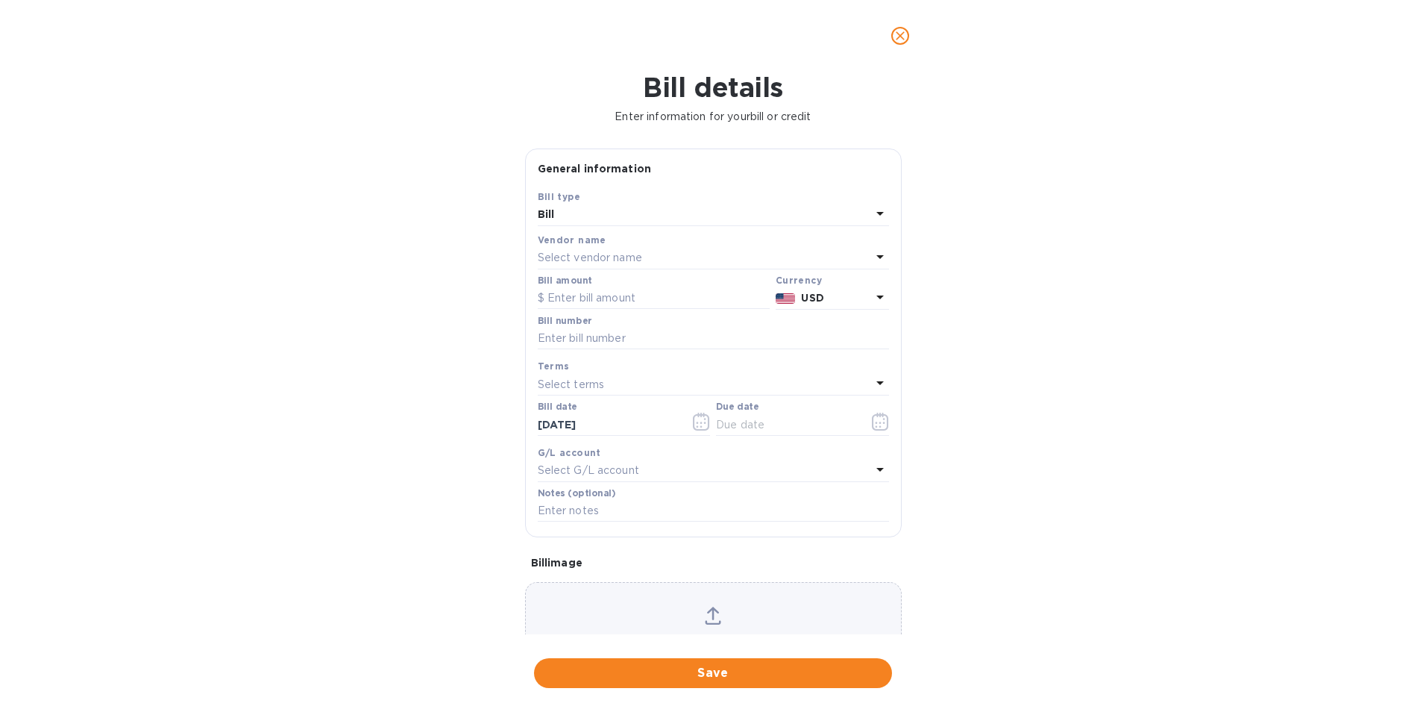
click at [556, 261] on p "Select vendor name" at bounding box center [590, 258] width 104 height 16
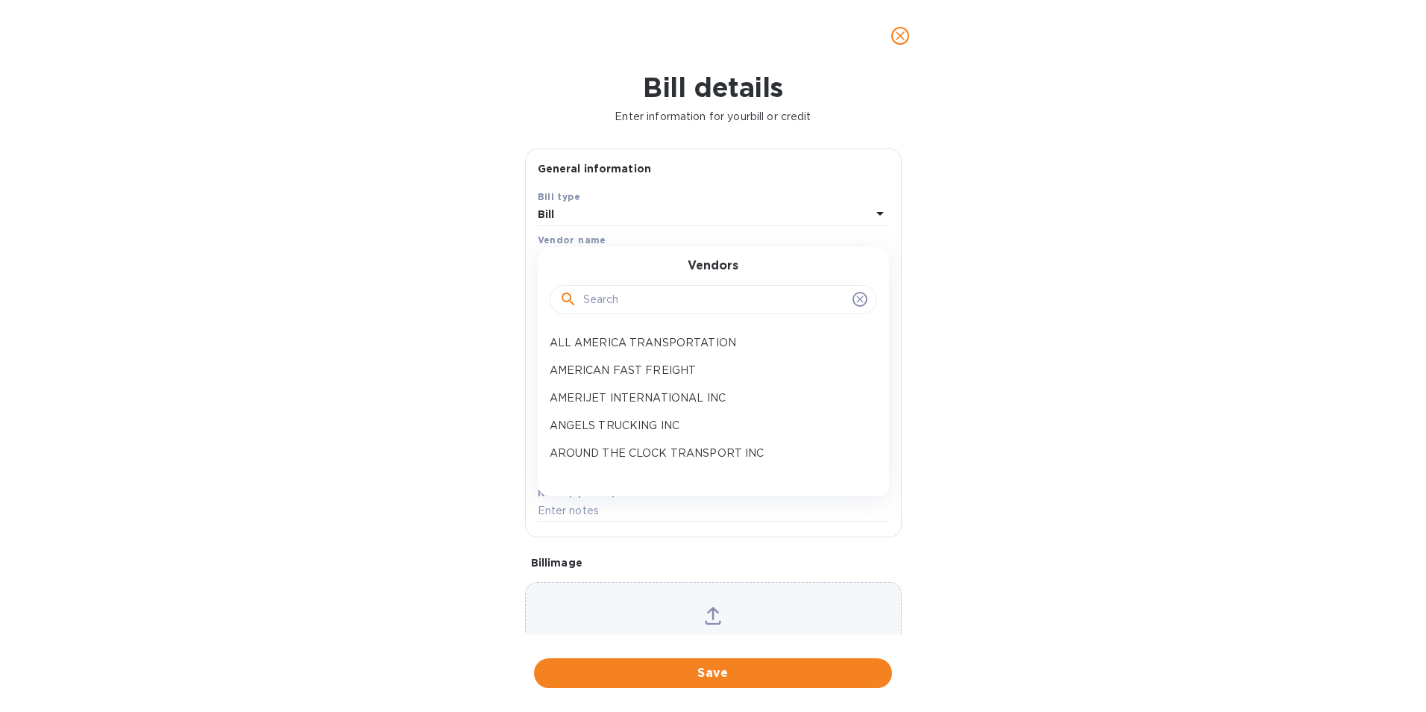
click at [579, 300] on div at bounding box center [713, 300] width 308 height 22
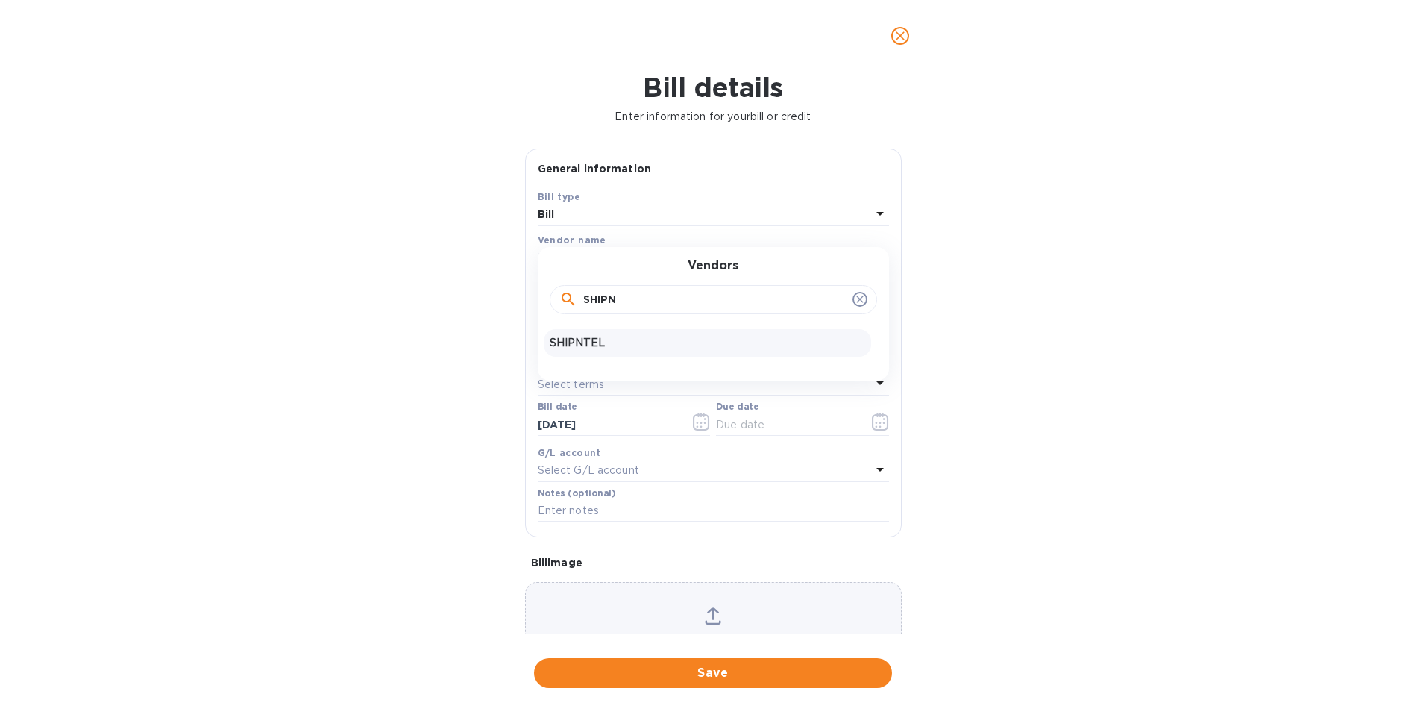
type input "SHIPN"
click at [595, 338] on p "SHIPNTEL" at bounding box center [708, 343] width 316 height 16
click at [600, 295] on input "text" at bounding box center [654, 298] width 232 height 22
type input "256.77"
click at [595, 337] on input "text" at bounding box center [713, 338] width 351 height 22
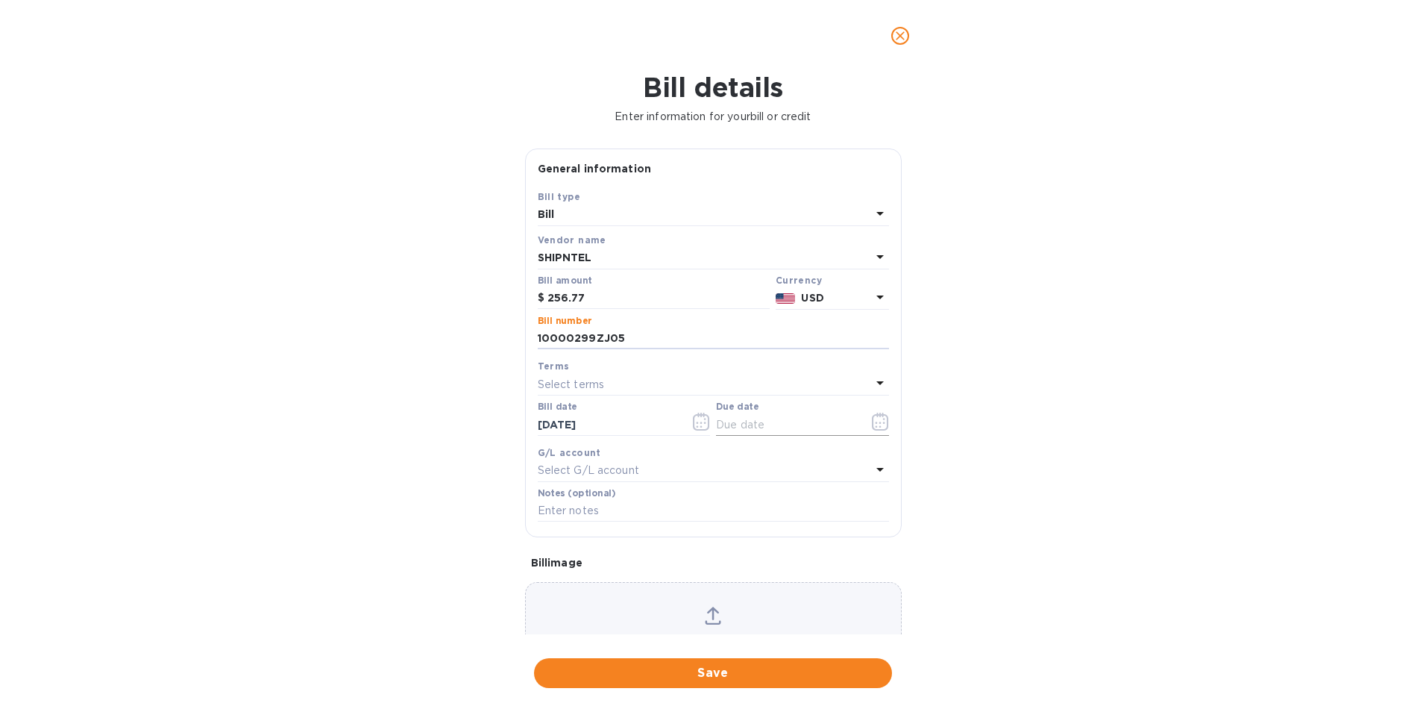
type input "10000299ZJ05"
click at [878, 412] on button "button" at bounding box center [880, 422] width 35 height 36
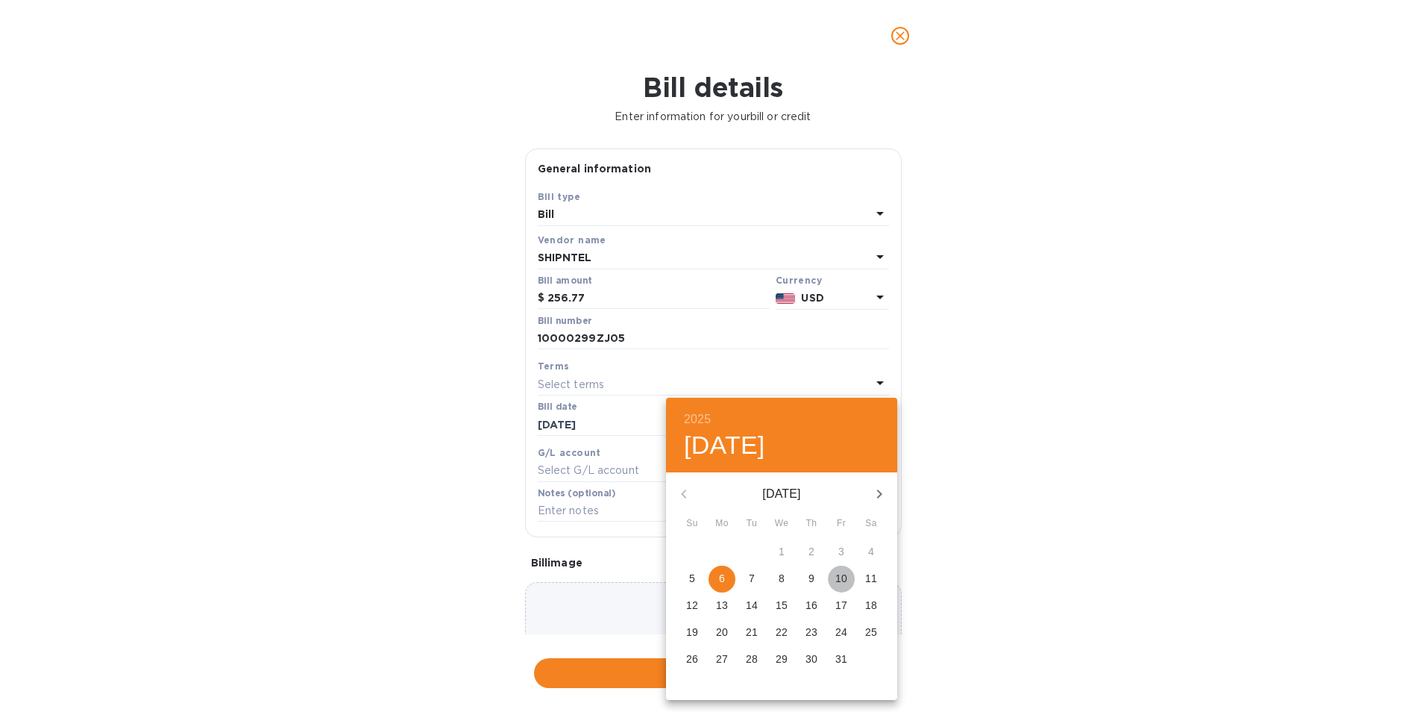
click at [843, 580] on p "10" at bounding box center [841, 578] width 12 height 15
type input "[DATE]"
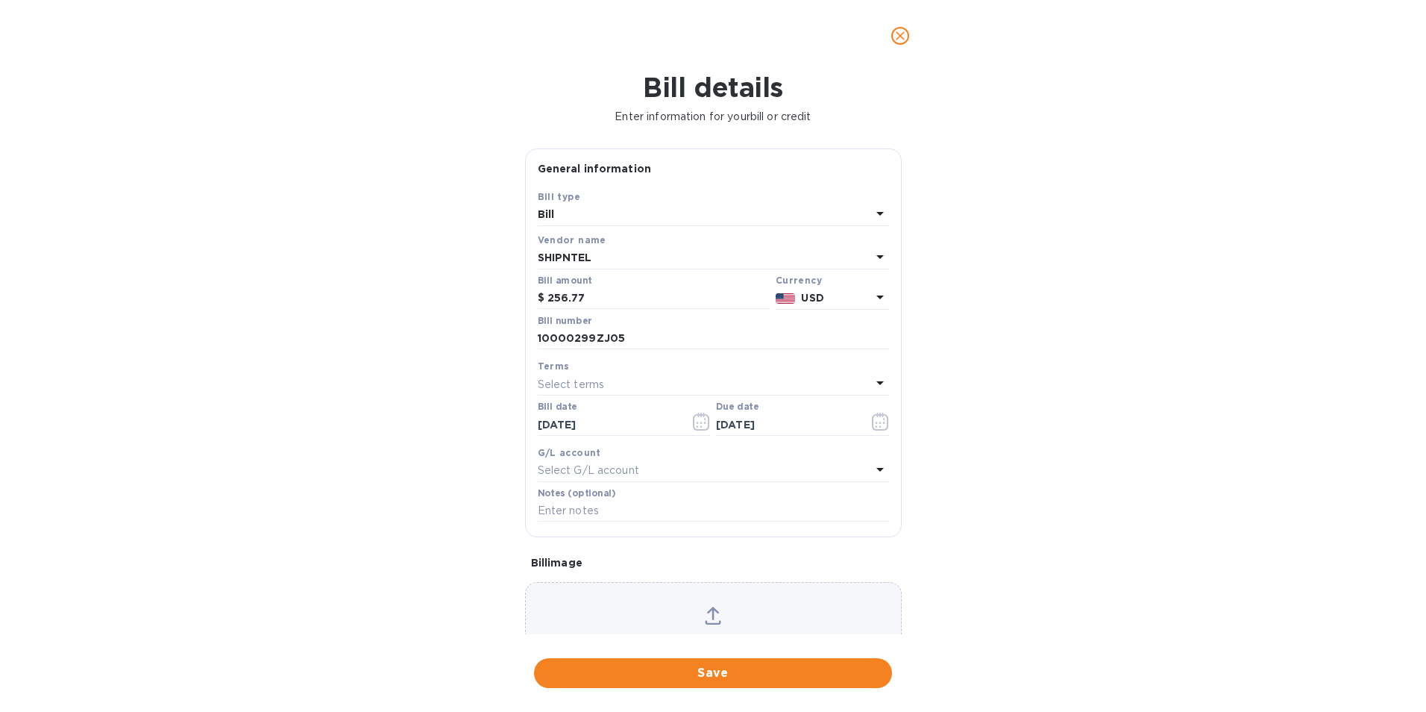
click at [744, 669] on span "Save" at bounding box center [713, 673] width 334 height 18
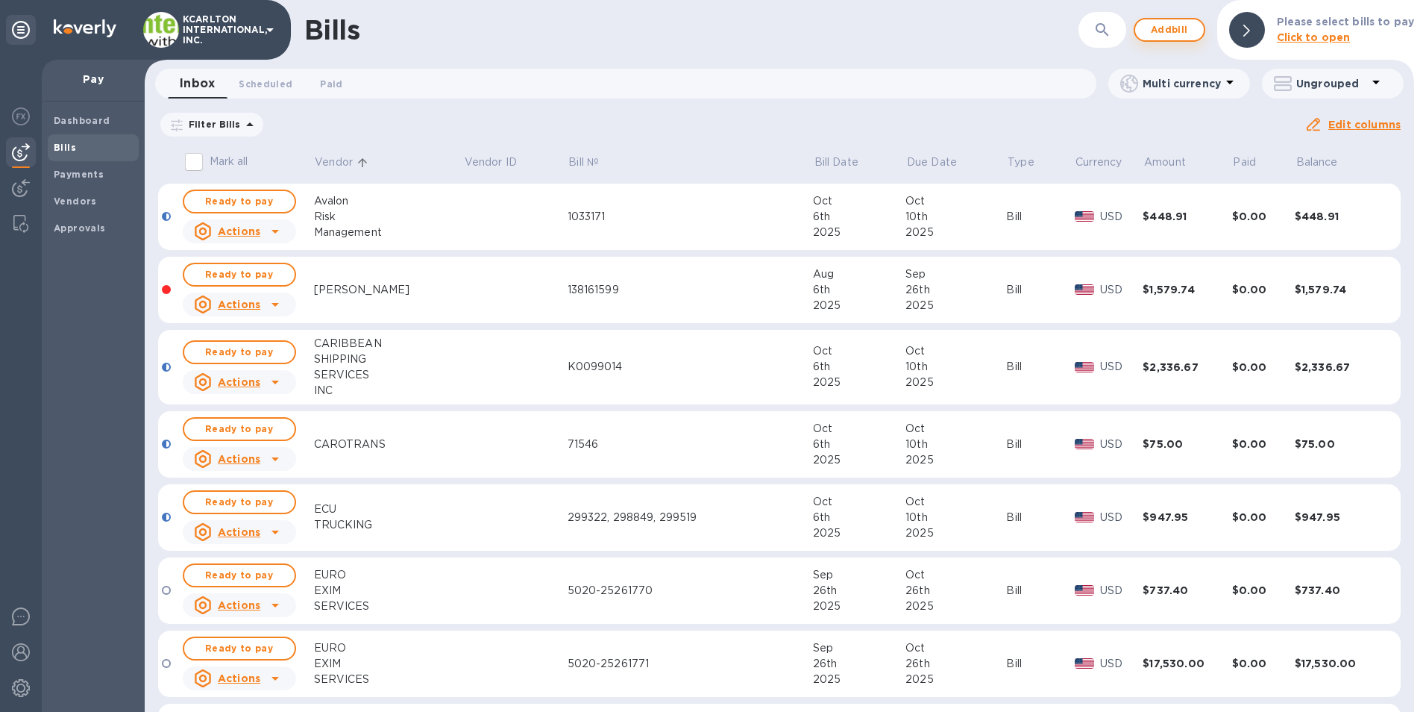
click at [1174, 25] on span "Add bill" at bounding box center [1169, 30] width 45 height 18
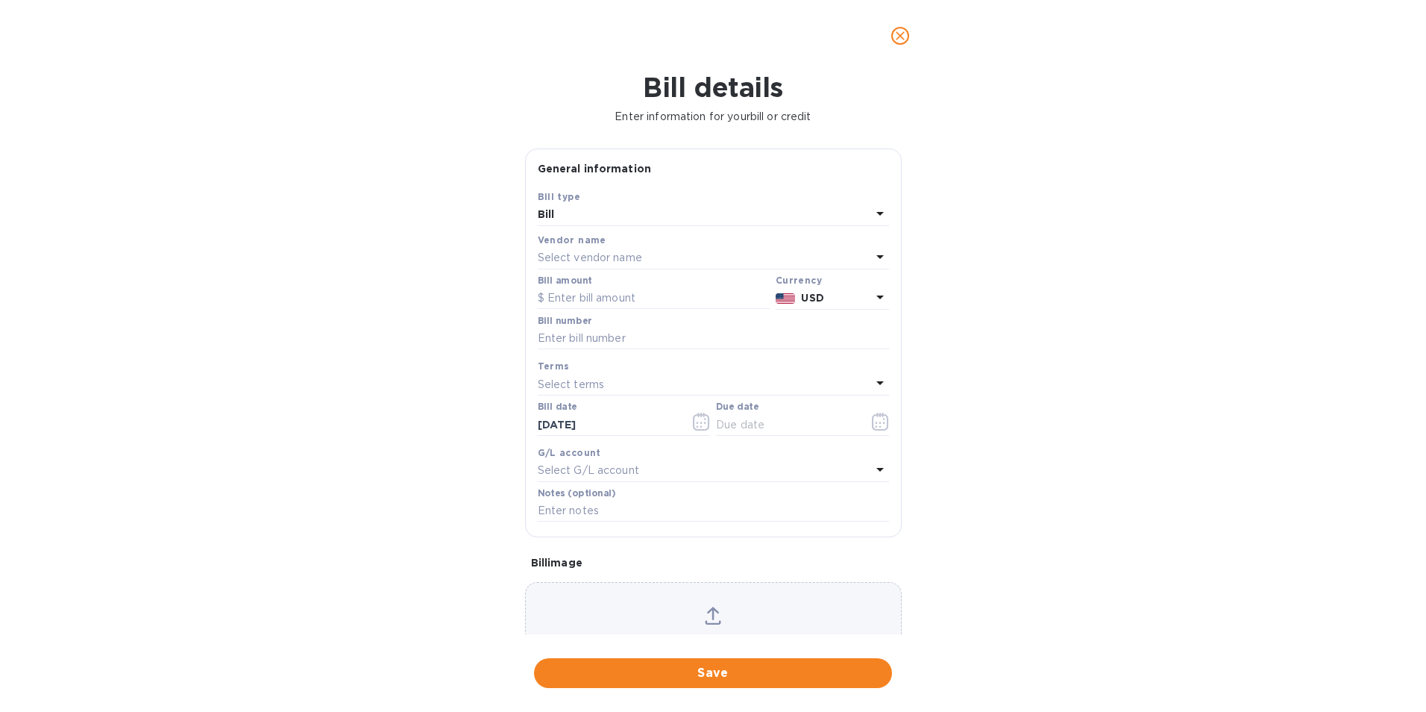
click at [606, 255] on p "Select vendor name" at bounding box center [590, 258] width 104 height 16
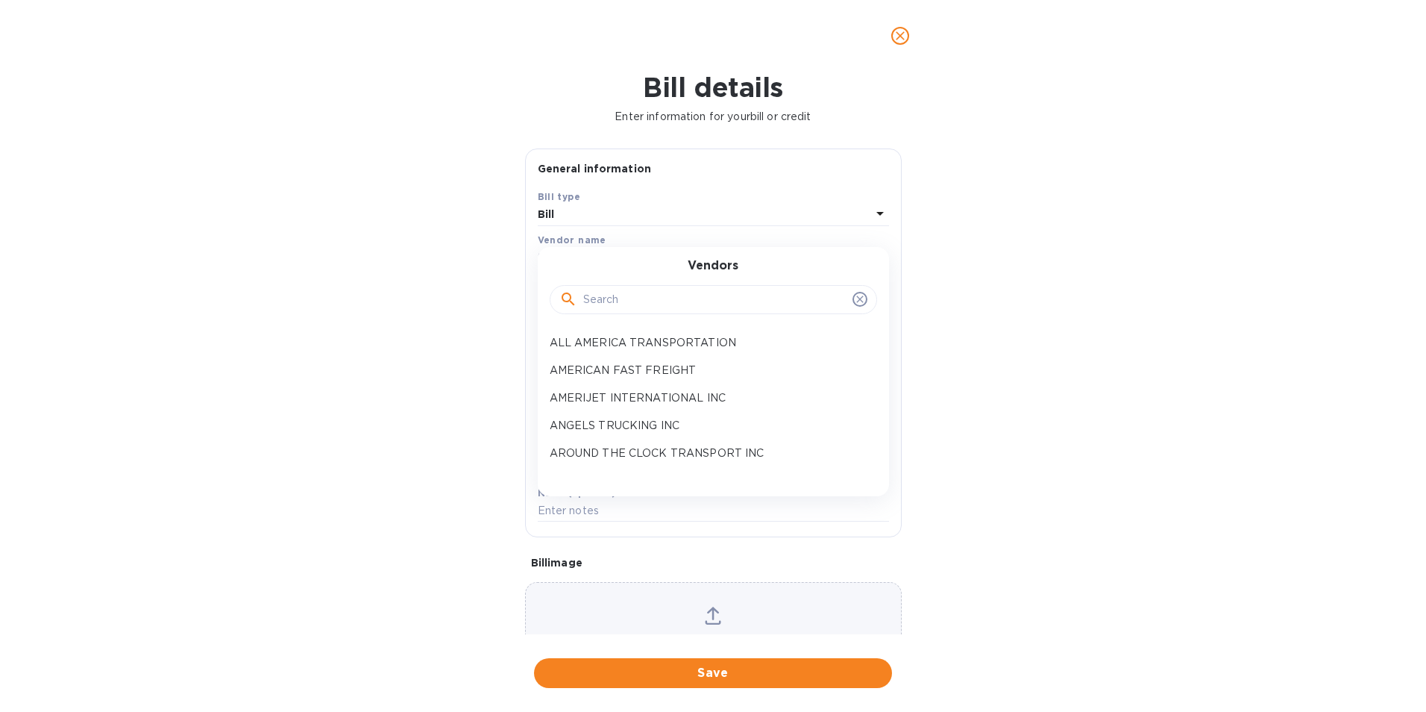
click at [627, 302] on input "text" at bounding box center [714, 300] width 263 height 22
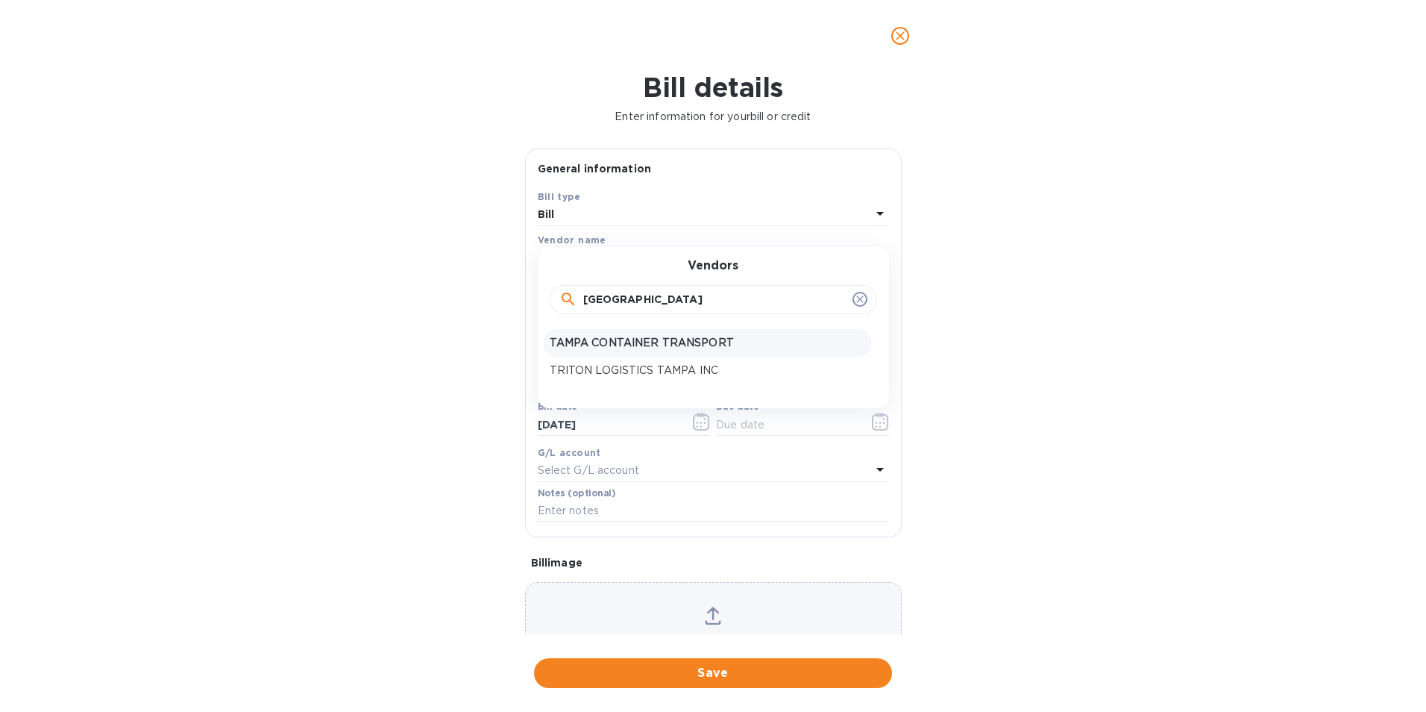
type input "[GEOGRAPHIC_DATA]"
click at [633, 348] on p "TAMPA CONTAINER TRANSPORT" at bounding box center [708, 343] width 316 height 16
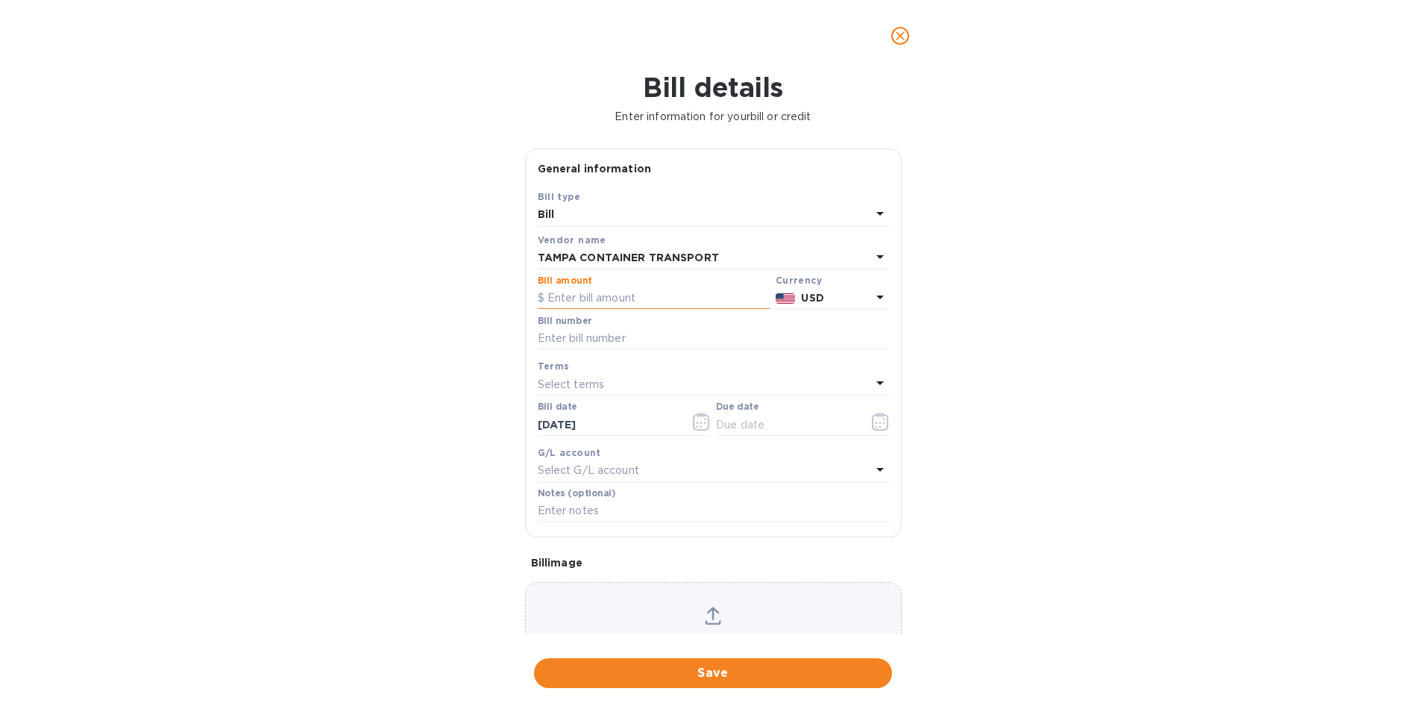
click at [628, 298] on input "text" at bounding box center [654, 298] width 232 height 22
type input "600.50"
click at [658, 342] on input "text" at bounding box center [713, 338] width 351 height 22
type input "45394"
click at [872, 413] on icon "button" at bounding box center [880, 422] width 17 height 18
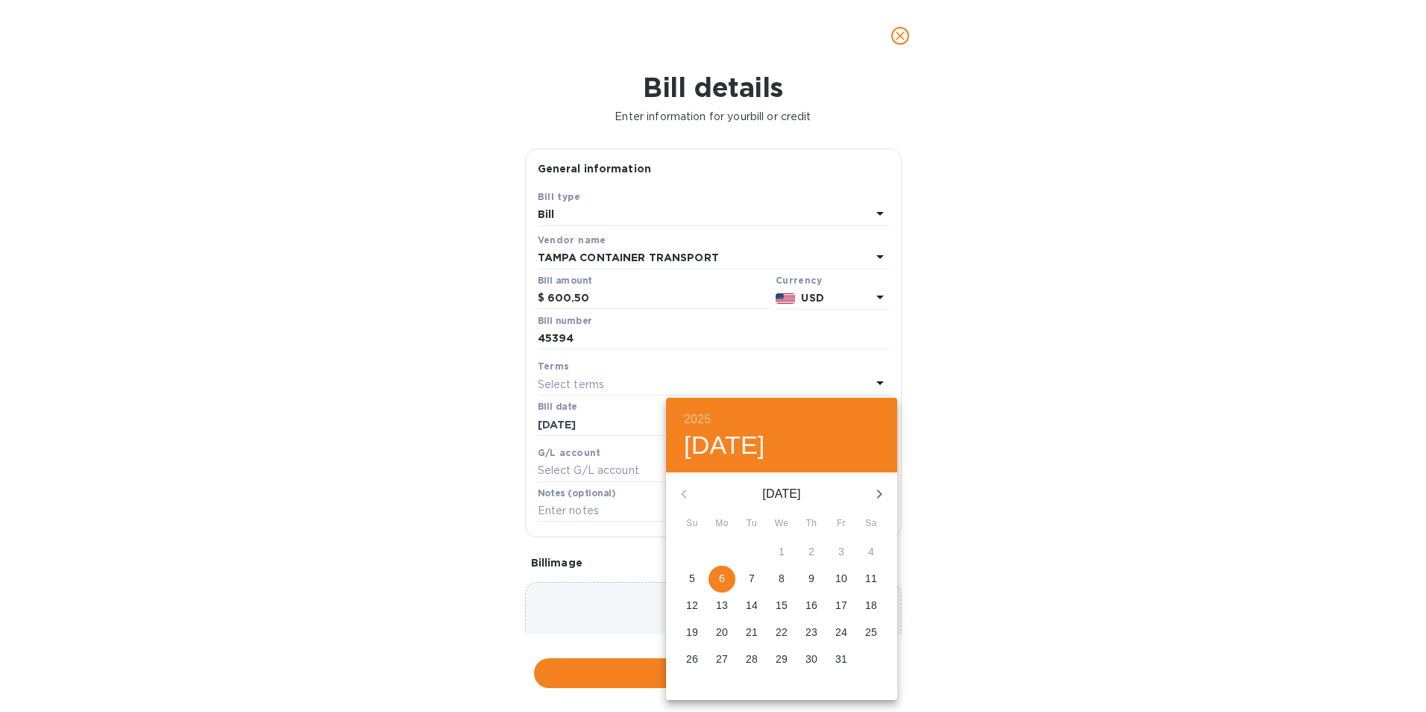
click at [843, 578] on p "10" at bounding box center [841, 578] width 12 height 15
type input "[DATE]"
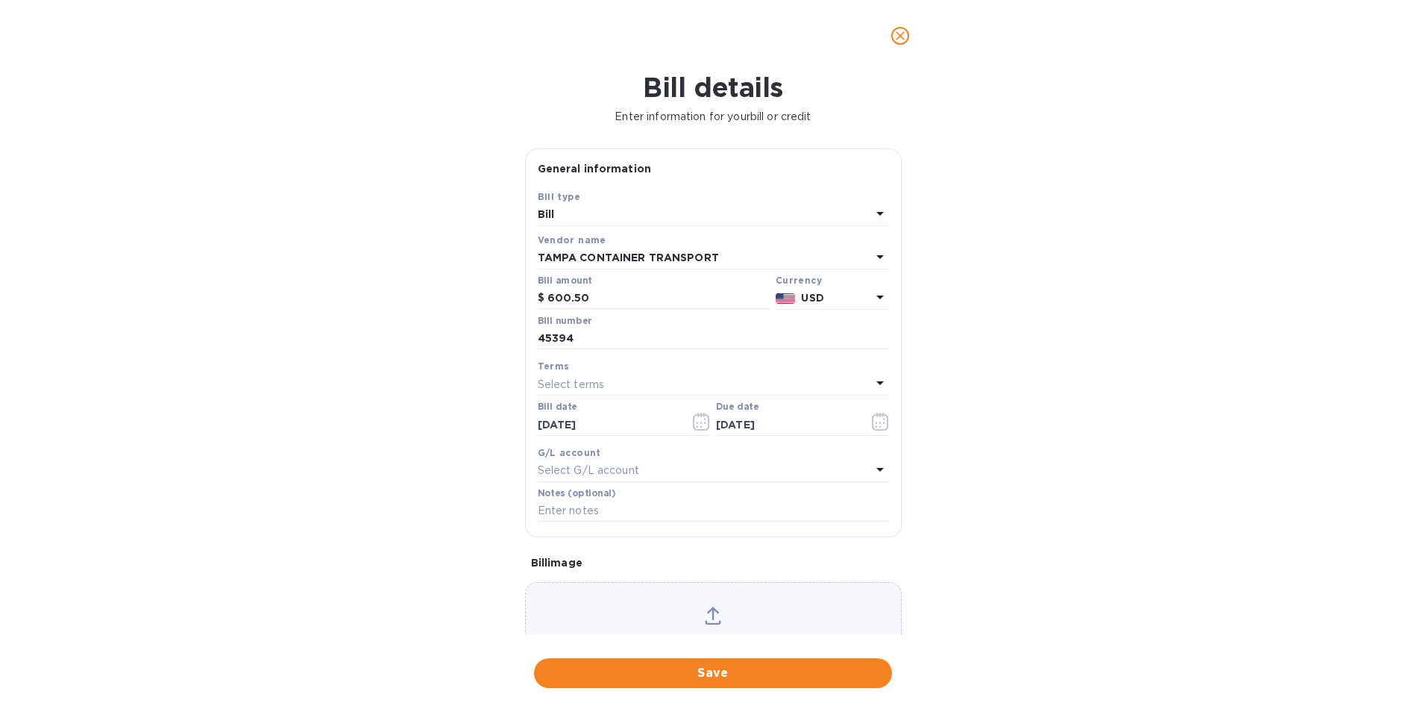
scroll to position [73, 0]
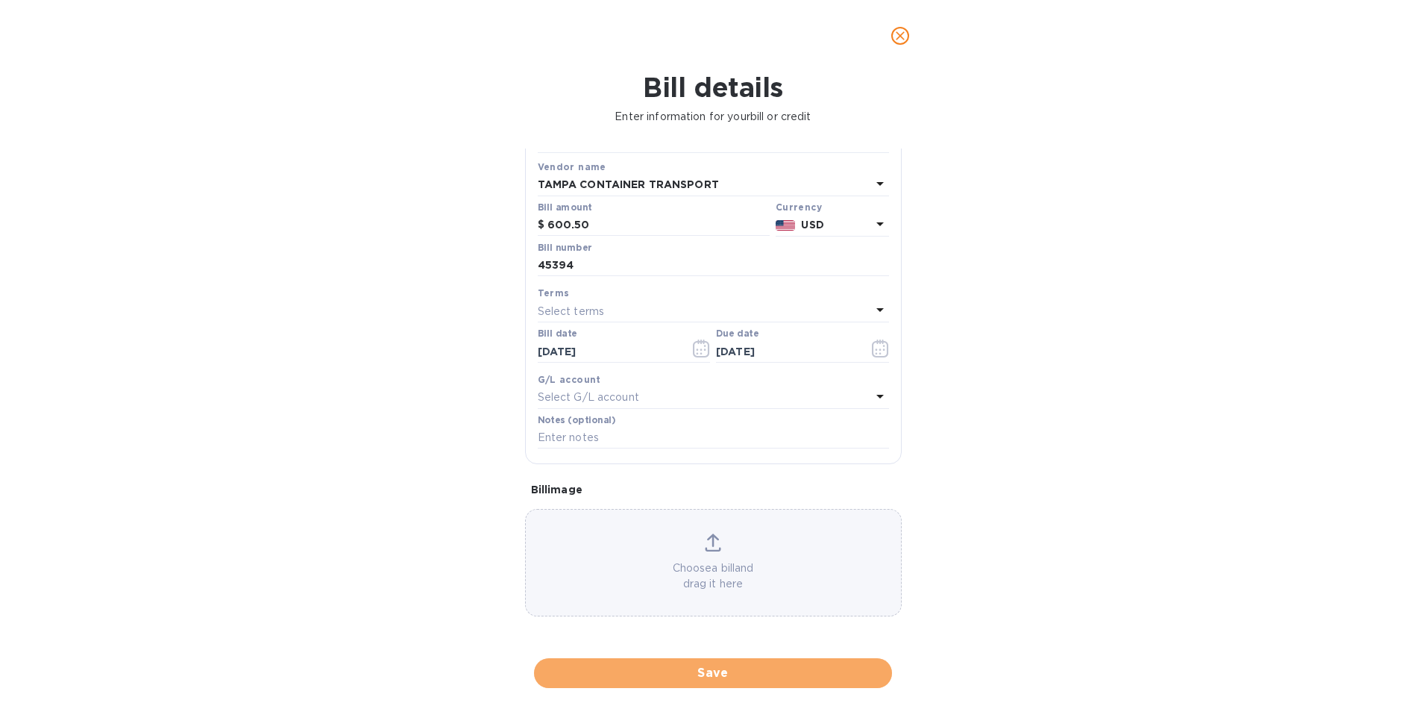
drag, startPoint x: 592, startPoint y: 665, endPoint x: 42, endPoint y: 625, distance: 551.2
click at [589, 665] on span "Save" at bounding box center [713, 673] width 334 height 18
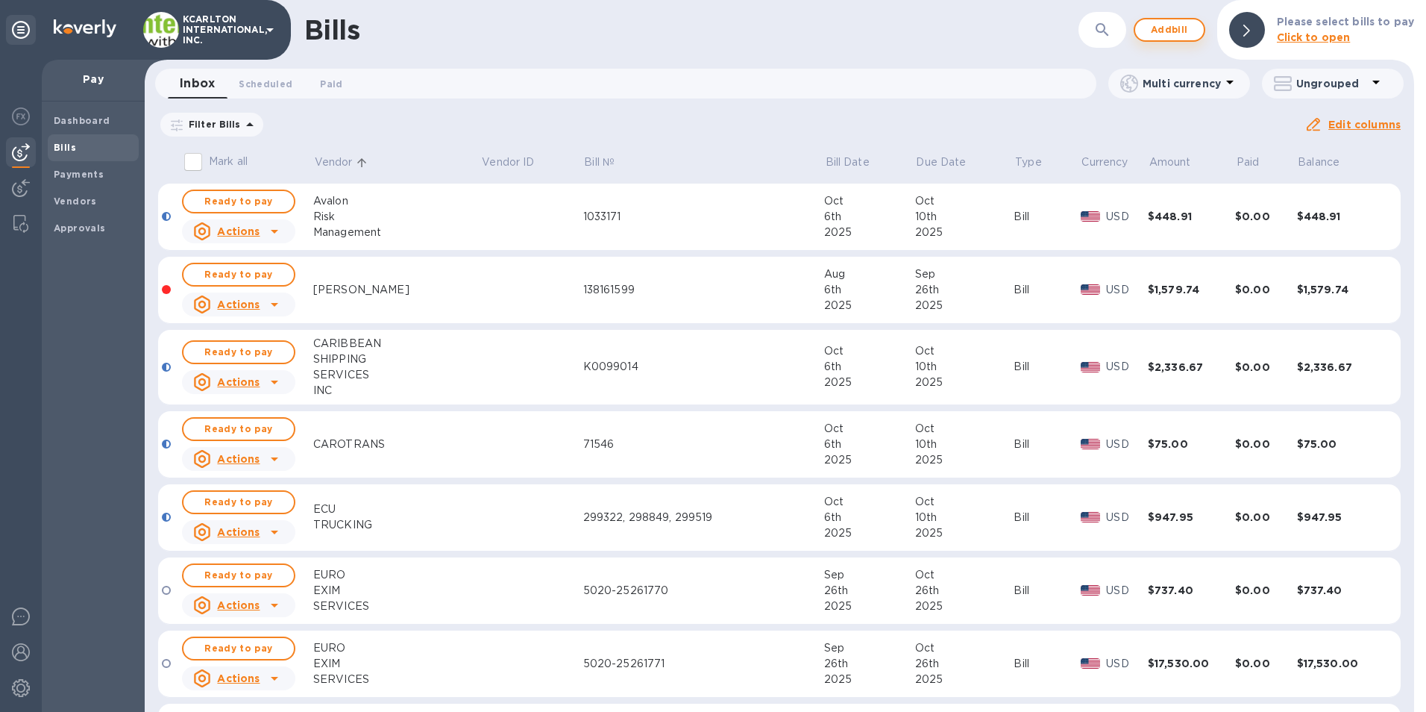
click at [1180, 31] on span "Add bill" at bounding box center [1169, 30] width 45 height 18
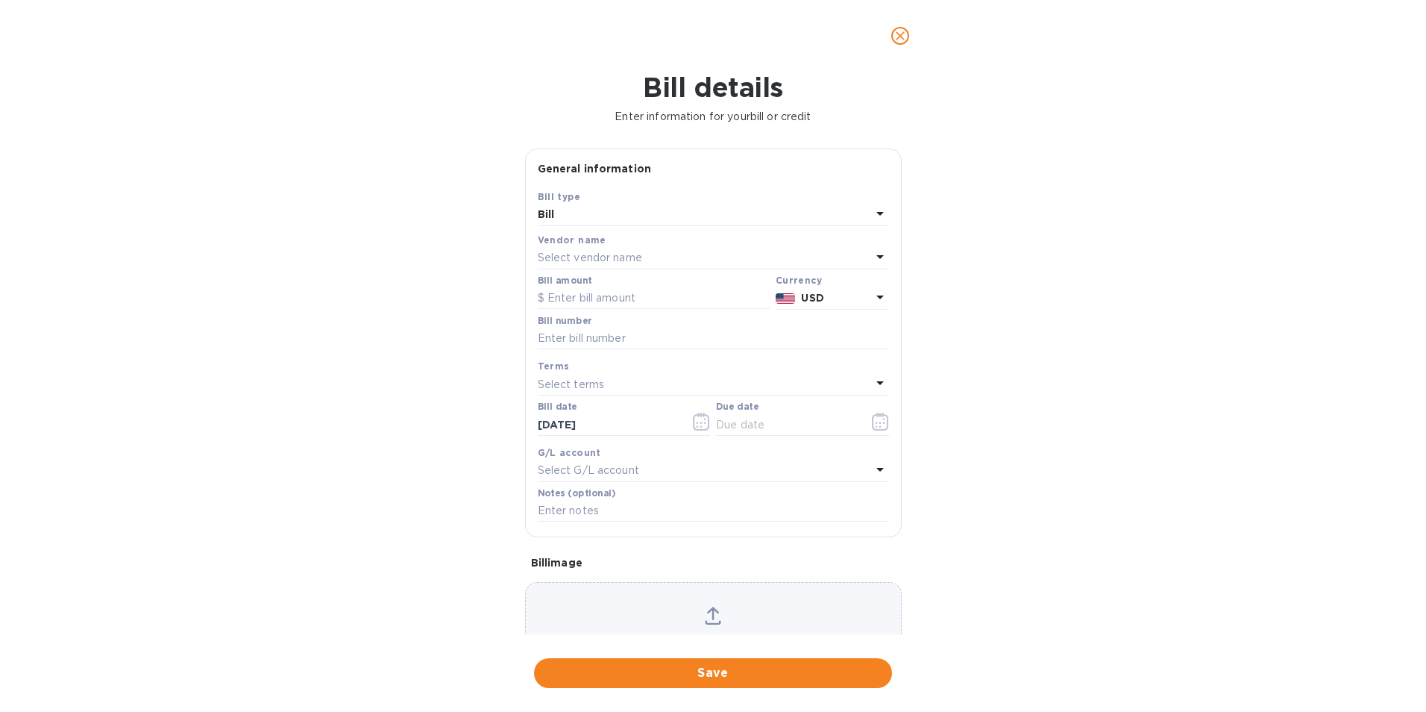
click at [544, 253] on p "Select vendor name" at bounding box center [590, 258] width 104 height 16
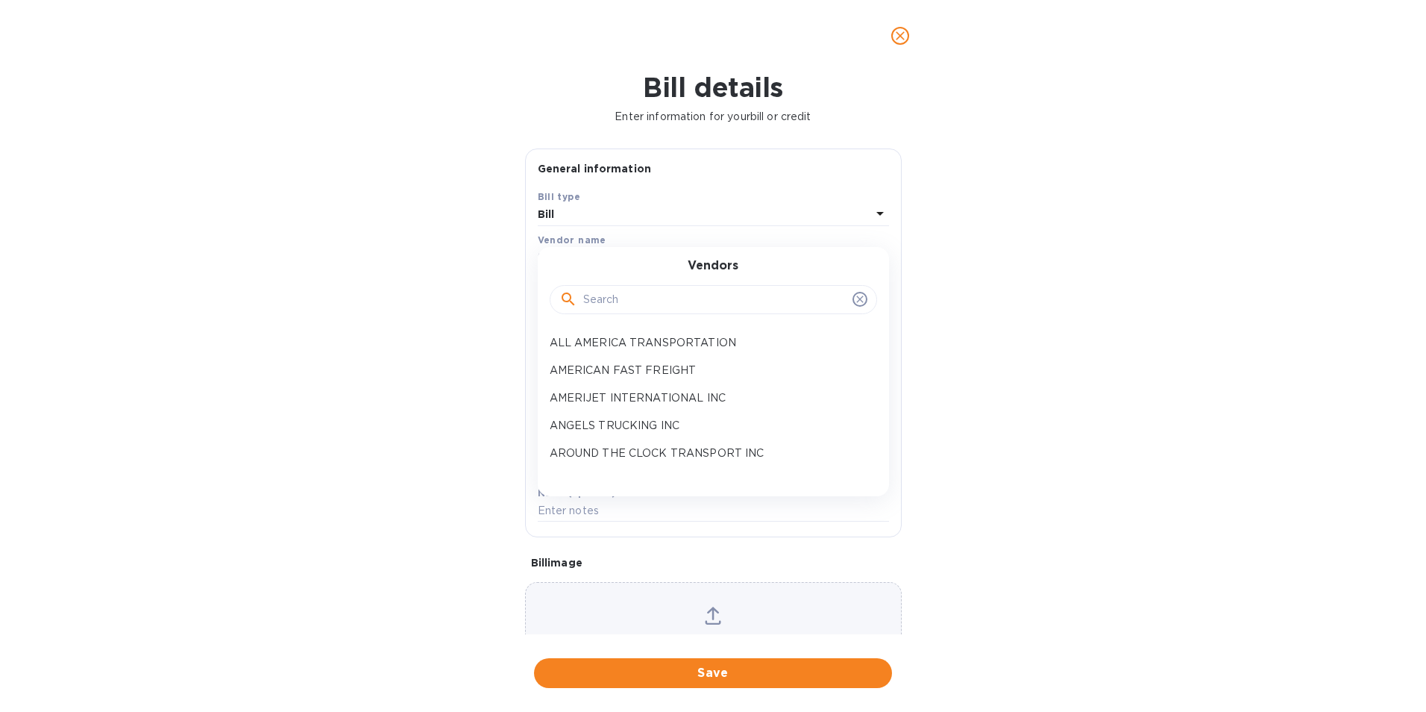
click at [637, 304] on input "text" at bounding box center [714, 300] width 263 height 22
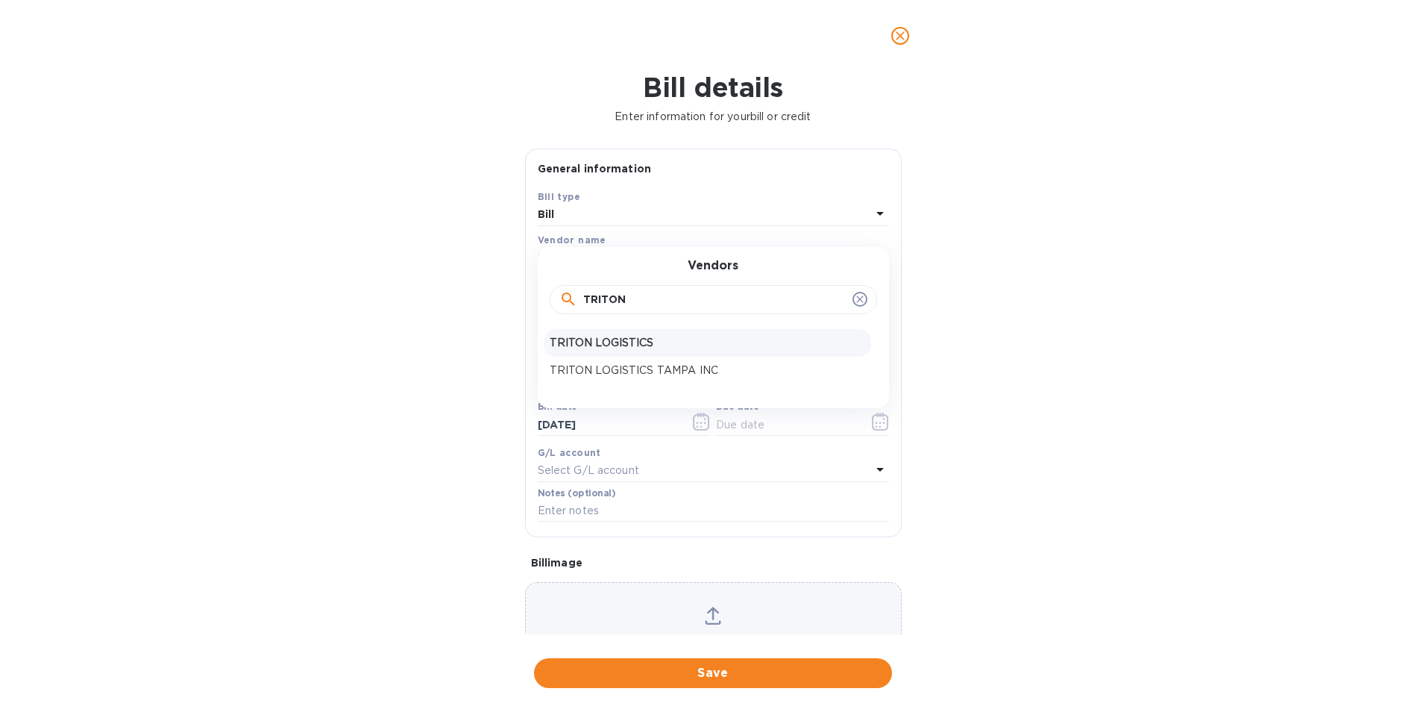
type input "TRITON"
click at [677, 339] on p "TRITON LOGISTICS" at bounding box center [708, 343] width 316 height 16
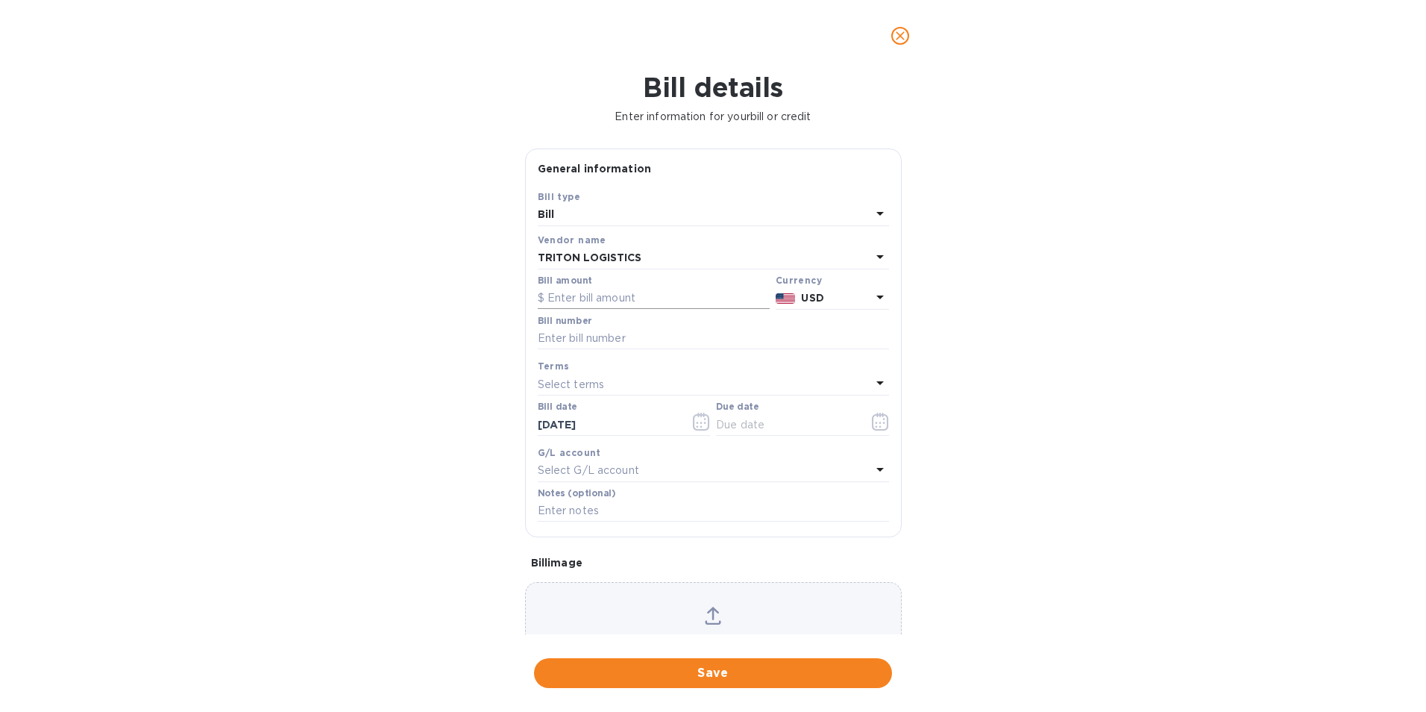
click at [646, 304] on input "text" at bounding box center [654, 298] width 232 height 22
type input "4,679.11"
click at [636, 345] on input "text" at bounding box center [713, 338] width 351 height 22
click at [601, 339] on input "text" at bounding box center [713, 338] width 351 height 22
click at [579, 331] on input "4699" at bounding box center [713, 338] width 351 height 22
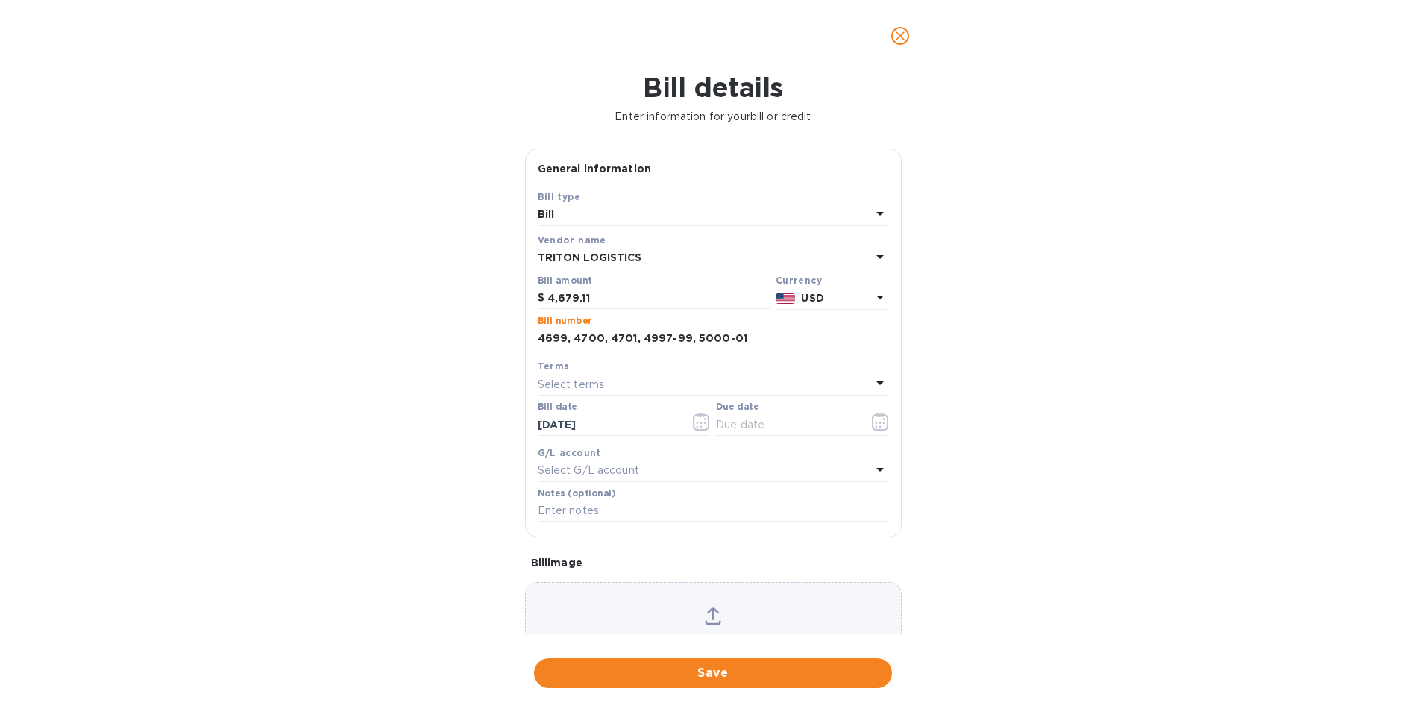
click at [598, 336] on input "4699, 4700, 4701, 4997-99, 5000-01" at bounding box center [713, 338] width 351 height 22
type input "4699, 4700-01, 4997-99, 5000-01"
click at [880, 424] on icon "button" at bounding box center [880, 422] width 17 height 18
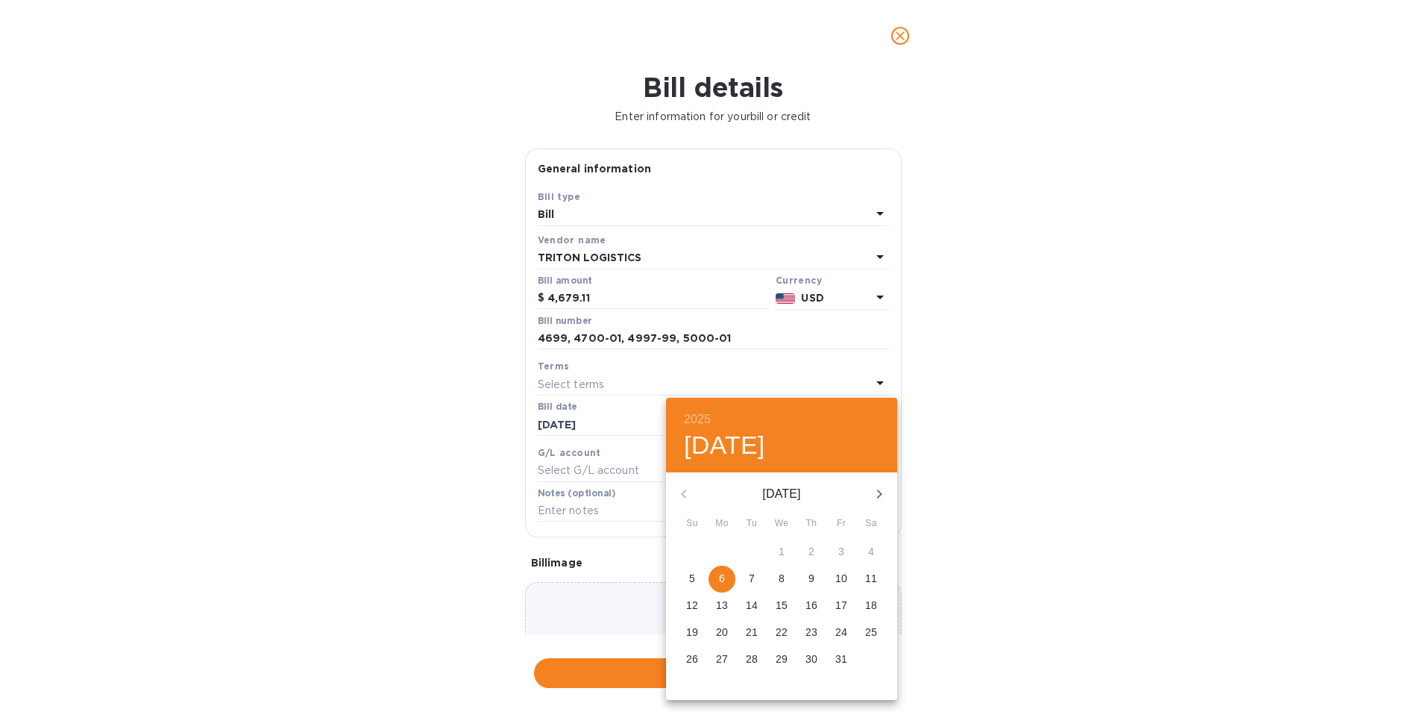
click at [850, 578] on span "10" at bounding box center [841, 578] width 27 height 15
type input "[DATE]"
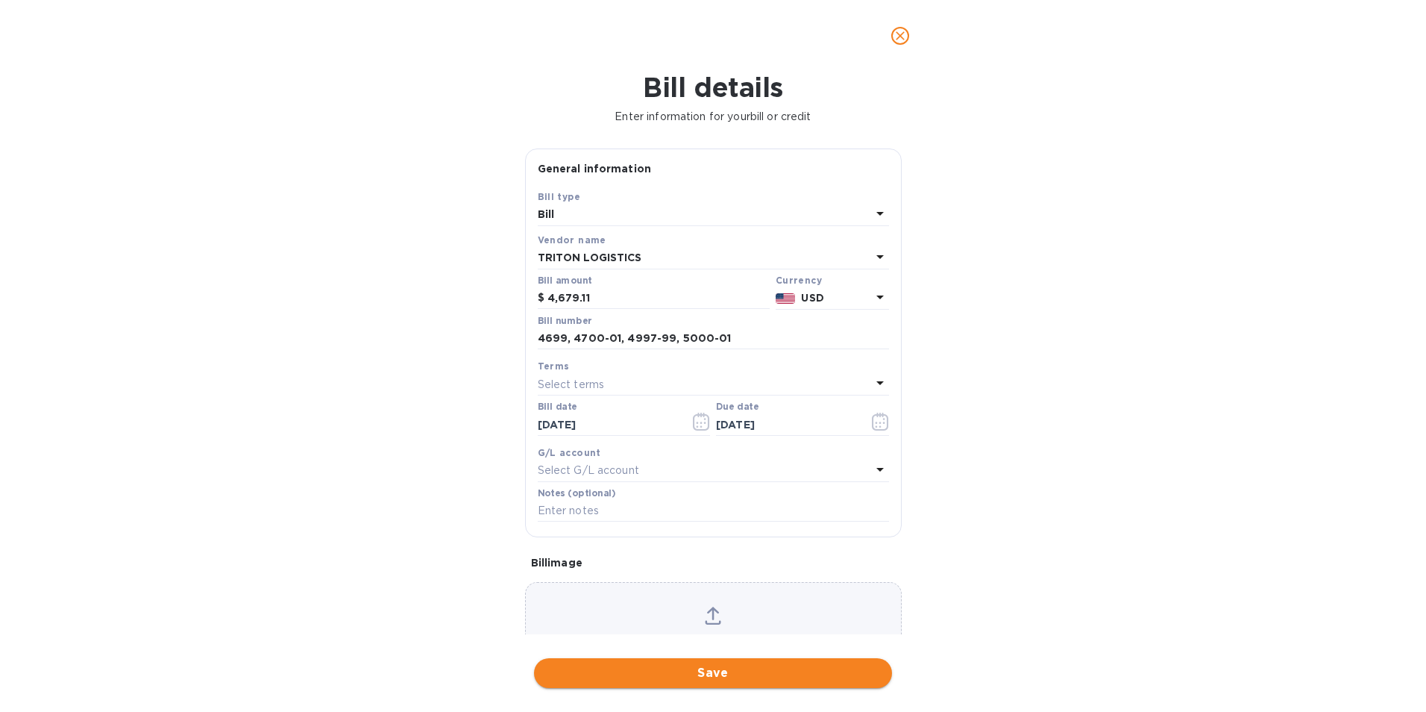
click at [780, 674] on span "Save" at bounding box center [713, 673] width 334 height 18
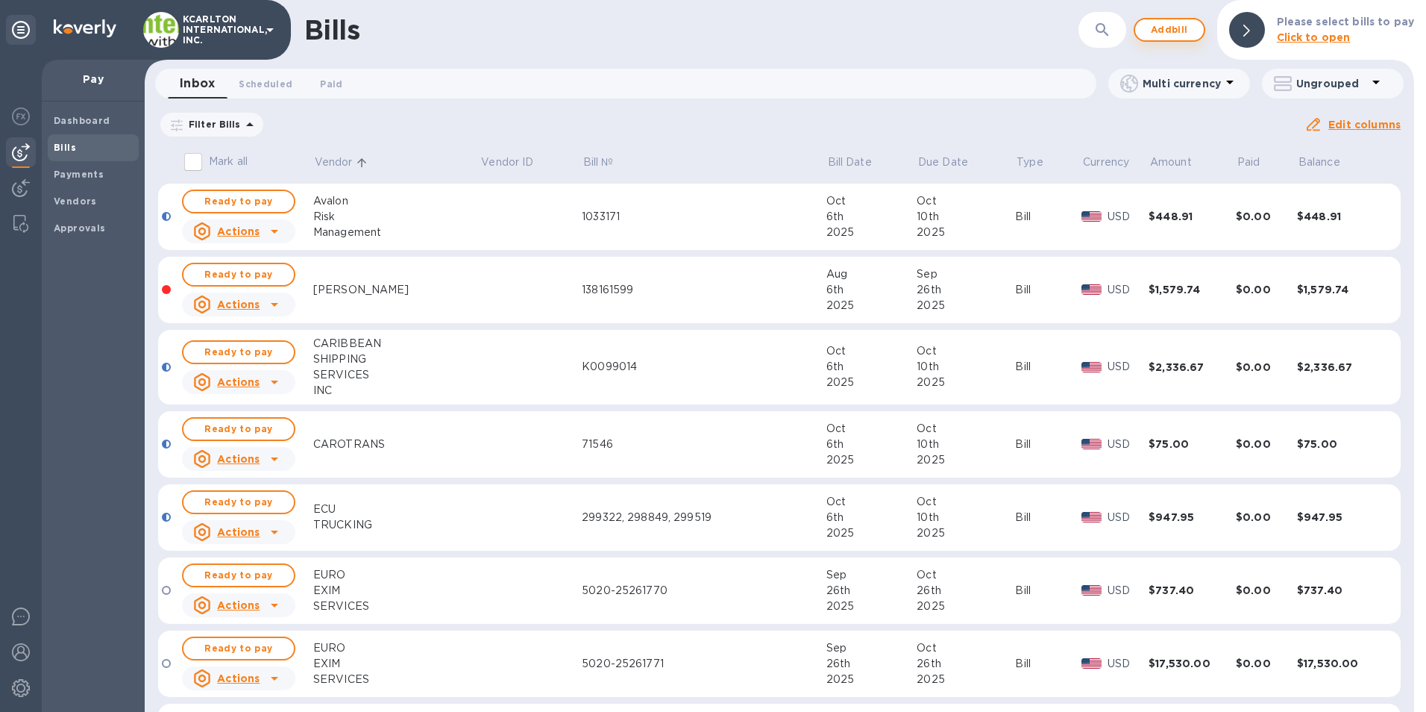
click at [1185, 29] on span "Add bill" at bounding box center [1169, 30] width 45 height 18
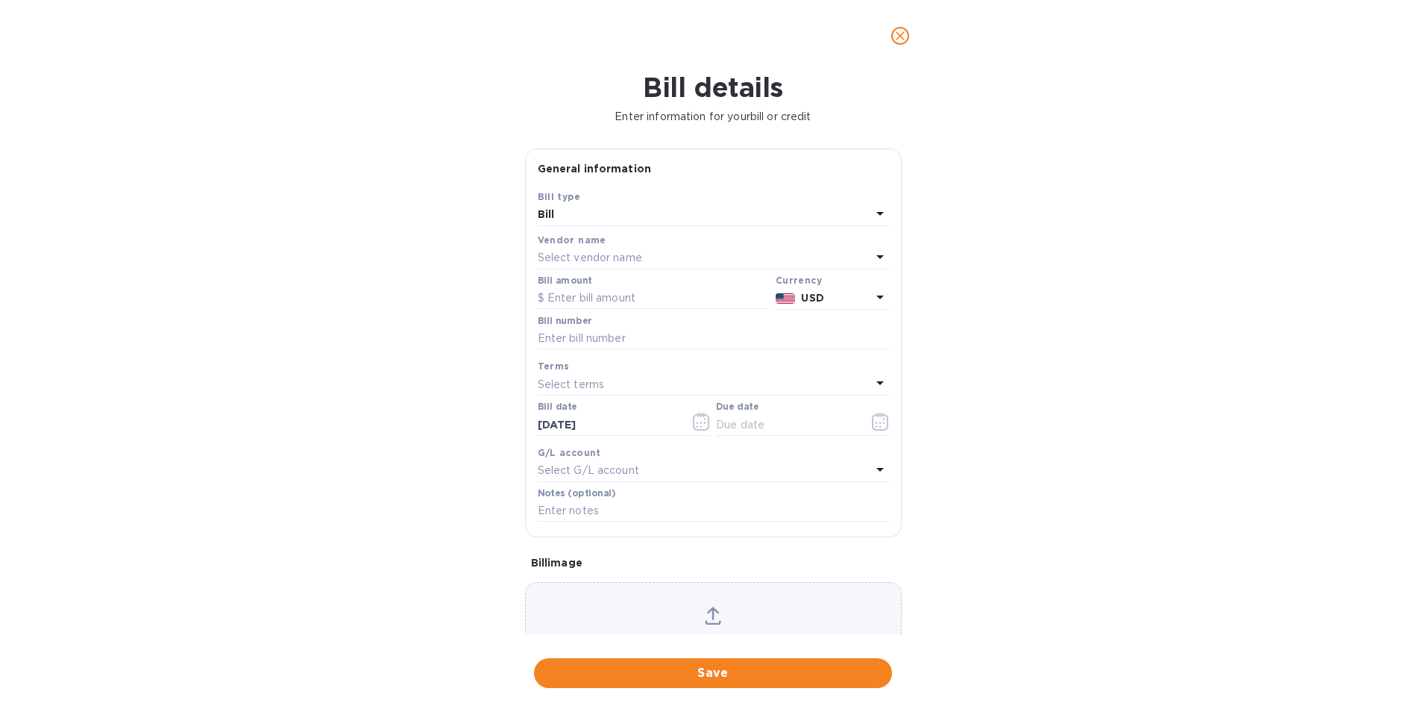
click at [552, 249] on div "Select vendor name" at bounding box center [704, 258] width 333 height 21
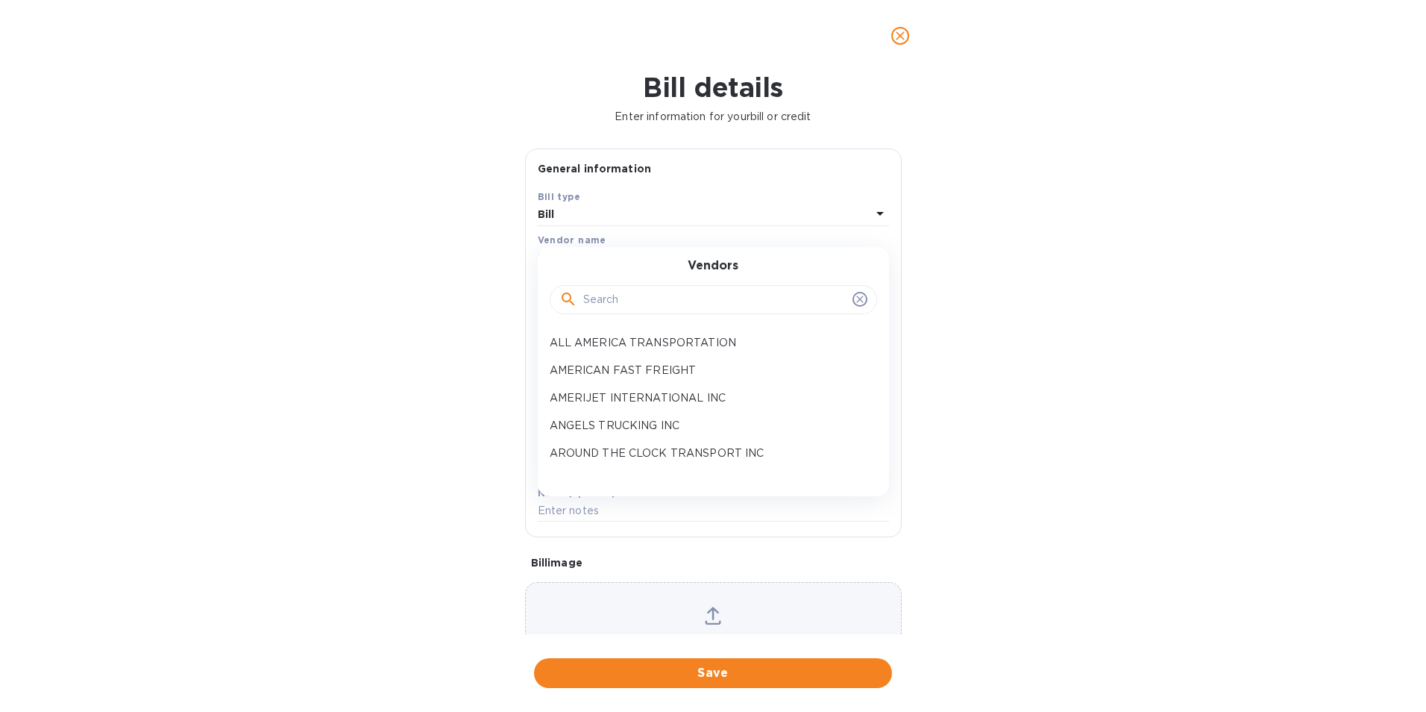
click at [600, 298] on input "text" at bounding box center [714, 300] width 263 height 22
type input "TROPICAL"
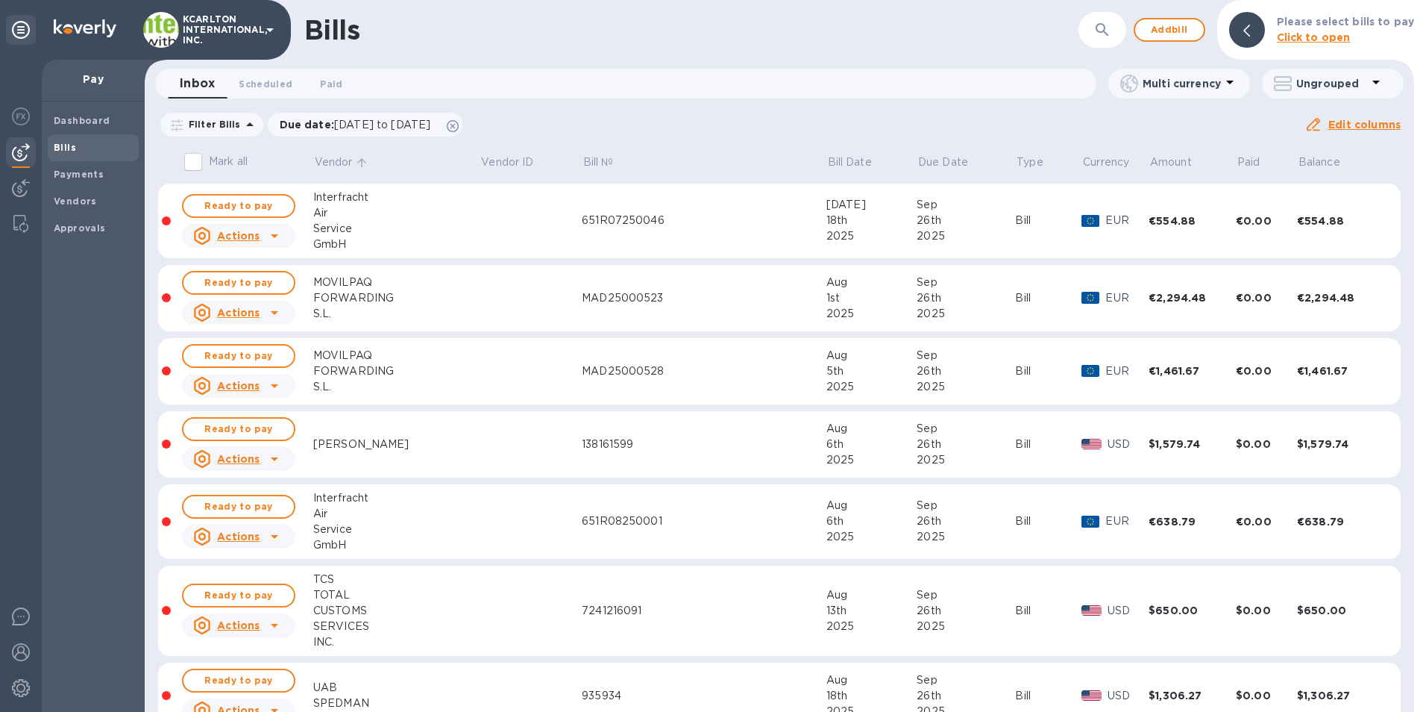
click at [339, 169] on p "Vendor" at bounding box center [334, 162] width 38 height 16
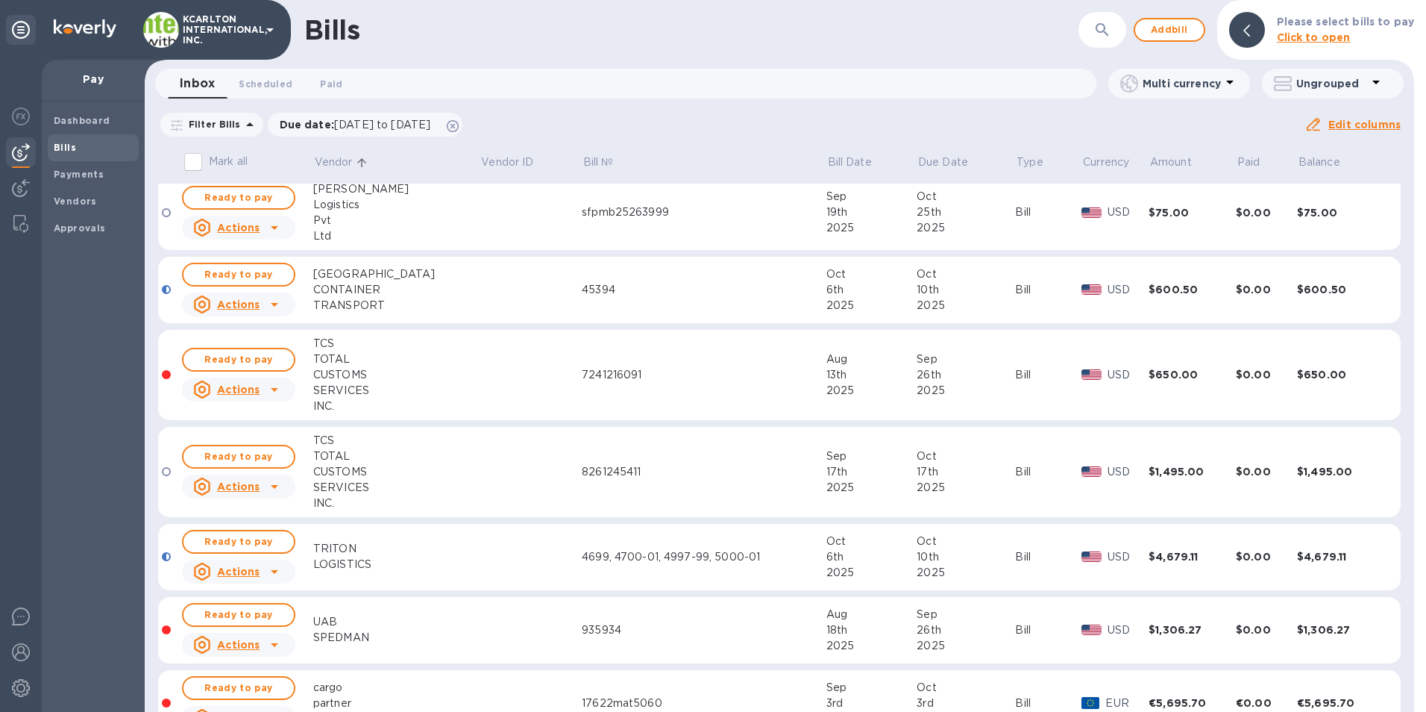
scroll to position [2750, 0]
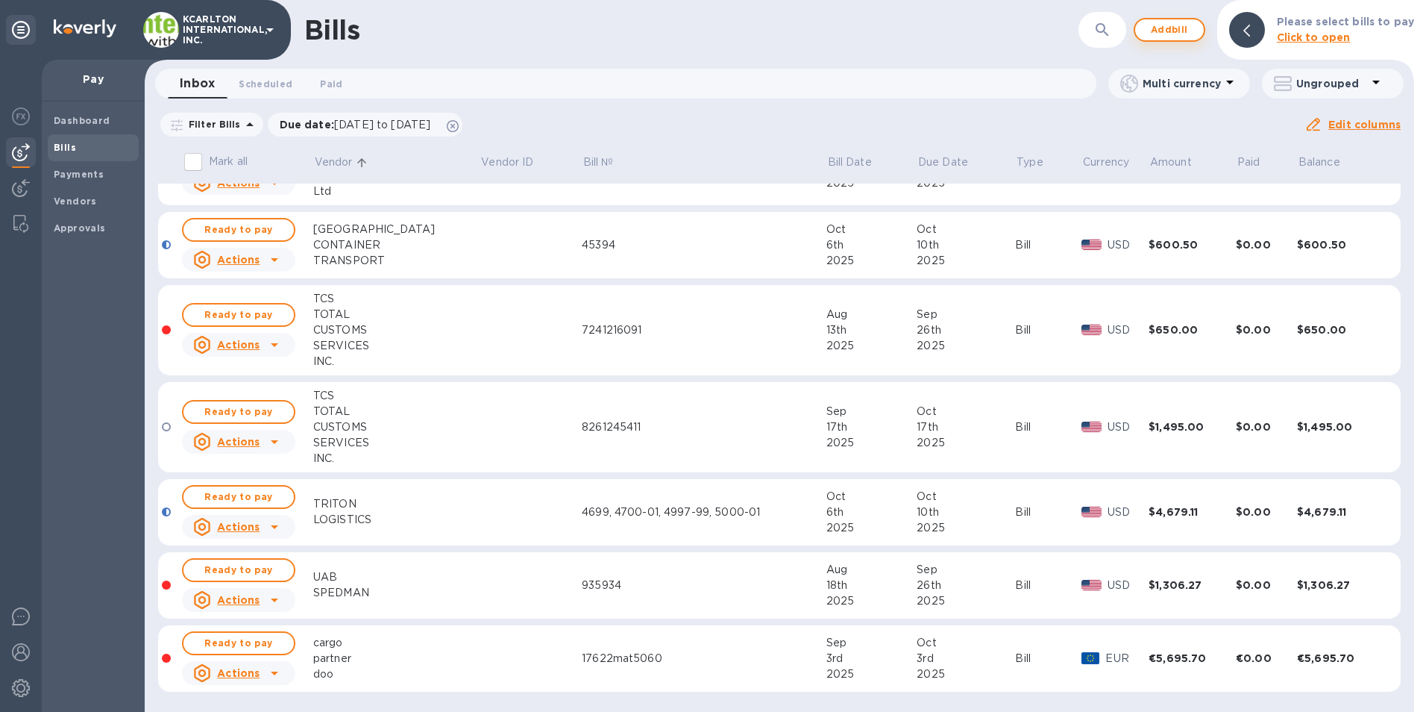
click at [1164, 33] on span "Add bill" at bounding box center [1169, 30] width 45 height 18
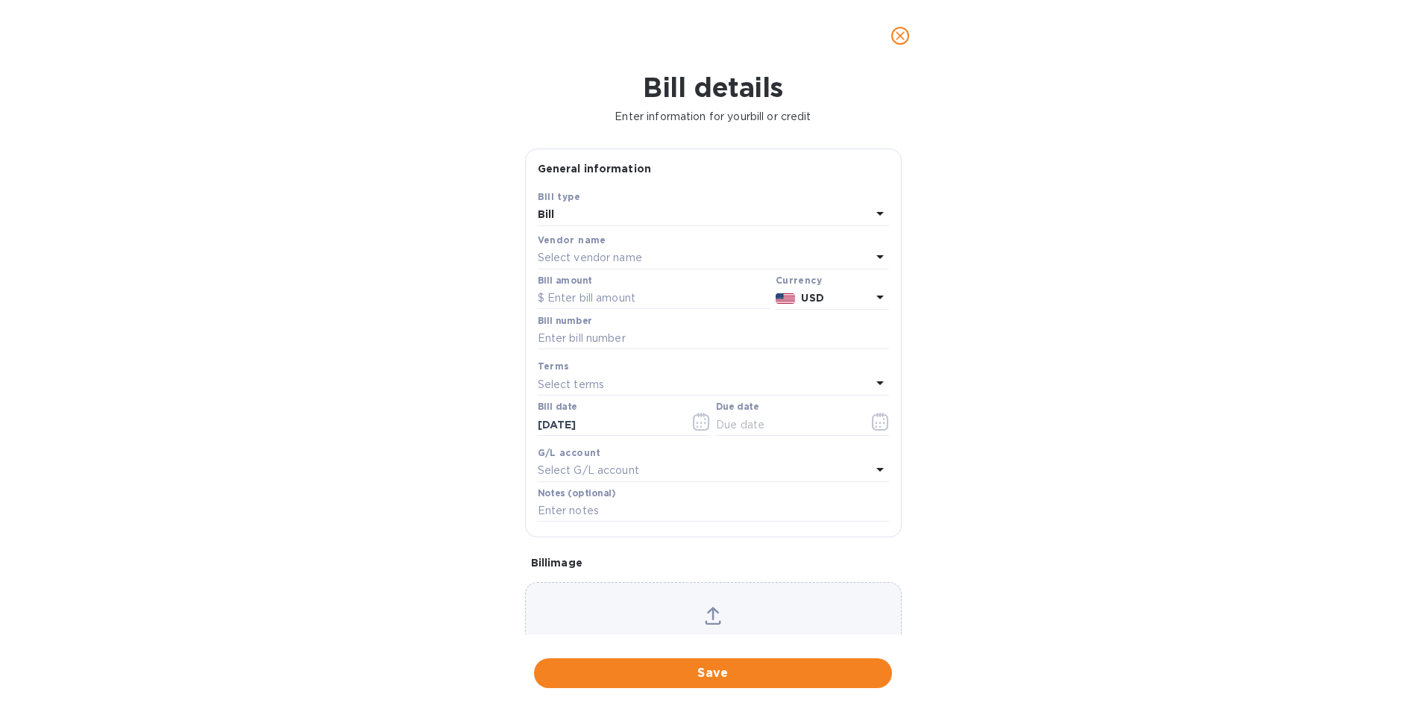
click at [639, 251] on p "Select vendor name" at bounding box center [590, 258] width 104 height 16
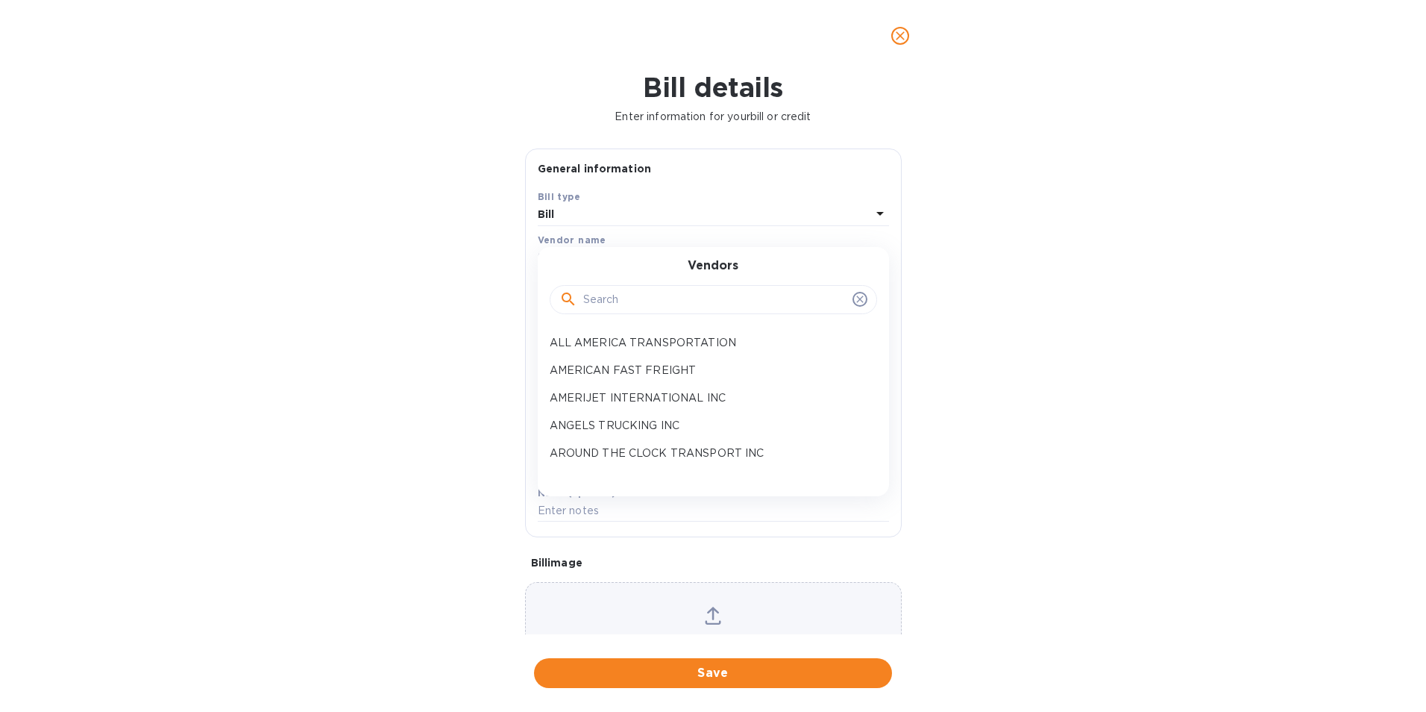
click at [634, 292] on input "text" at bounding box center [714, 300] width 263 height 22
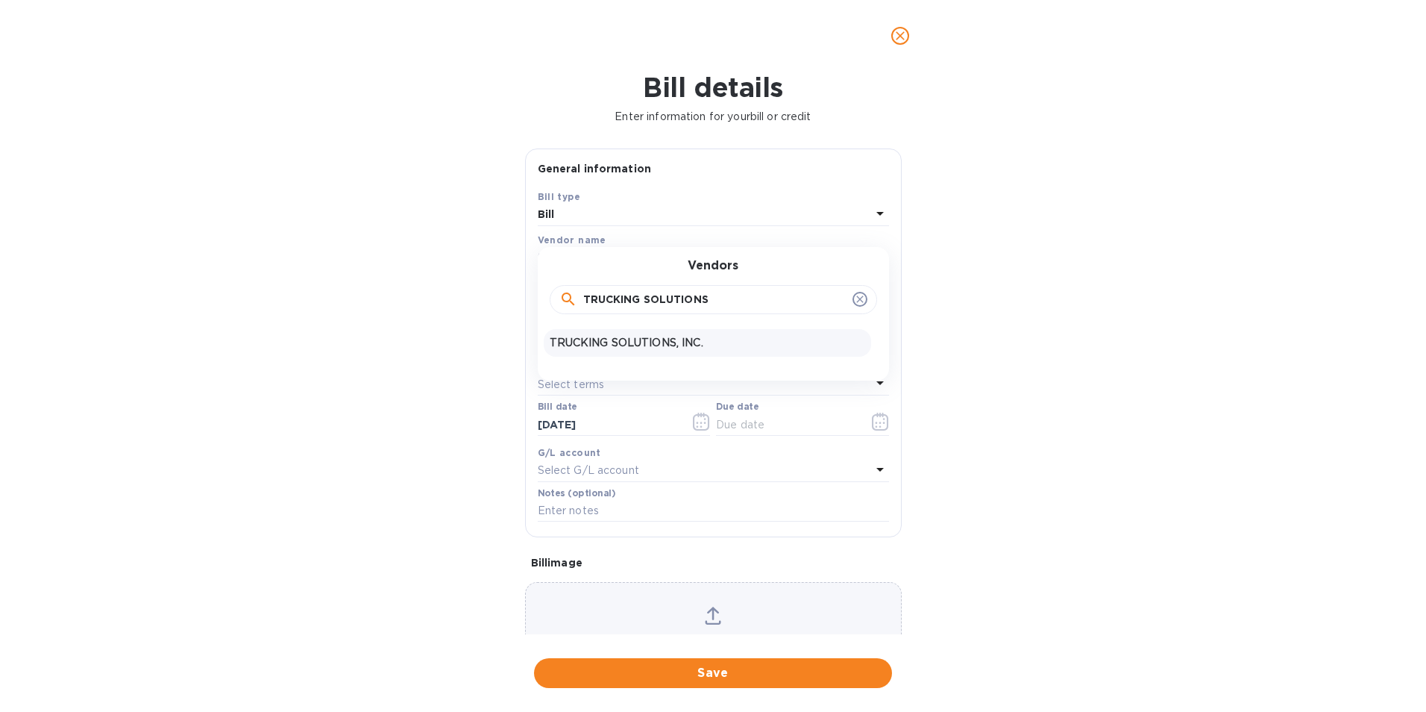
type input "TRUCKING SOLUTIONS"
click at [647, 339] on p "TRUCKING SOLUTIONS, INC." at bounding box center [708, 343] width 316 height 16
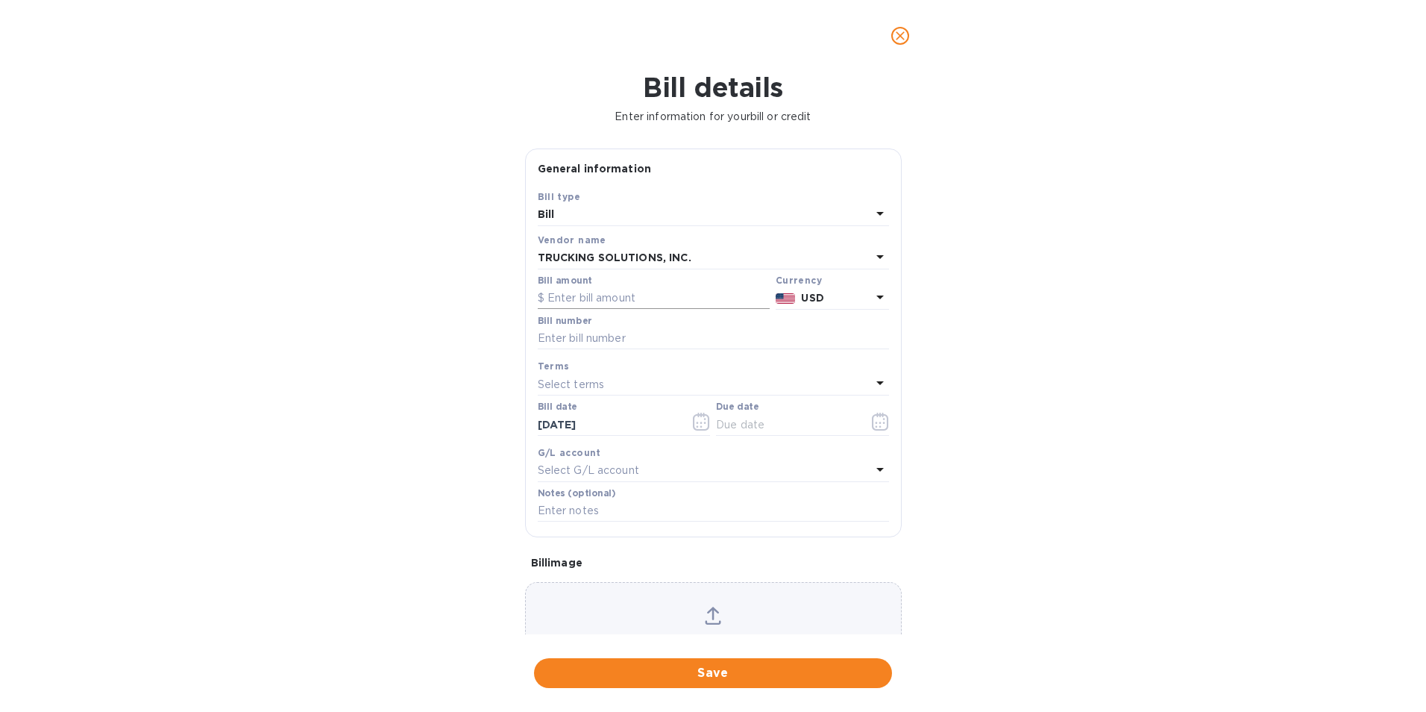
click at [628, 301] on input "text" at bounding box center [654, 298] width 232 height 22
type input "1,520.00"
click at [624, 335] on input "text" at bounding box center [713, 338] width 351 height 22
click at [603, 339] on input "3223," at bounding box center [713, 338] width 351 height 22
click at [609, 338] on input "3223, 3282," at bounding box center [713, 338] width 351 height 22
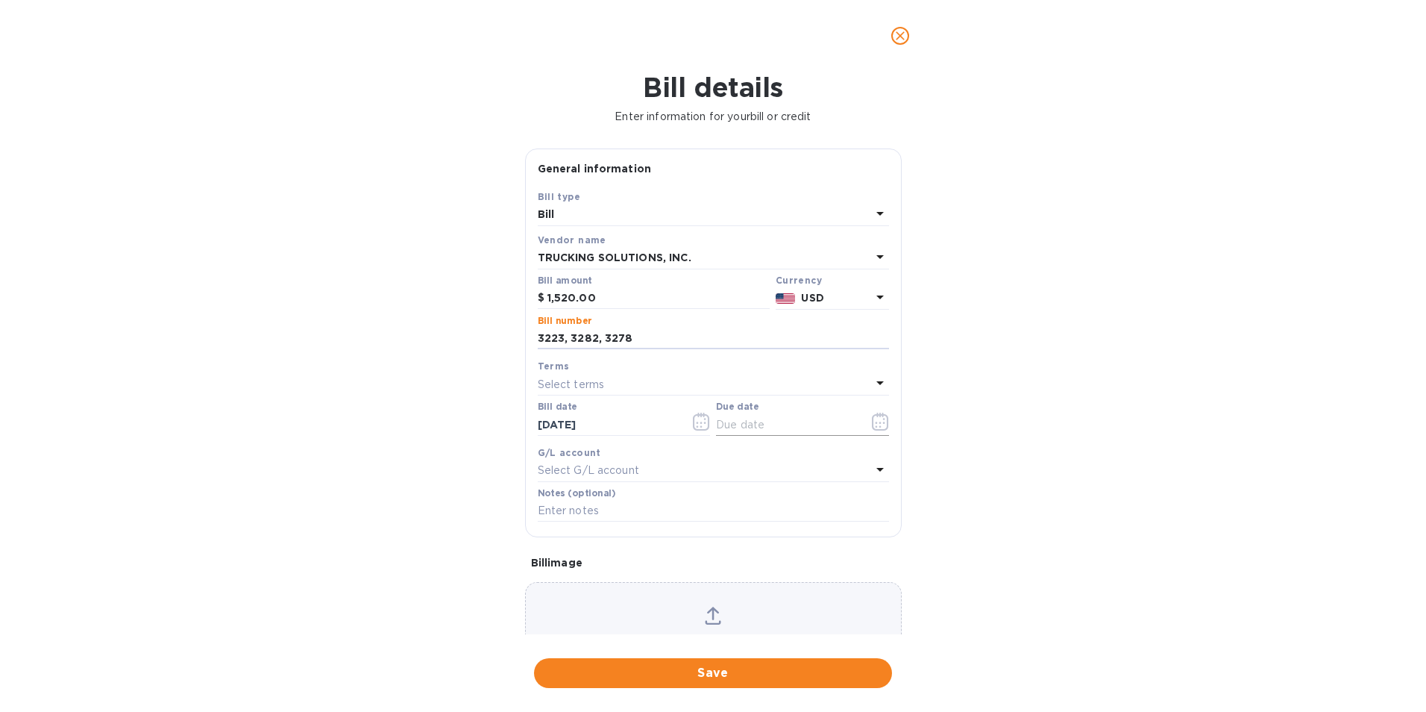
type input "3223, 3282, 3278"
click at [872, 428] on icon "button" at bounding box center [880, 422] width 17 height 18
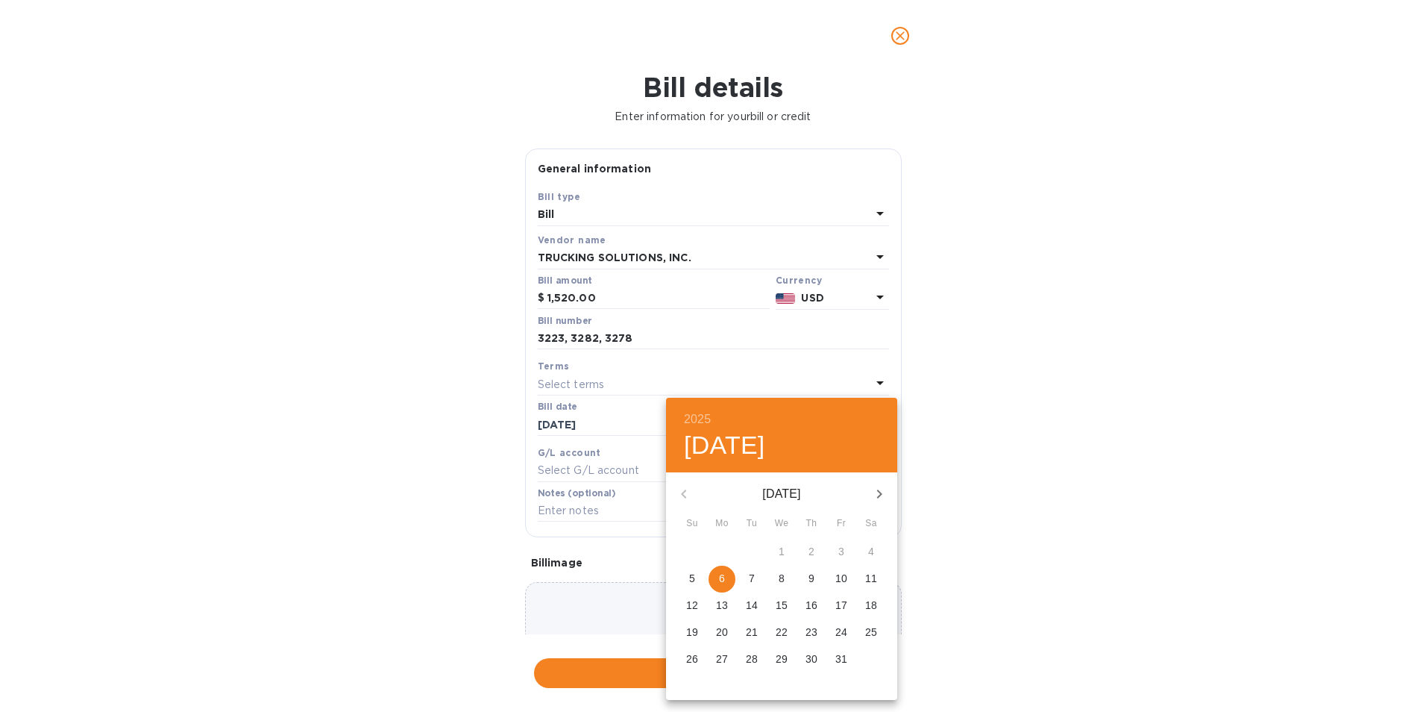
click at [844, 581] on p "10" at bounding box center [841, 578] width 12 height 15
type input "[DATE]"
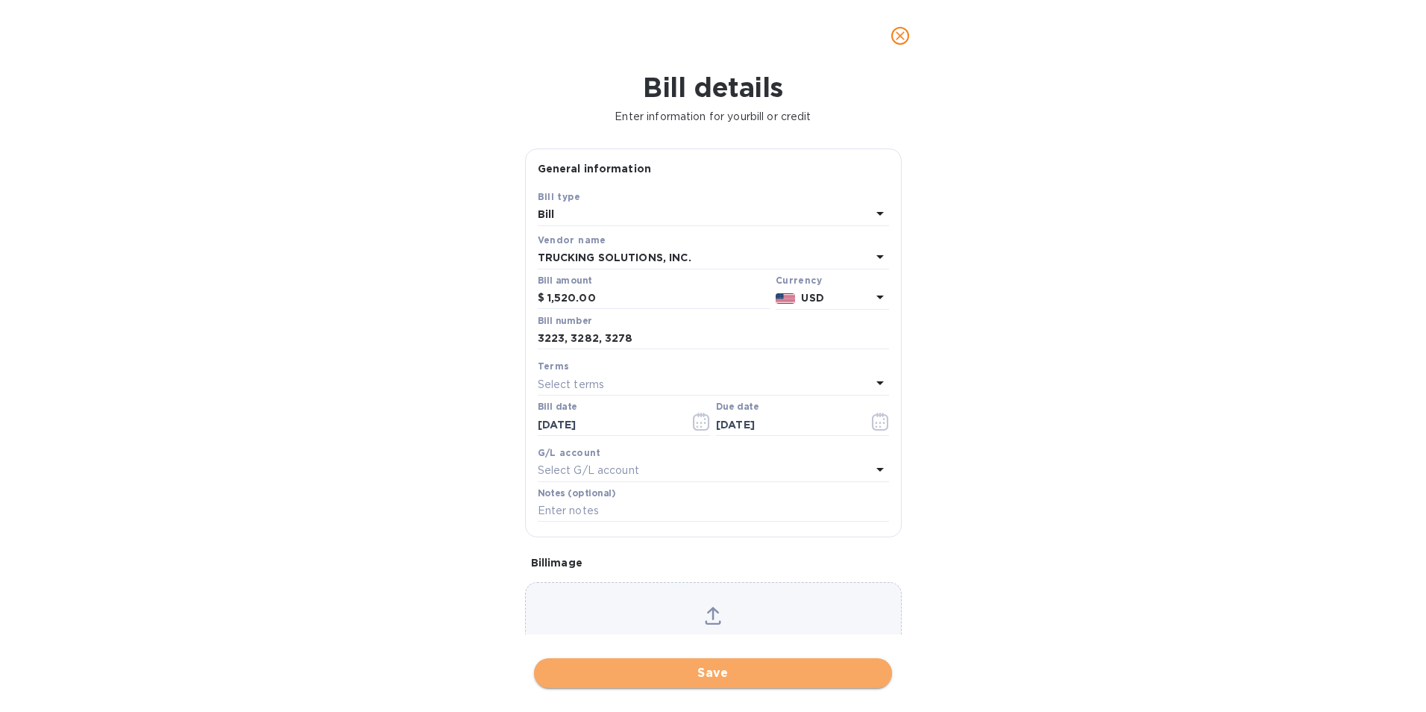
click at [765, 685] on button "Save" at bounding box center [713, 673] width 358 height 30
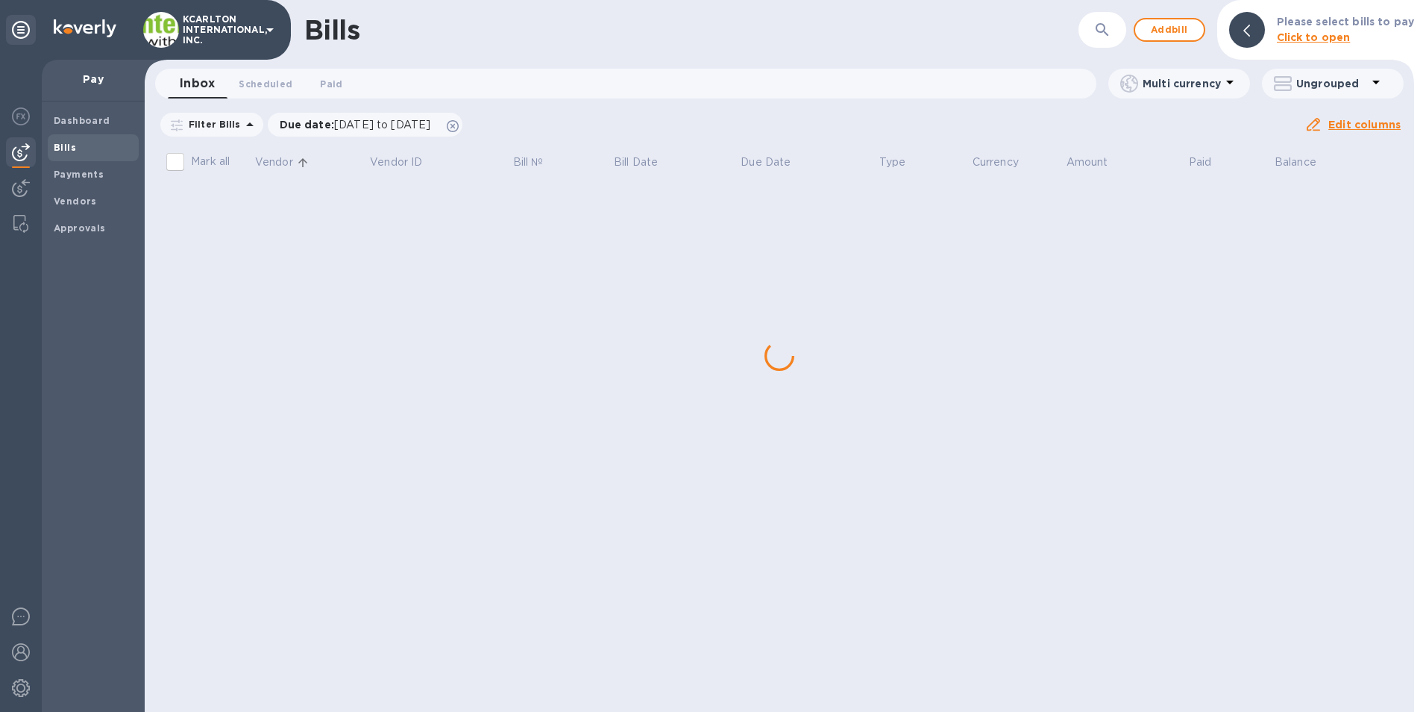
scroll to position [0, 0]
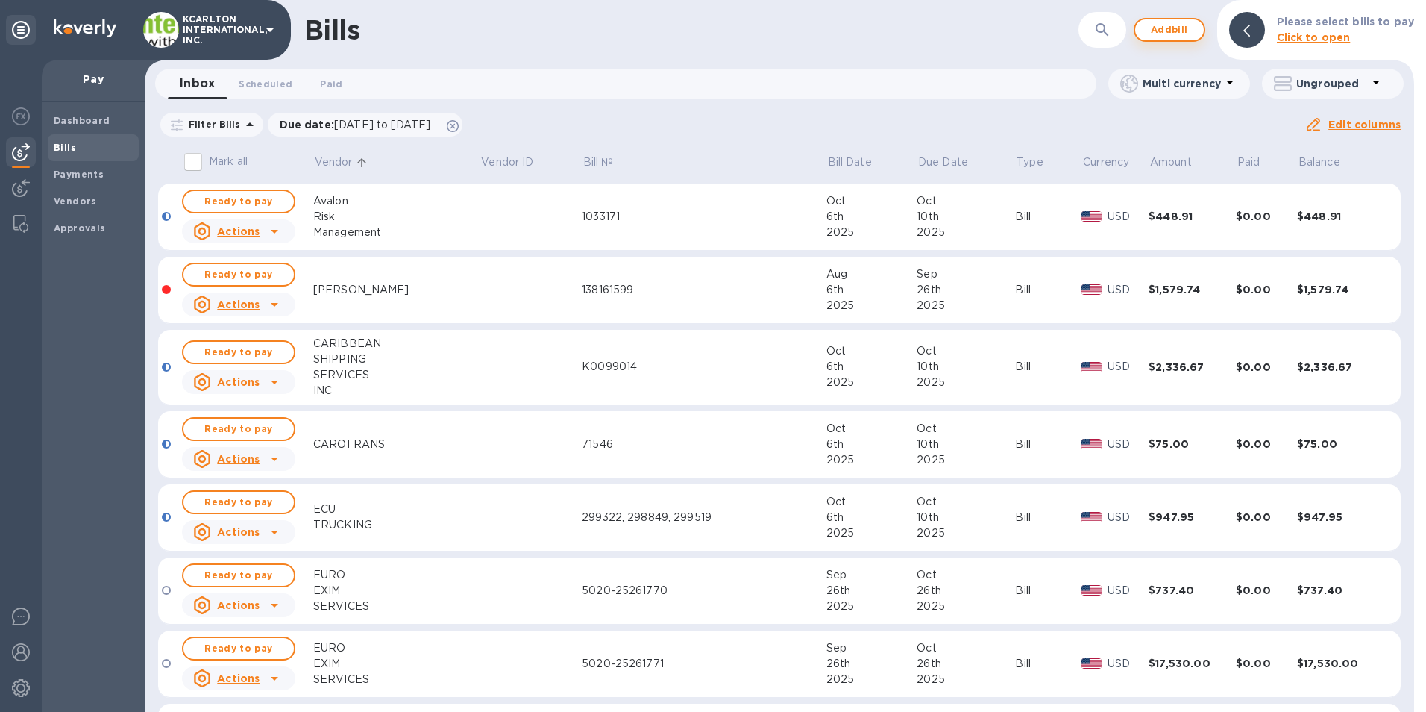
click at [1174, 31] on span "Add bill" at bounding box center [1169, 30] width 45 height 18
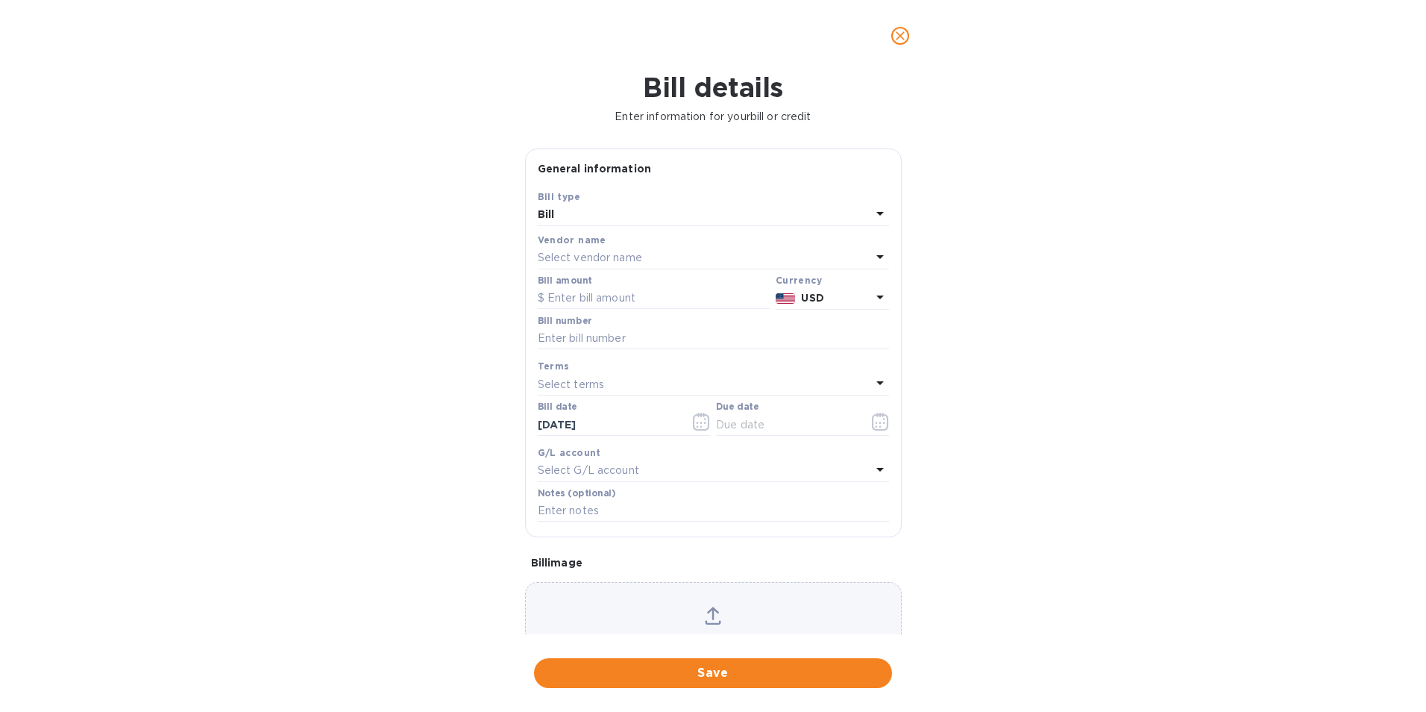
click at [669, 255] on div "Select vendor name" at bounding box center [704, 258] width 333 height 21
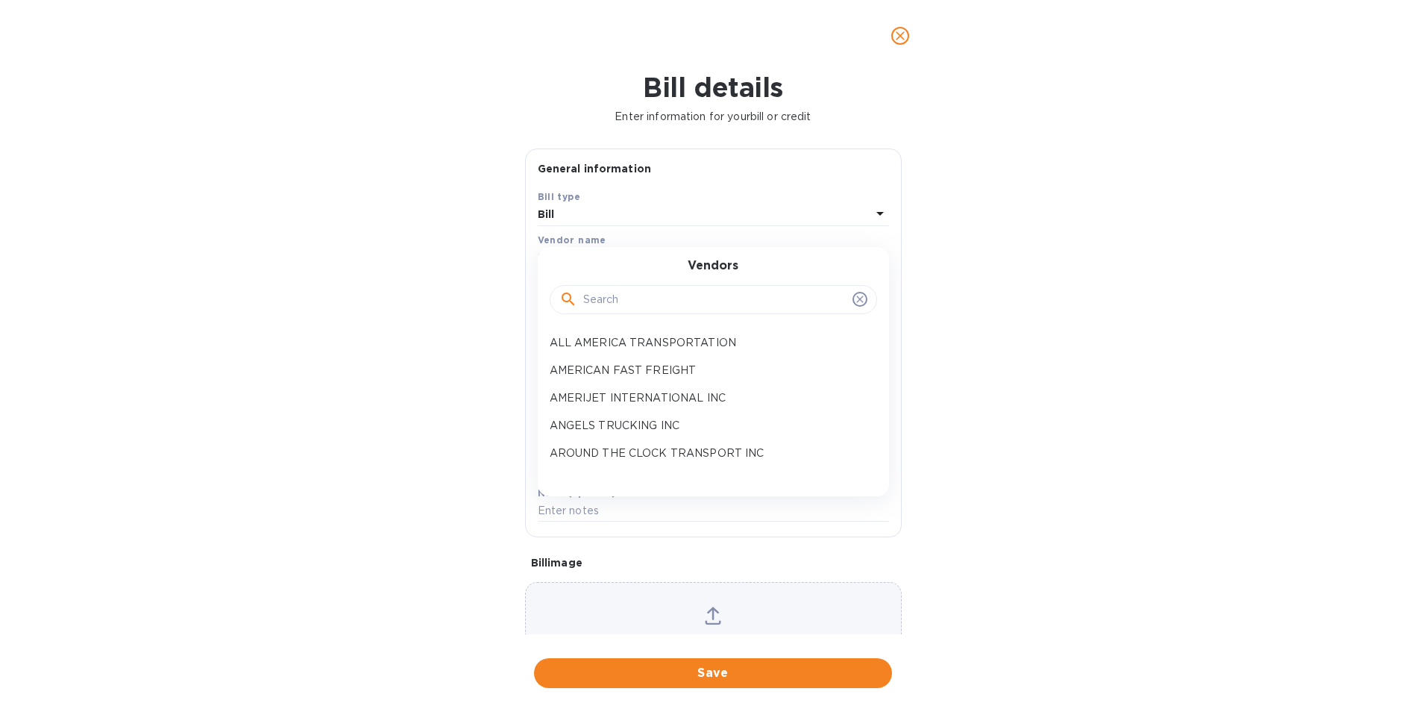
click at [674, 311] on div at bounding box center [713, 300] width 327 height 30
click at [653, 299] on input "text" at bounding box center [714, 300] width 263 height 22
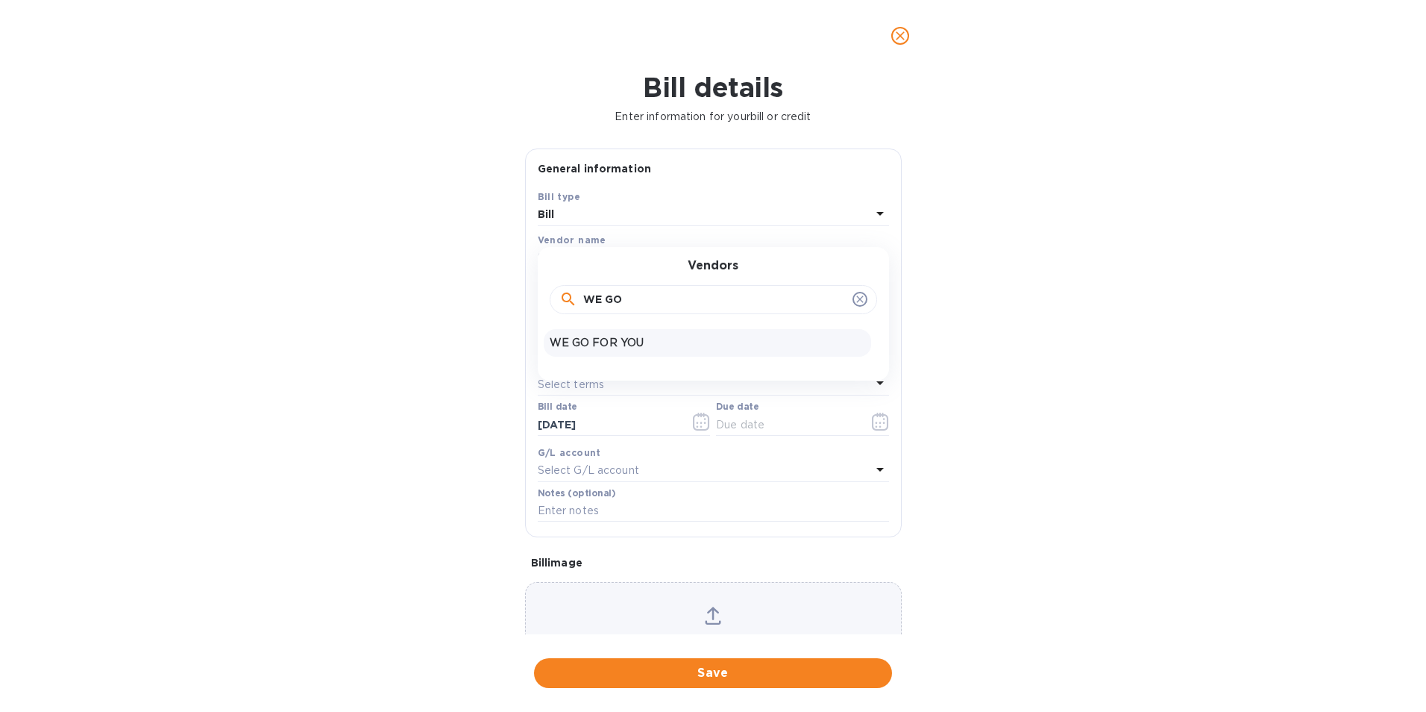
type input "WE GO"
click at [639, 335] on p "WE GO FOR YOU" at bounding box center [708, 343] width 316 height 16
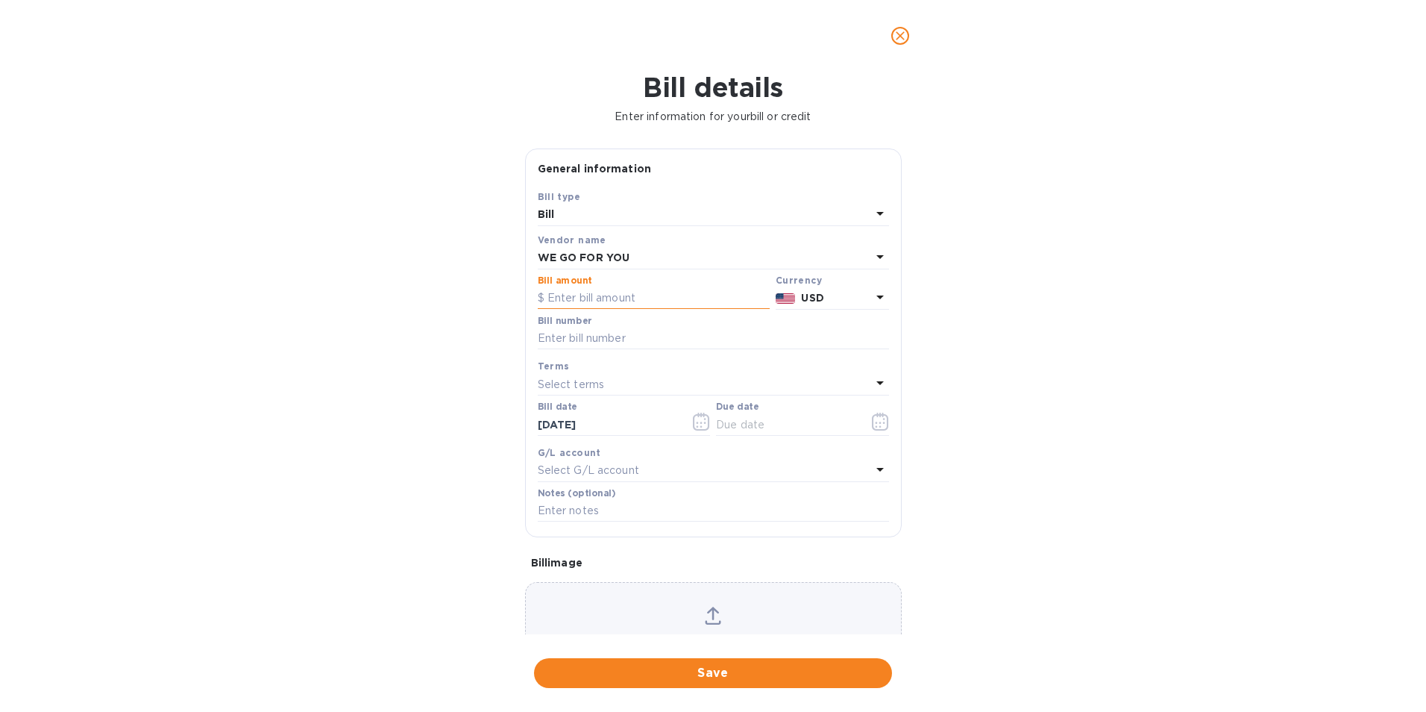
click at [623, 300] on input "text" at bounding box center [654, 298] width 232 height 22
type input "300.00"
click at [591, 350] on div at bounding box center [713, 350] width 351 height 3
click at [595, 334] on input "text" at bounding box center [713, 338] width 351 height 22
click at [606, 333] on input "A108179," at bounding box center [713, 338] width 351 height 22
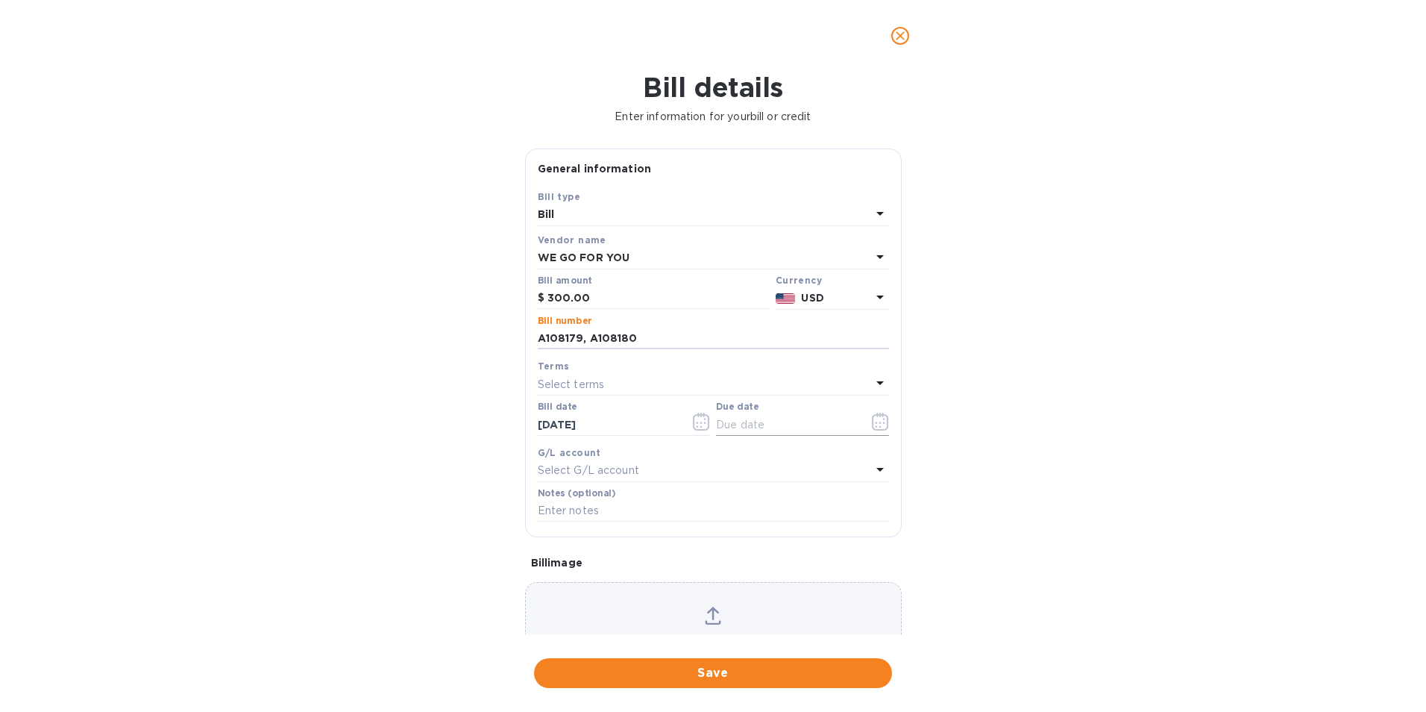
type input "A108179, A108180"
click at [873, 427] on icon "button" at bounding box center [880, 422] width 17 height 18
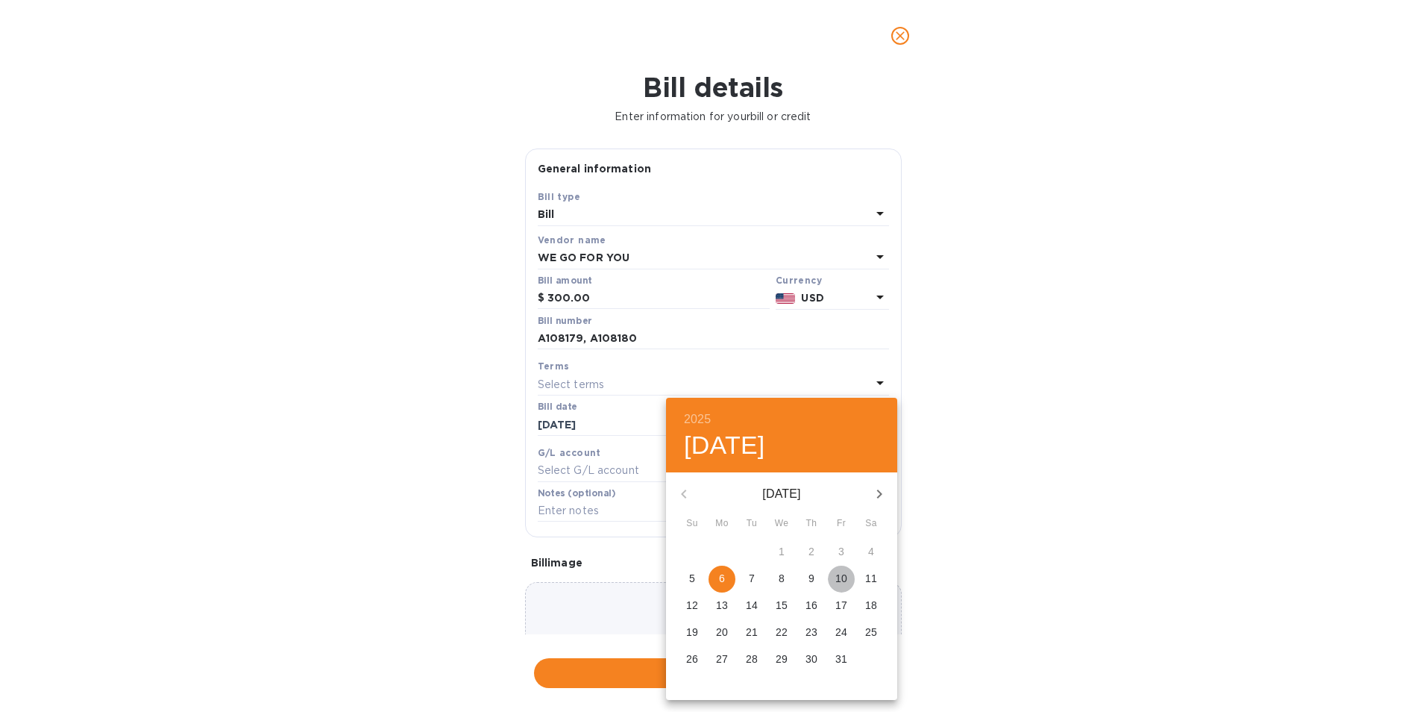
click at [838, 574] on p "10" at bounding box center [841, 578] width 12 height 15
type input "[DATE]"
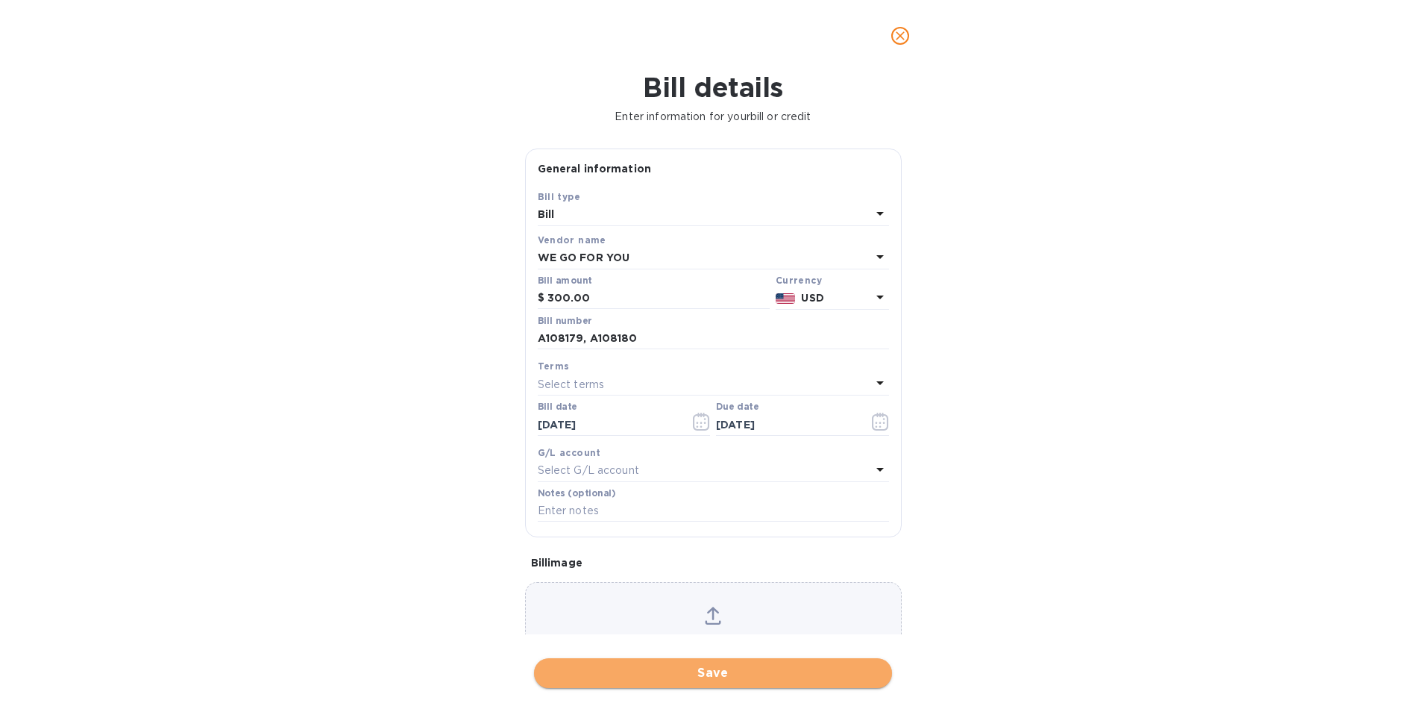
click at [751, 686] on button "Save" at bounding box center [713, 673] width 358 height 30
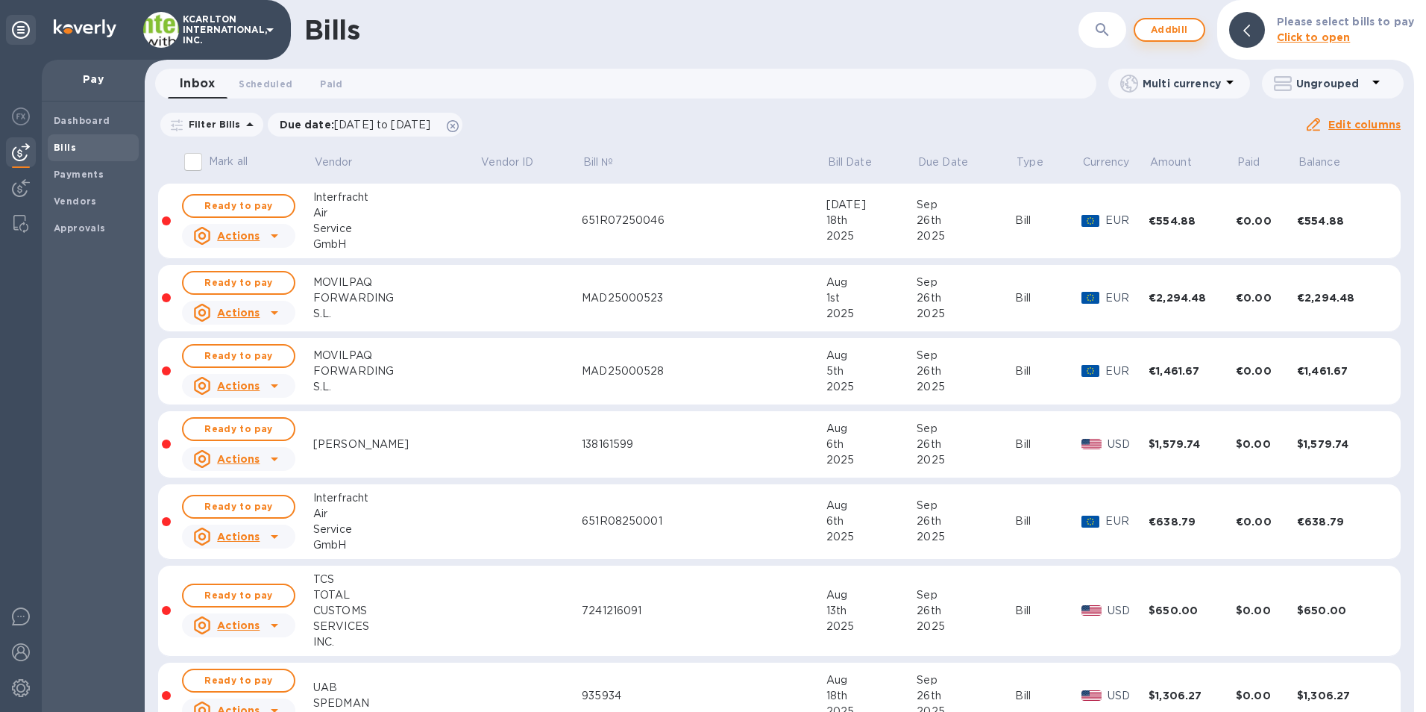
click at [1166, 36] on span "Add bill" at bounding box center [1169, 30] width 45 height 18
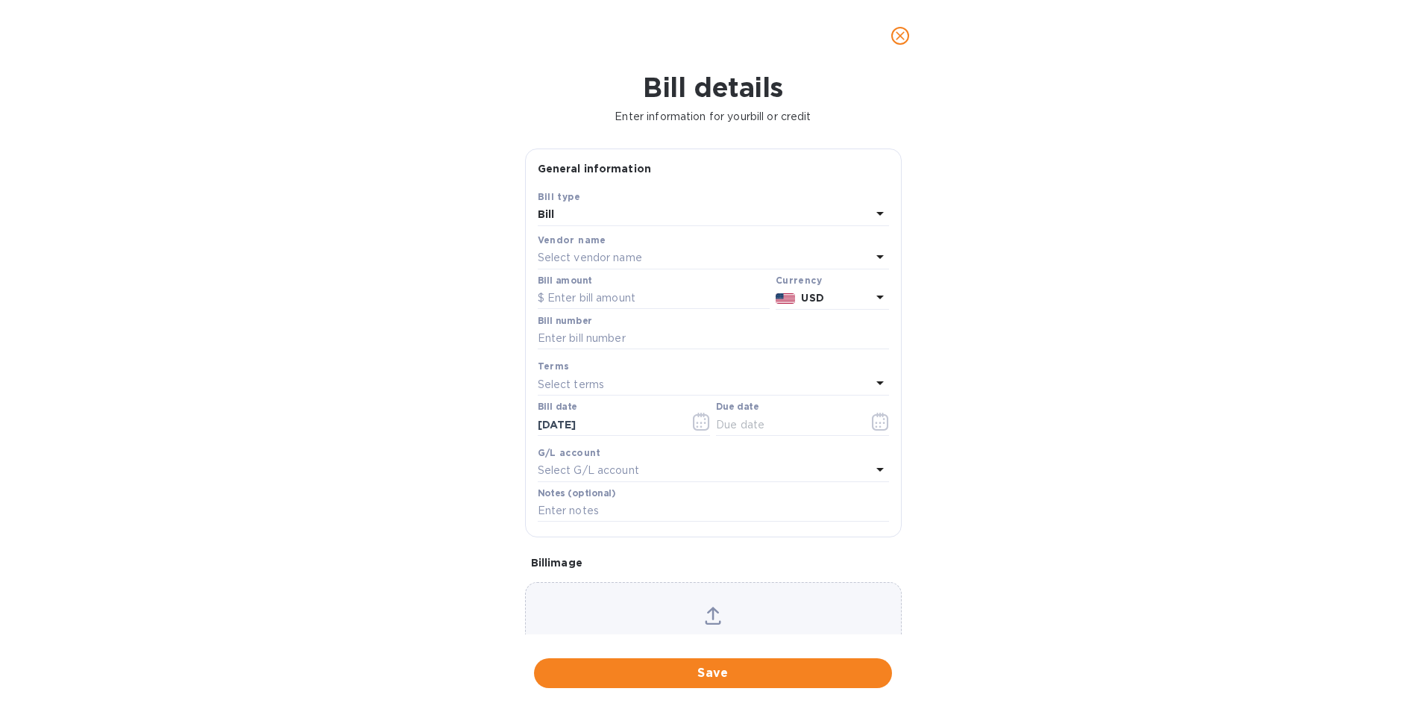
click at [556, 258] on p "Select vendor name" at bounding box center [590, 258] width 104 height 16
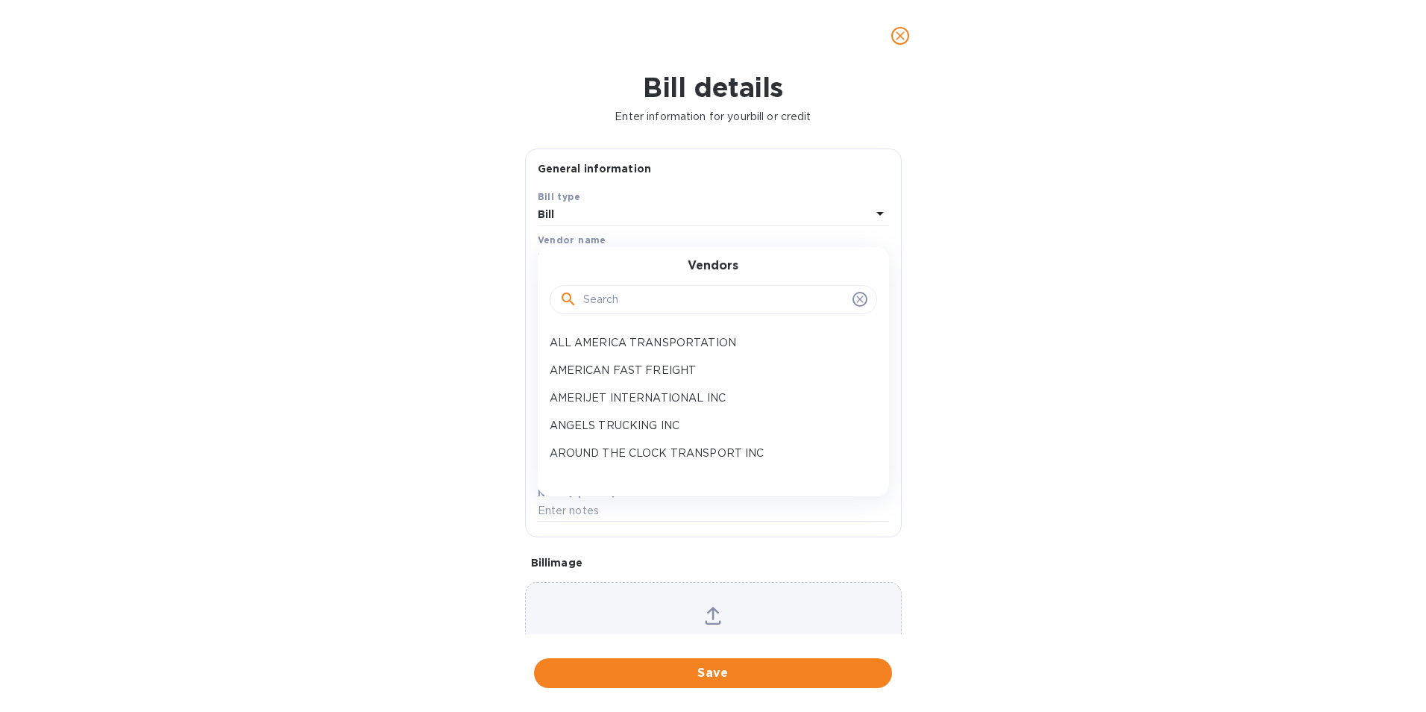
click at [592, 304] on input "text" at bounding box center [714, 300] width 263 height 22
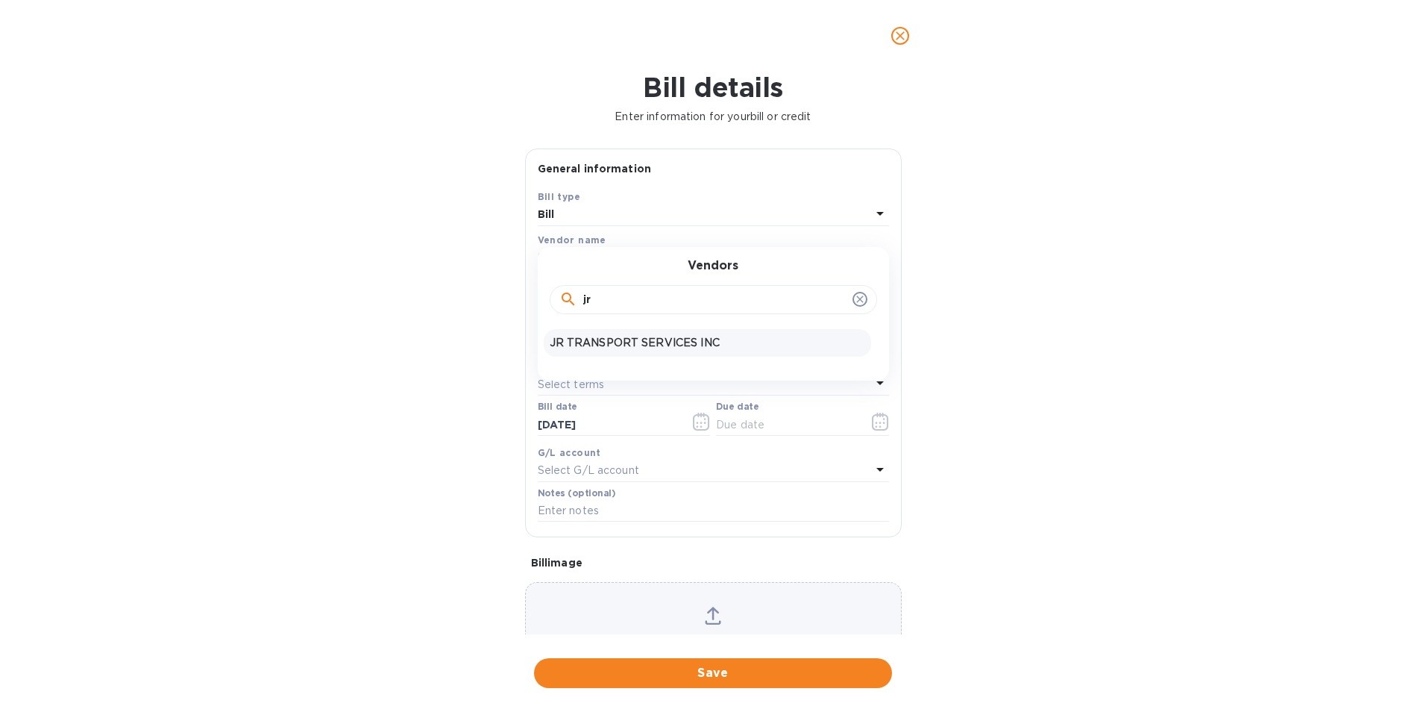
type input "jr"
click at [599, 357] on div "JR TRANSPORT SERVICES INC" at bounding box center [707, 343] width 327 height 28
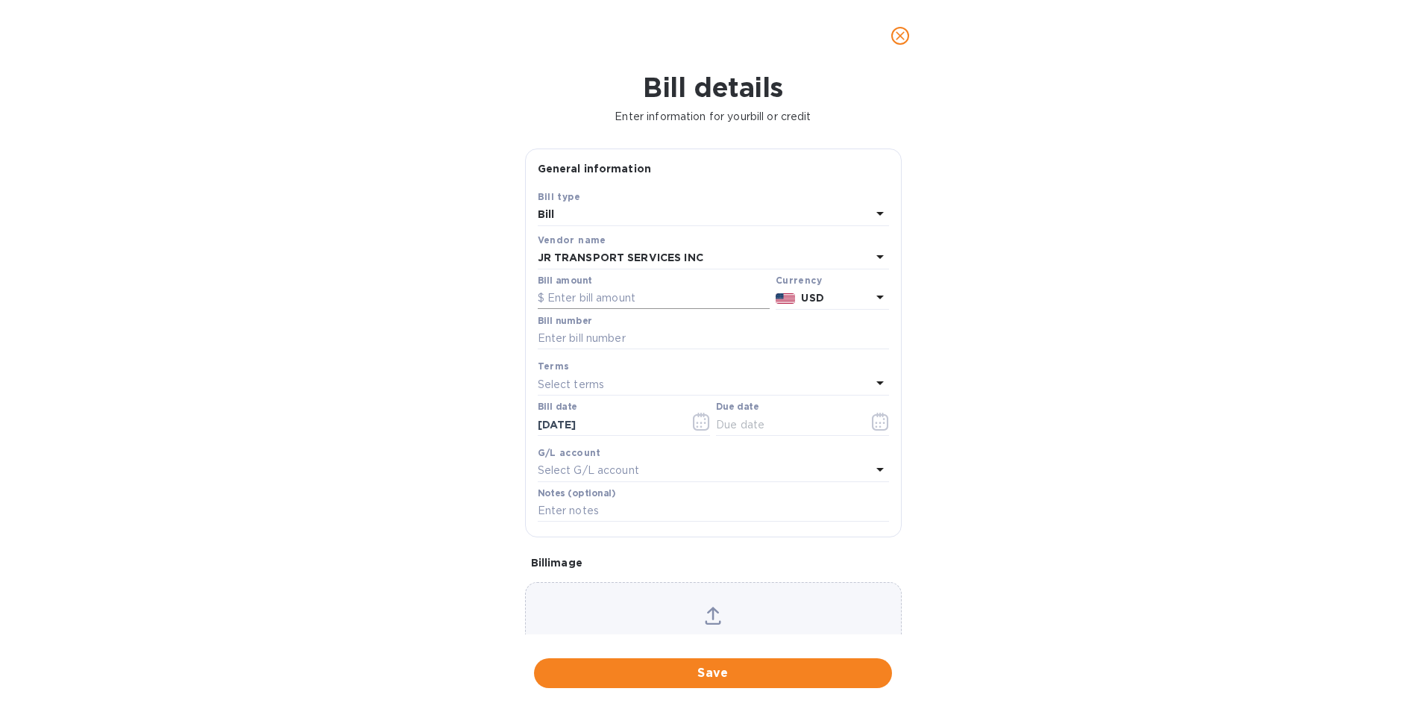
click at [603, 308] on input "text" at bounding box center [654, 298] width 232 height 22
type input "400.00"
click at [600, 333] on input "text" at bounding box center [713, 338] width 351 height 22
type input "11277"
click at [881, 428] on icon "button" at bounding box center [880, 422] width 16 height 18
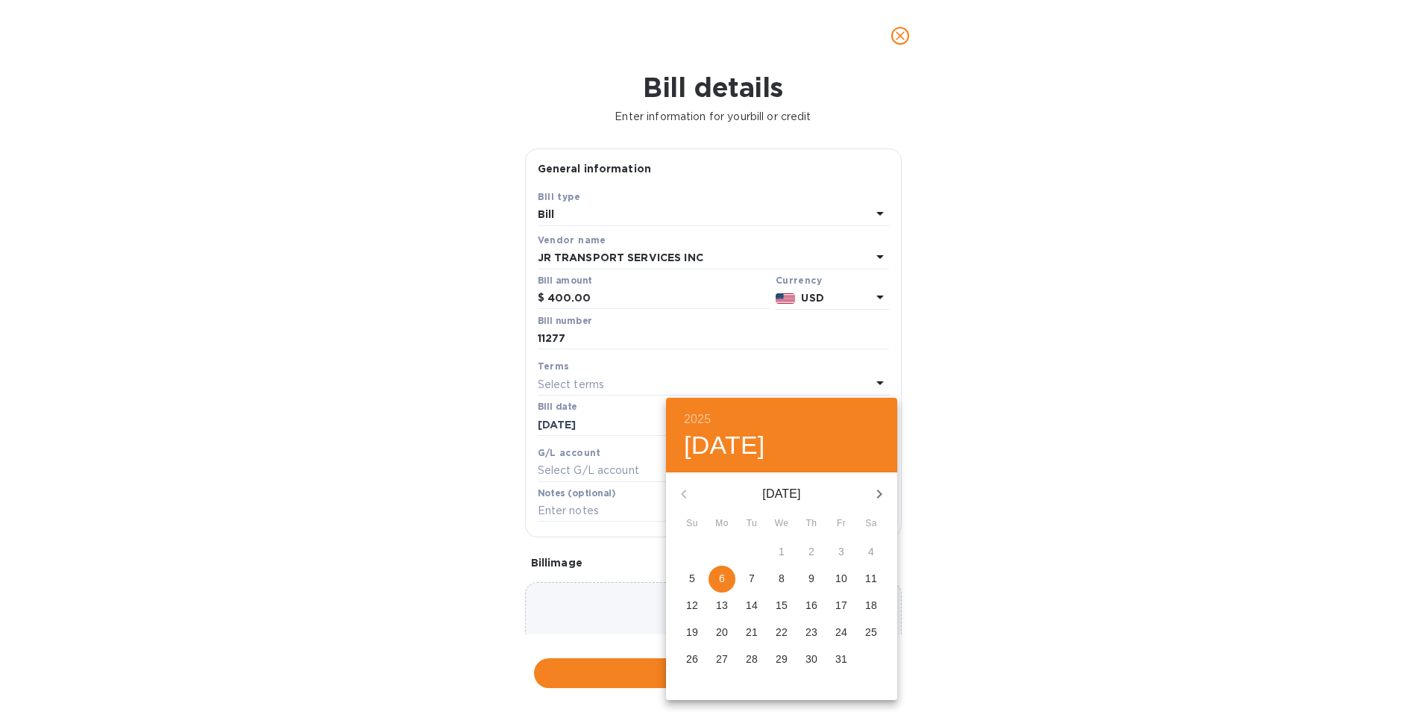
click at [836, 586] on button "10" at bounding box center [841, 578] width 27 height 27
type input "[DATE]"
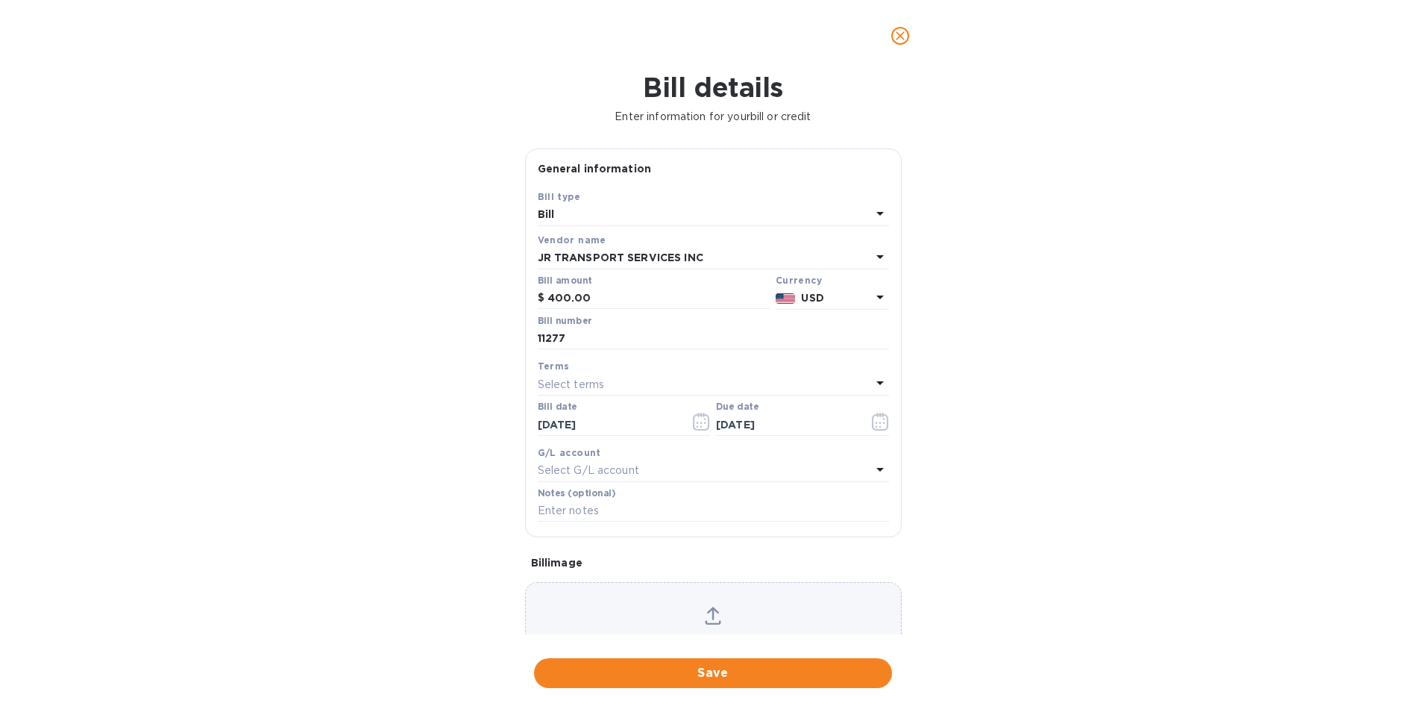
drag, startPoint x: 716, startPoint y: 668, endPoint x: 683, endPoint y: 646, distance: 39.9
click at [716, 668] on span "Save" at bounding box center [713, 673] width 334 height 18
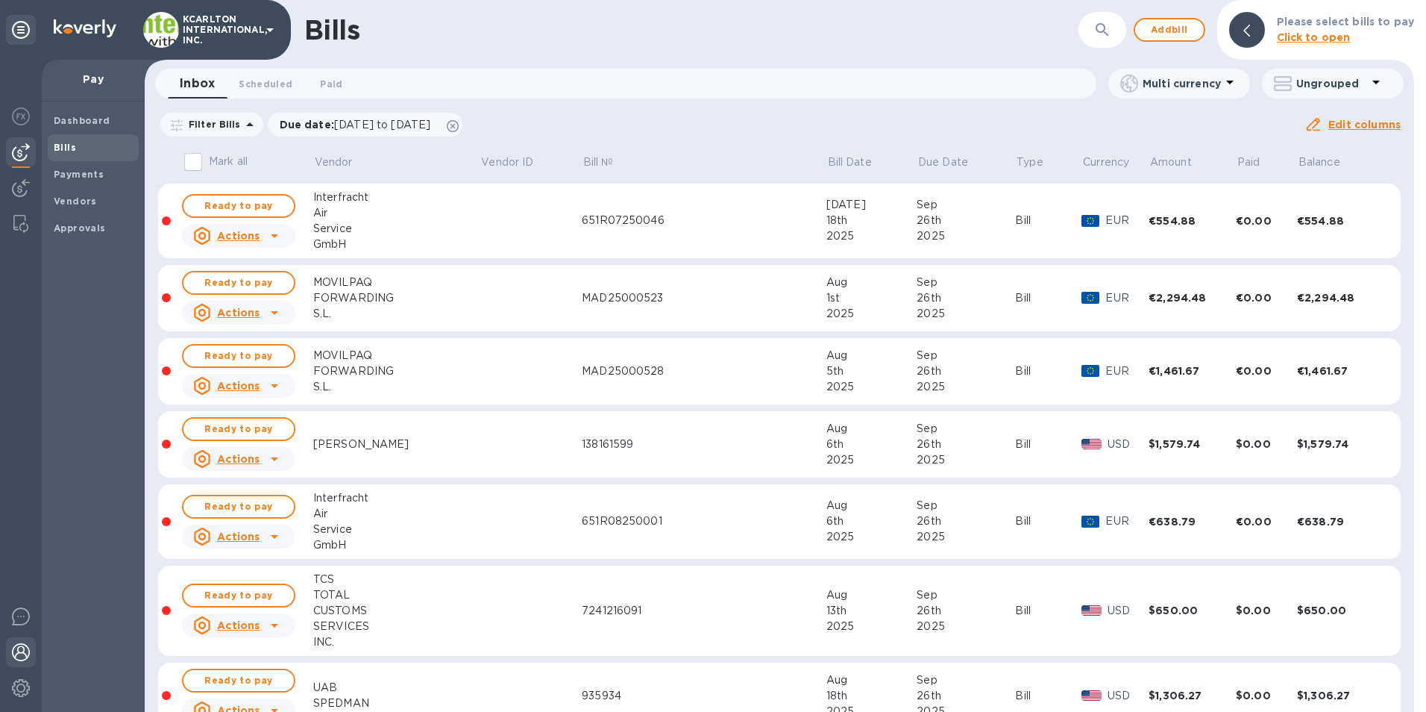
click at [16, 655] on img at bounding box center [21, 652] width 18 height 18
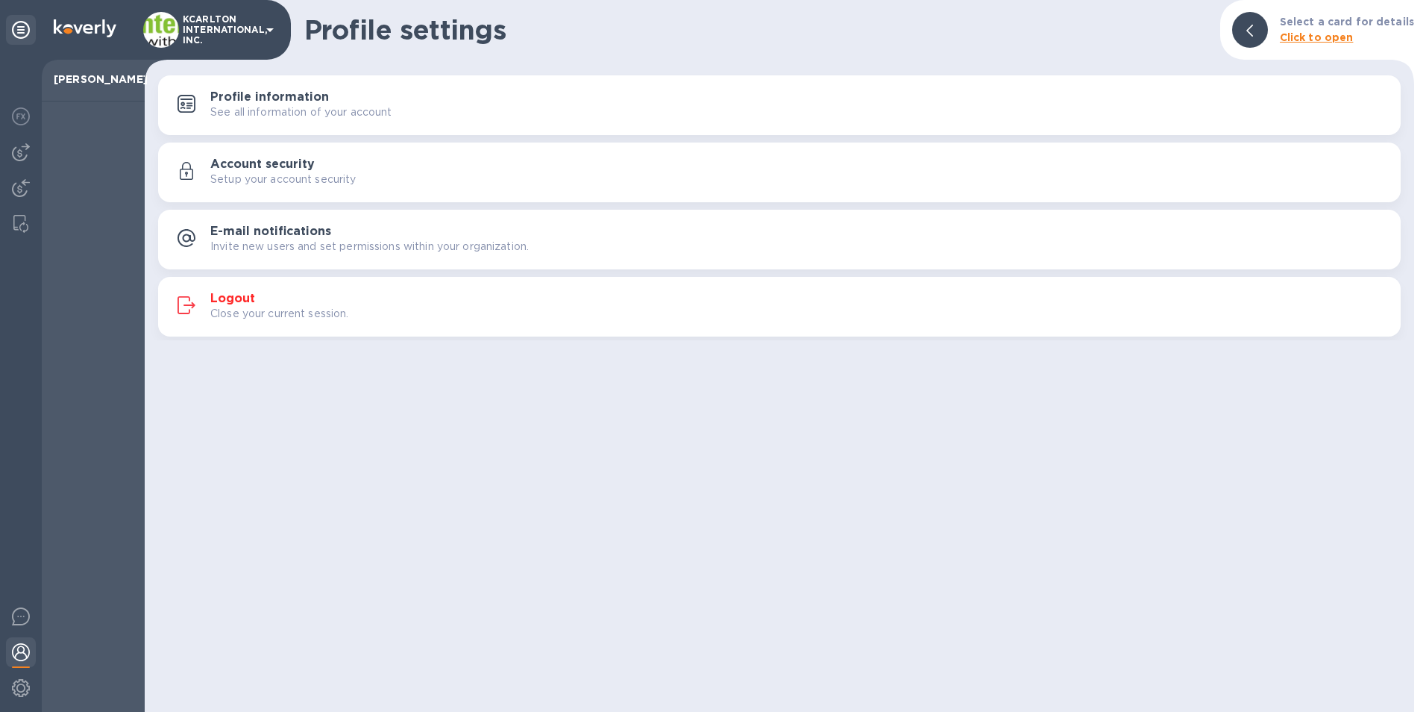
click at [259, 316] on p "Close your current session." at bounding box center [279, 314] width 139 height 16
